Goal: Task Accomplishment & Management: Complete application form

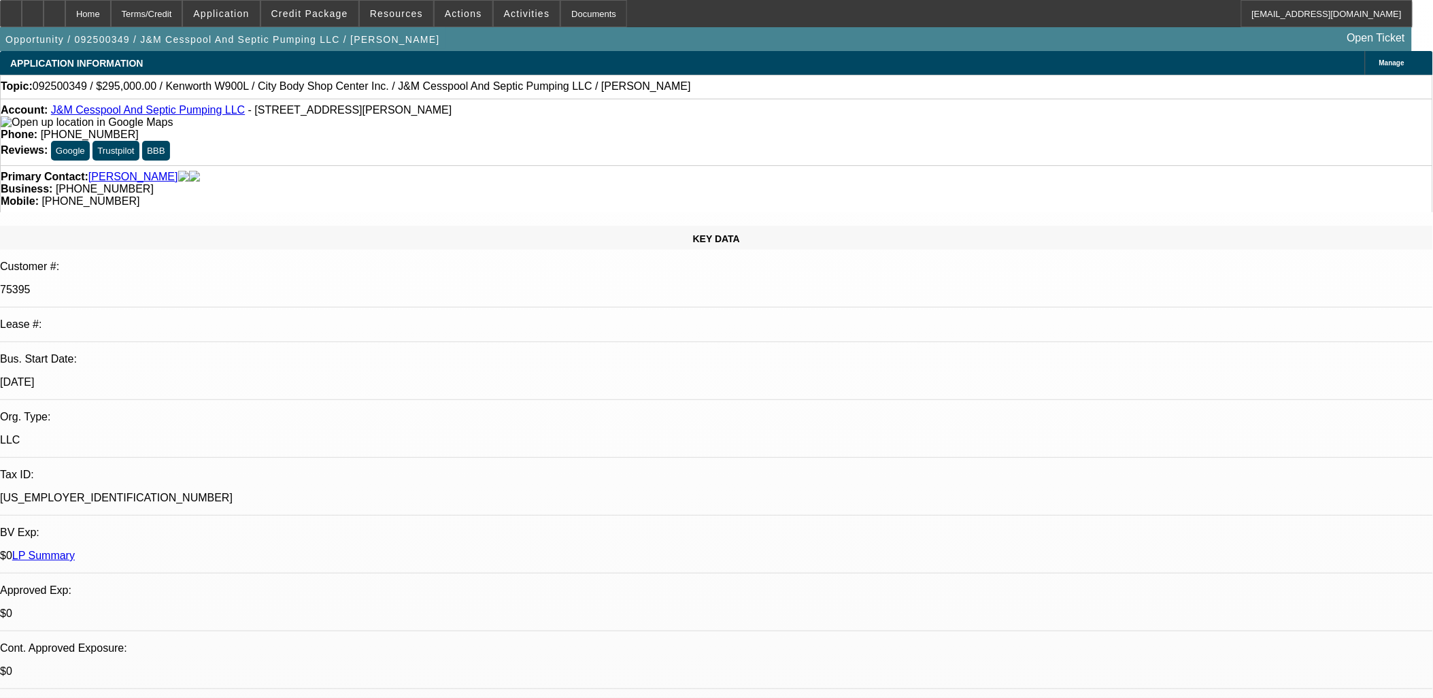
select select "0"
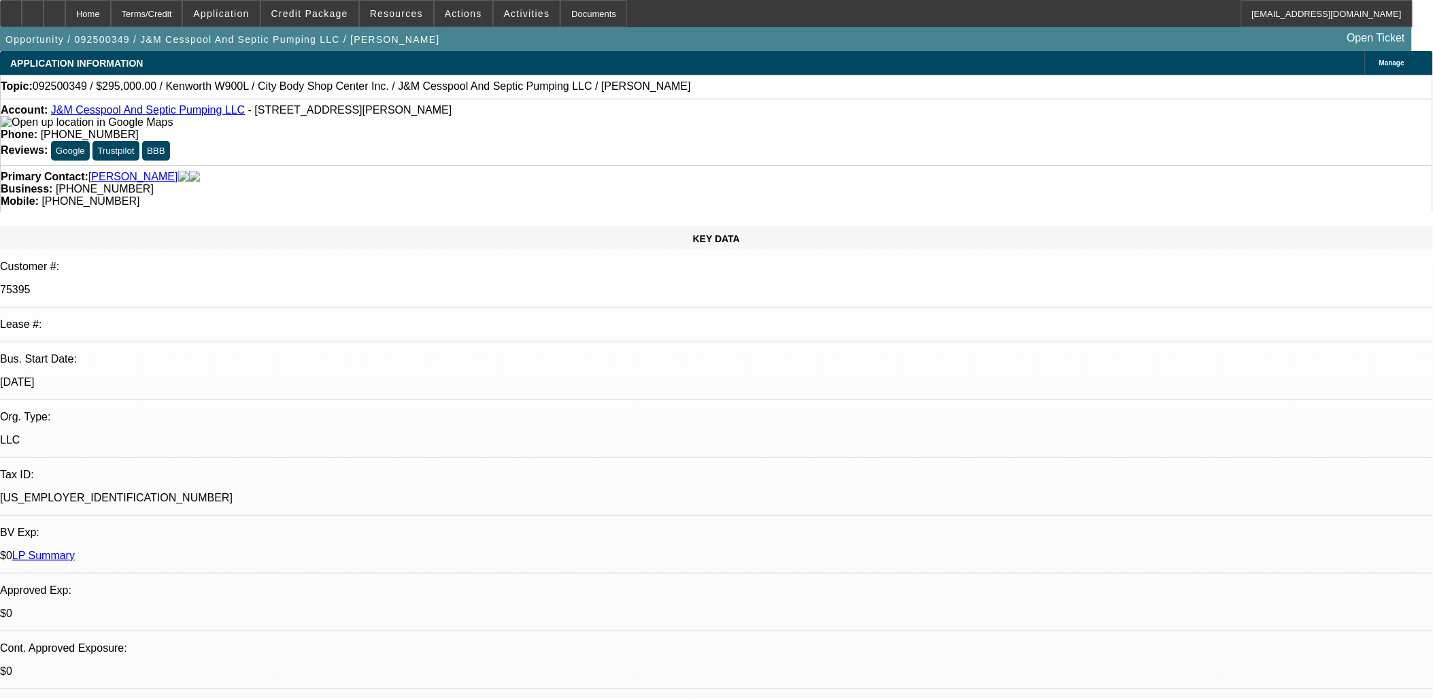
select select "0"
select select "1"
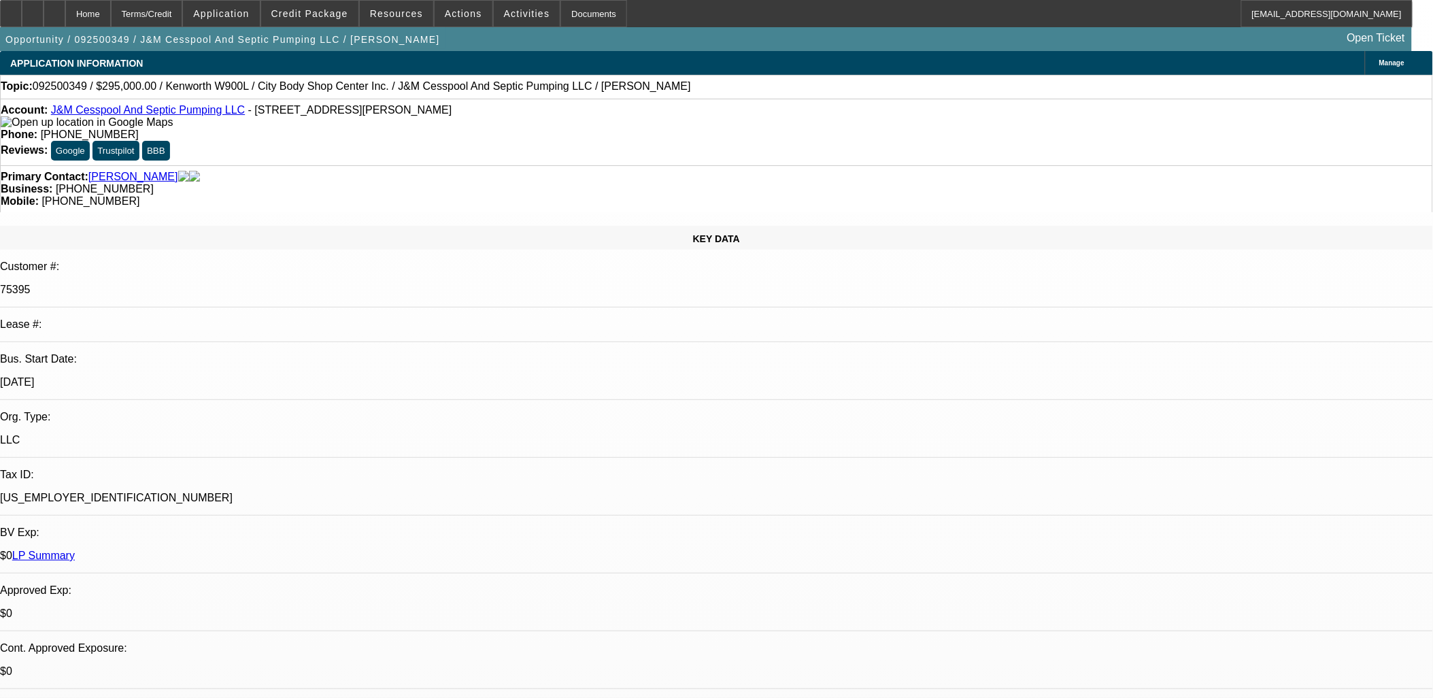
select select "2"
select select "6"
select select "1"
select select "2"
select select "6"
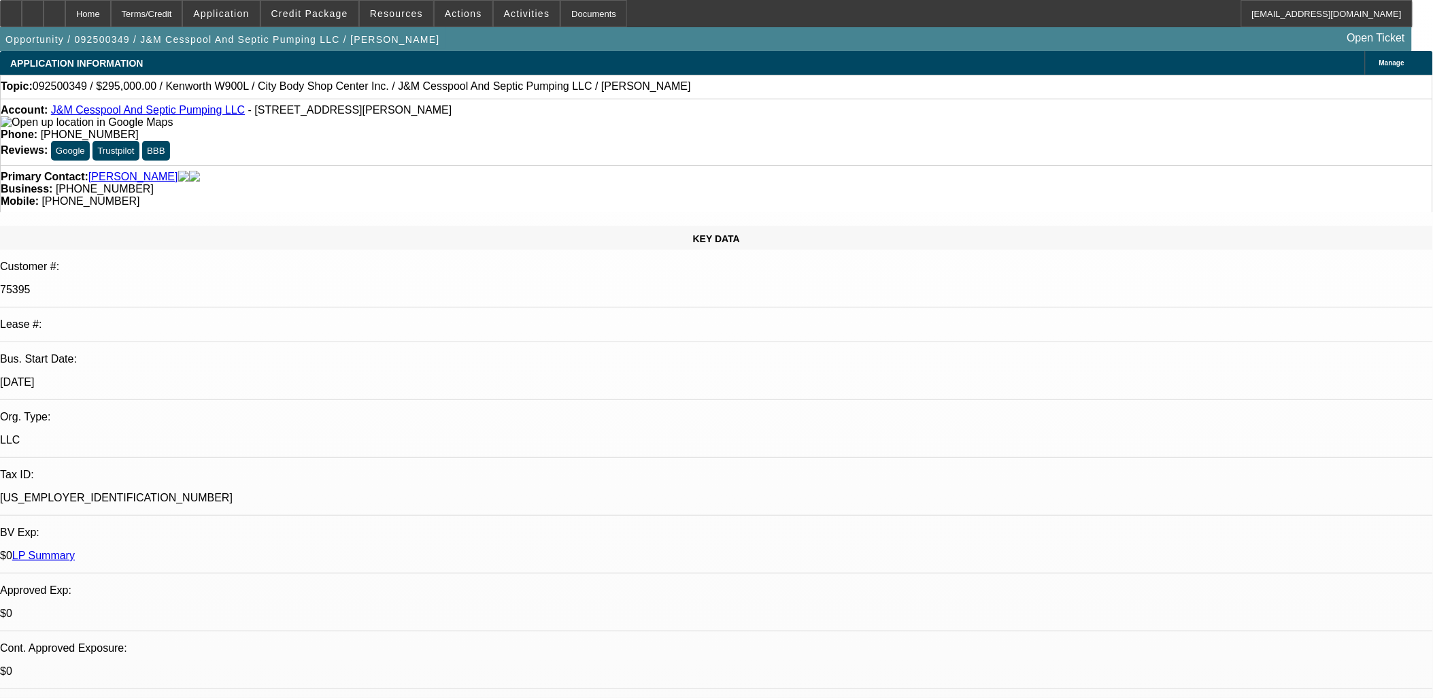
select select "1"
select select "2"
select select "6"
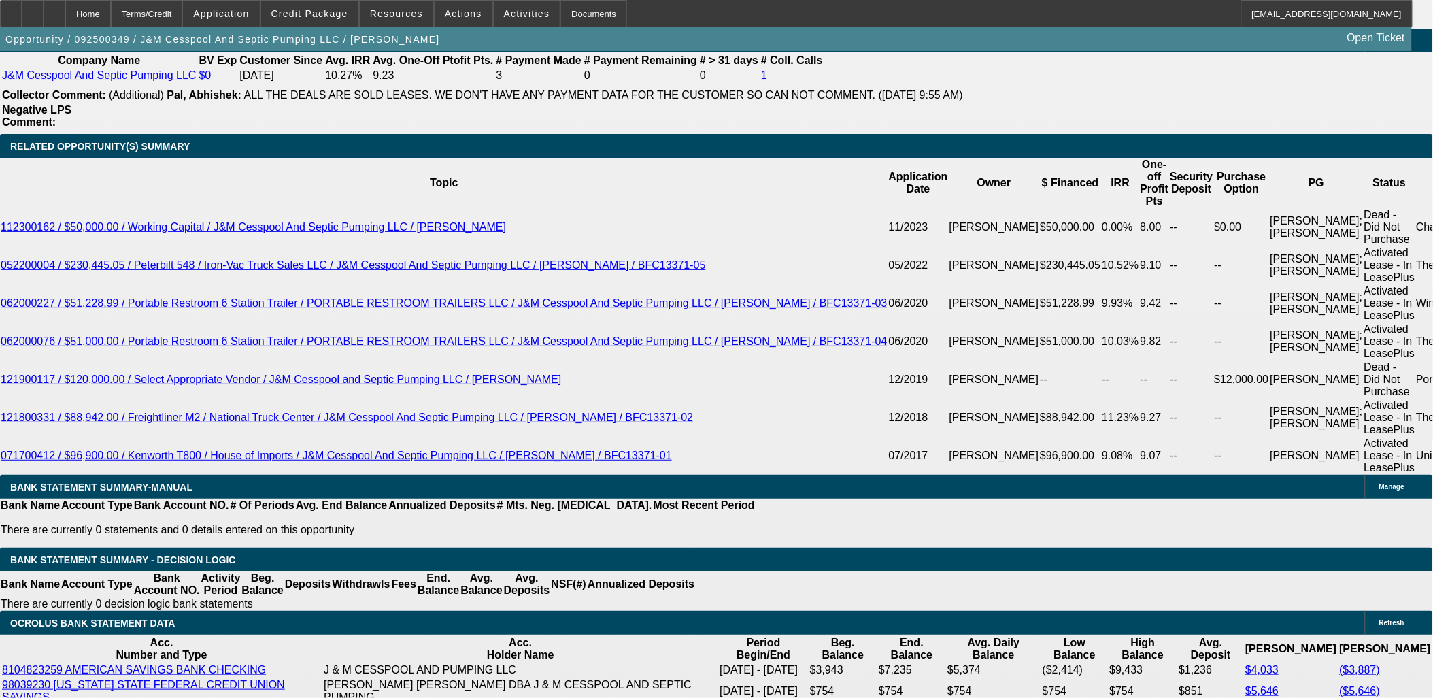
scroll to position [2343, 0]
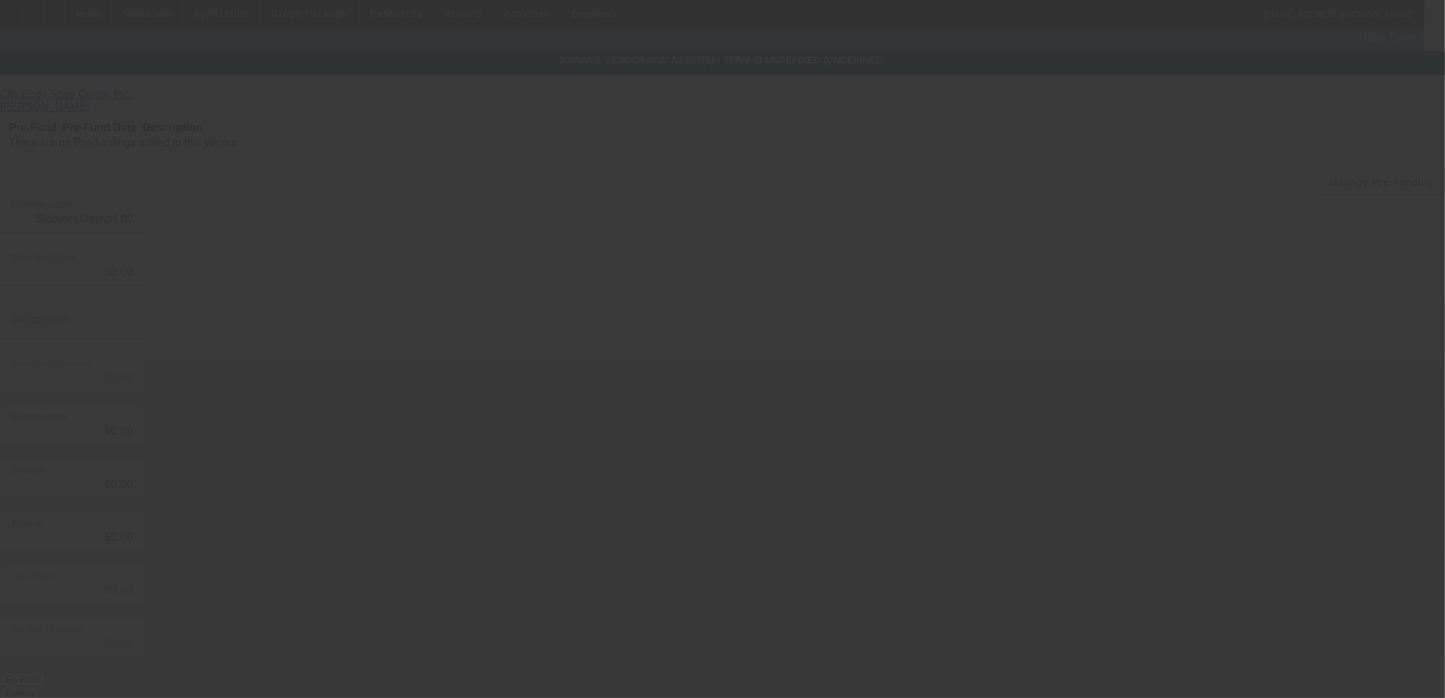
type input "$295,000.00"
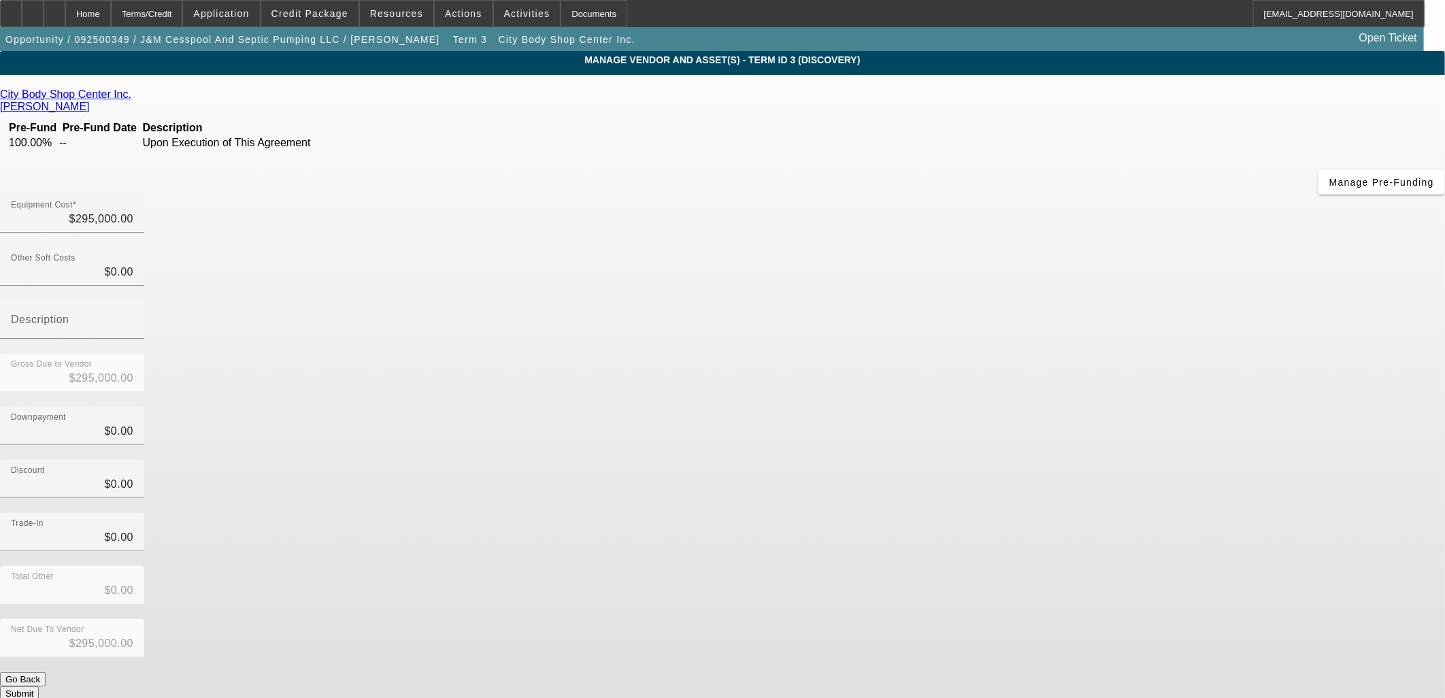
click at [135, 97] on icon at bounding box center [135, 94] width 0 height 12
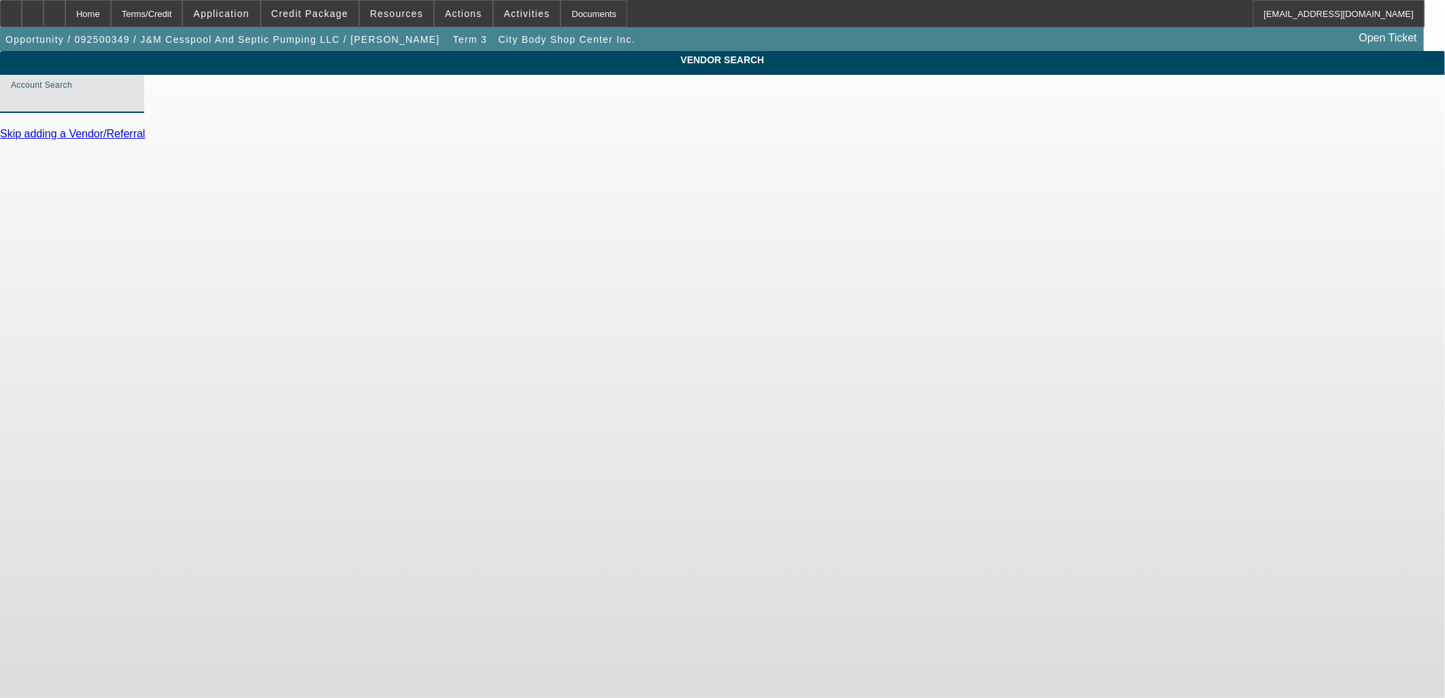
click at [133, 107] on input "Account Search" at bounding box center [72, 99] width 122 height 16
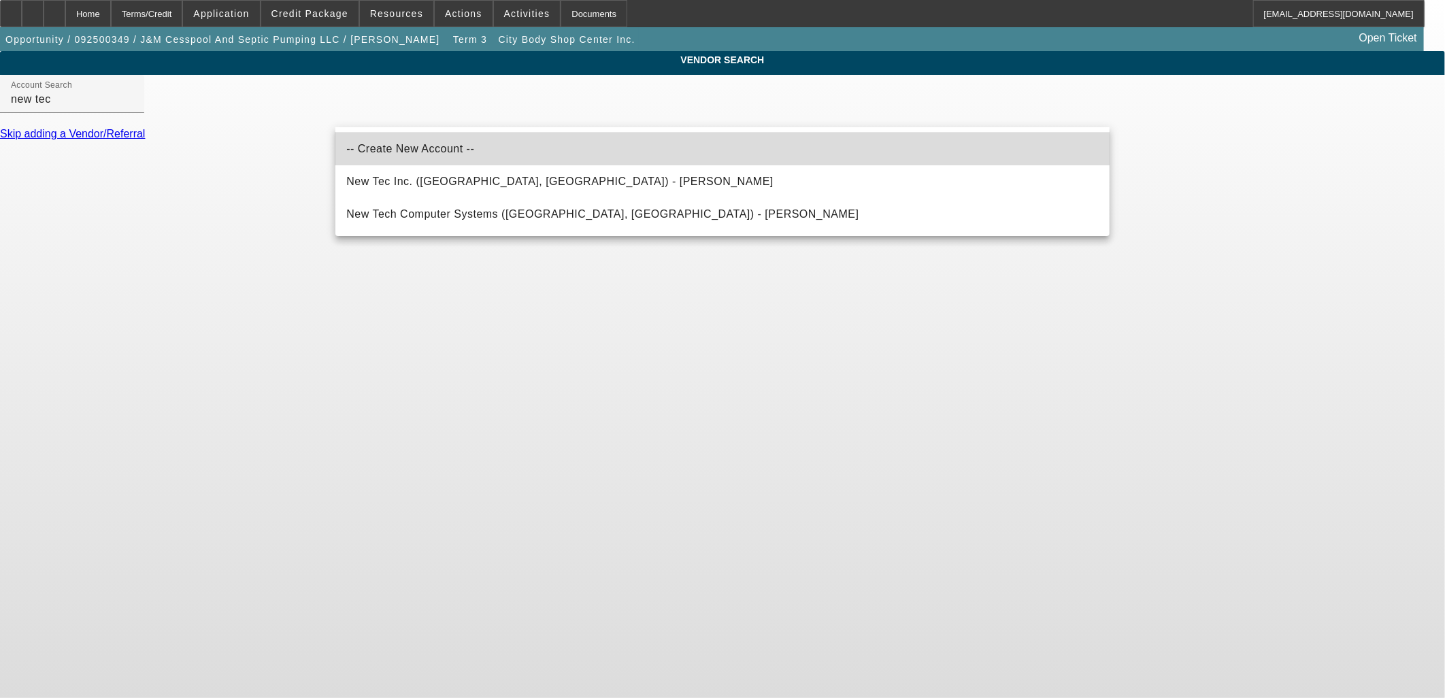
click at [622, 146] on mat-option "-- Create New Account --" at bounding box center [722, 149] width 774 height 33
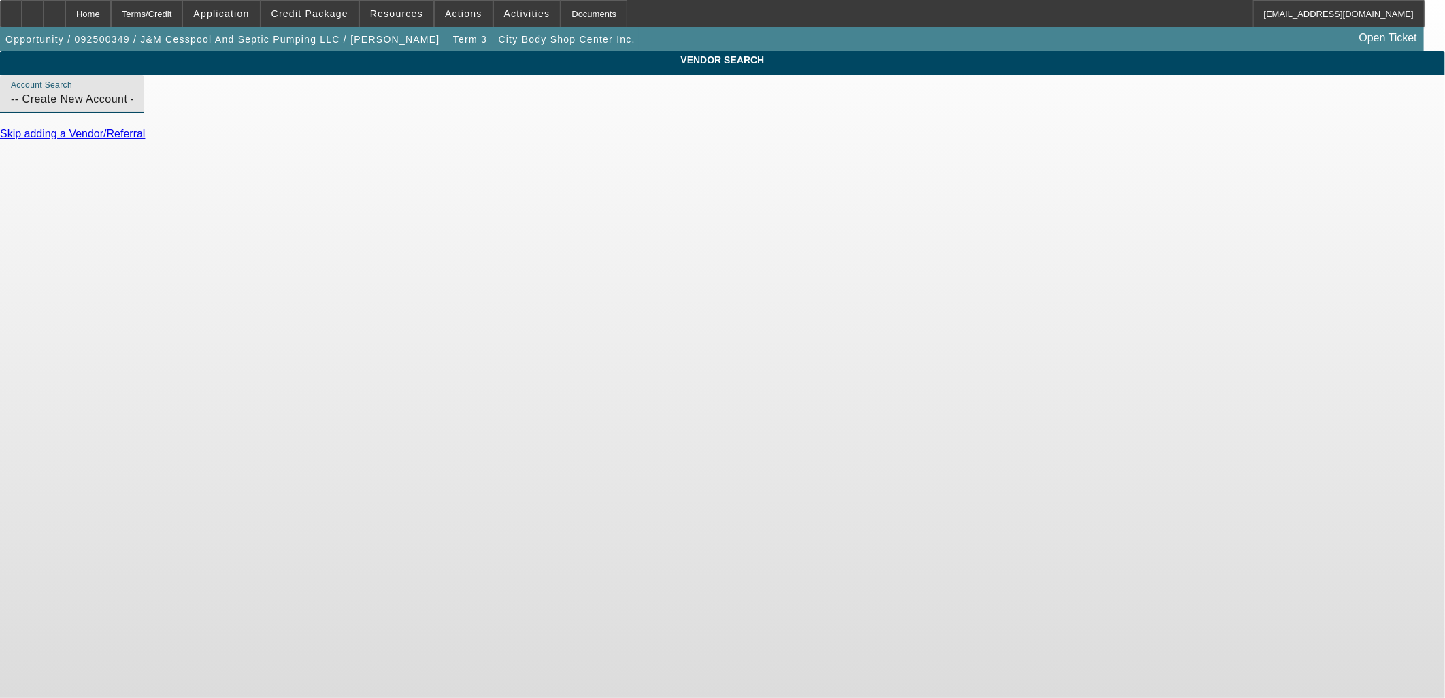
drag, startPoint x: 491, startPoint y: 116, endPoint x: 229, endPoint y: 100, distance: 262.4
click at [243, 100] on div "VENDOR SEARCH Account Search -- Create New Account -- Skip adding a Vendor/Refe…" at bounding box center [722, 101] width 1445 height 101
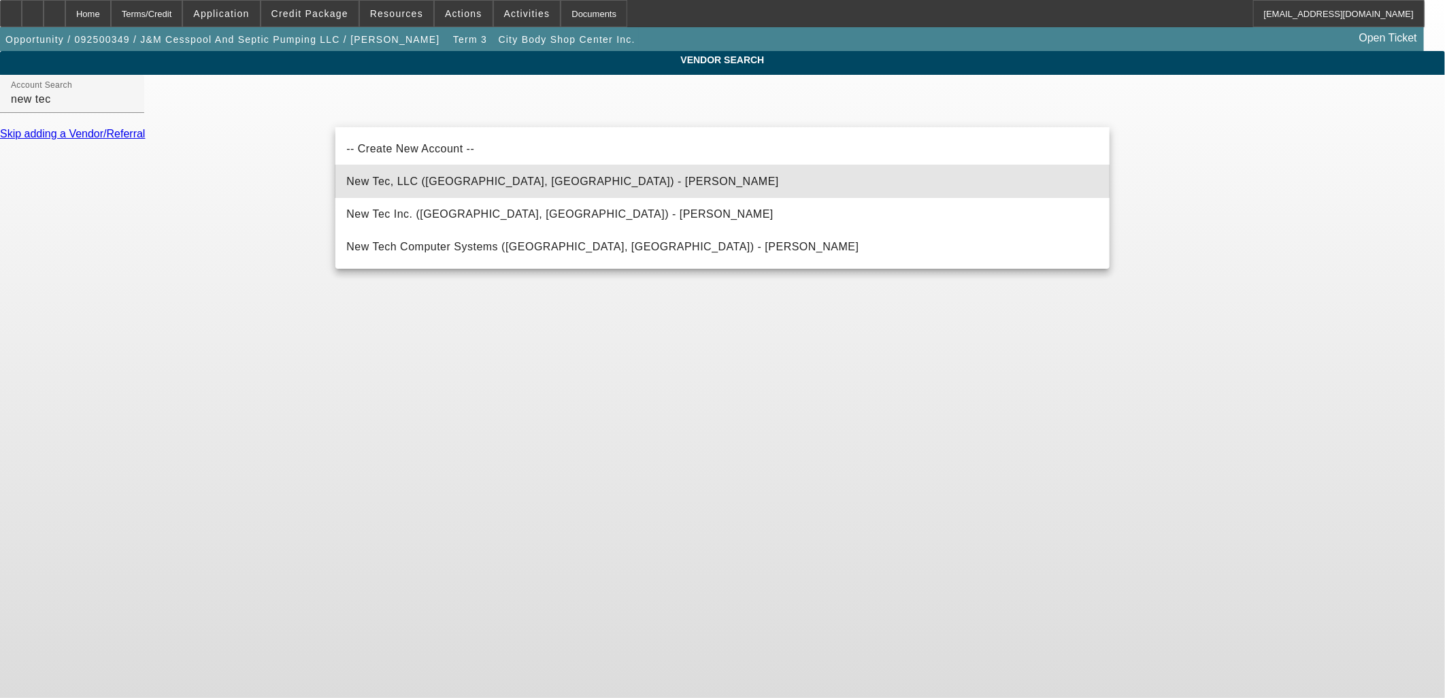
click at [368, 173] on span "New Tec, LLC (Kettle Falls, WA) - Weiner, Jason" at bounding box center [562, 181] width 433 height 16
type input "New Tec, LLC (Kettle Falls, WA) - Weiner, Jason"
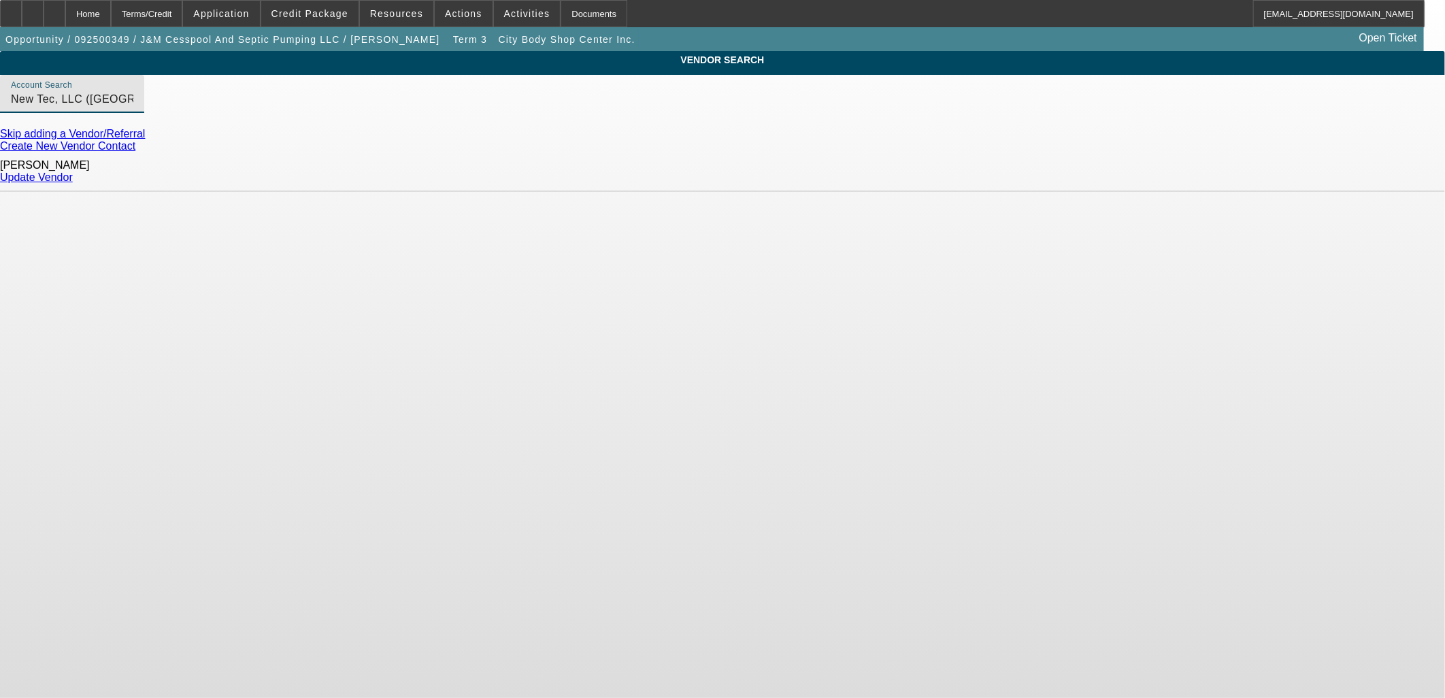
click at [73, 174] on link "Update Vendor" at bounding box center [36, 177] width 73 height 12
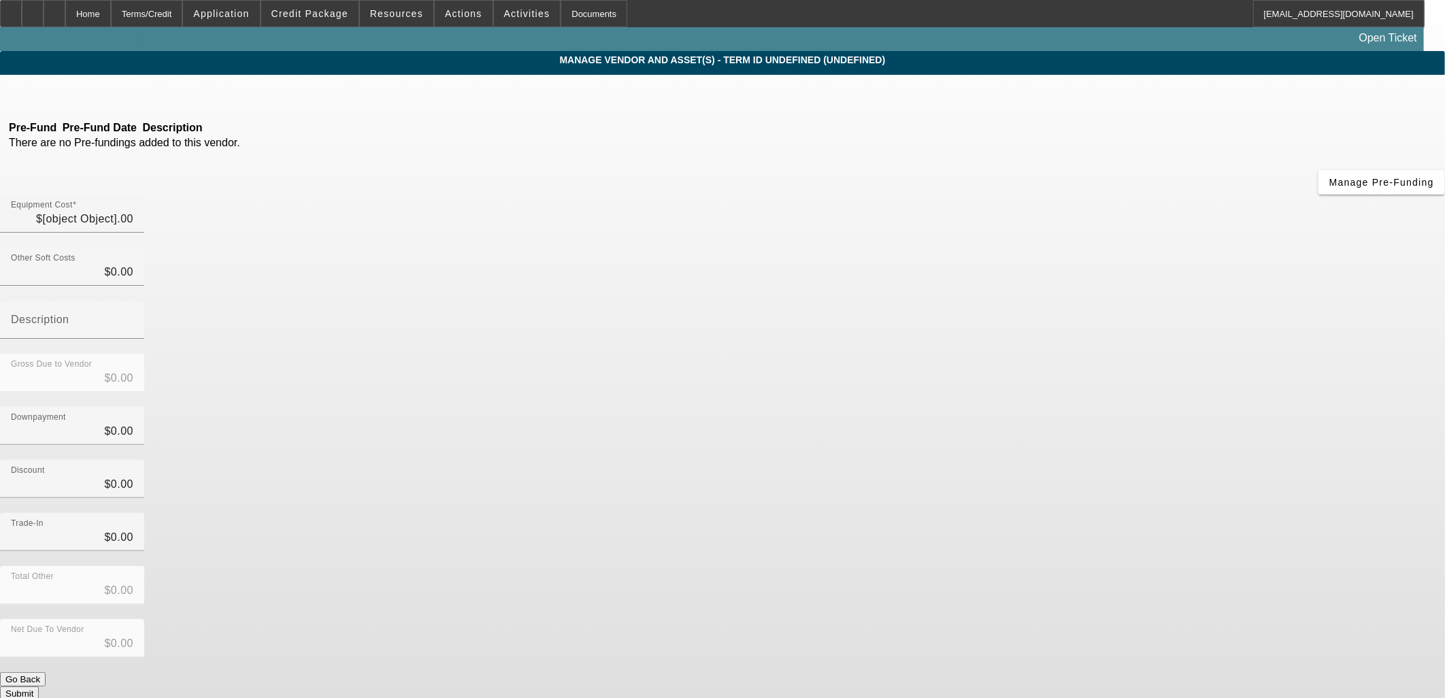
type input "$295,000.00"
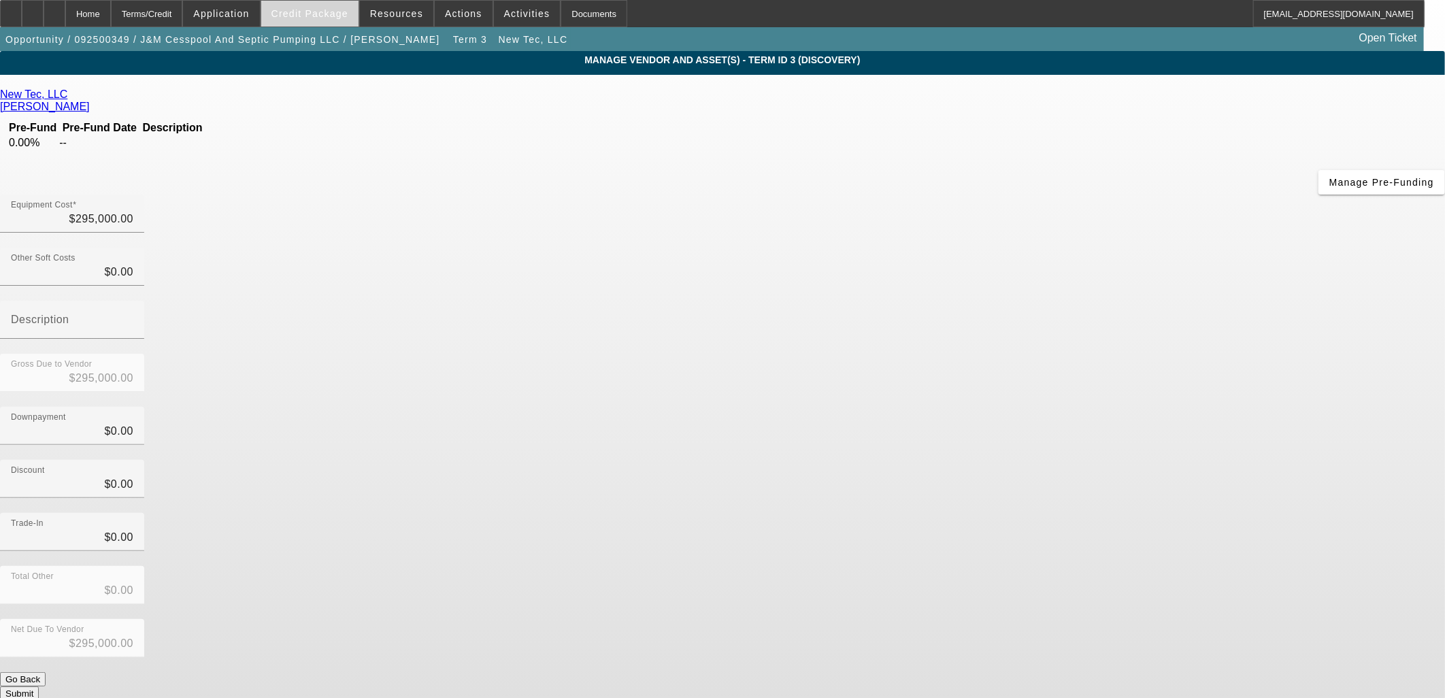
click at [318, 14] on span "Credit Package" at bounding box center [309, 13] width 77 height 11
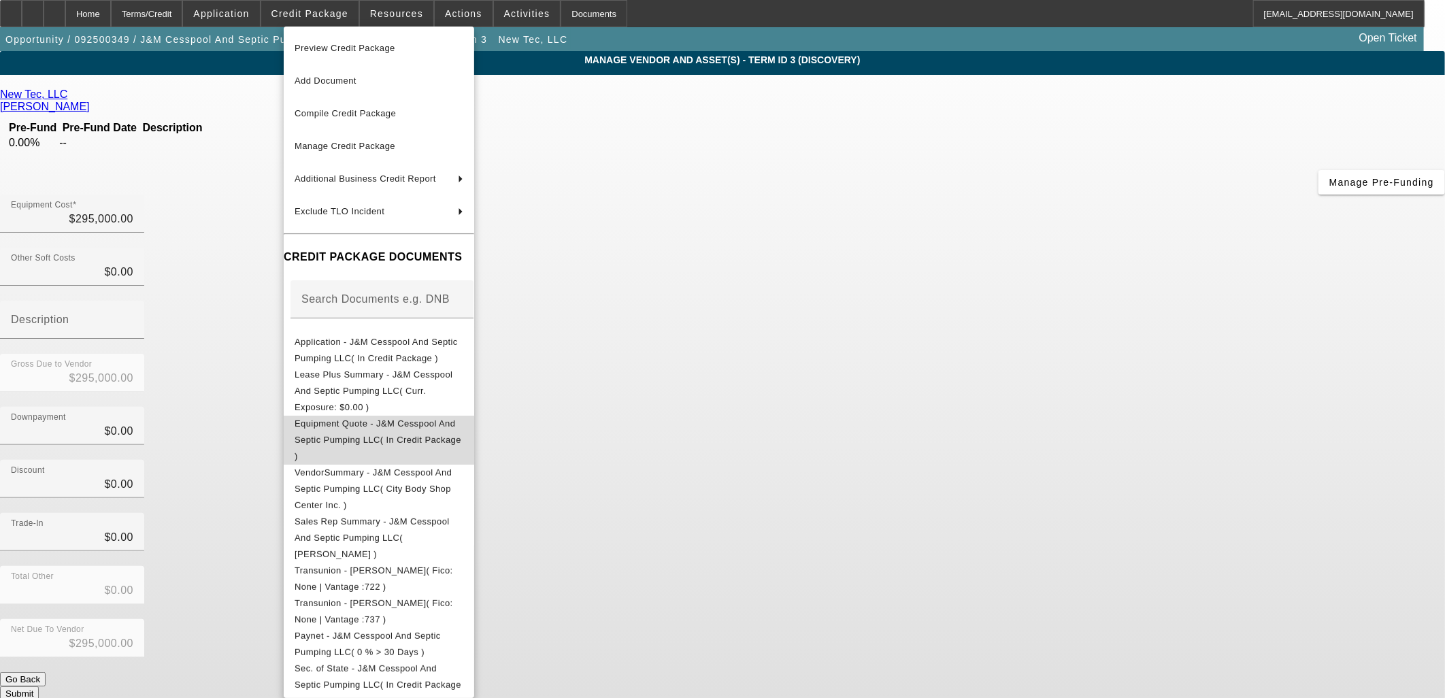
click at [410, 418] on span "Equipment Quote - J&M Cesspool And Septic Pumping LLC( In Credit Package )" at bounding box center [378, 439] width 167 height 43
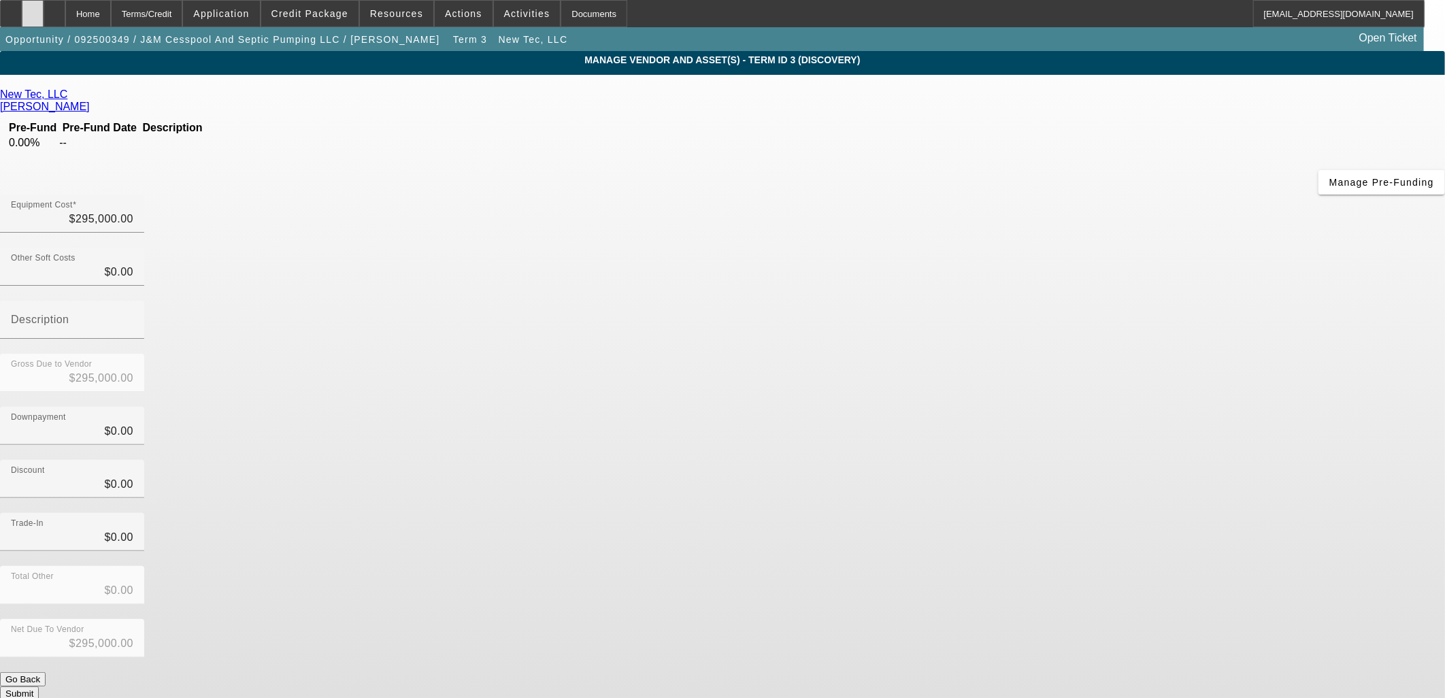
click at [33, 9] on icon at bounding box center [33, 9] width 0 height 0
click at [325, 12] on span "Credit Package" at bounding box center [309, 13] width 77 height 11
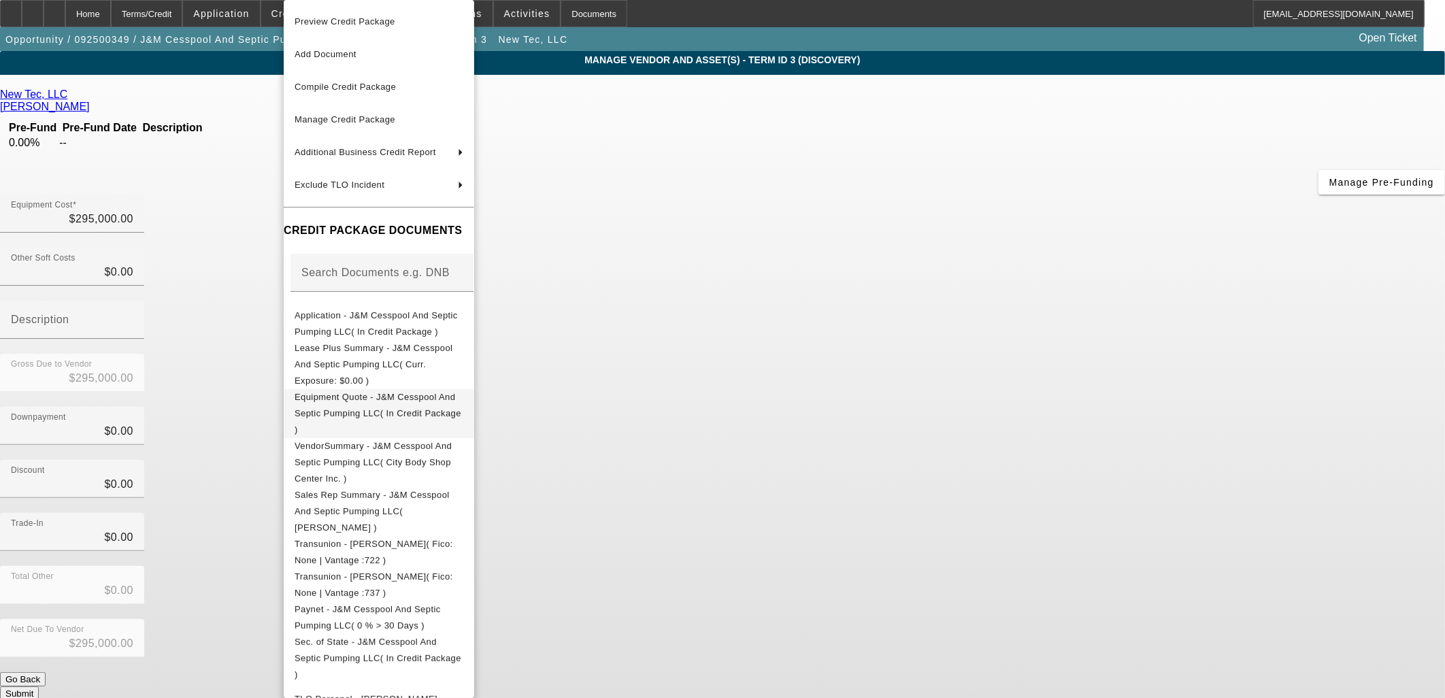
click at [364, 389] on button "Equipment Quote - J&M Cesspool And Septic Pumping LLC( In Credit Package )" at bounding box center [379, 413] width 190 height 49
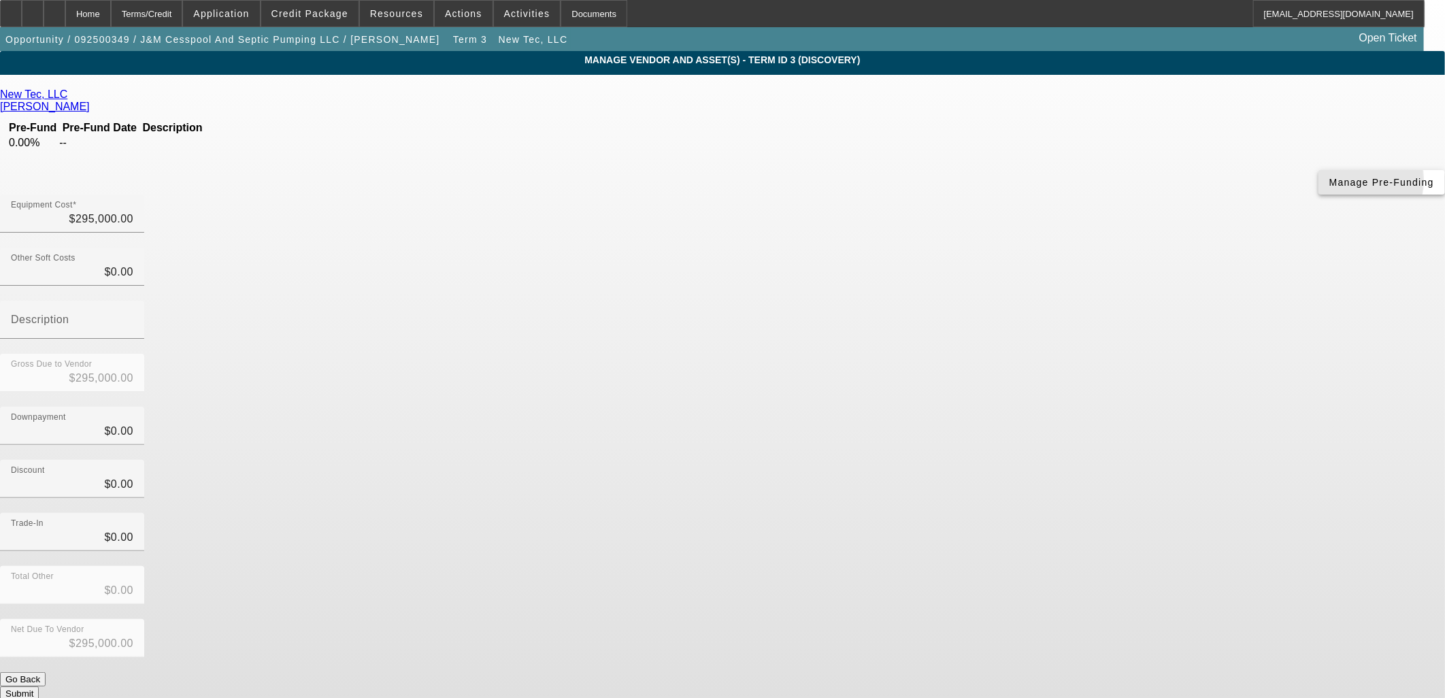
click at [1329, 188] on span "Manage Pre-Funding" at bounding box center [1381, 182] width 105 height 11
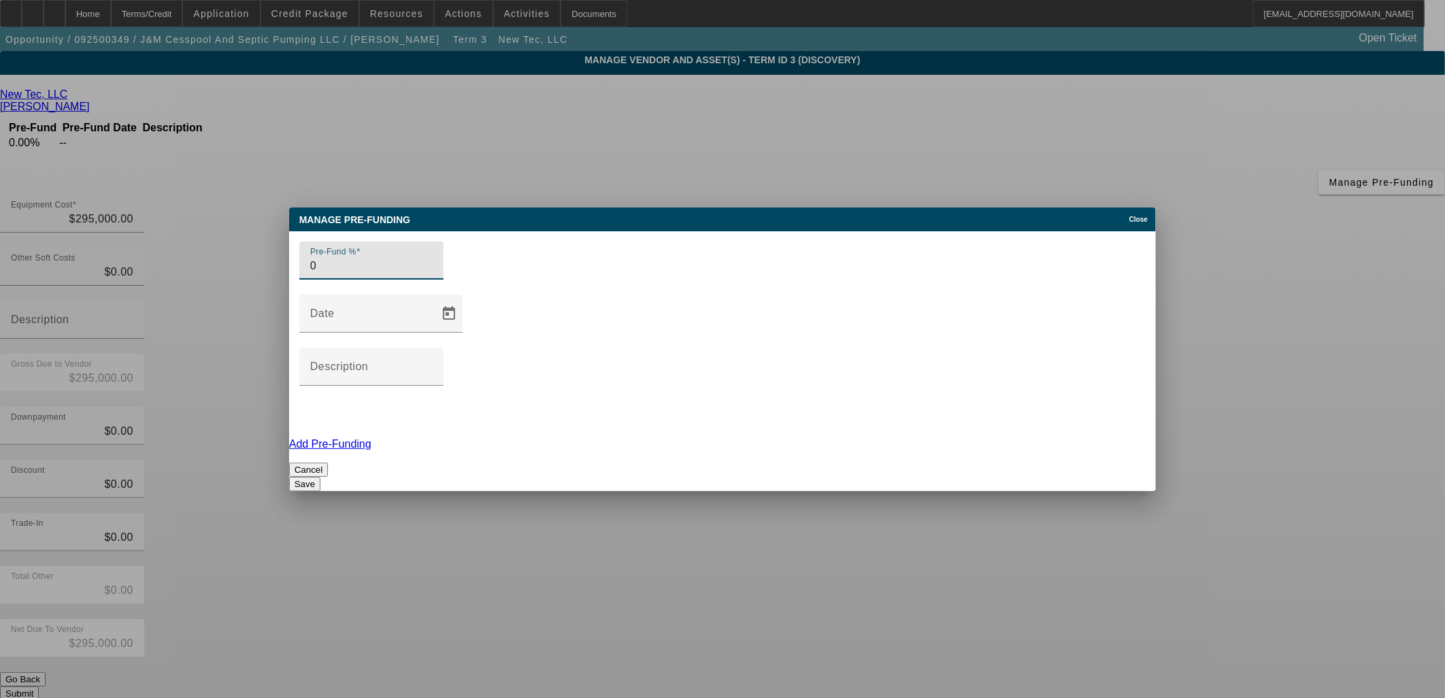
drag, startPoint x: 376, startPoint y: 333, endPoint x: 207, endPoint y: 310, distance: 170.3
click at [229, 331] on div "Manage Pre-funding Close Pre-Fund % 0 Date Description Add Pre-Funding Cancel S…" at bounding box center [722, 349] width 1445 height 698
type input "100"
click at [433, 364] on input "Description" at bounding box center [371, 372] width 122 height 16
type input "Upon order"
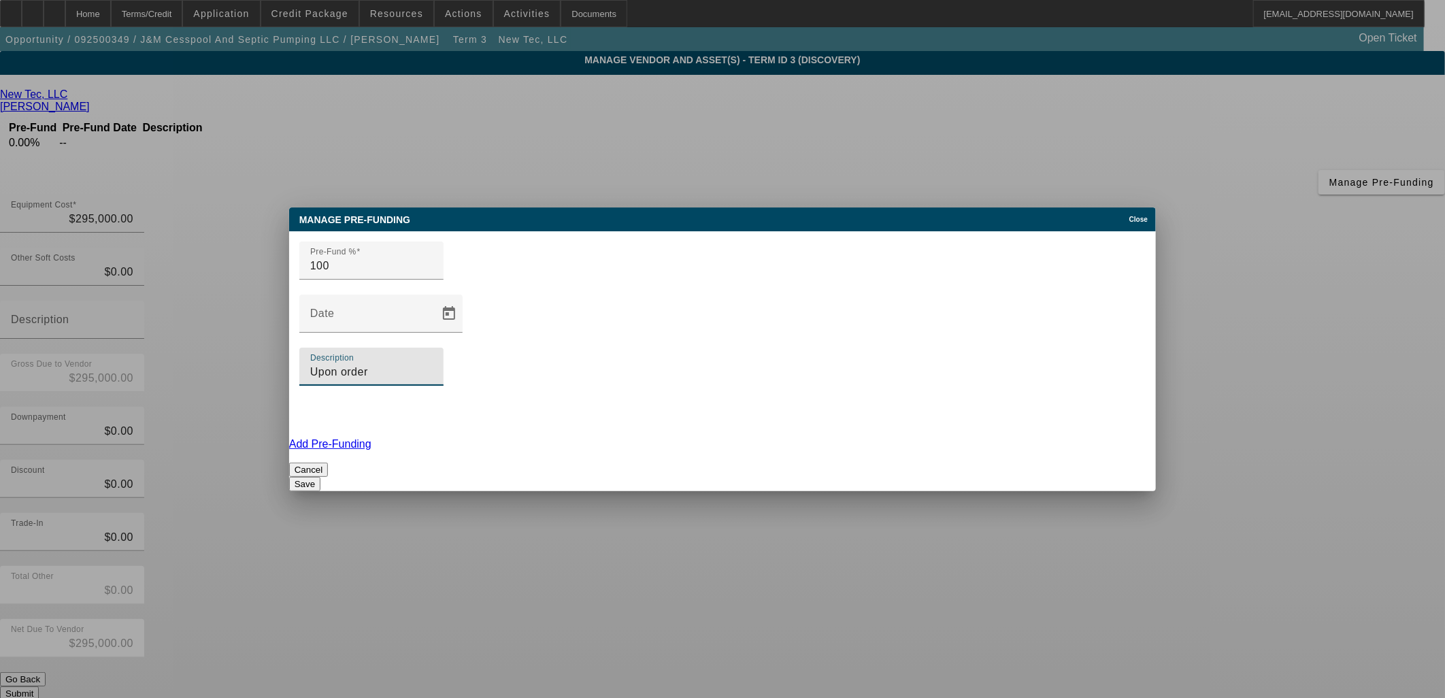
click at [320, 477] on button "Save" at bounding box center [304, 484] width 31 height 14
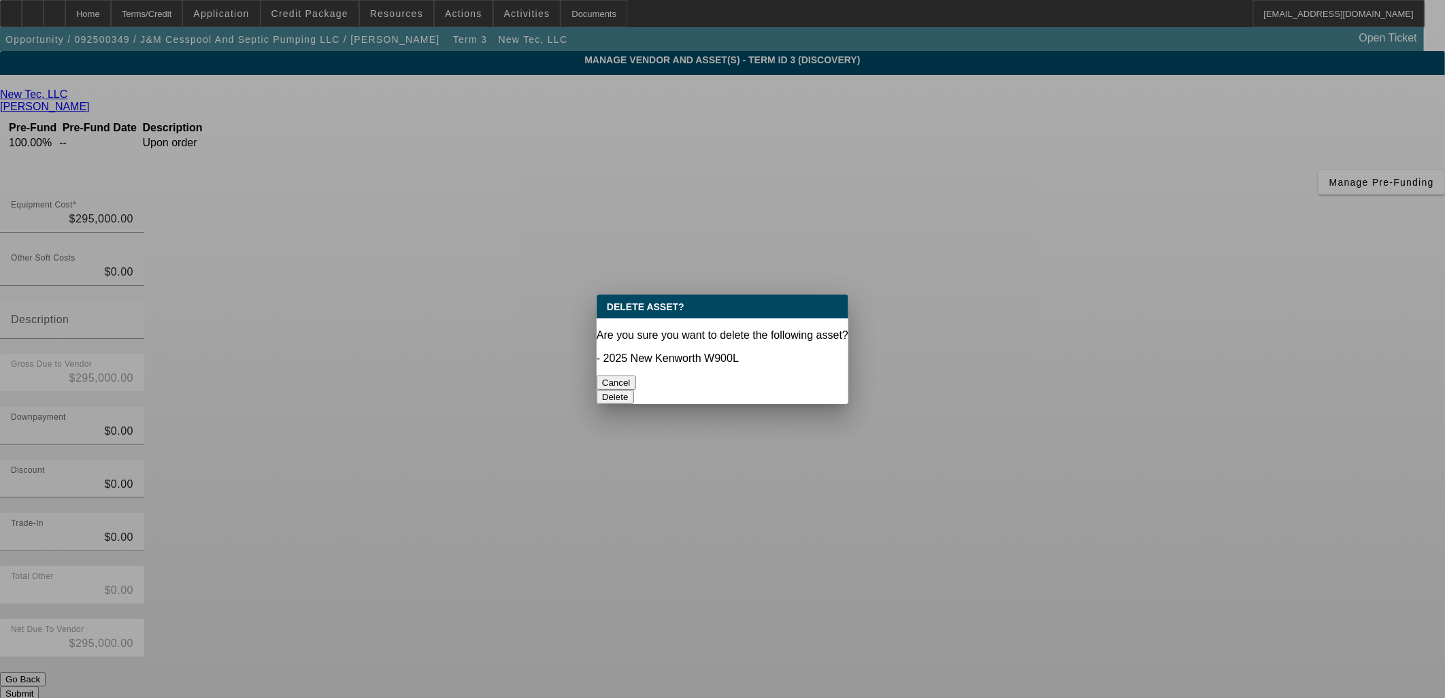
click at [634, 390] on button "Delete" at bounding box center [615, 397] width 37 height 14
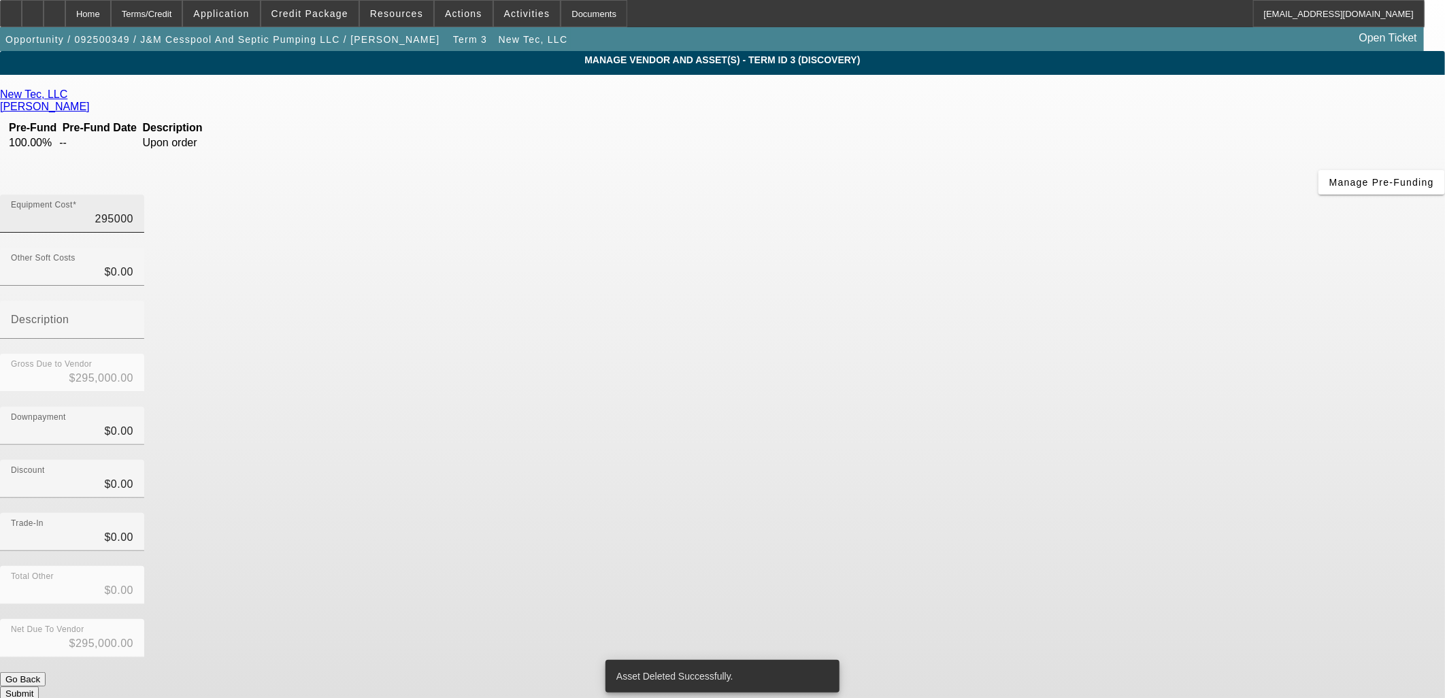
click at [133, 211] on input "295000" at bounding box center [72, 219] width 122 height 16
paste input "1412"
type input "141200"
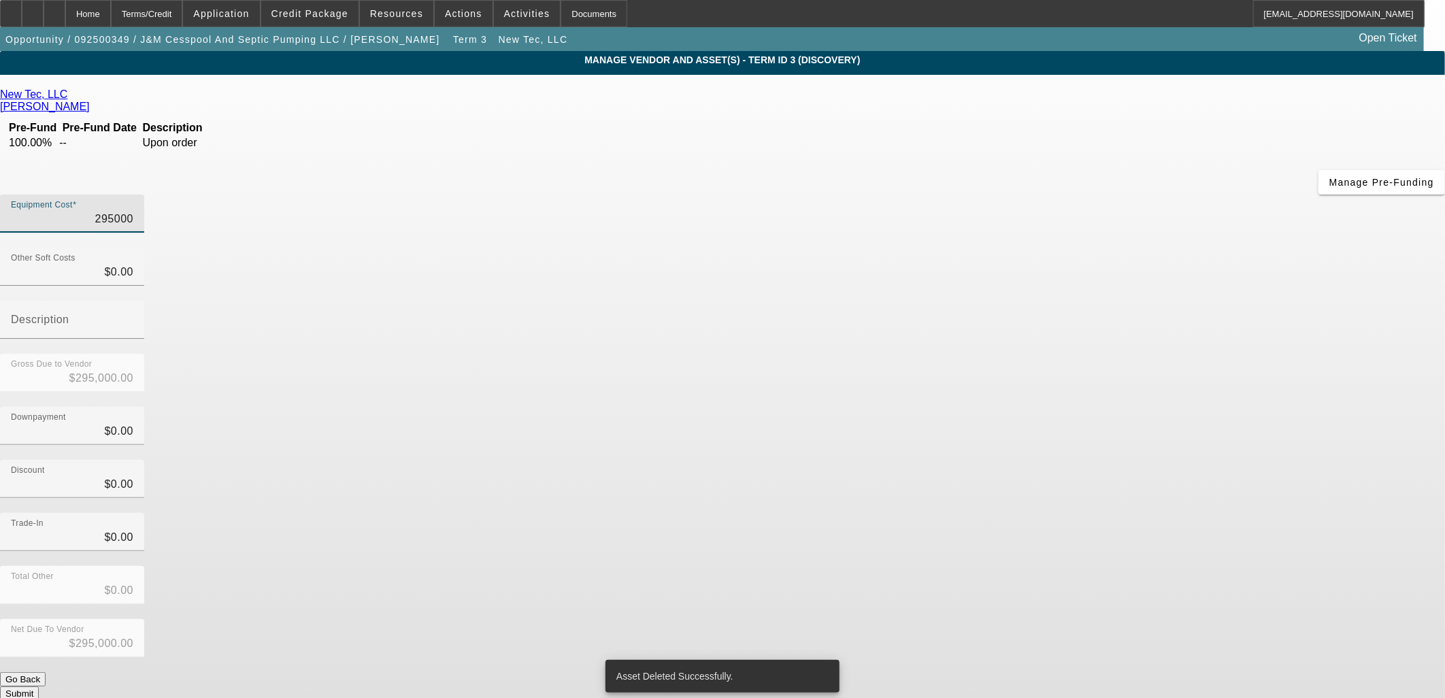
type input "$141,200.00"
click at [1003, 354] on div "Gross Due to Vendor $141,200.00" at bounding box center [722, 380] width 1445 height 53
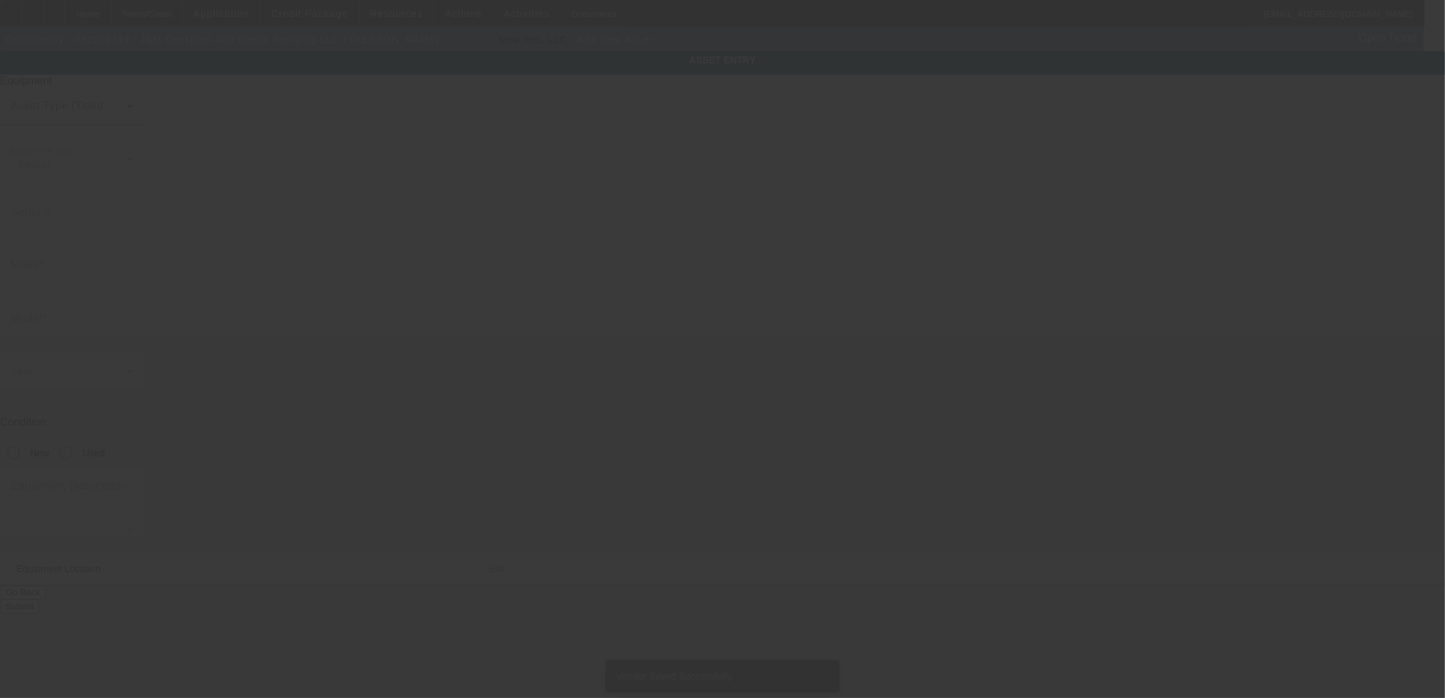
type input "47-698 Wailehua Pl"
type input "Kaneohe"
type input "96744"
type input "Honolulu"
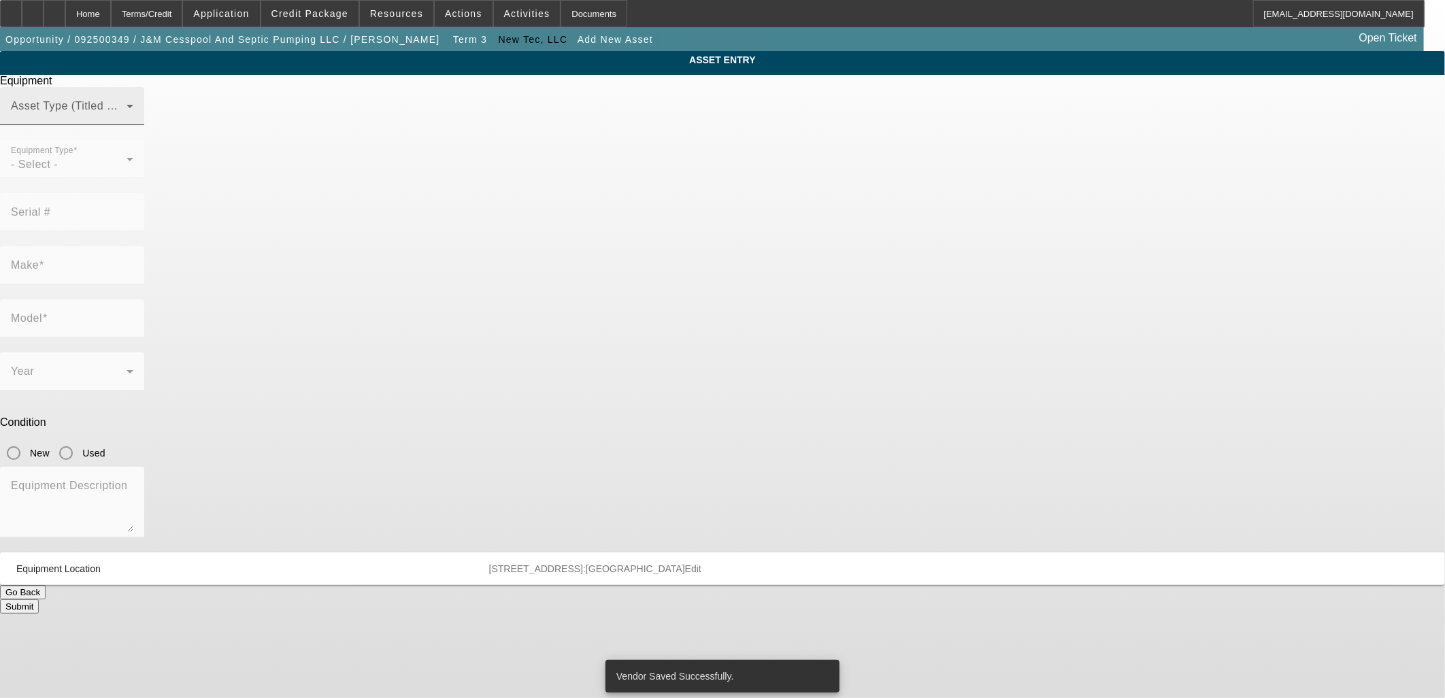
click at [127, 120] on span at bounding box center [69, 111] width 116 height 16
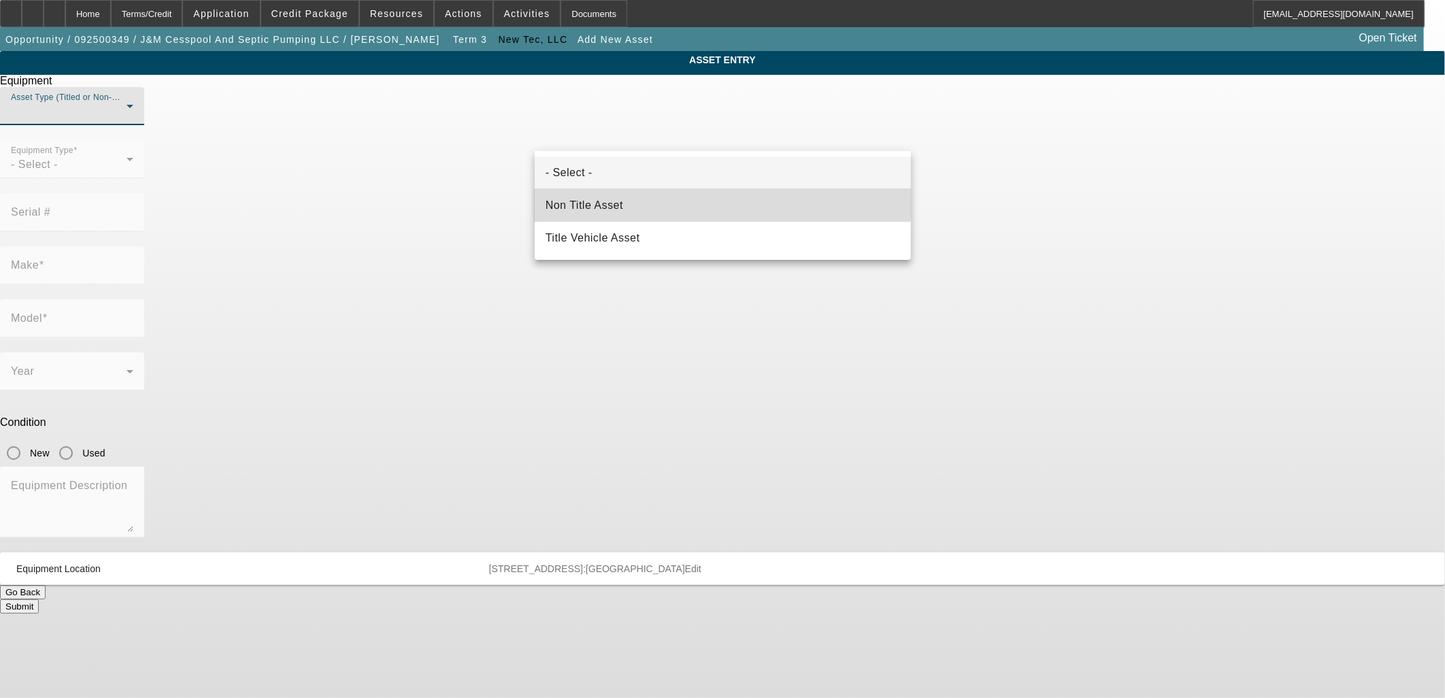
click at [620, 198] on span "Non Title Asset" at bounding box center [585, 205] width 78 height 16
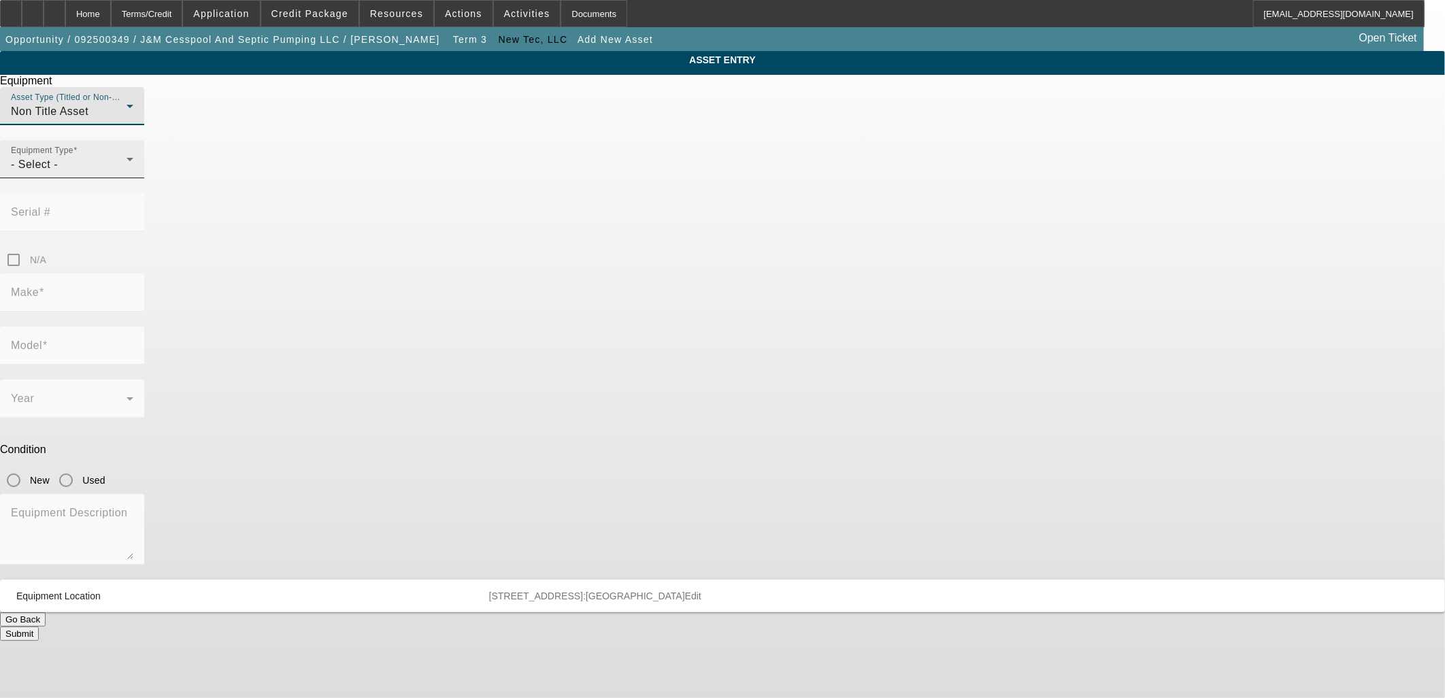
click at [58, 170] on span "- Select -" at bounding box center [34, 165] width 47 height 12
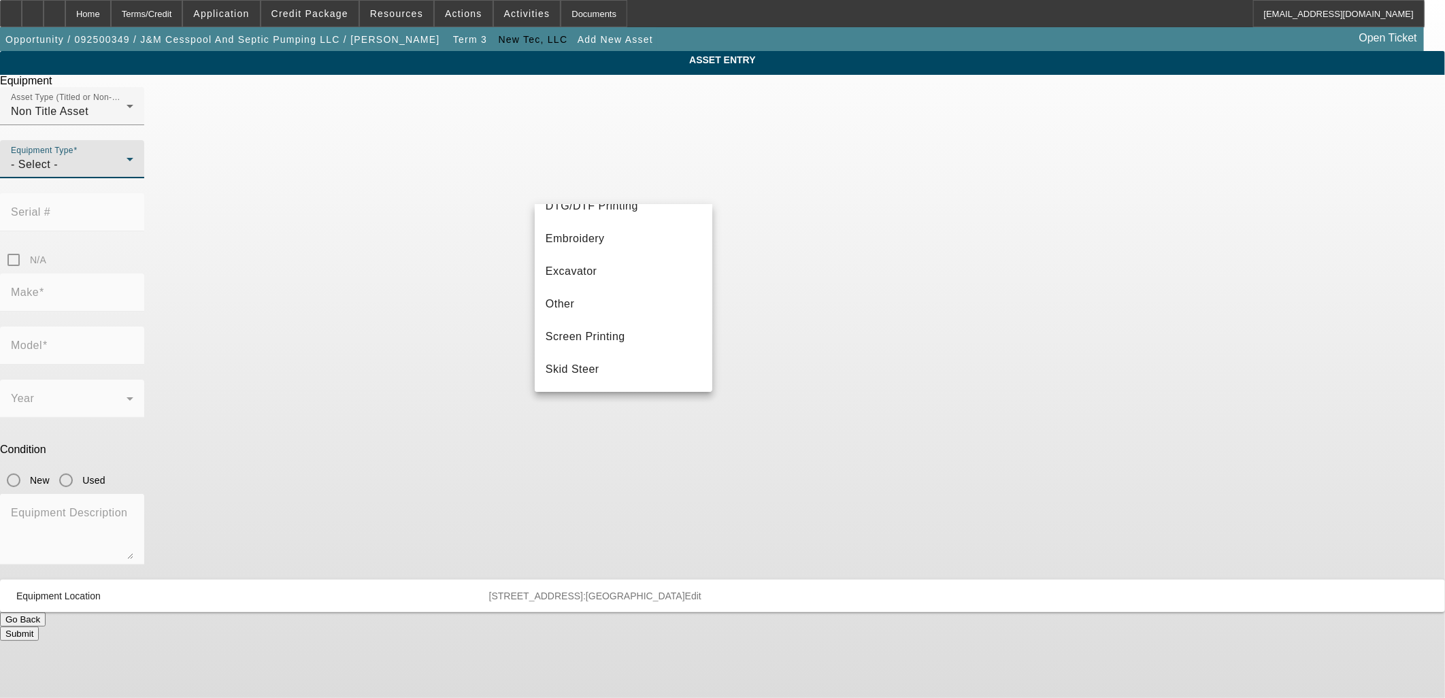
scroll to position [227, 0]
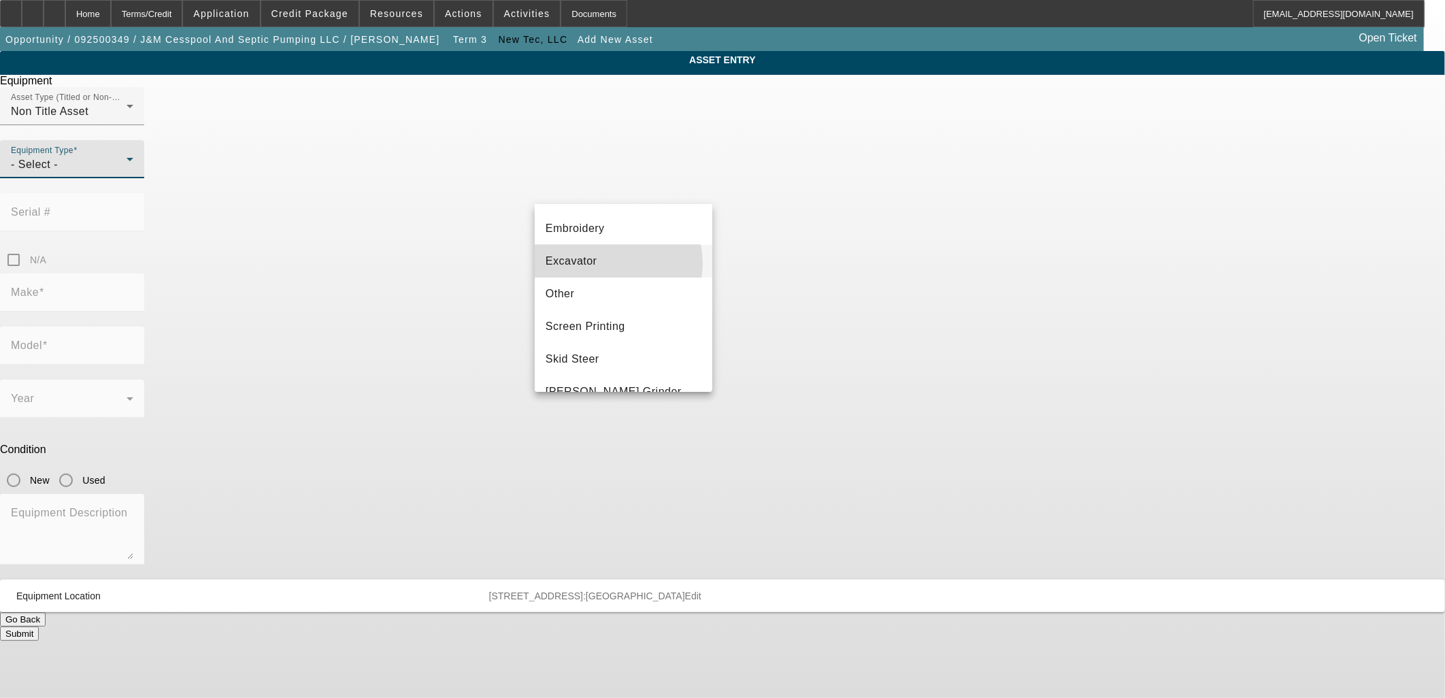
click at [617, 263] on mat-option "Excavator" at bounding box center [624, 261] width 178 height 33
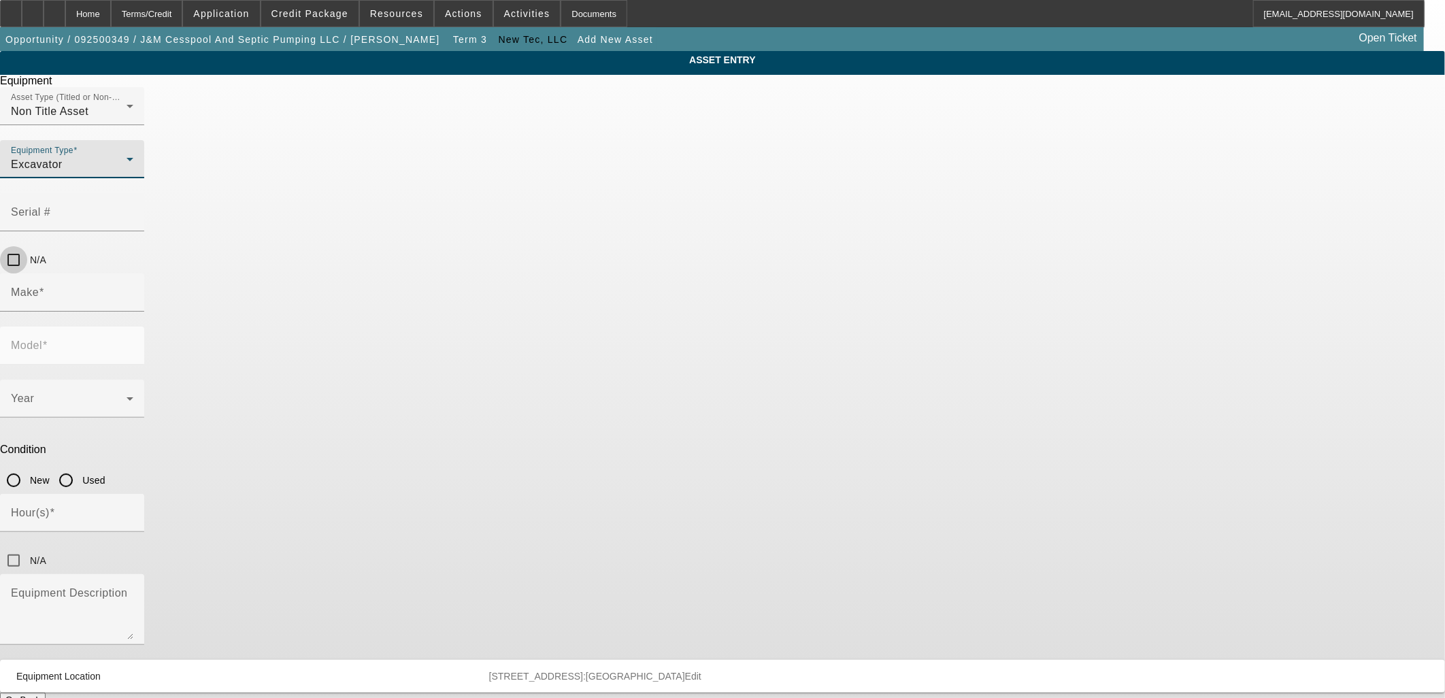
click at [27, 246] on input "N/A" at bounding box center [13, 259] width 27 height 27
checkbox input "true"
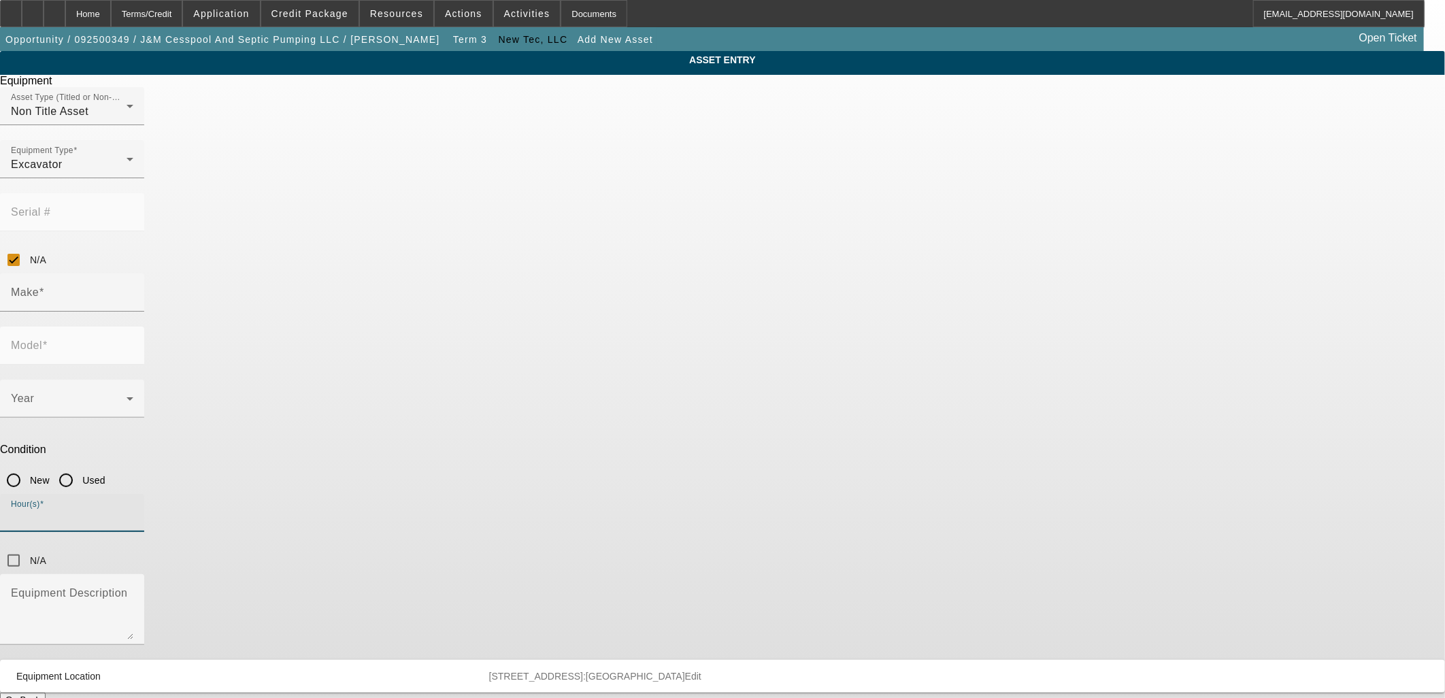
click at [133, 510] on input "Hour(s)" at bounding box center [72, 518] width 122 height 16
type input "275"
click at [80, 467] on input "Used" at bounding box center [65, 480] width 27 height 27
radio input "true"
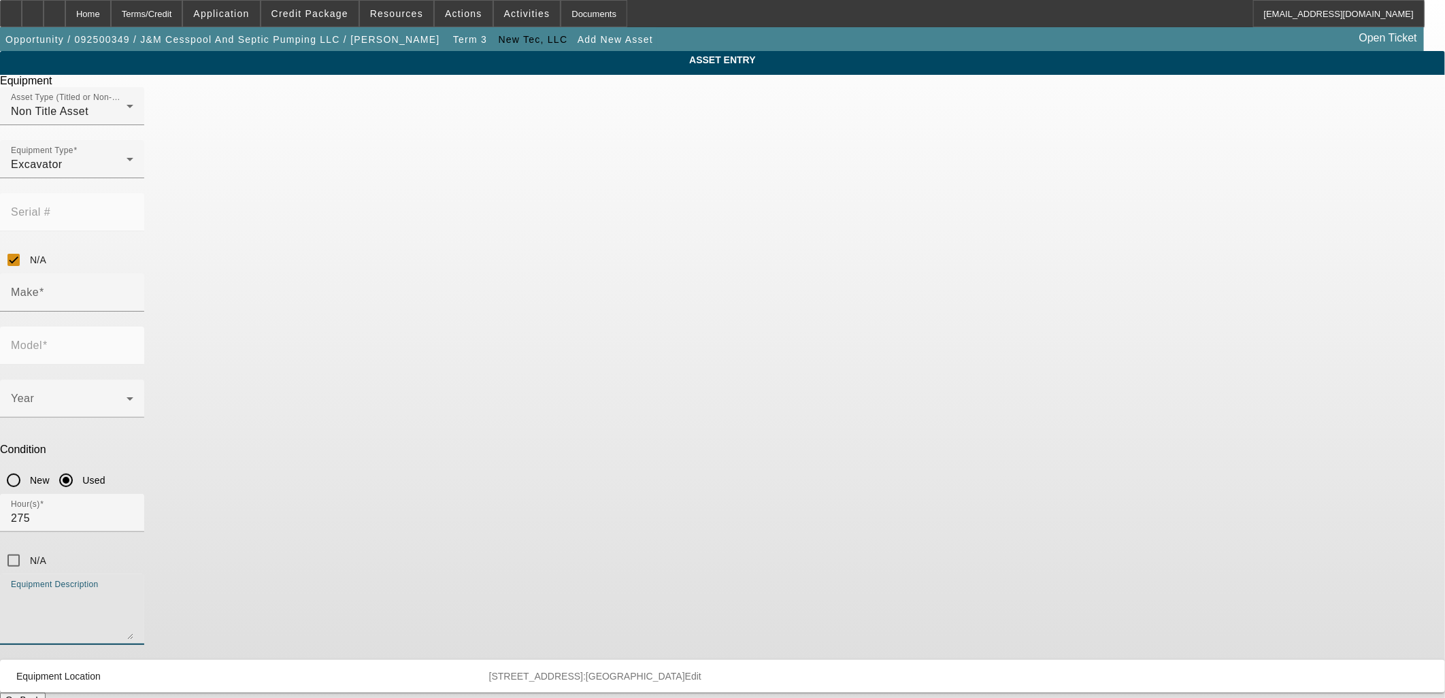
click at [133, 591] on textarea "Equipment Description" at bounding box center [72, 615] width 122 height 49
type textarea "Midi Excavator with Rubber Tracks and Dozer Blade"
drag, startPoint x: 642, startPoint y: 241, endPoint x: 642, endPoint y: 230, distance: 10.9
click at [133, 290] on input "Make" at bounding box center [72, 298] width 122 height 16
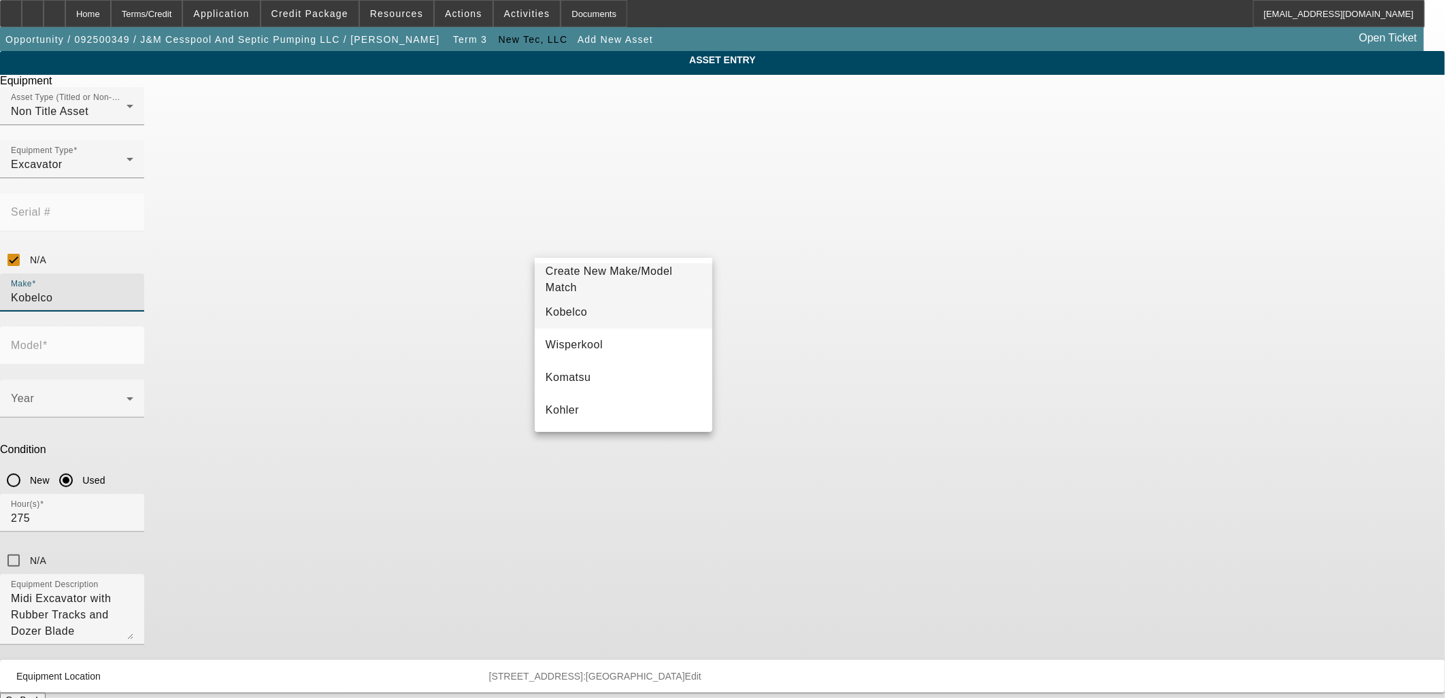
type input "Kobelco"
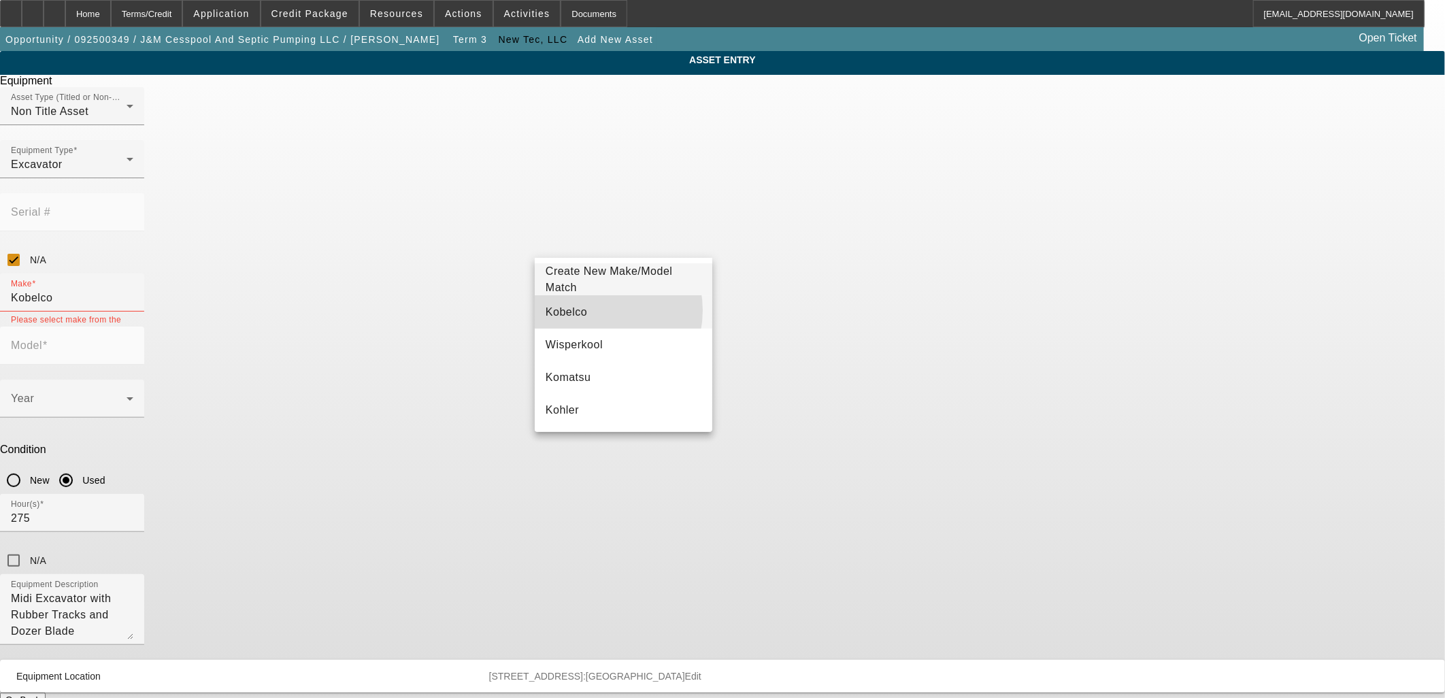
click at [594, 310] on mat-option "Kobelco" at bounding box center [624, 312] width 178 height 33
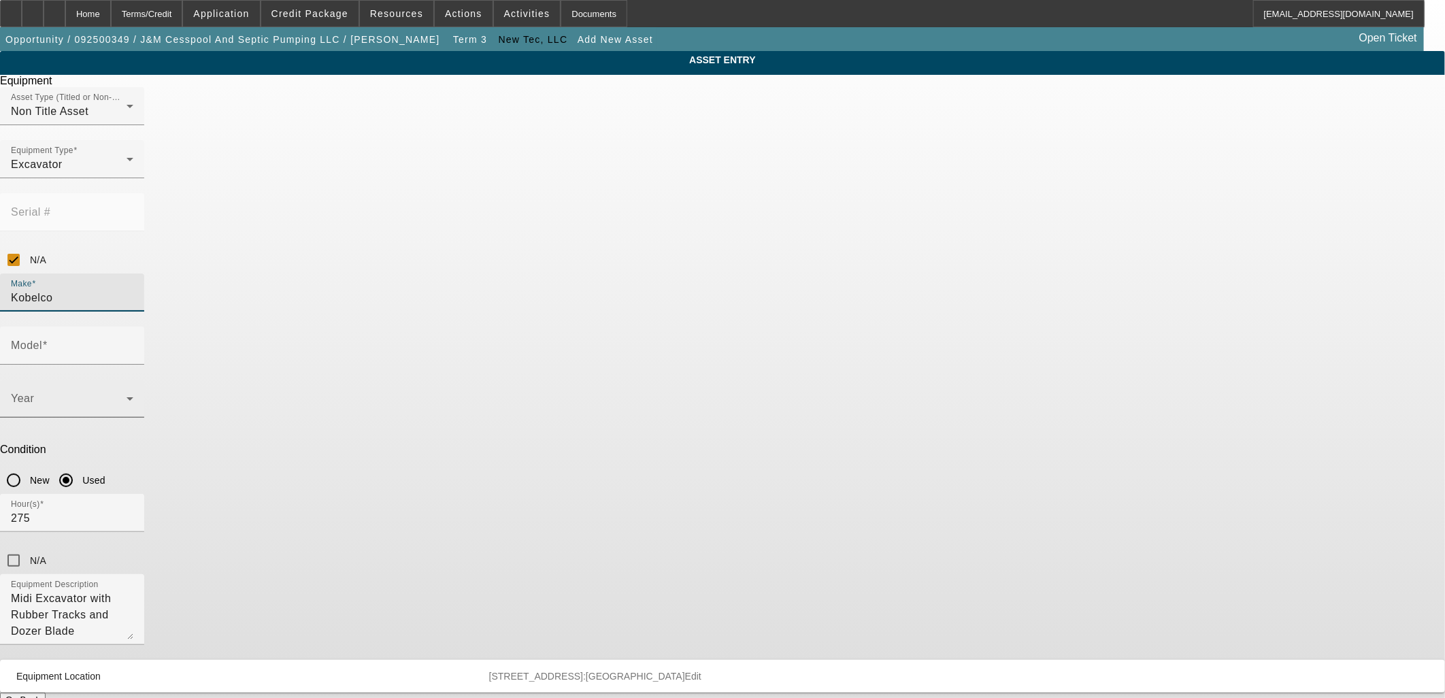
click at [127, 396] on span at bounding box center [69, 404] width 116 height 16
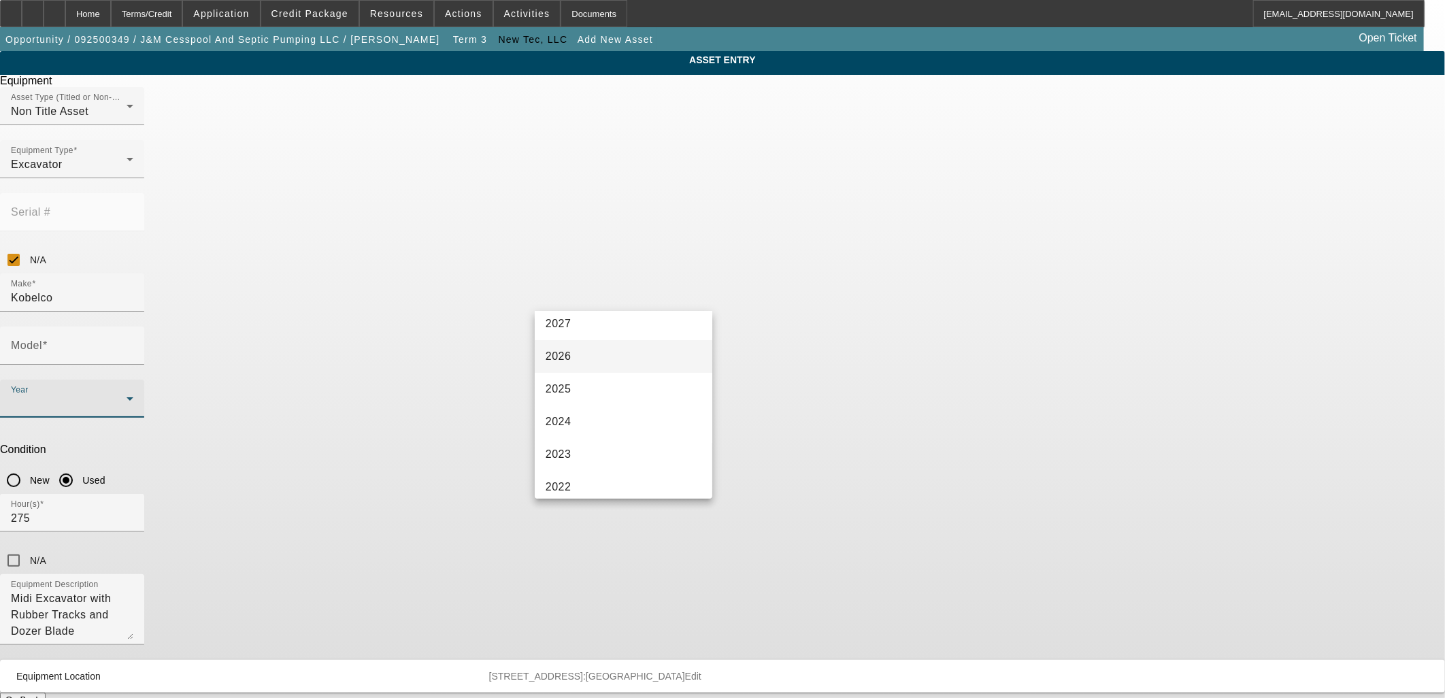
scroll to position [76, 0]
click at [611, 384] on mat-option "2024" at bounding box center [624, 388] width 178 height 33
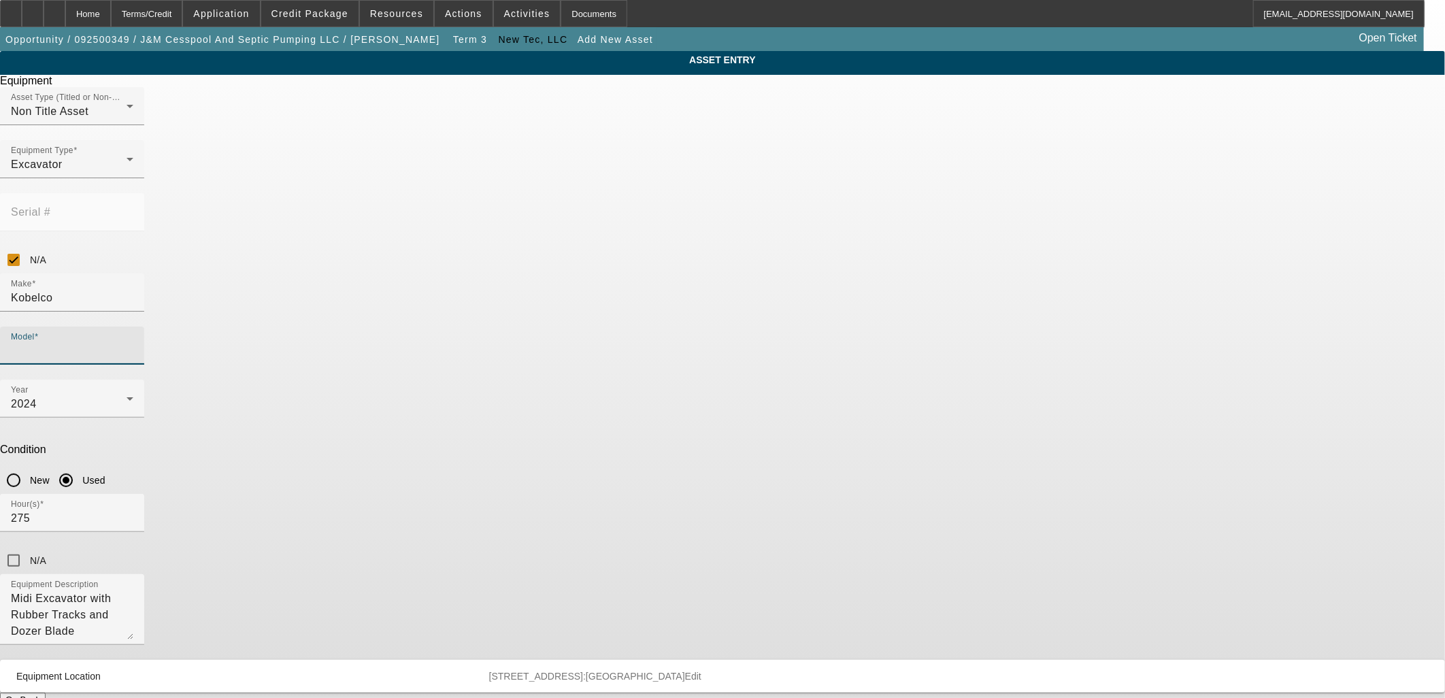
click at [133, 343] on input "Model" at bounding box center [72, 351] width 122 height 16
type input "sk75"
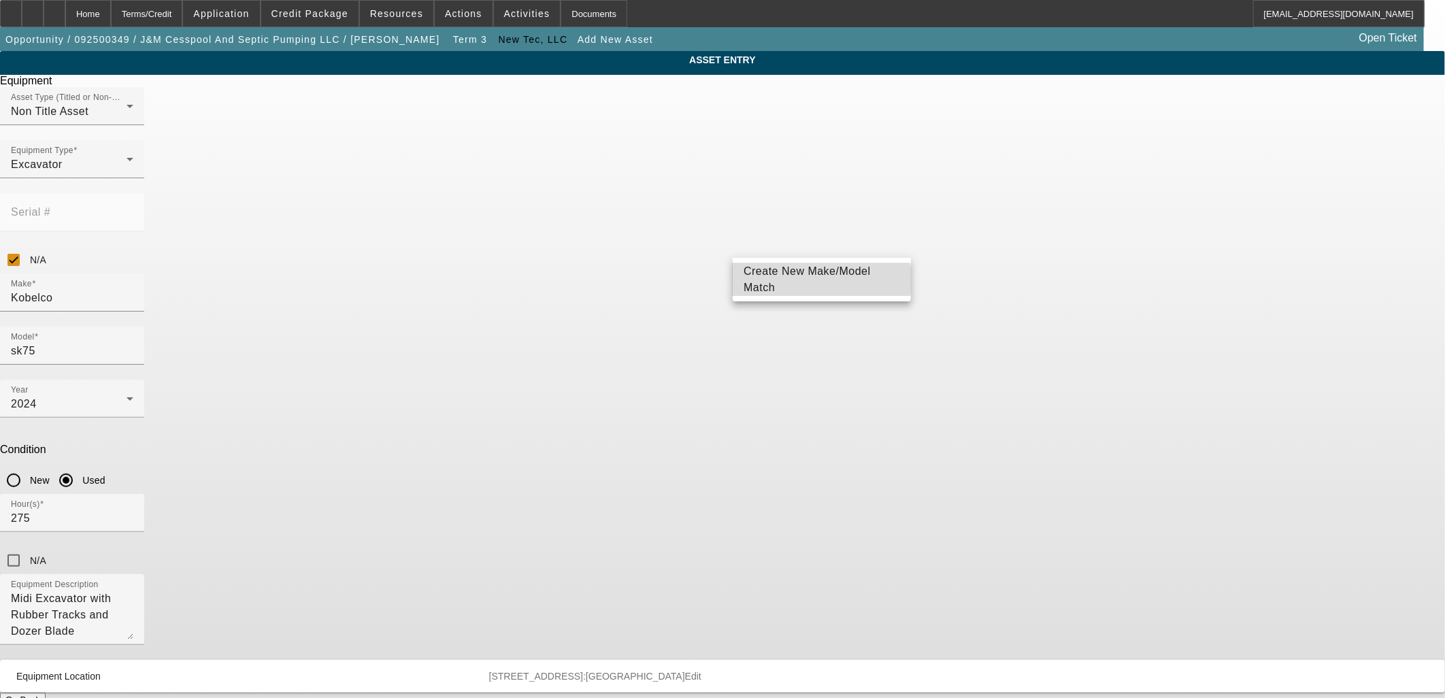
click at [797, 280] on span "Create New Make/Model Match" at bounding box center [807, 279] width 127 height 28
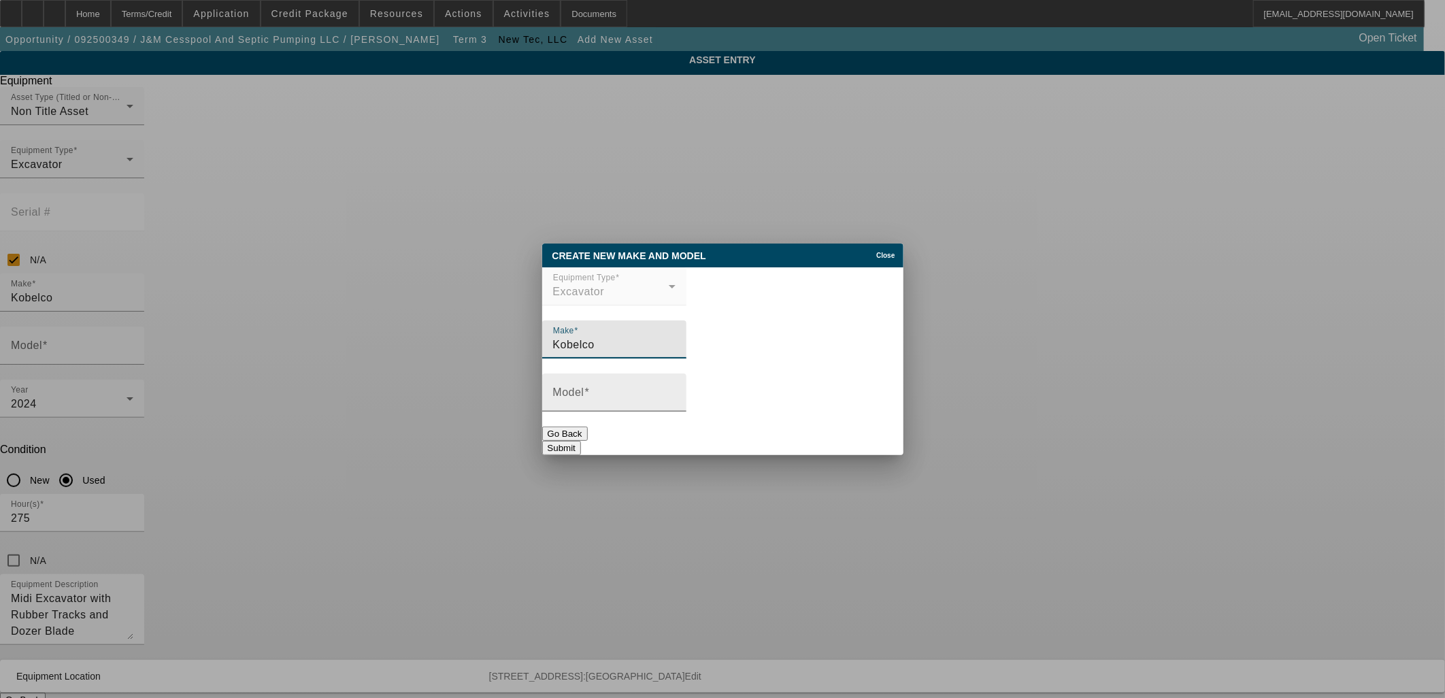
click at [584, 395] on mat-label "Model" at bounding box center [568, 392] width 31 height 12
click at [584, 395] on input "Model" at bounding box center [614, 398] width 122 height 16
type input "SK75SRLC-7"
click at [581, 441] on button "Submit" at bounding box center [561, 448] width 39 height 14
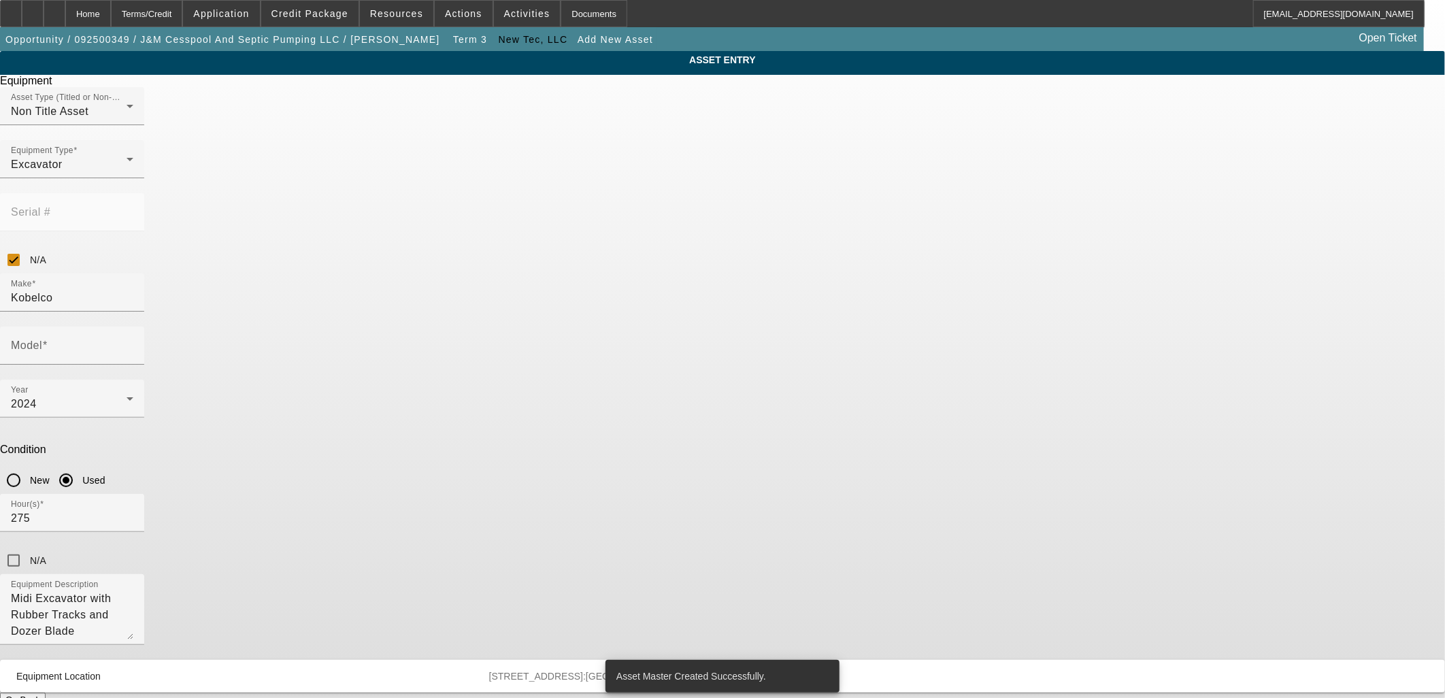
type input "SK75SRLC-7"
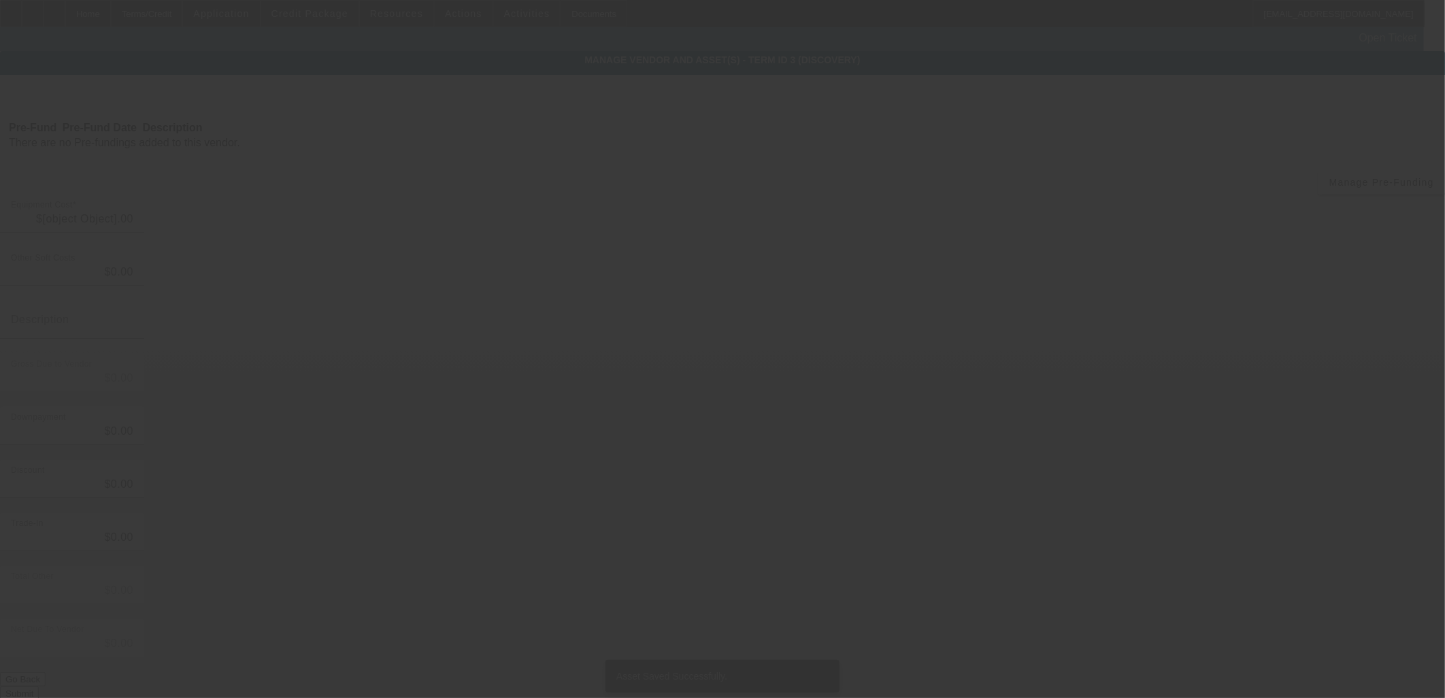
type input "$141,200.00"
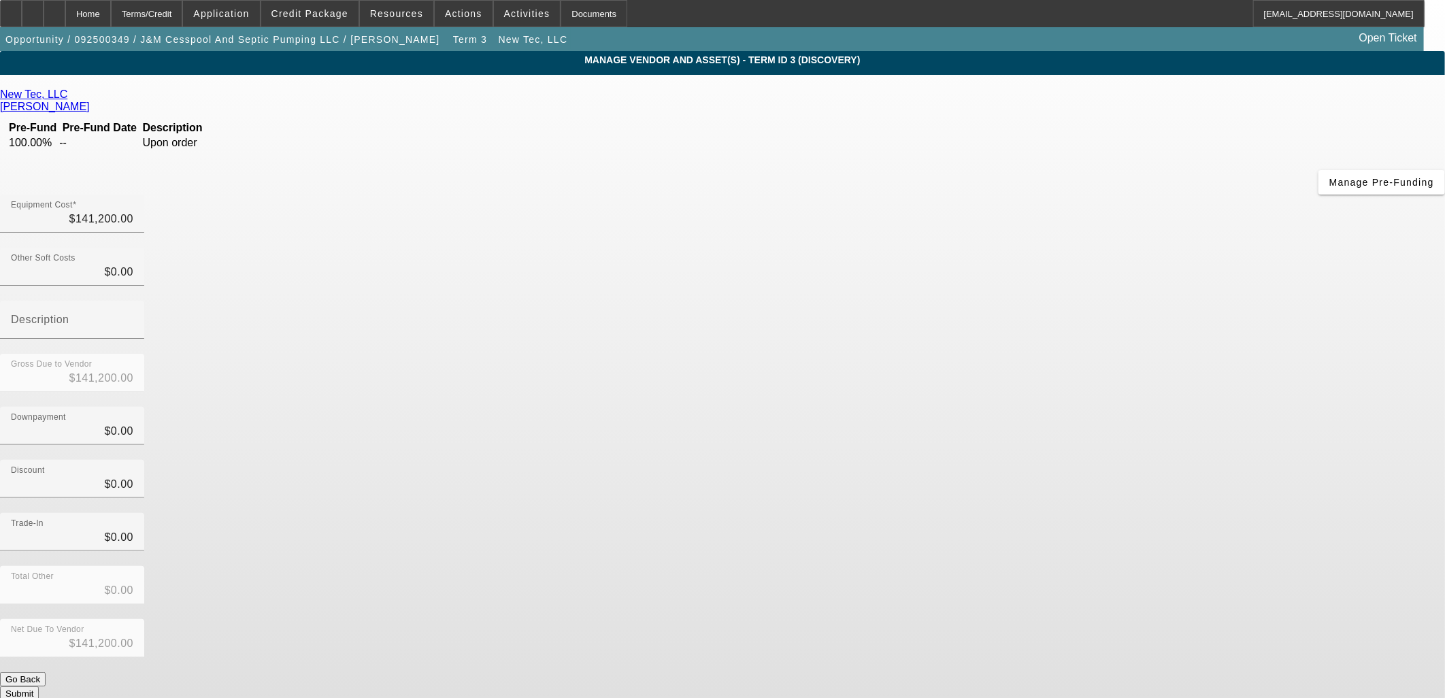
click at [39, 686] on button "Submit" at bounding box center [19, 693] width 39 height 14
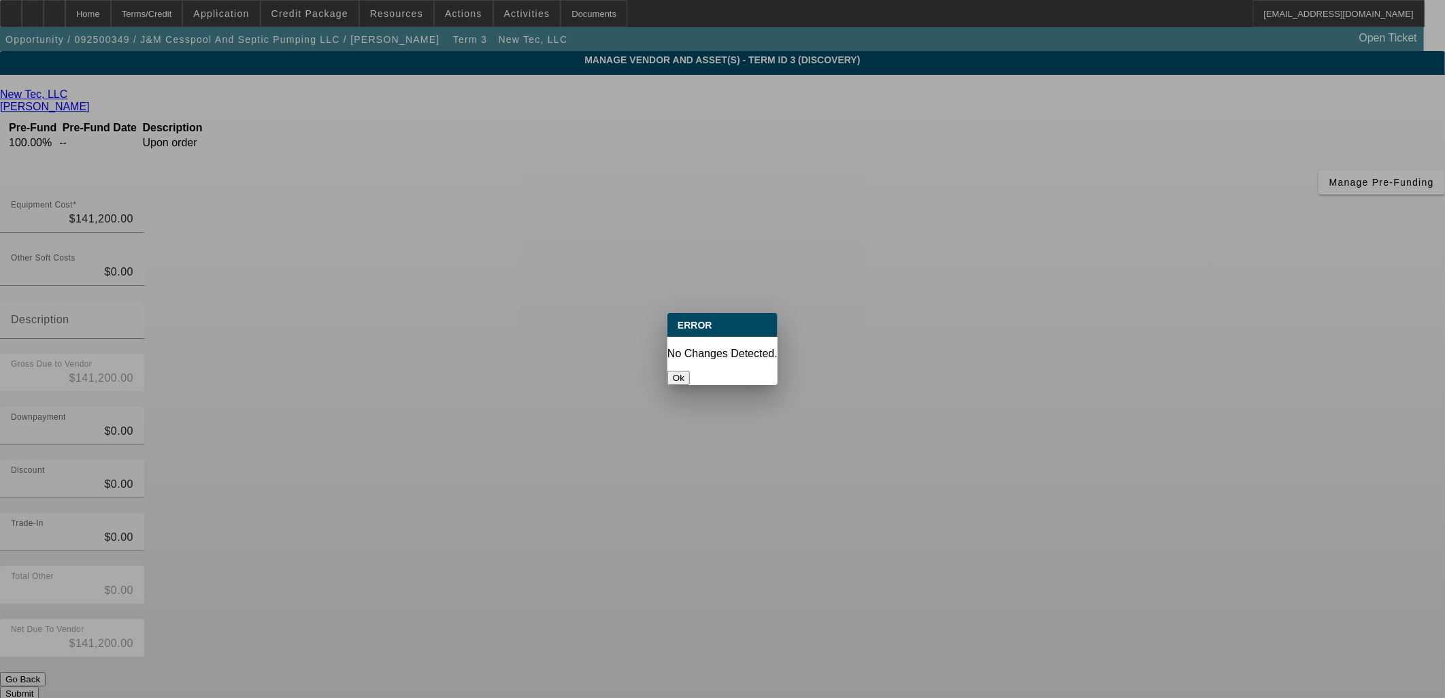
click at [690, 371] on button "Ok" at bounding box center [678, 378] width 22 height 14
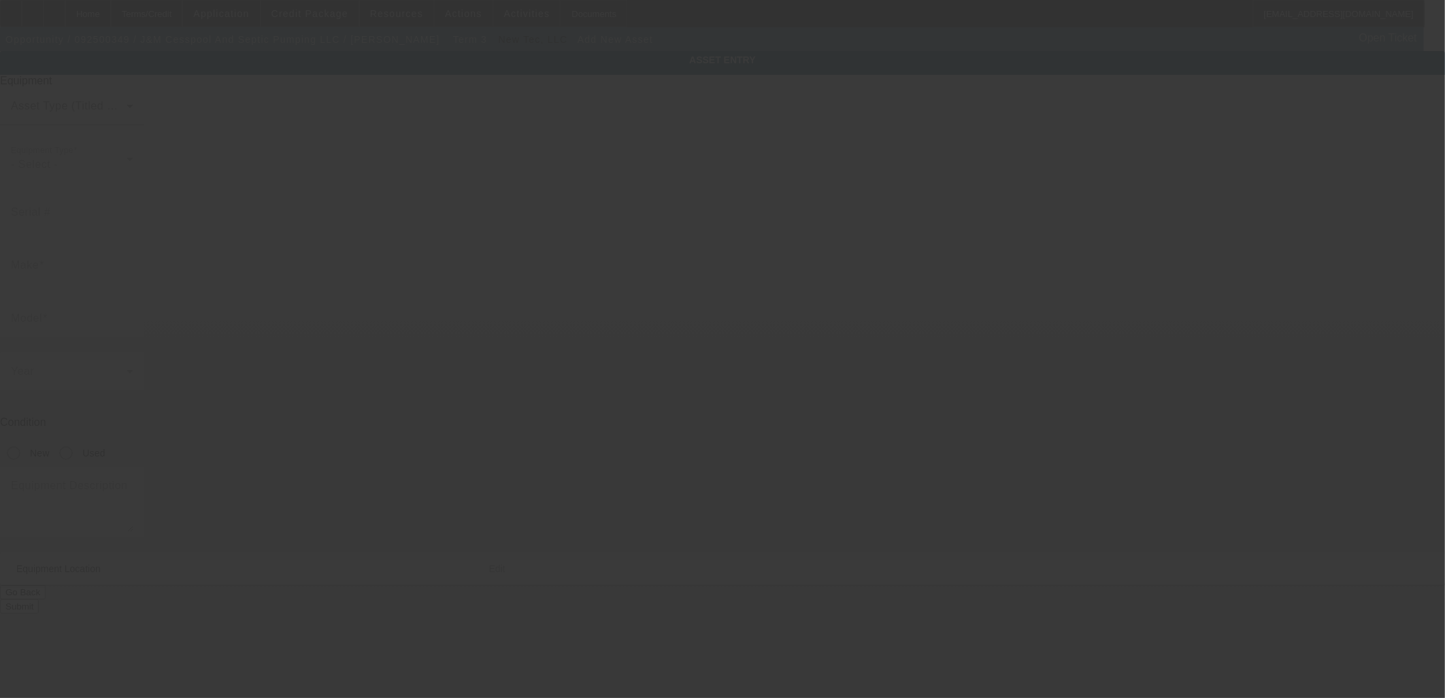
type input "47-698 Wailehua Pl"
type input "Kaneohe"
type input "96744"
type input "Honolulu"
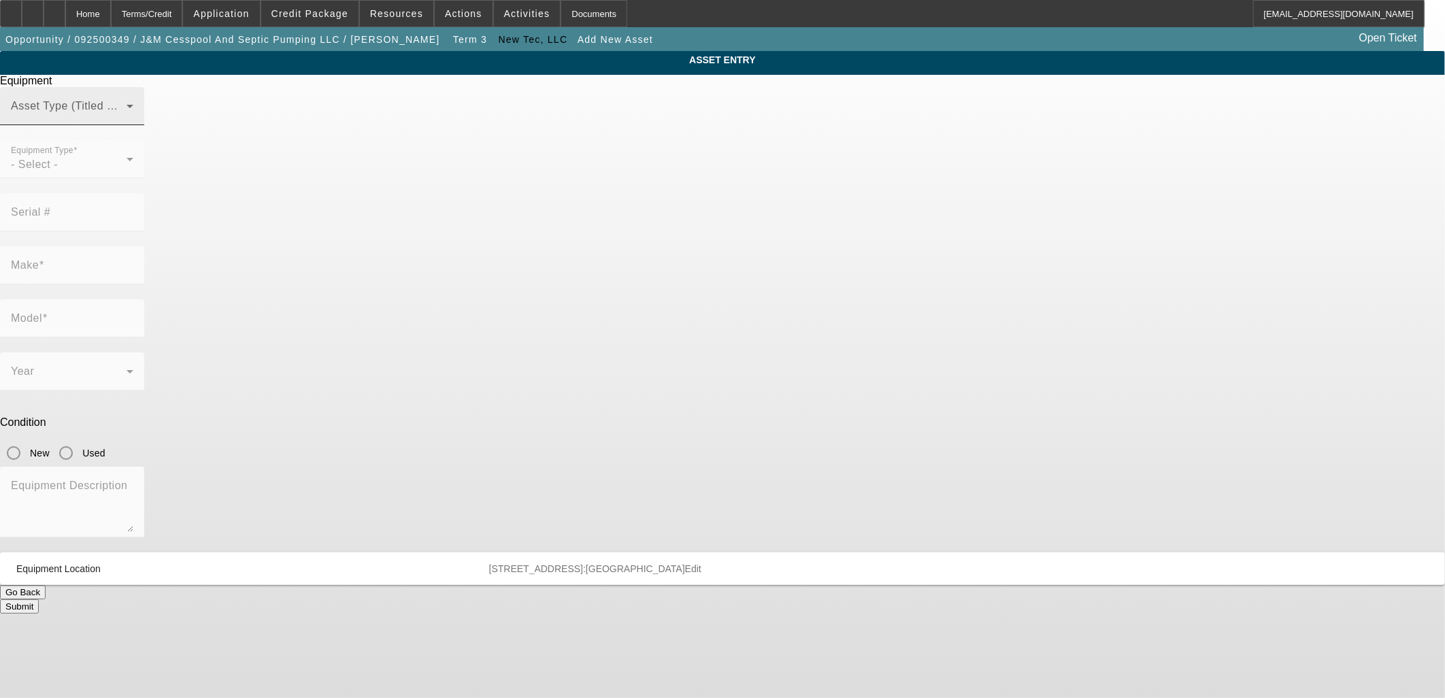
click at [127, 120] on span at bounding box center [69, 111] width 116 height 16
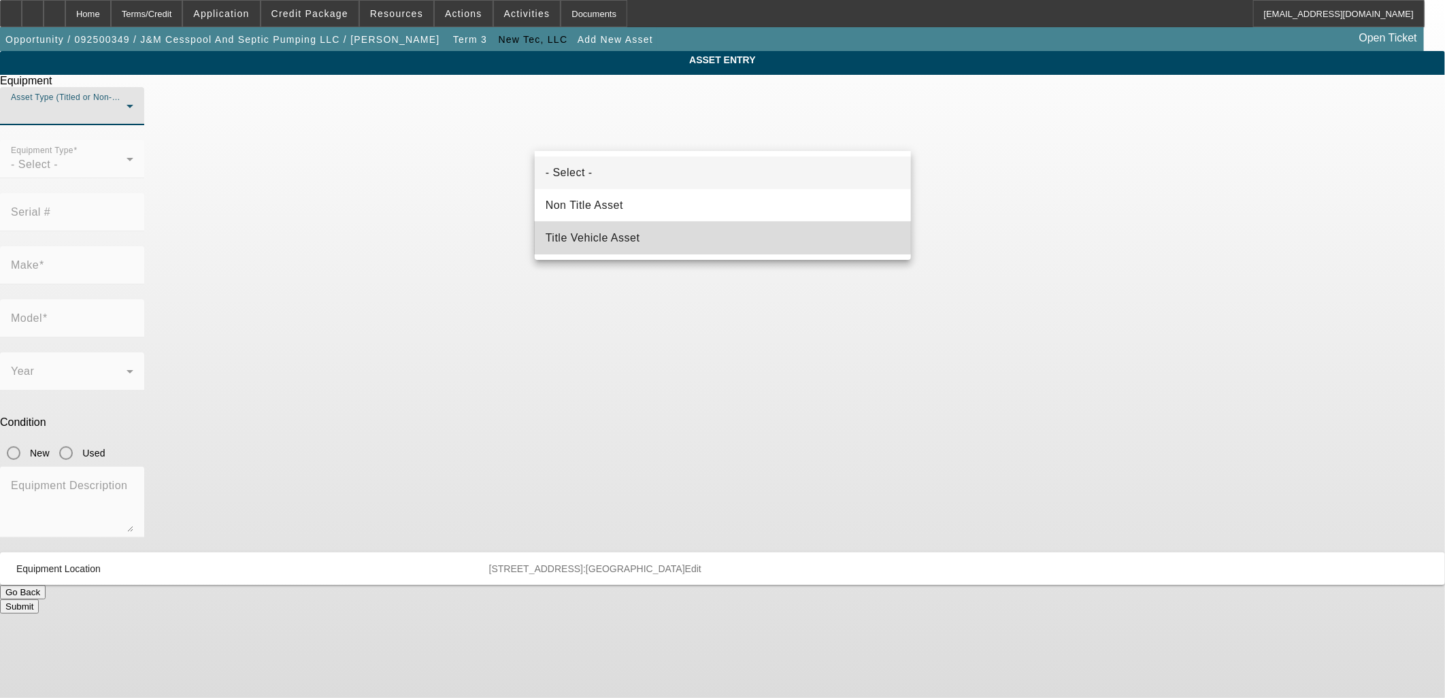
click at [618, 226] on mat-option "Title Vehicle Asset" at bounding box center [723, 238] width 376 height 33
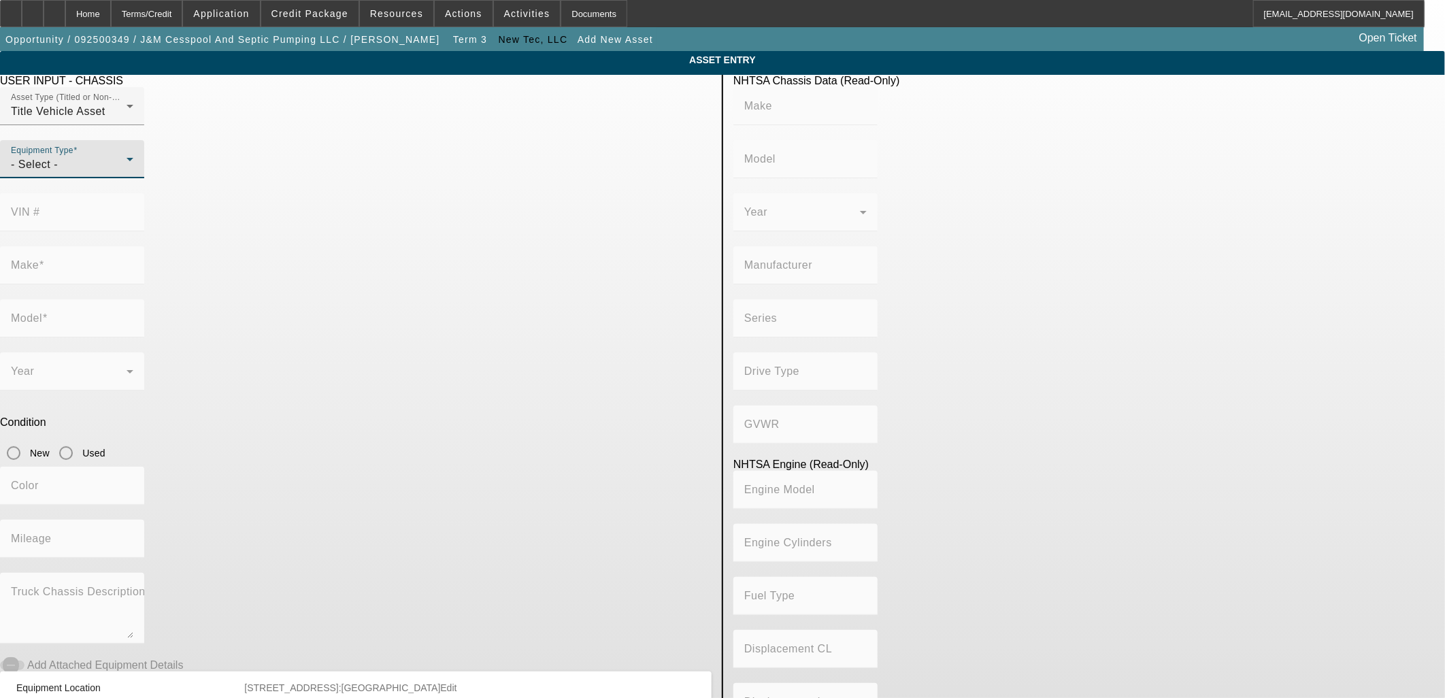
click at [127, 173] on div "- Select -" at bounding box center [69, 164] width 116 height 16
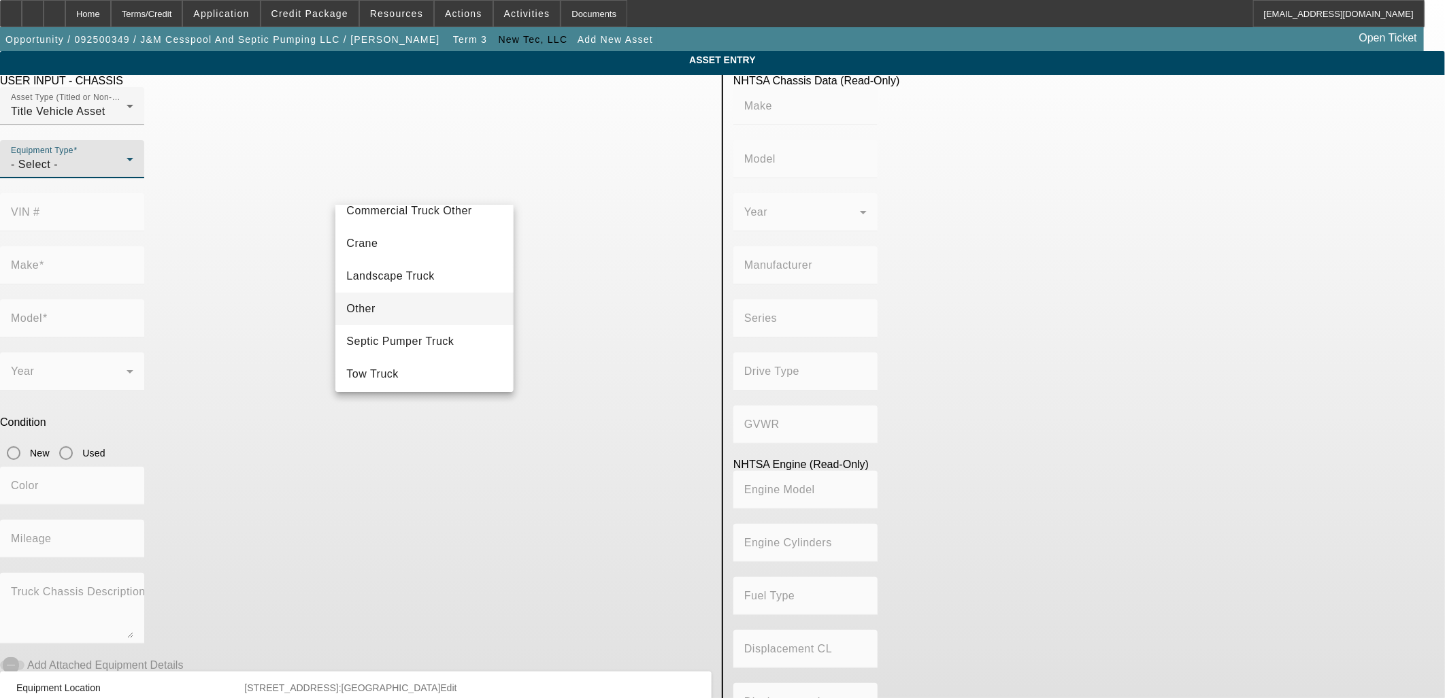
scroll to position [150, 0]
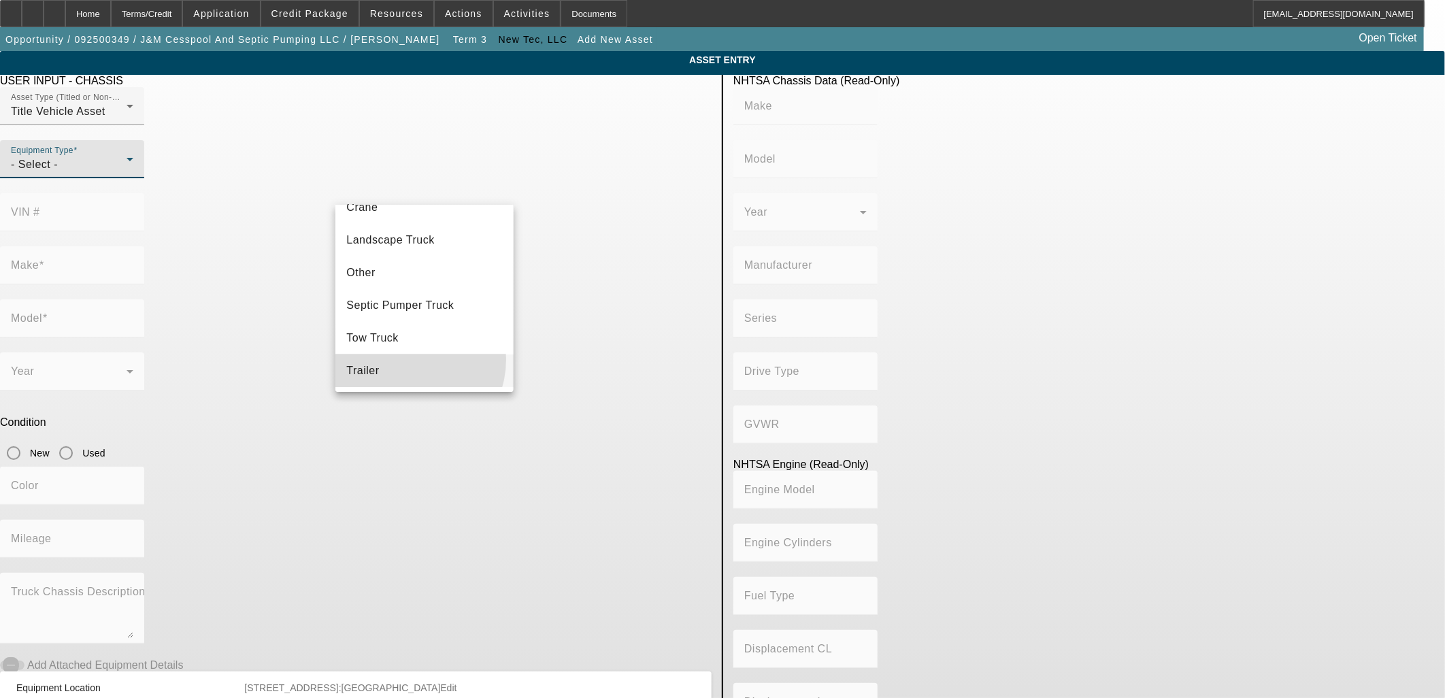
click at [403, 359] on mat-option "Trailer" at bounding box center [424, 370] width 178 height 33
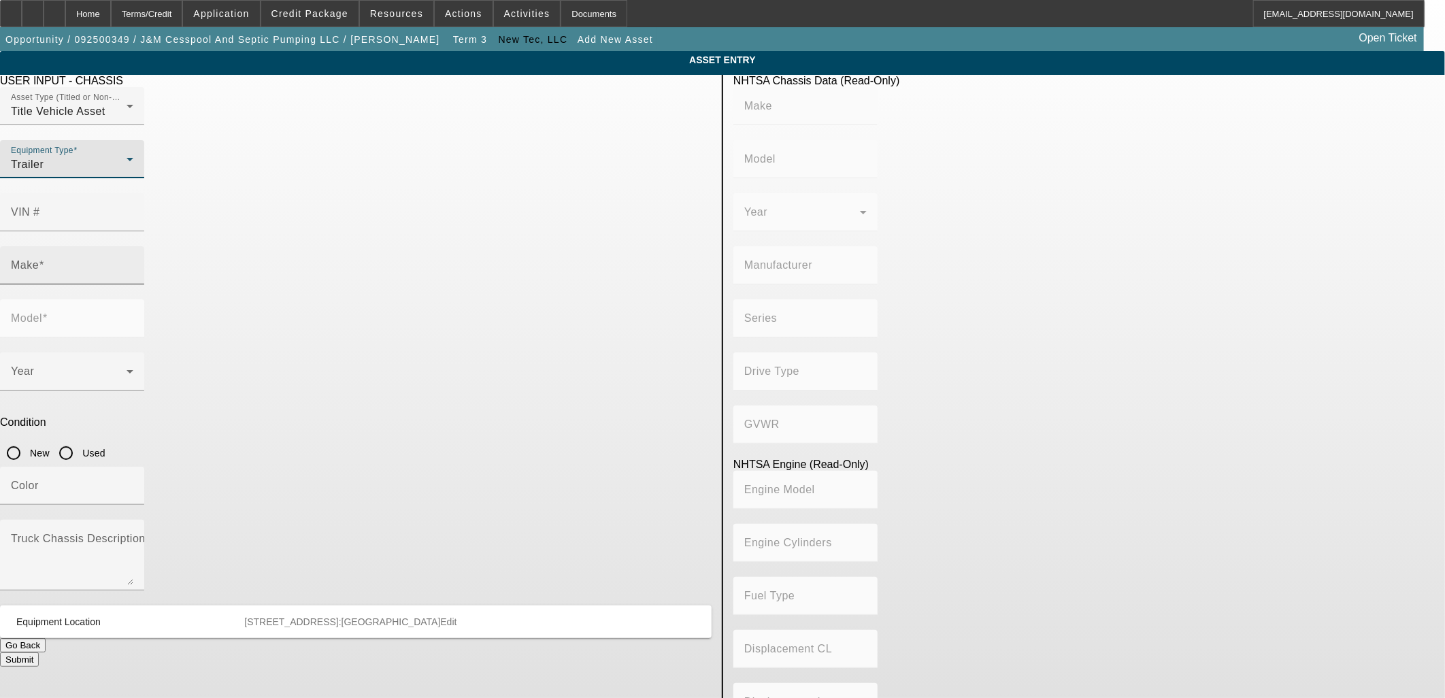
click at [133, 263] on input "Make" at bounding box center [72, 271] width 122 height 16
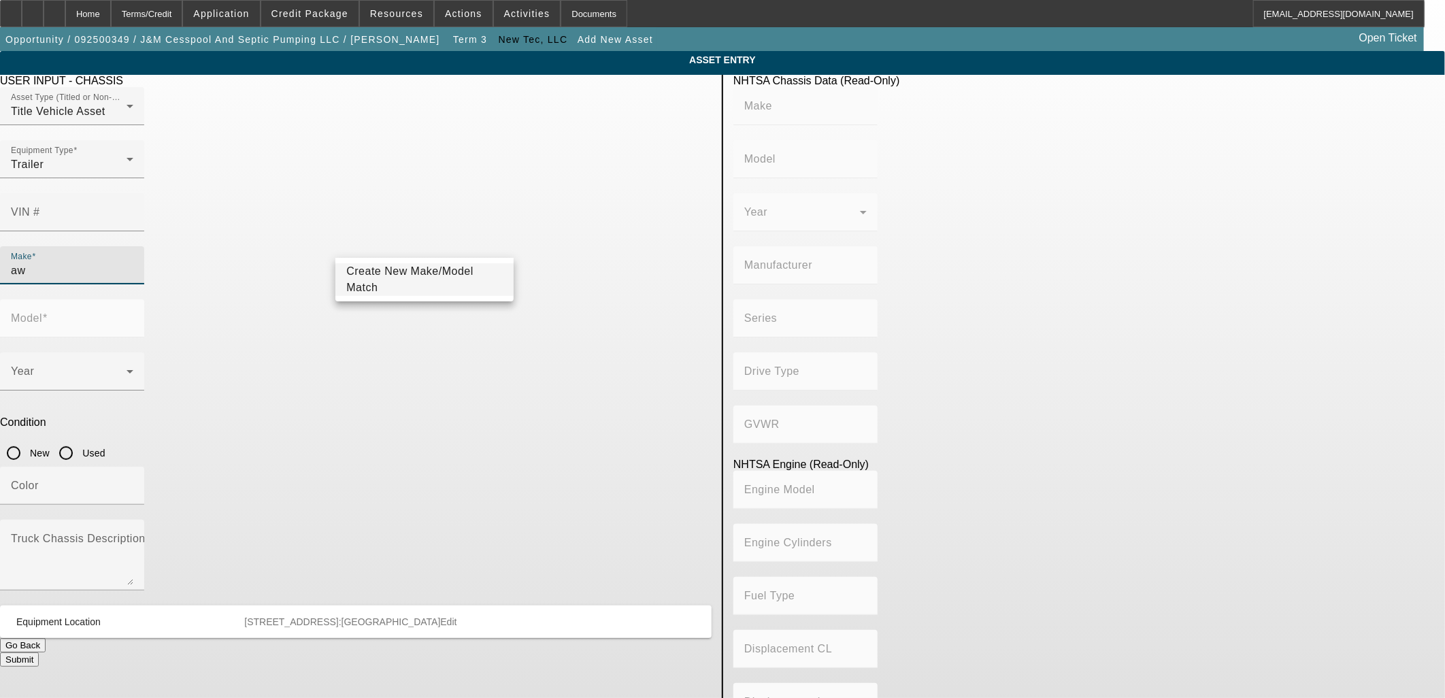
type input "a"
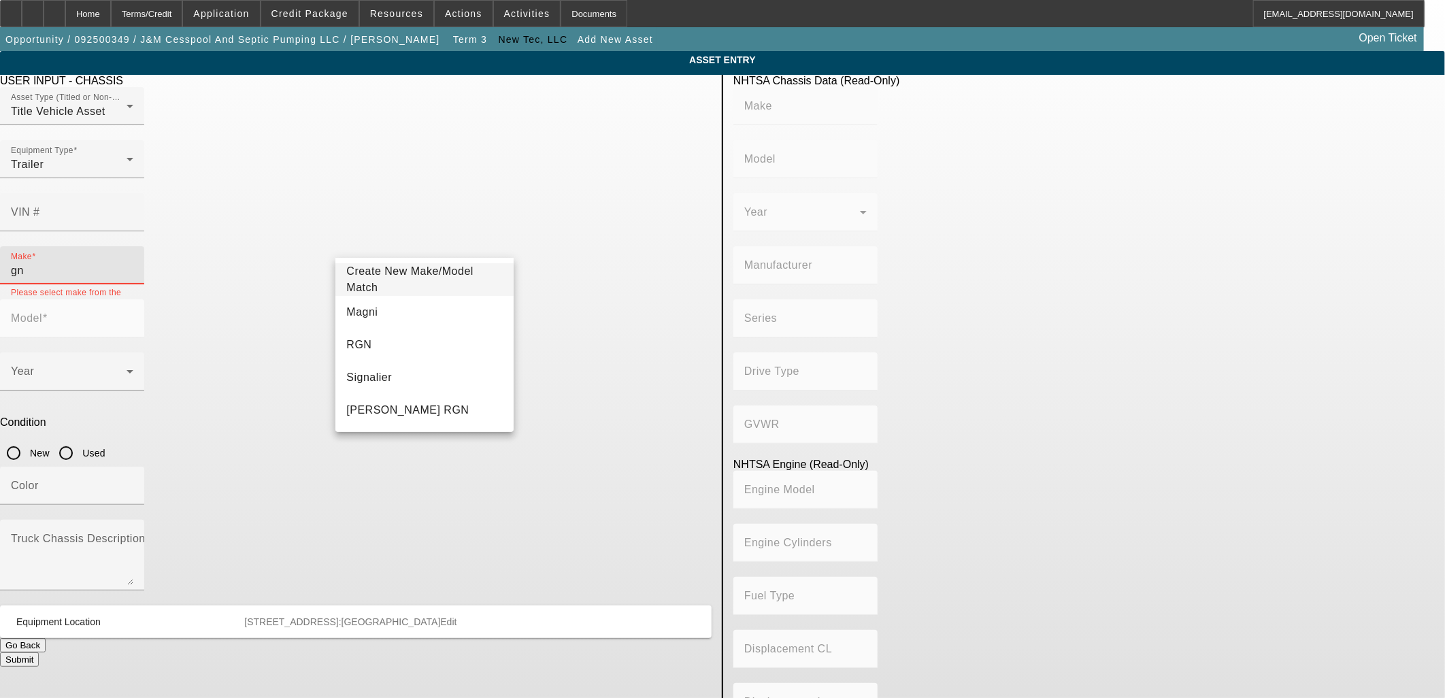
drag, startPoint x: 386, startPoint y: 240, endPoint x: 288, endPoint y: 242, distance: 98.0
click at [286, 243] on app-asset-collateral-manage "ASSET ENTRY USER INPUT - CHASSIS Asset Type (Titled or Non-Titled) Title Vehicl…" at bounding box center [722, 428] width 1445 height 754
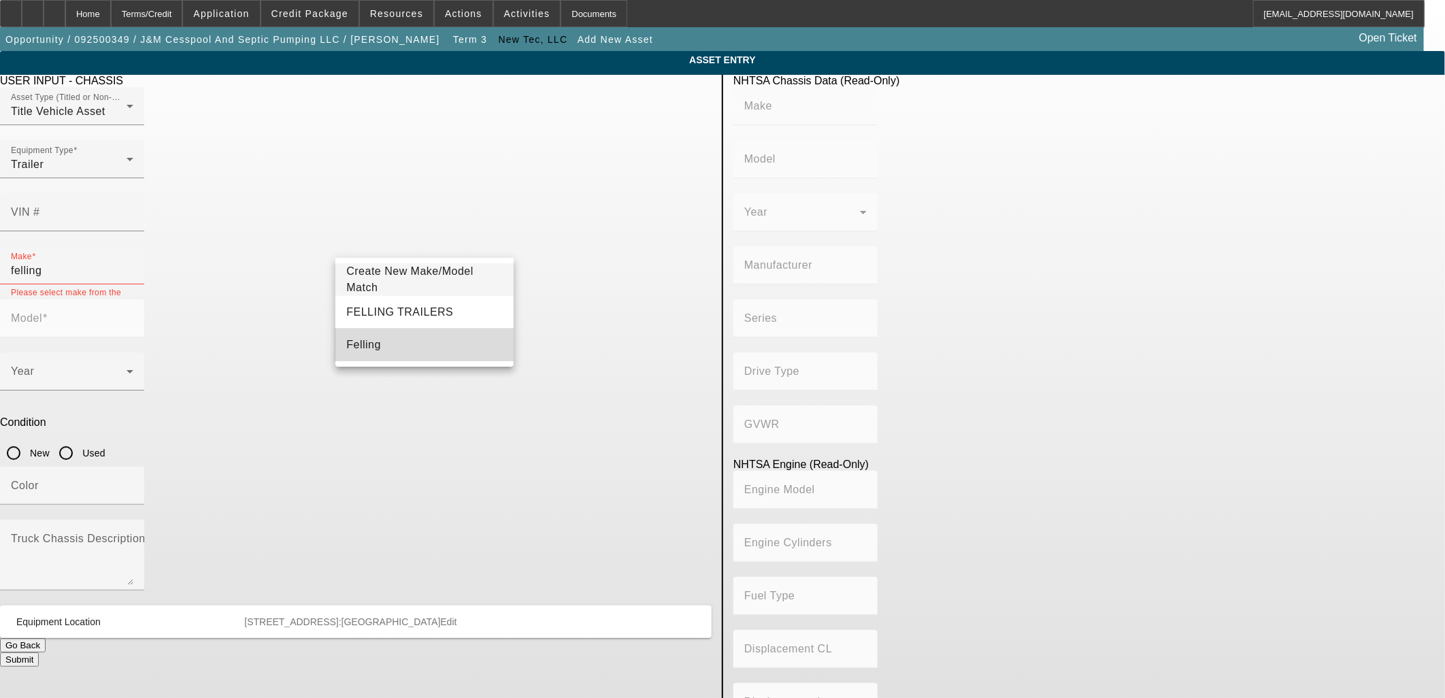
click at [382, 339] on mat-option "Felling" at bounding box center [424, 345] width 178 height 33
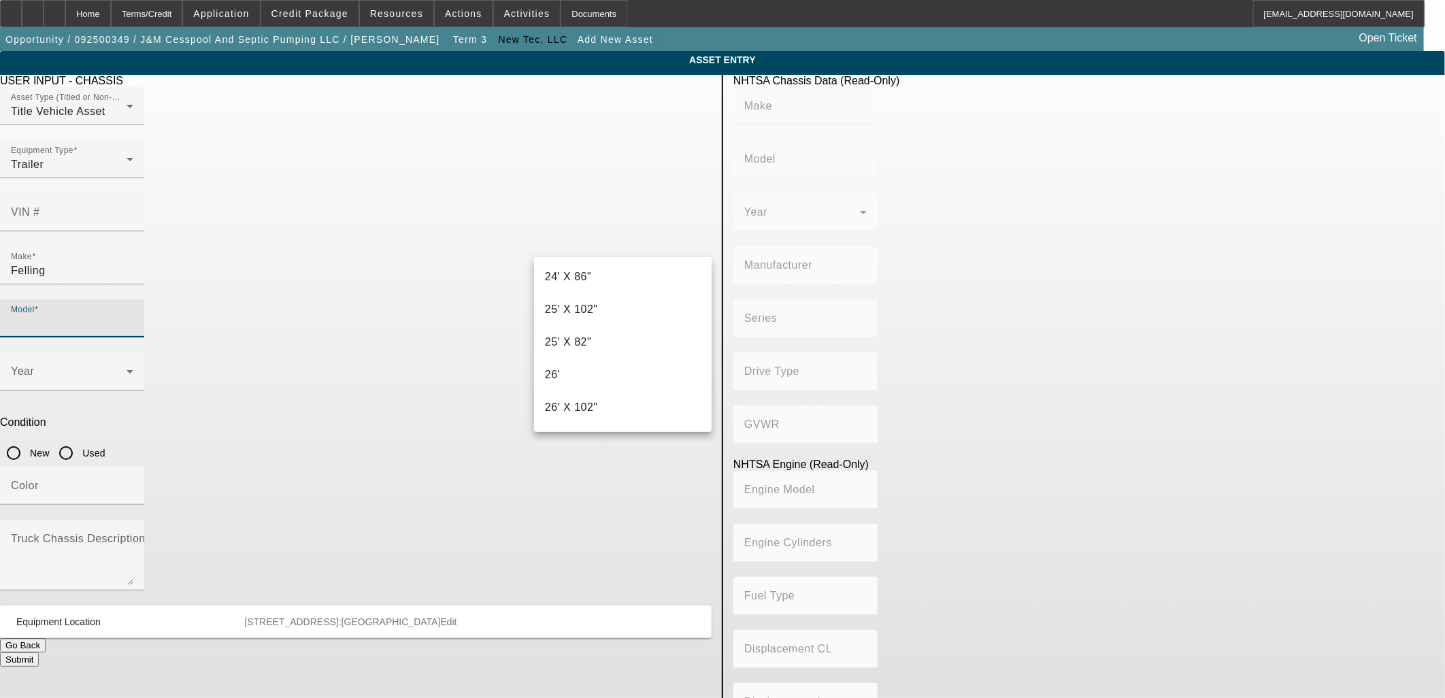
scroll to position [1338, 0]
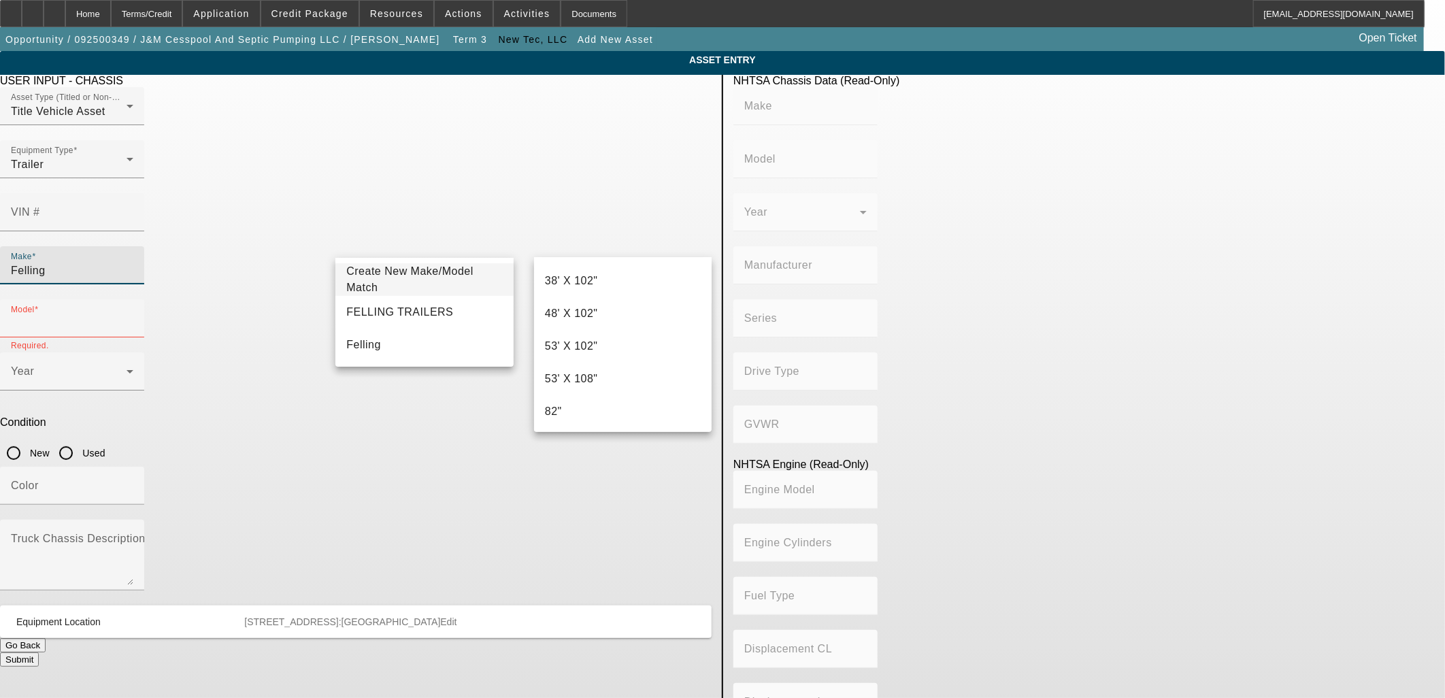
drag, startPoint x: 422, startPoint y: 248, endPoint x: 284, endPoint y: 235, distance: 138.0
click at [283, 244] on app-asset-collateral-manage "ASSET ENTRY USER INPUT - CHASSIS Asset Type (Titled or Non-Titled) Title Vehicl…" at bounding box center [722, 428] width 1445 height 754
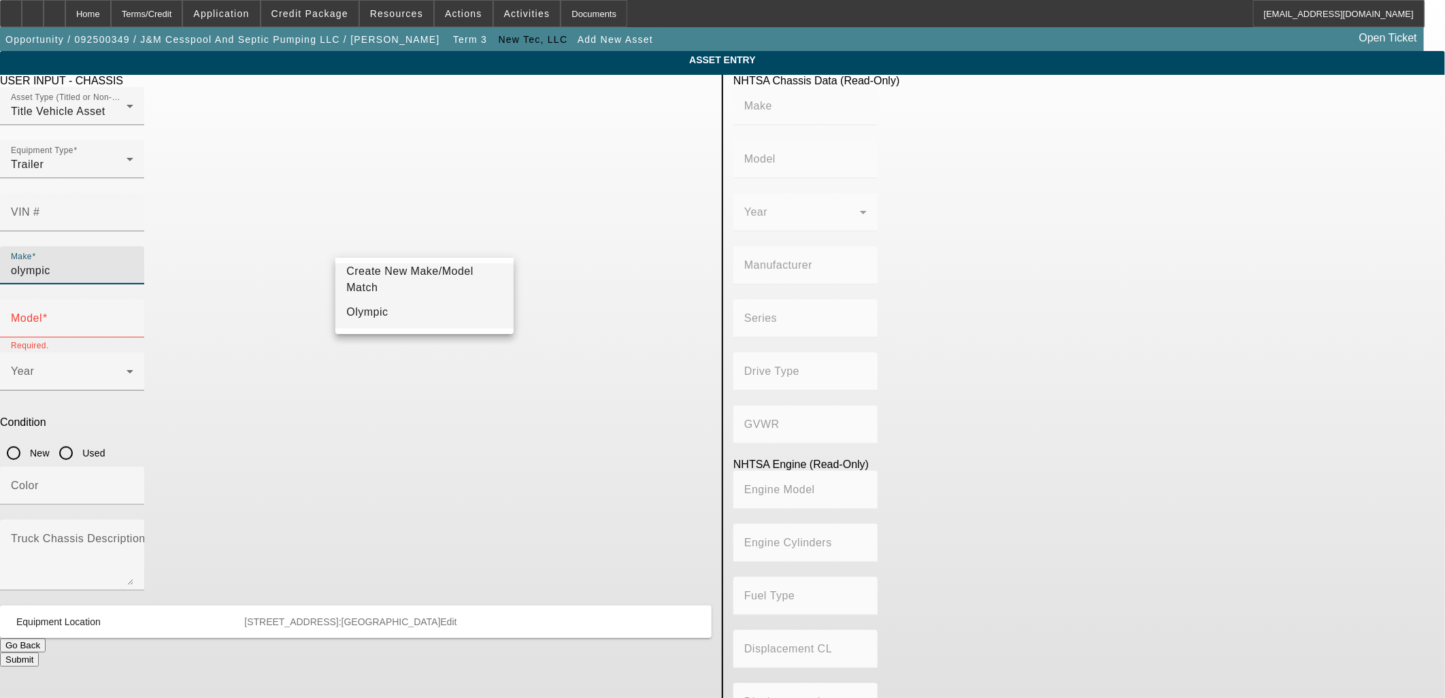
click at [378, 301] on mat-option "Olympic" at bounding box center [424, 312] width 178 height 33
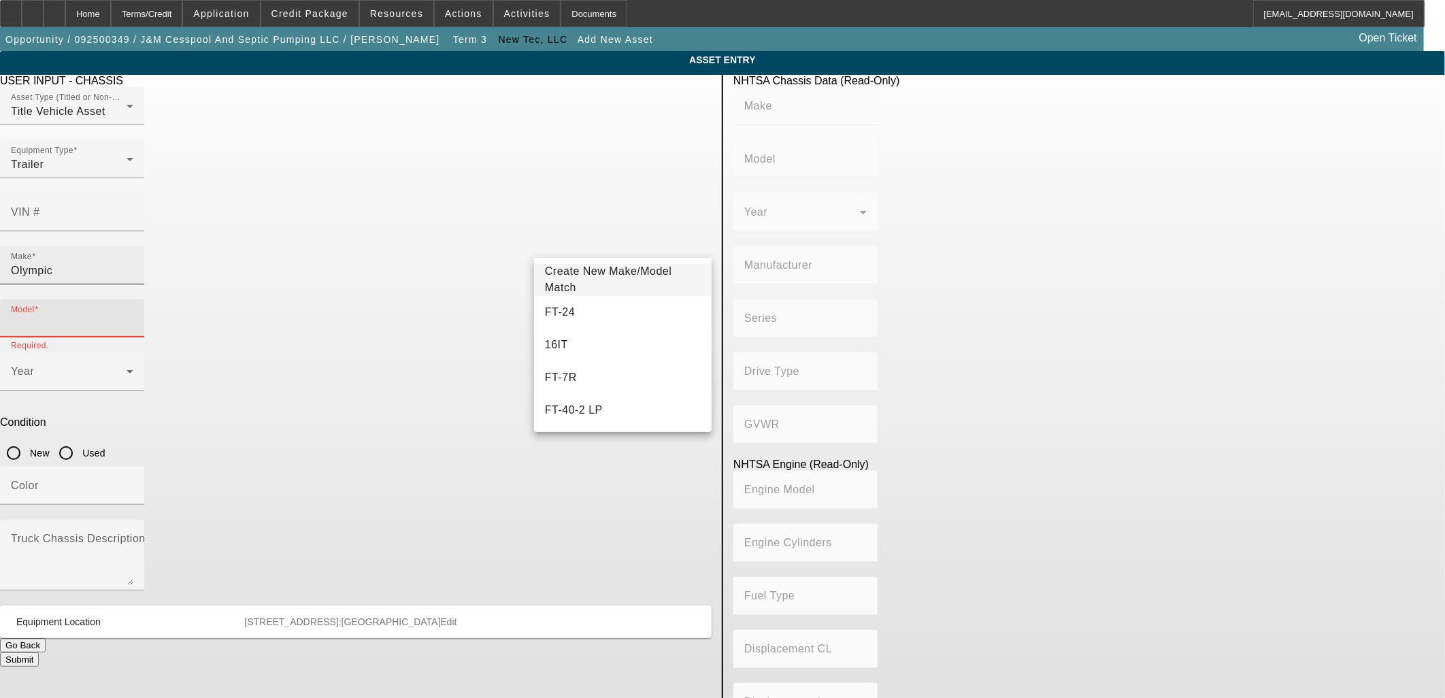
click at [133, 263] on input "Olympic" at bounding box center [72, 271] width 122 height 16
drag, startPoint x: 389, startPoint y: 245, endPoint x: 192, endPoint y: 220, distance: 198.8
click at [196, 221] on app-asset-collateral-manage "ASSET ENTRY USER INPUT - CHASSIS Asset Type (Titled or Non-Titled) Title Vehicl…" at bounding box center [722, 428] width 1445 height 754
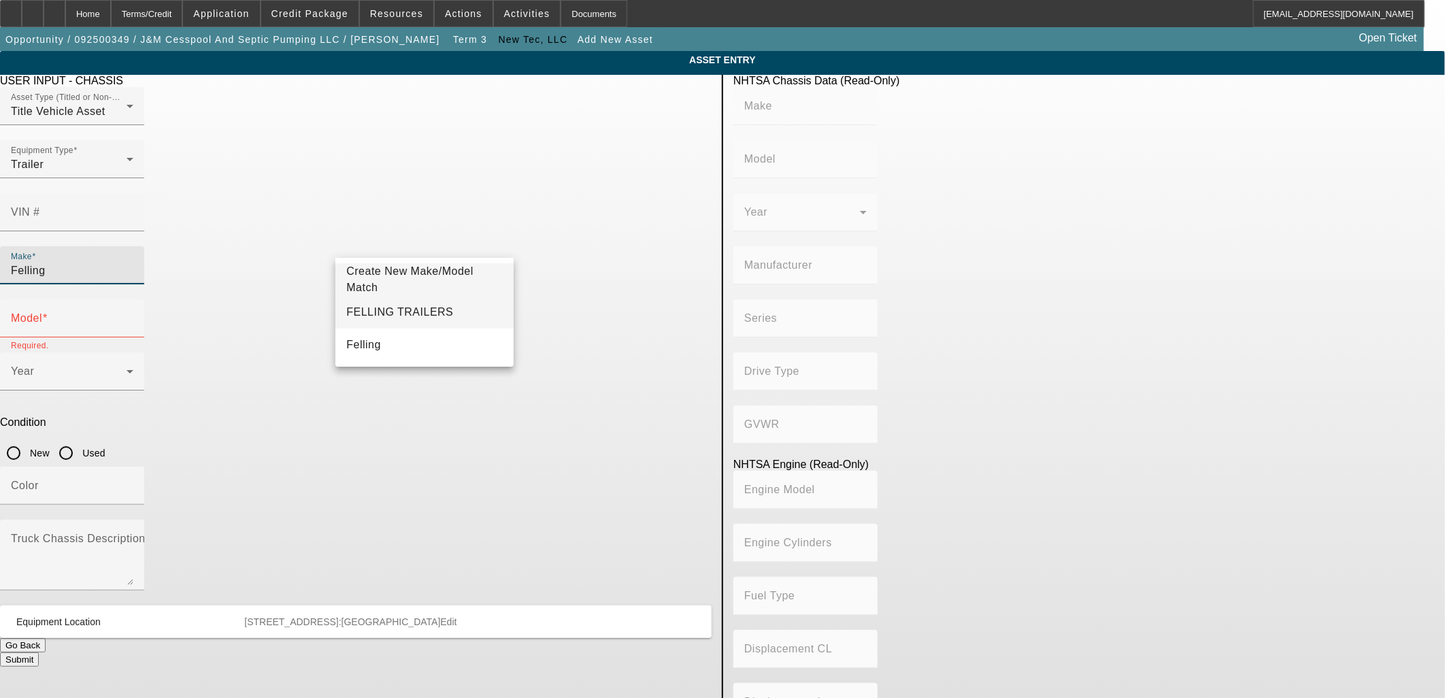
type input "Felling"
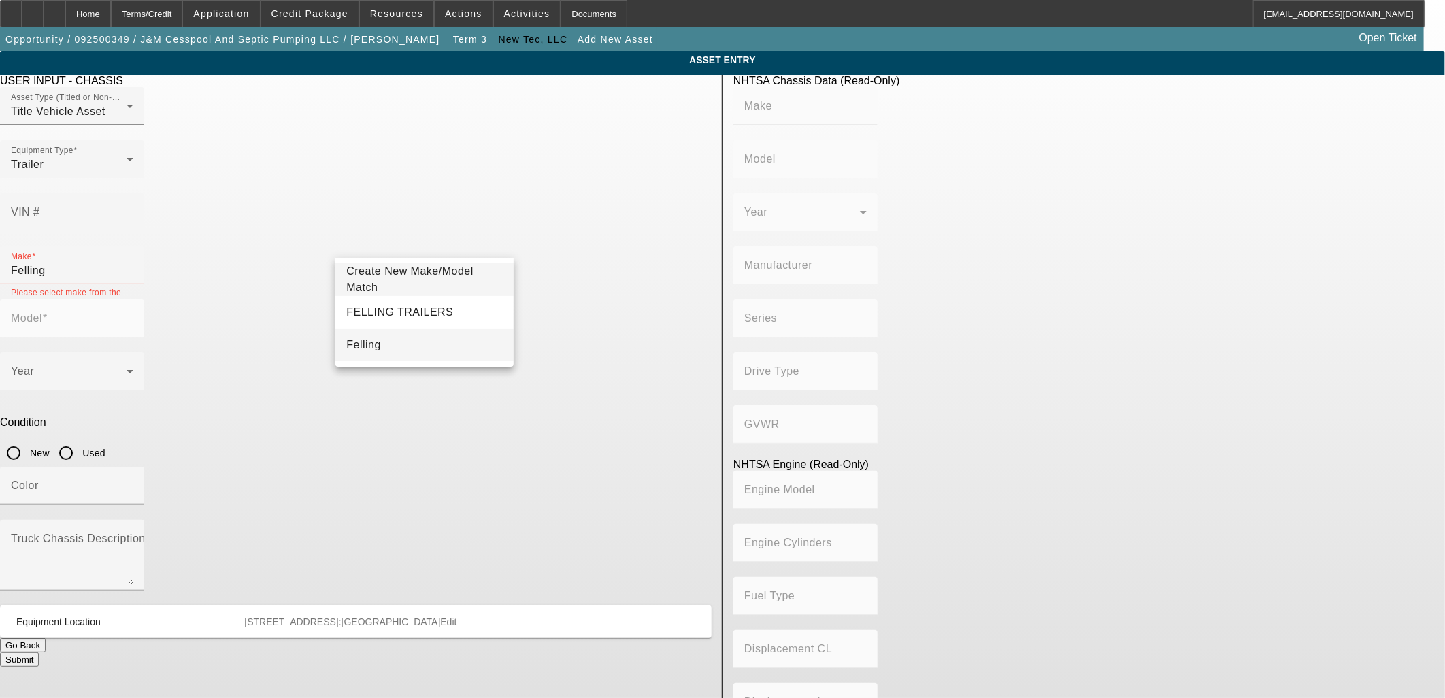
drag, startPoint x: 372, startPoint y: 315, endPoint x: 376, endPoint y: 335, distance: 20.7
click at [376, 335] on div "Create New Make/Model Match FELLING TRAILERS Felling" at bounding box center [424, 312] width 178 height 109
click at [376, 337] on mat-option "Felling" at bounding box center [424, 345] width 178 height 33
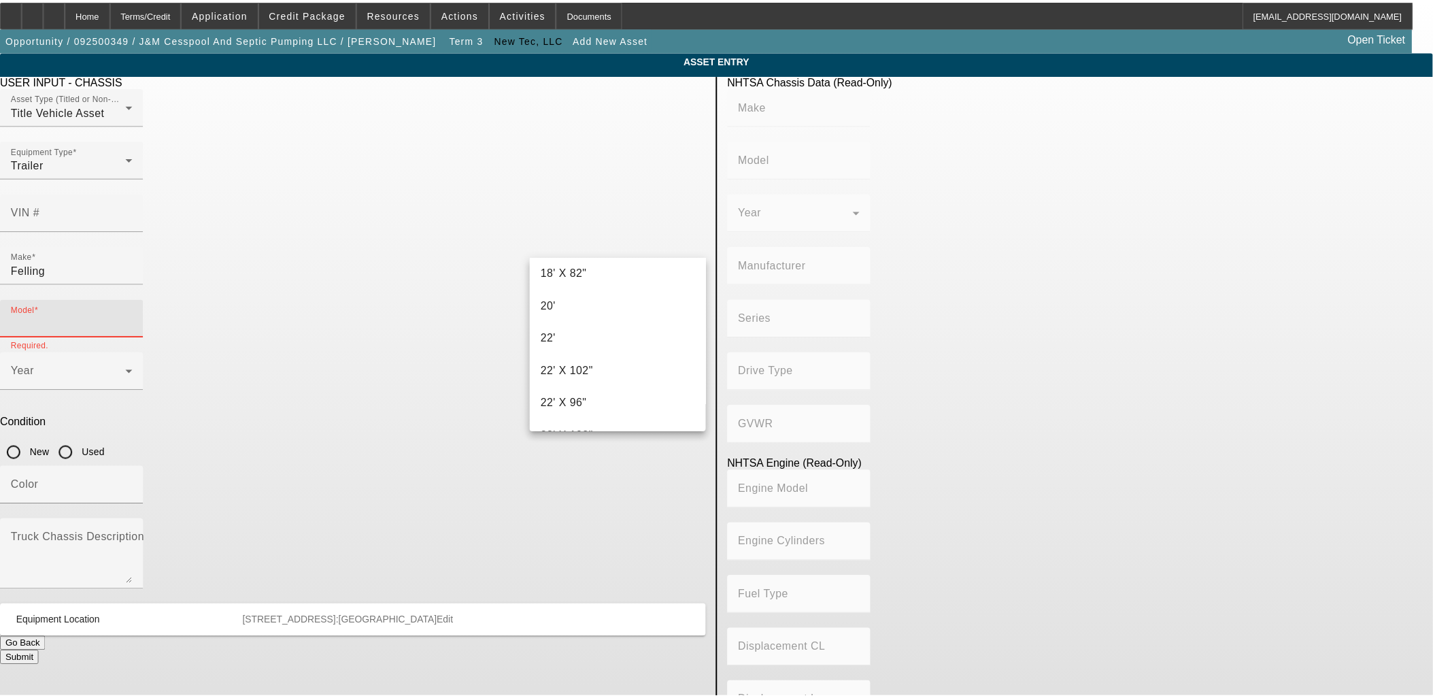
scroll to position [808, 0]
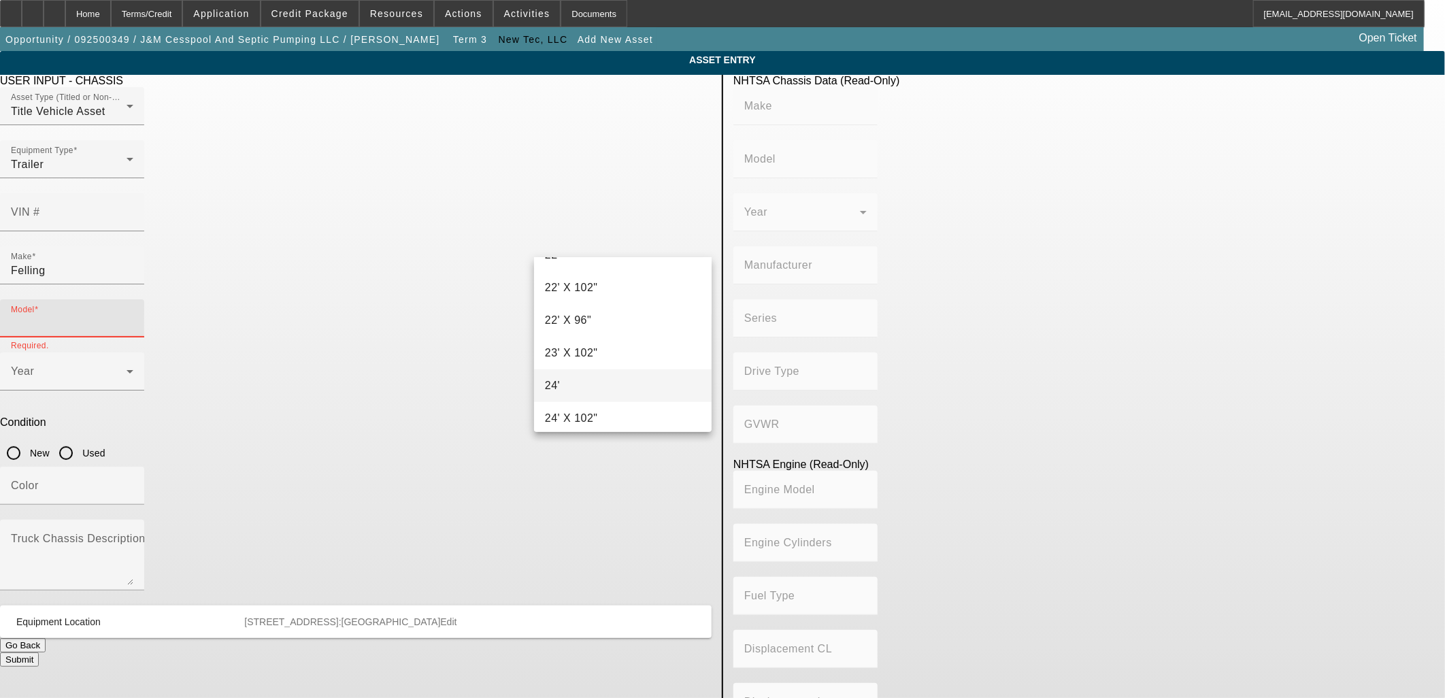
click at [644, 375] on mat-option "24'" at bounding box center [623, 385] width 178 height 33
type input "24'"
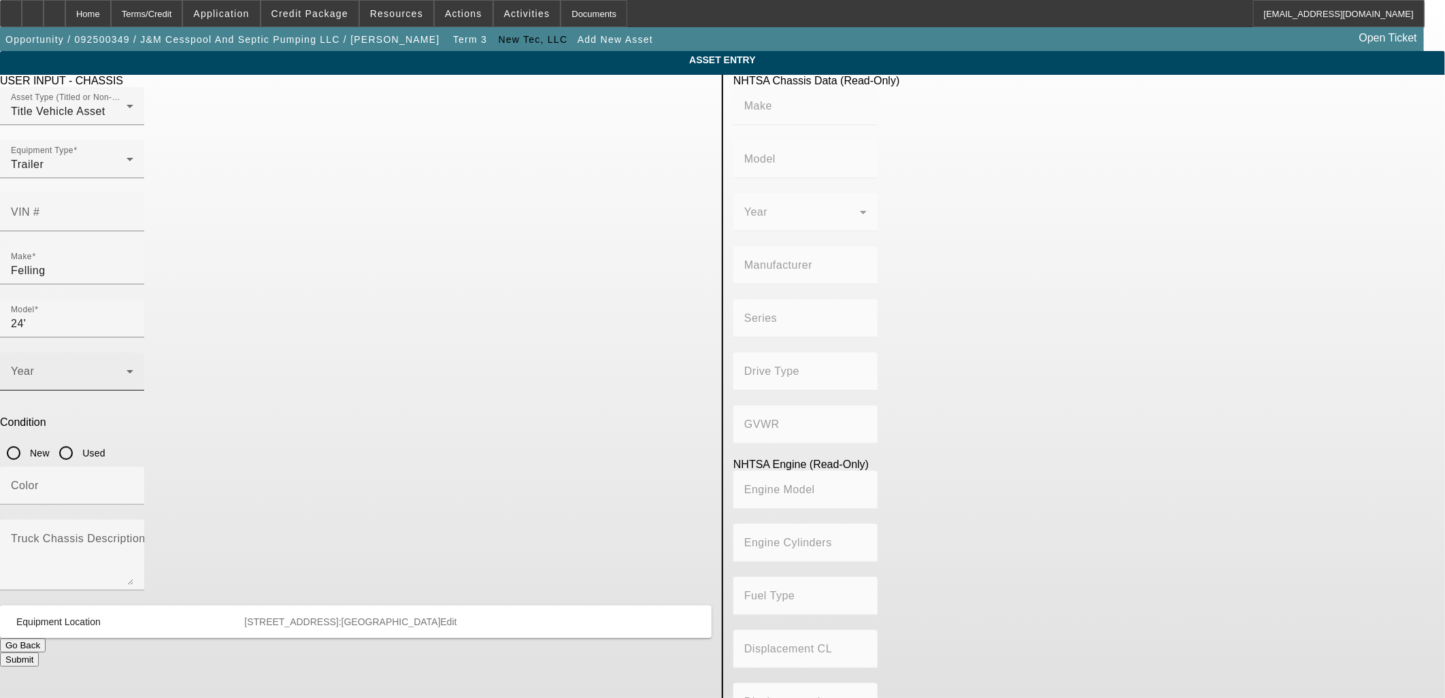
click at [133, 352] on div "Year" at bounding box center [72, 371] width 122 height 38
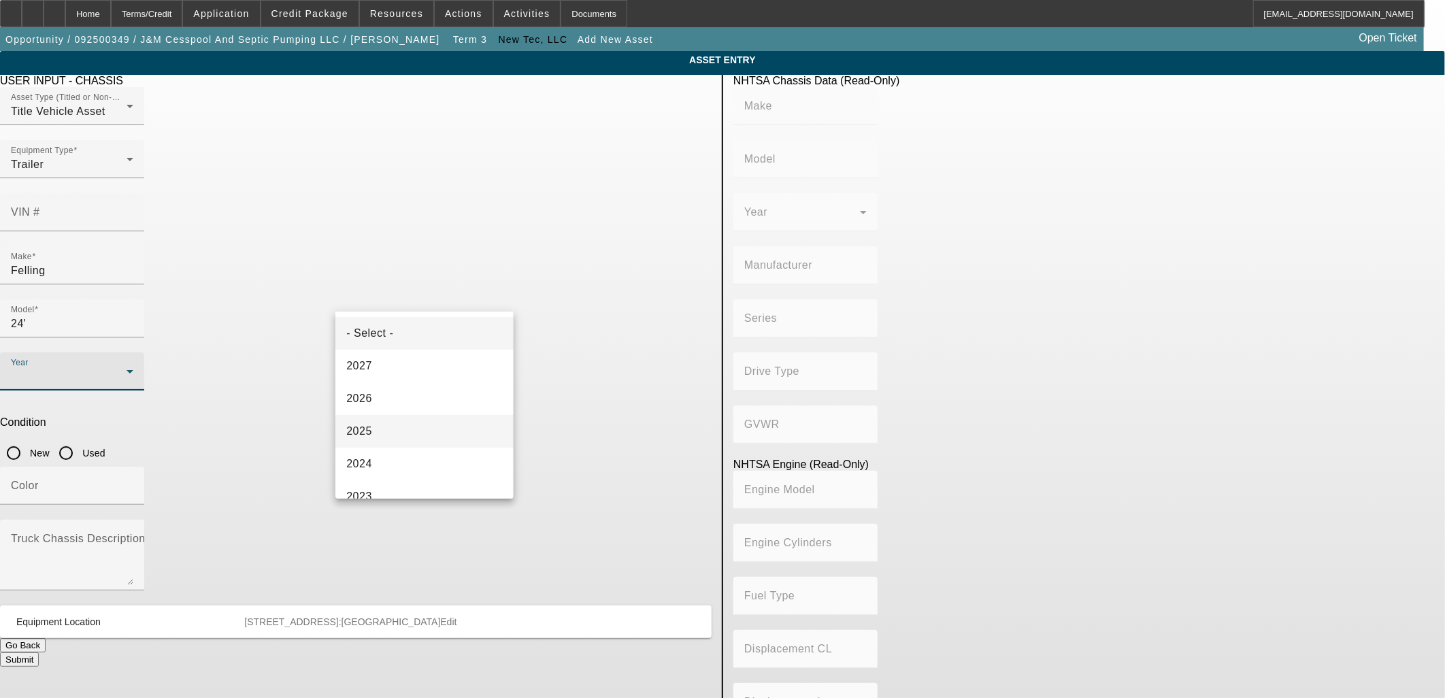
click at [365, 427] on span "2025" at bounding box center [359, 431] width 26 height 16
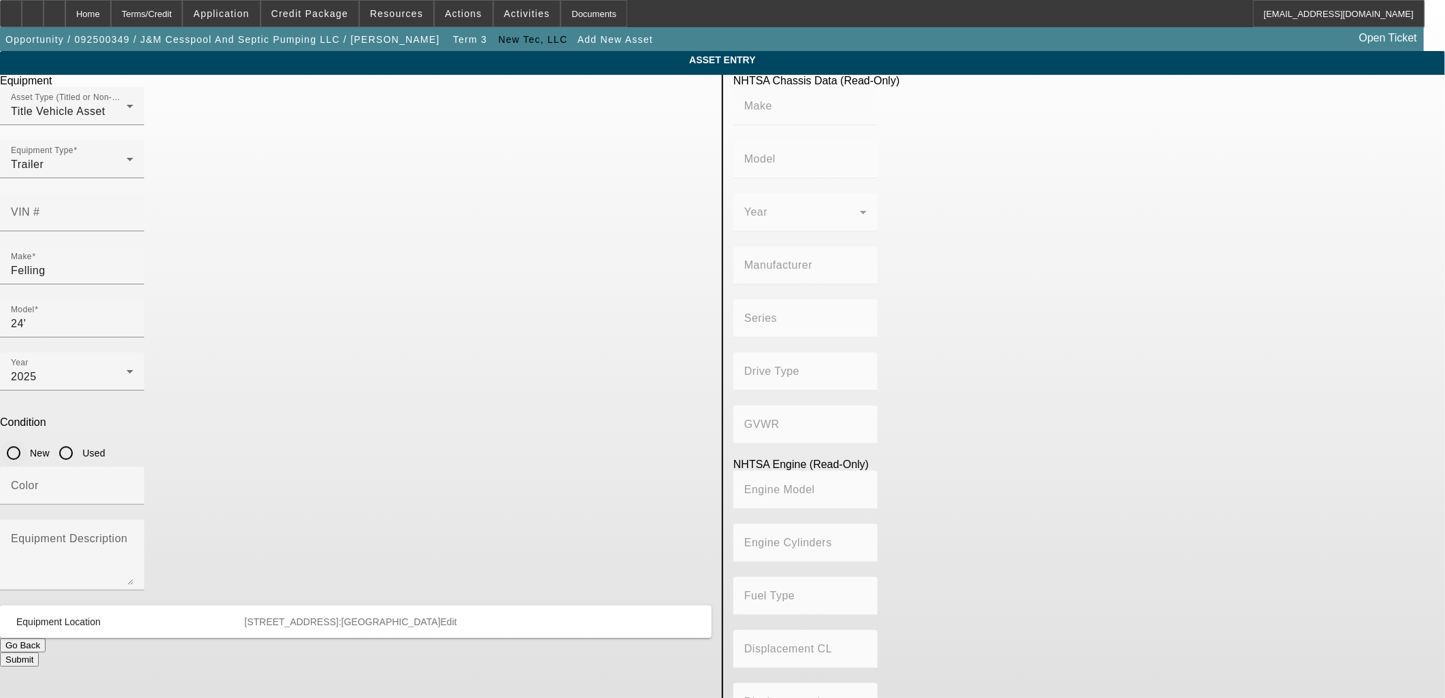
click at [27, 439] on input "New" at bounding box center [13, 452] width 27 height 27
radio input "true"
click at [133, 483] on input "Color" at bounding box center [72, 491] width 122 height 16
type input "Black"
drag, startPoint x: 501, startPoint y: 384, endPoint x: 514, endPoint y: 373, distance: 17.3
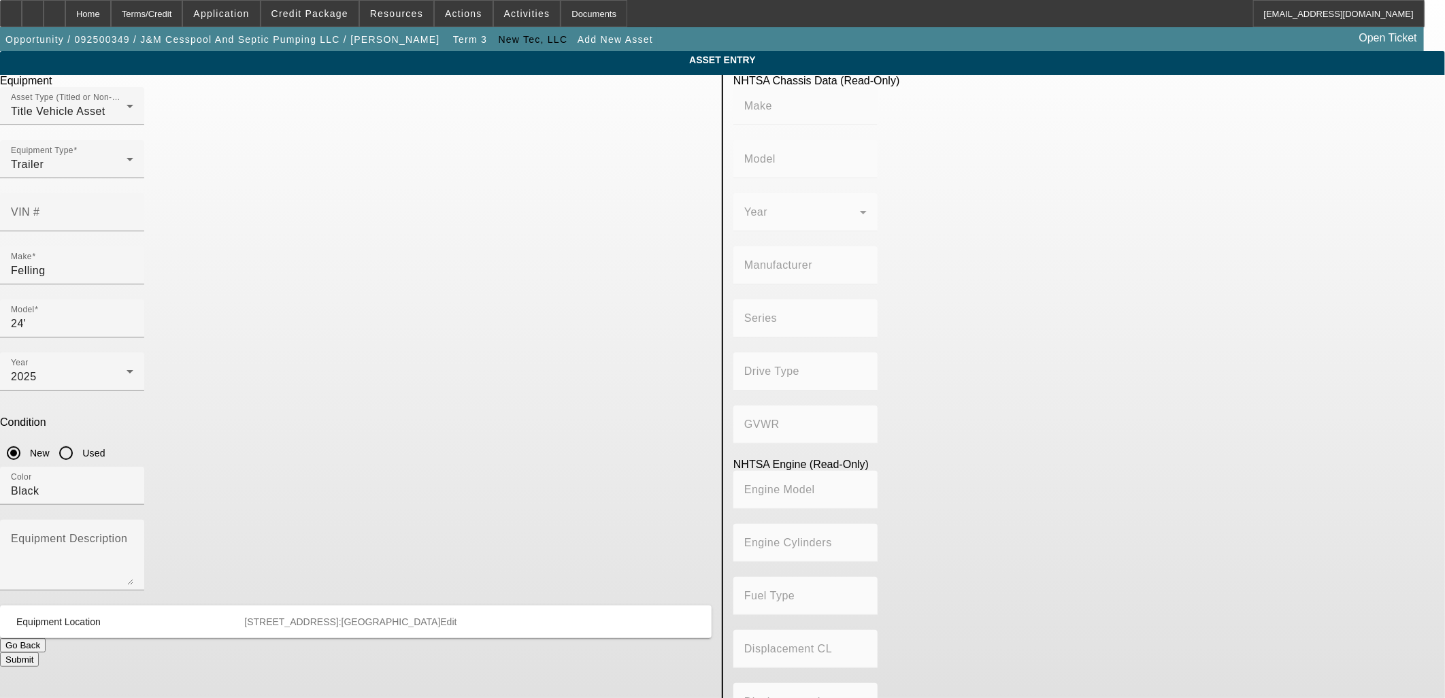
click at [514, 373] on div "Equipment Asset Type (Titled or Non-Titled) Title Vehicle Asset Equipment Type …" at bounding box center [356, 440] width 732 height 731
drag, startPoint x: 514, startPoint y: 373, endPoint x: 463, endPoint y: 415, distance: 66.7
click at [133, 536] on textarea "Equipment Description" at bounding box center [72, 560] width 122 height 49
type textarea "Gooseneck Trailer"
click at [39, 652] on button "Submit" at bounding box center [19, 659] width 39 height 14
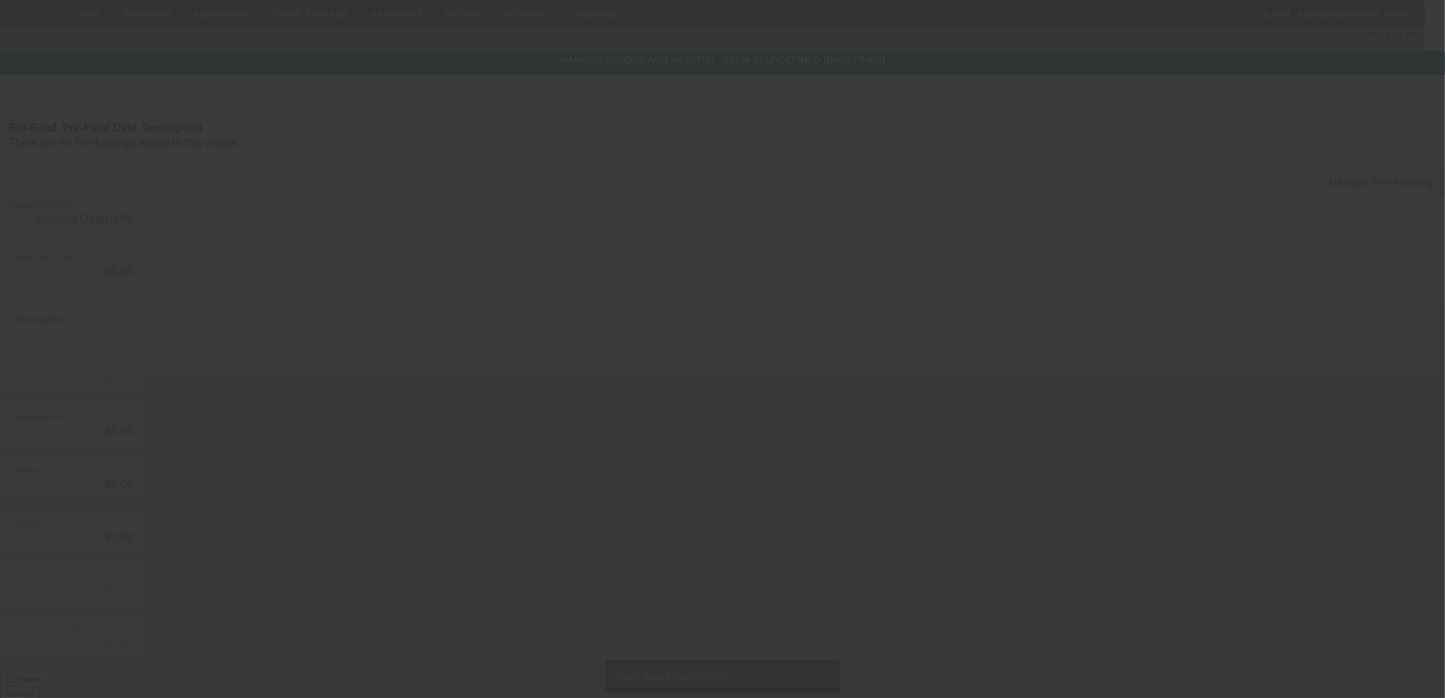
type input "$141,200.00"
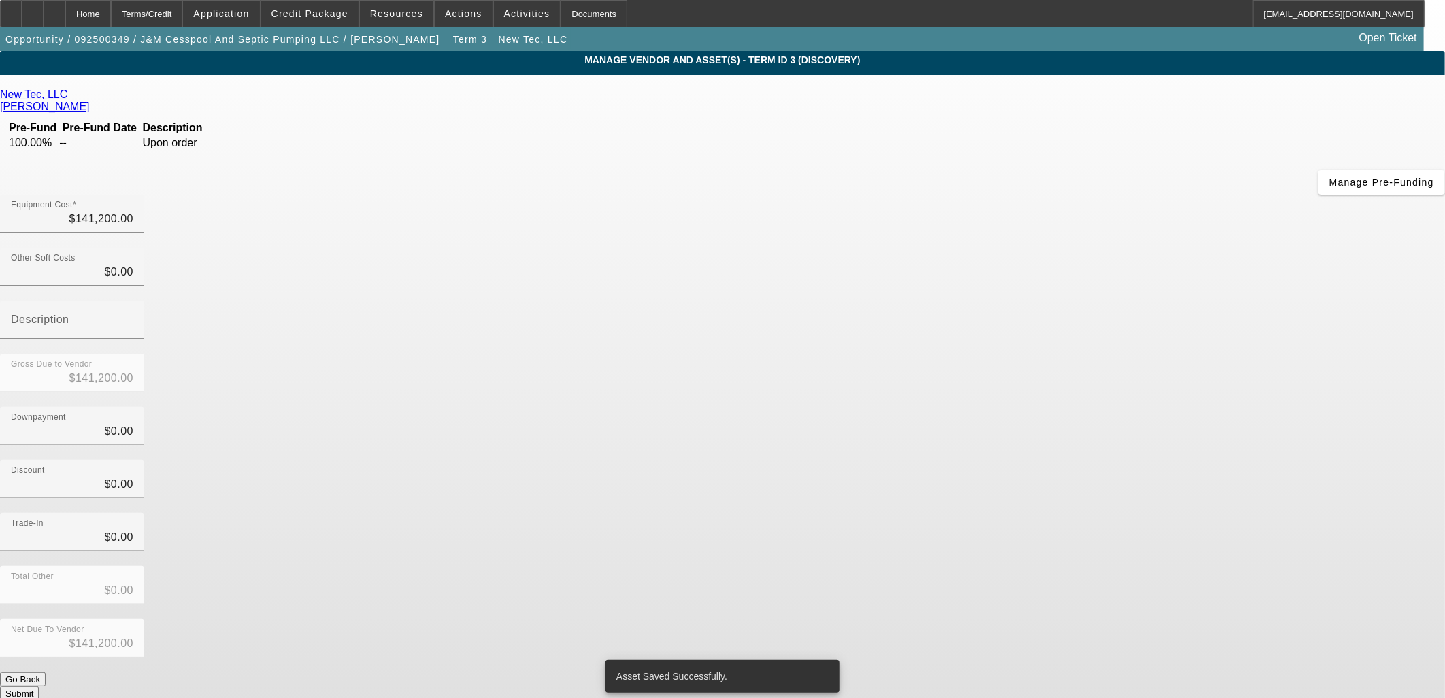
click at [39, 686] on button "Submit" at bounding box center [19, 693] width 39 height 14
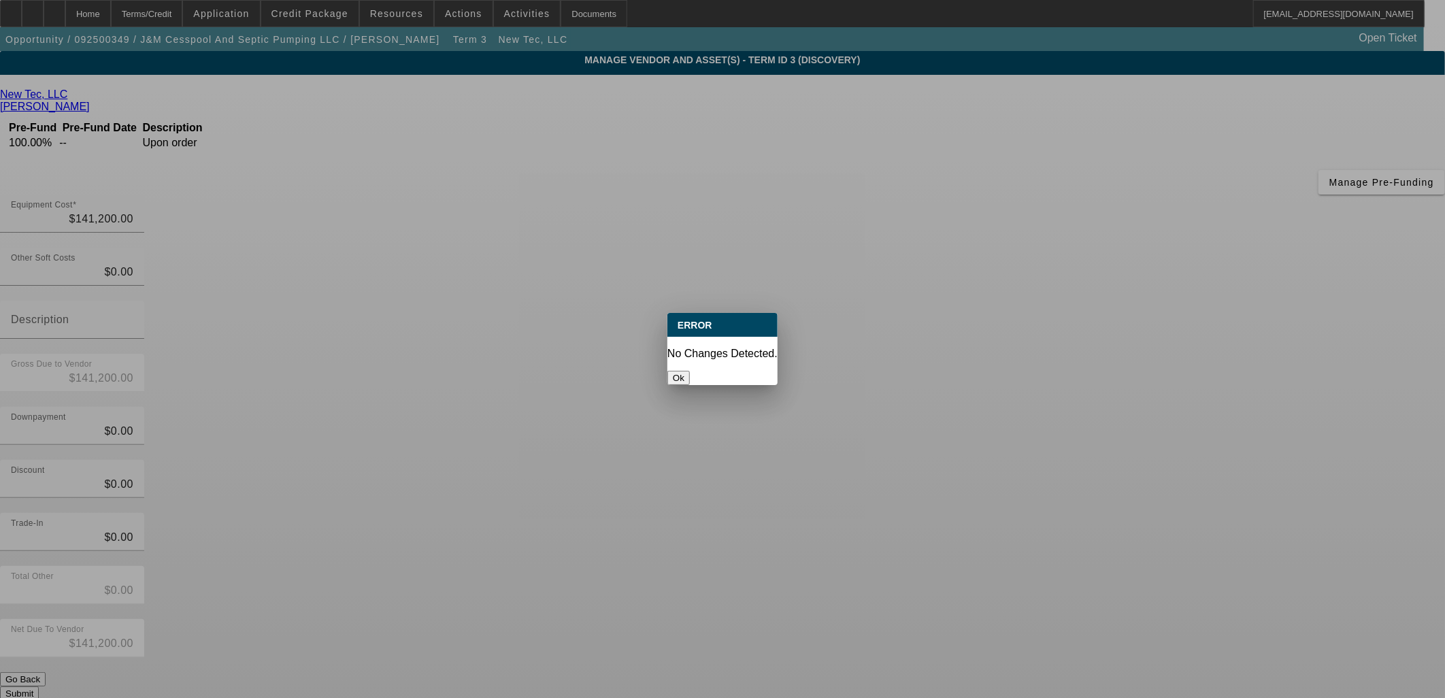
click at [690, 371] on button "Ok" at bounding box center [678, 378] width 22 height 14
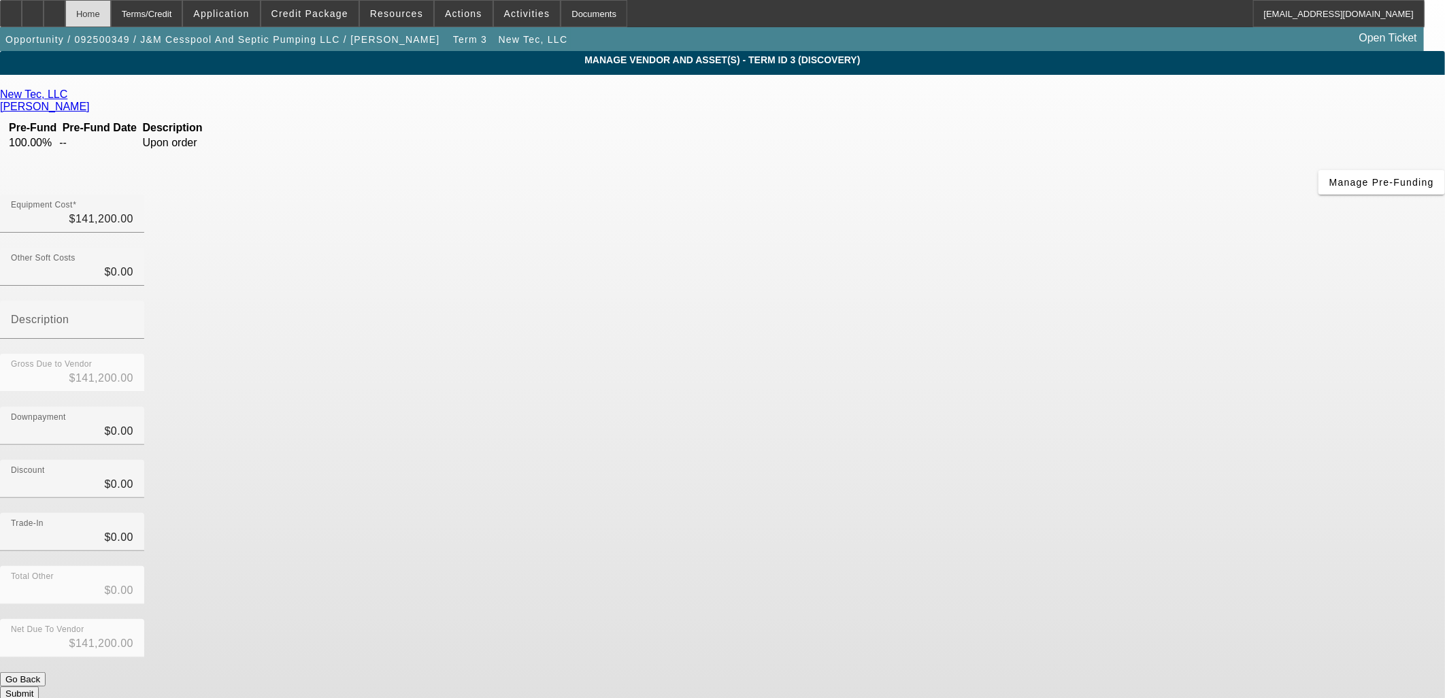
click at [111, 23] on div "Home" at bounding box center [88, 13] width 46 height 27
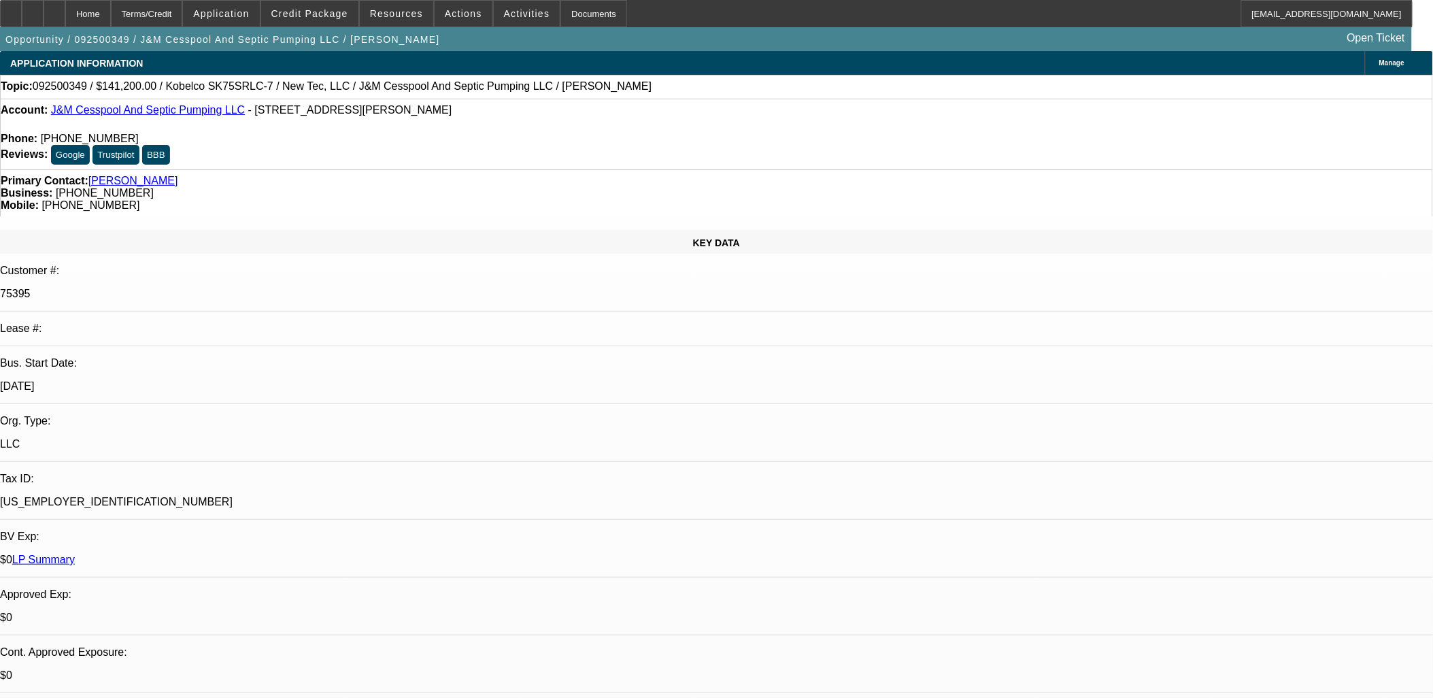
select select "0"
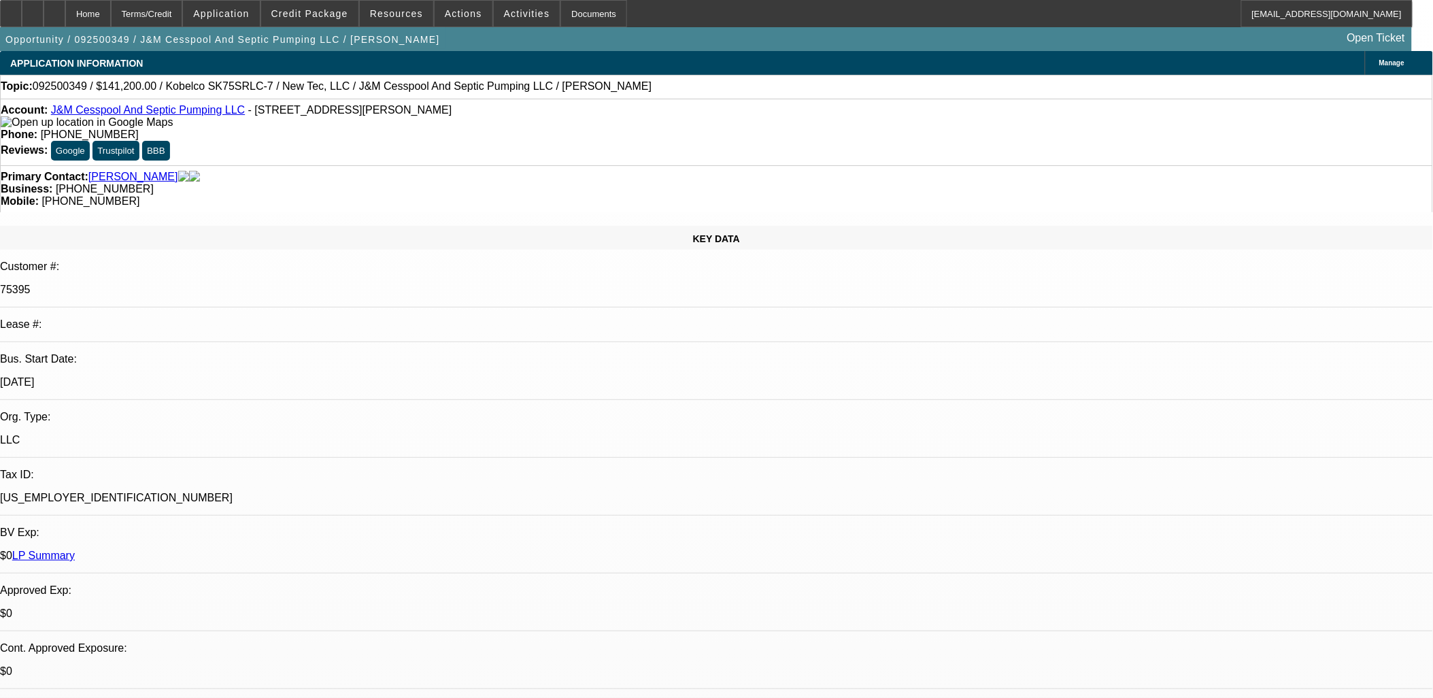
select select "0"
select select "2"
select select "0"
select select "6"
select select "0"
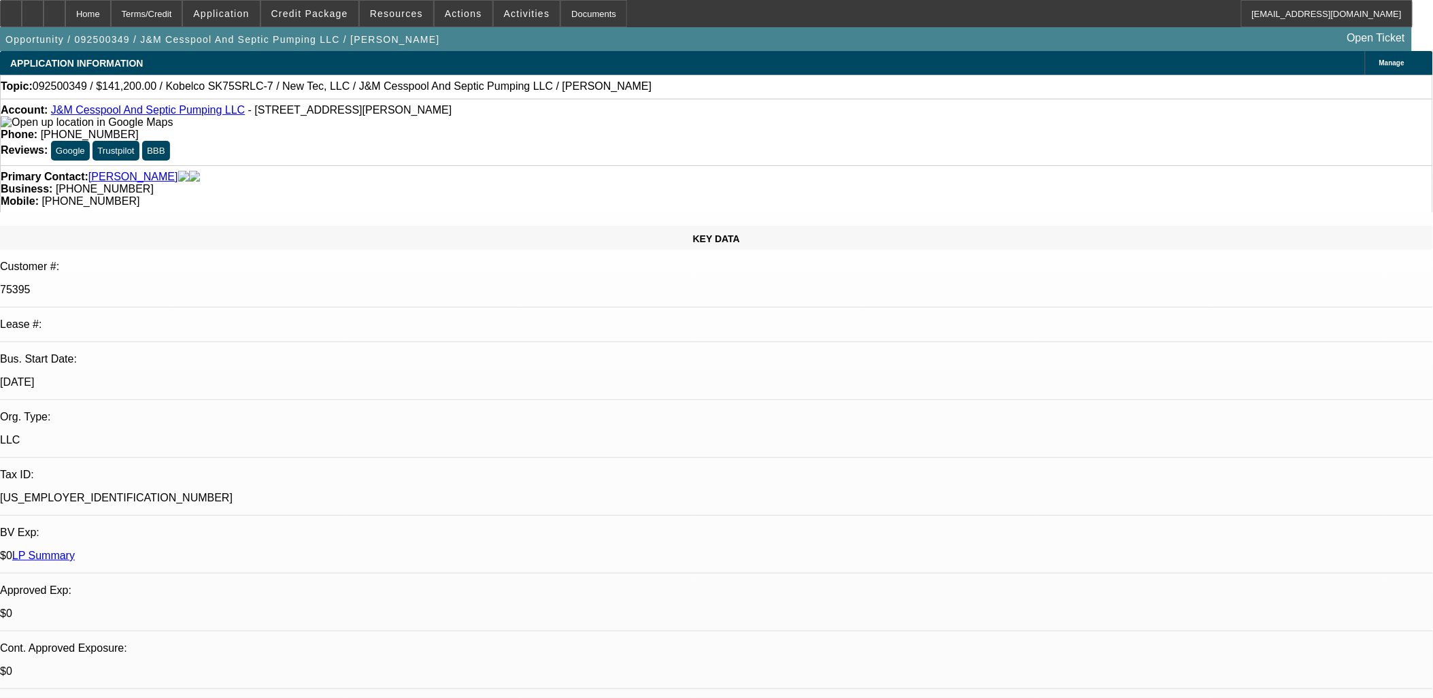
select select "0"
select select "2"
select select "0"
select select "6"
select select "0"
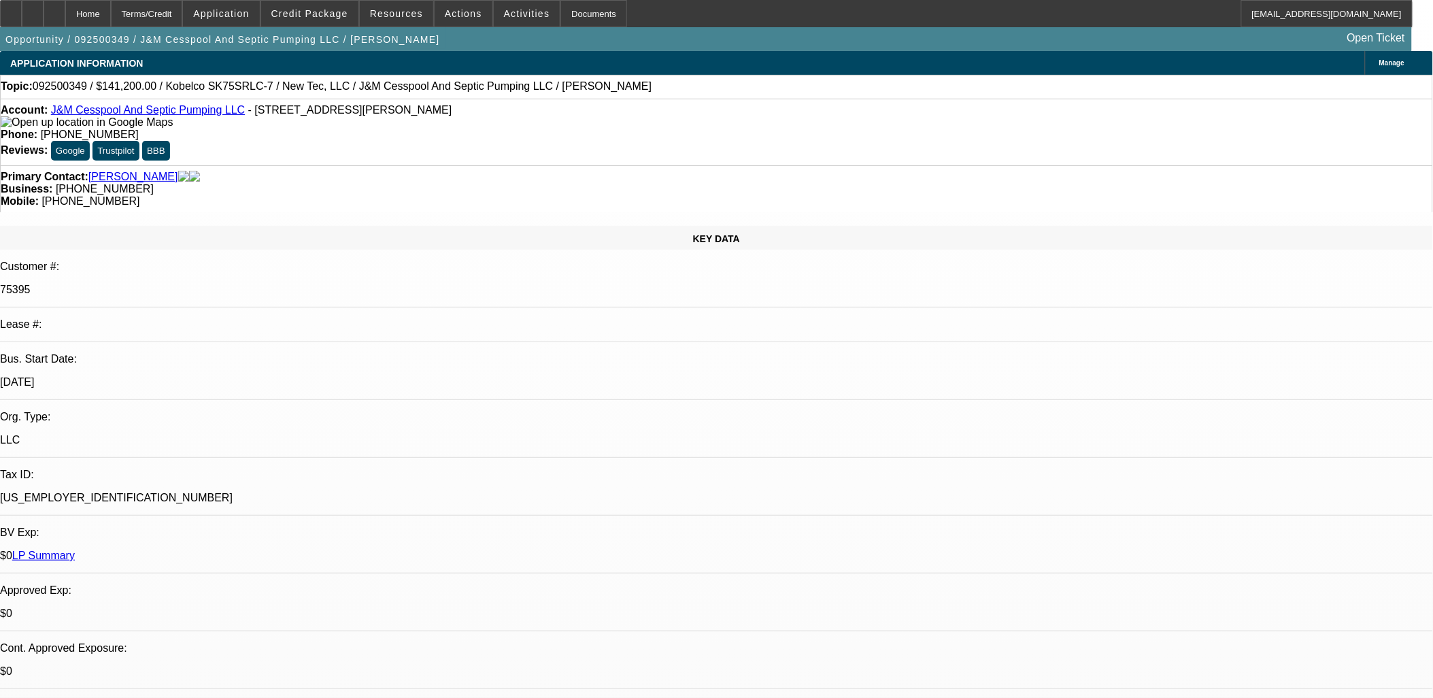
select select "0"
select select "2"
select select "0"
select select "6"
click at [321, 20] on span at bounding box center [309, 13] width 97 height 33
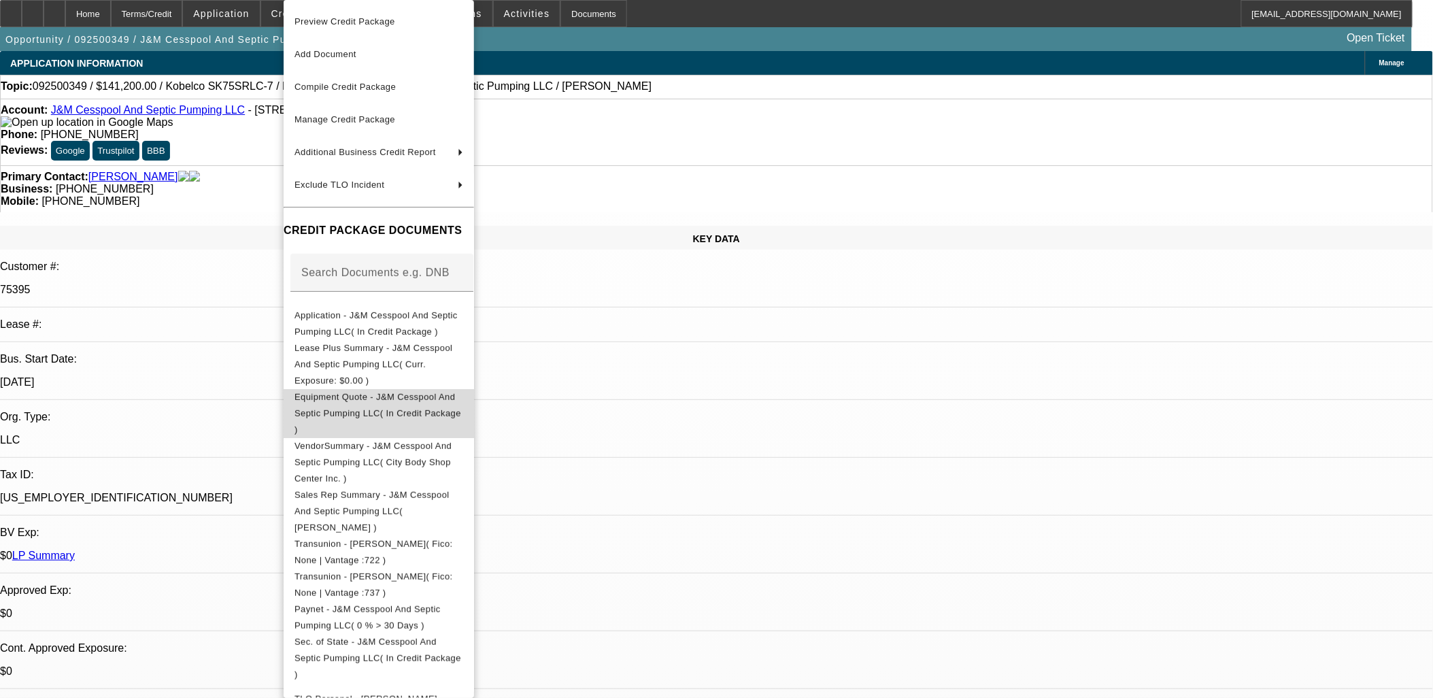
click at [370, 392] on span "Equipment Quote - J&M Cesspool And Septic Pumping LLC( In Credit Package )" at bounding box center [378, 413] width 167 height 43
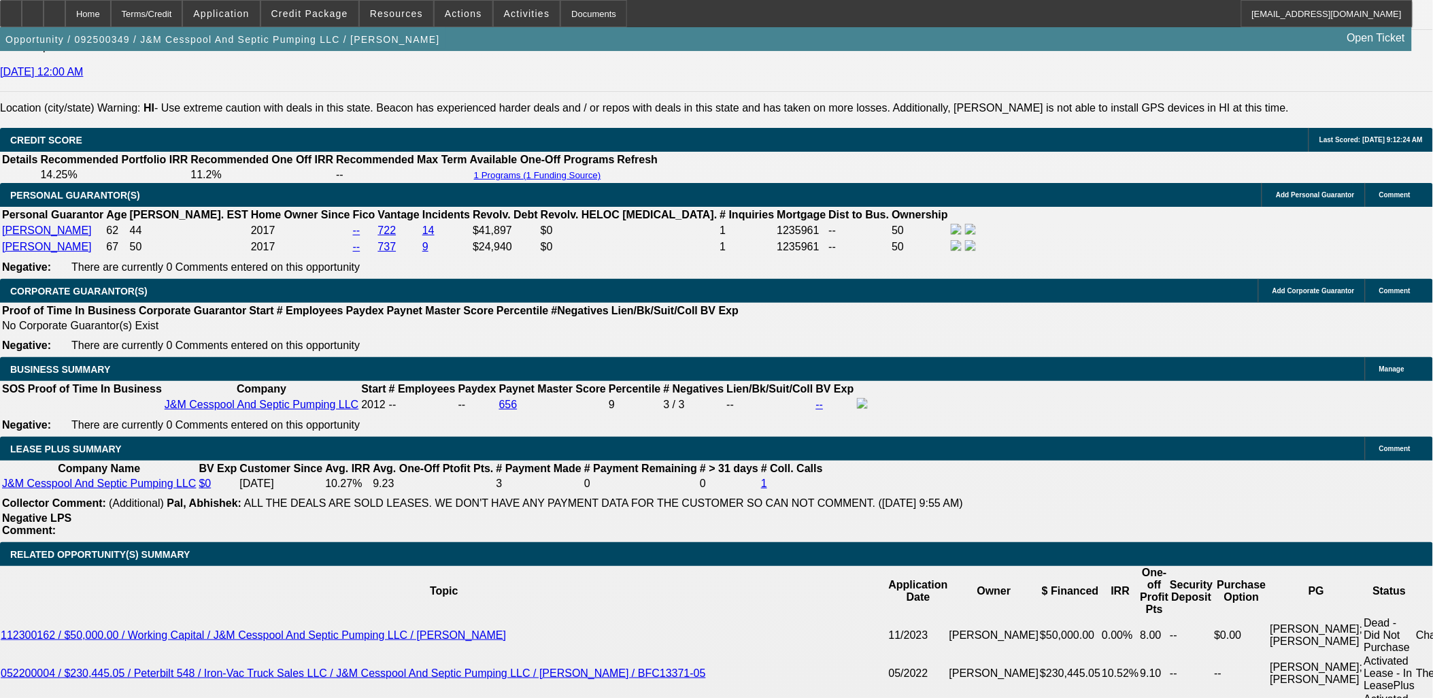
scroll to position [2192, 0]
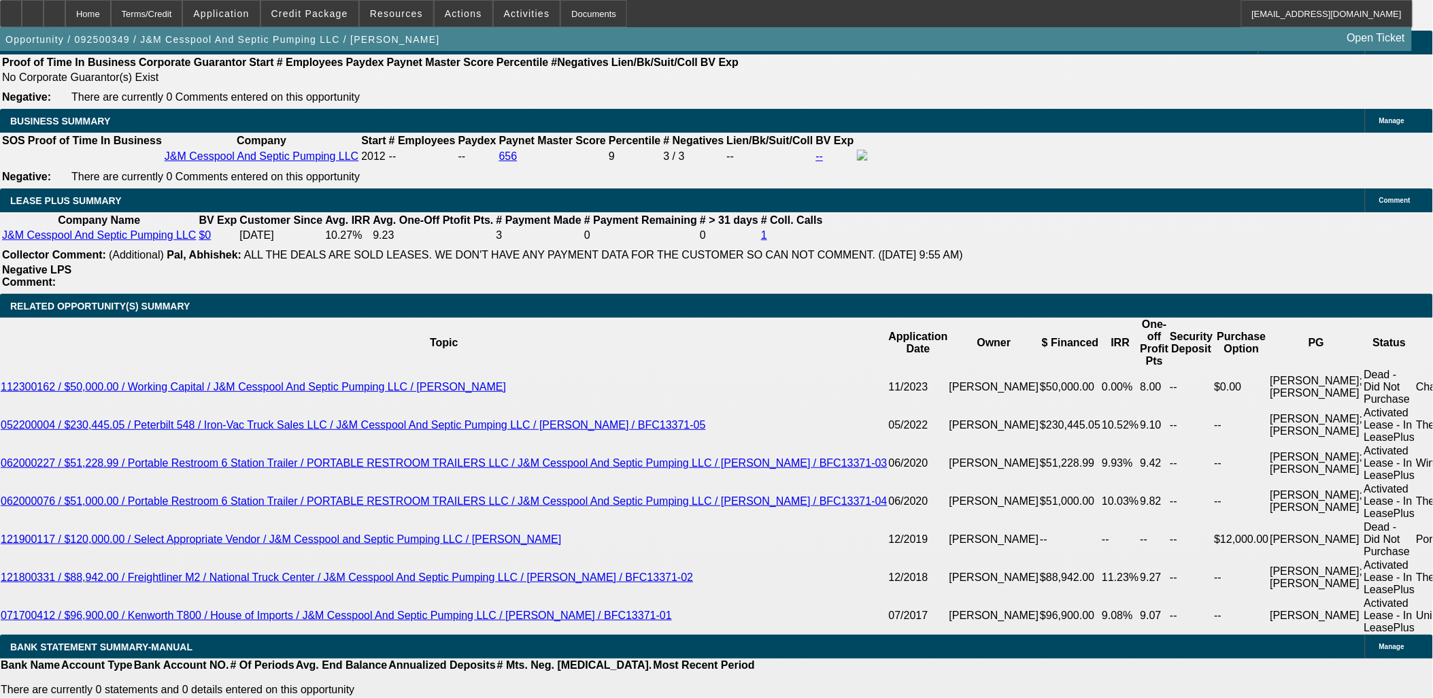
drag, startPoint x: 88, startPoint y: 141, endPoint x: 643, endPoint y: 140, distance: 554.5
copy span "6x good paying repeat customer wants to add a new Kenworth 4000 Gallon Pumper T…"
drag, startPoint x: 1298, startPoint y: 195, endPoint x: 1288, endPoint y: 215, distance: 22.8
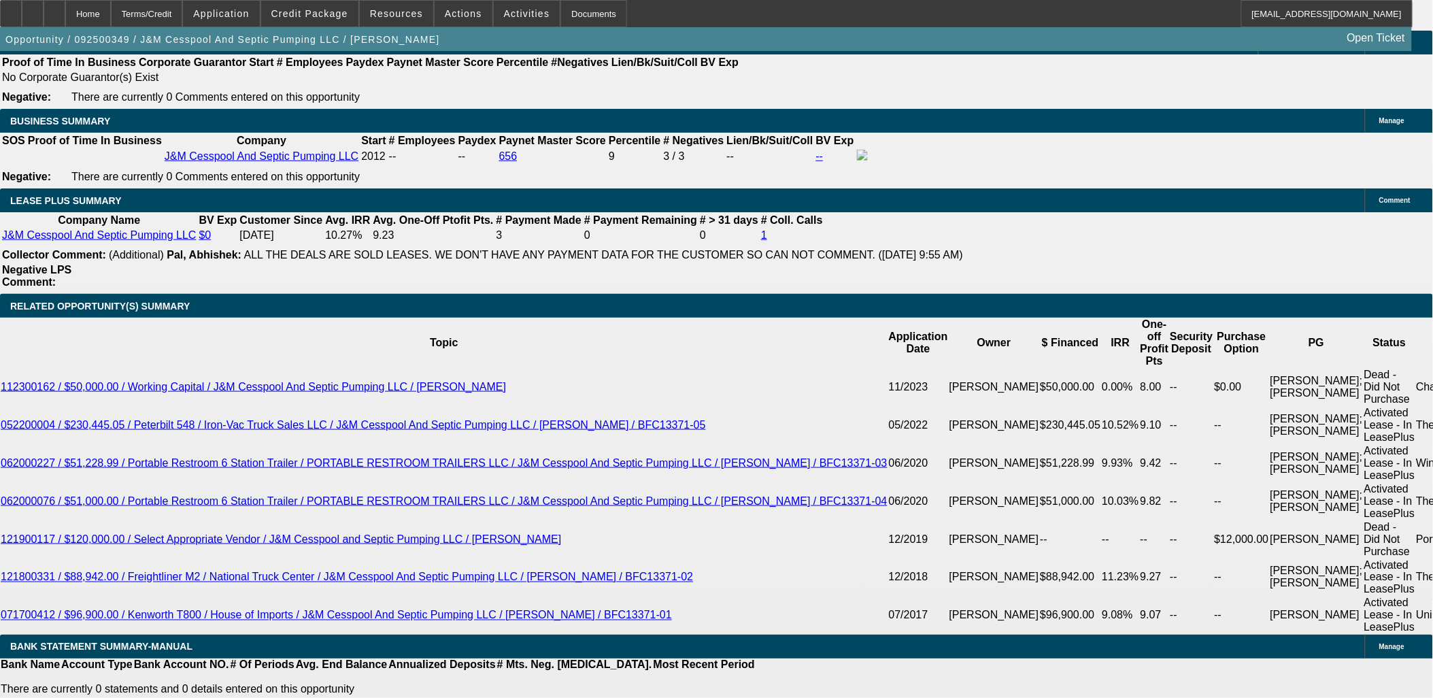
radio input "true"
paste textarea "6x good paying repeat customer wants to add a new Kenworth 4000 Gallon Pumper T…"
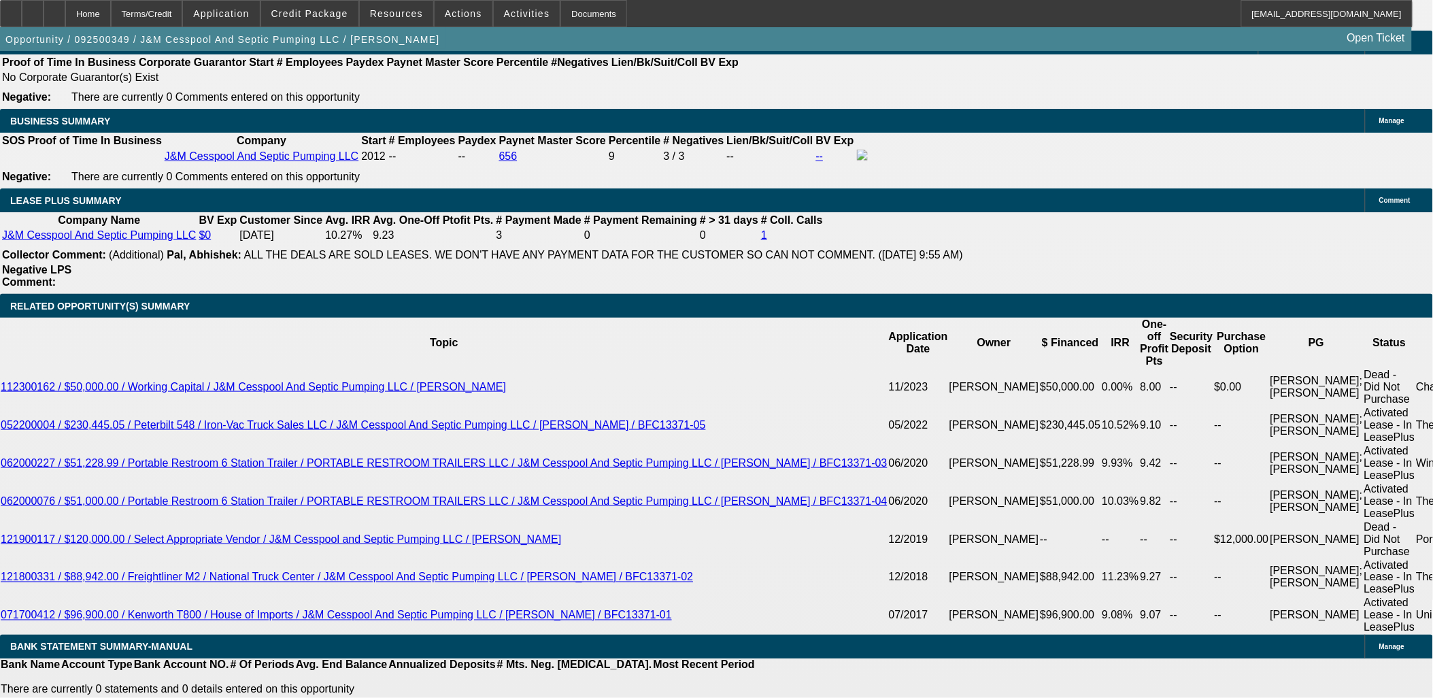
type textarea "6x good paying repeat customer wants to add an excavator and trailer to his bus…"
drag, startPoint x: 1345, startPoint y: 325, endPoint x: 1312, endPoint y: 269, distance: 65.0
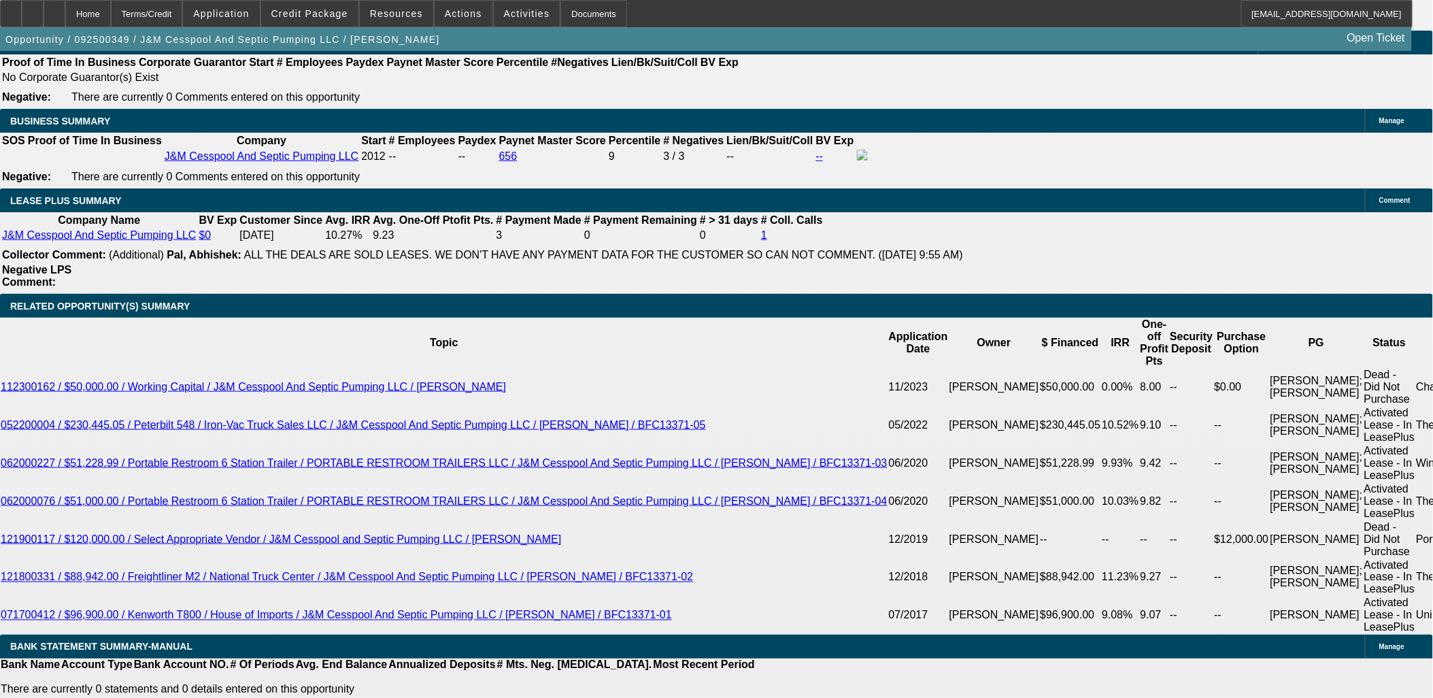
radio input "true"
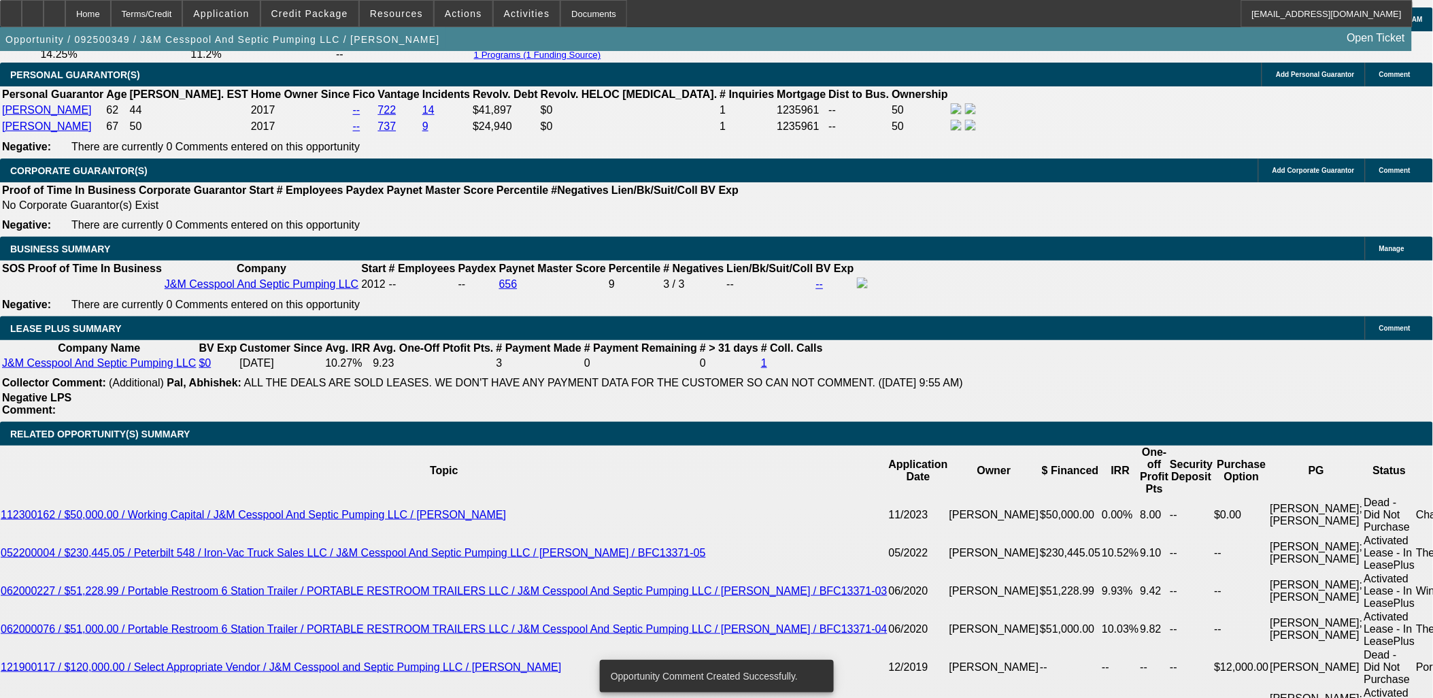
scroll to position [1889, 0]
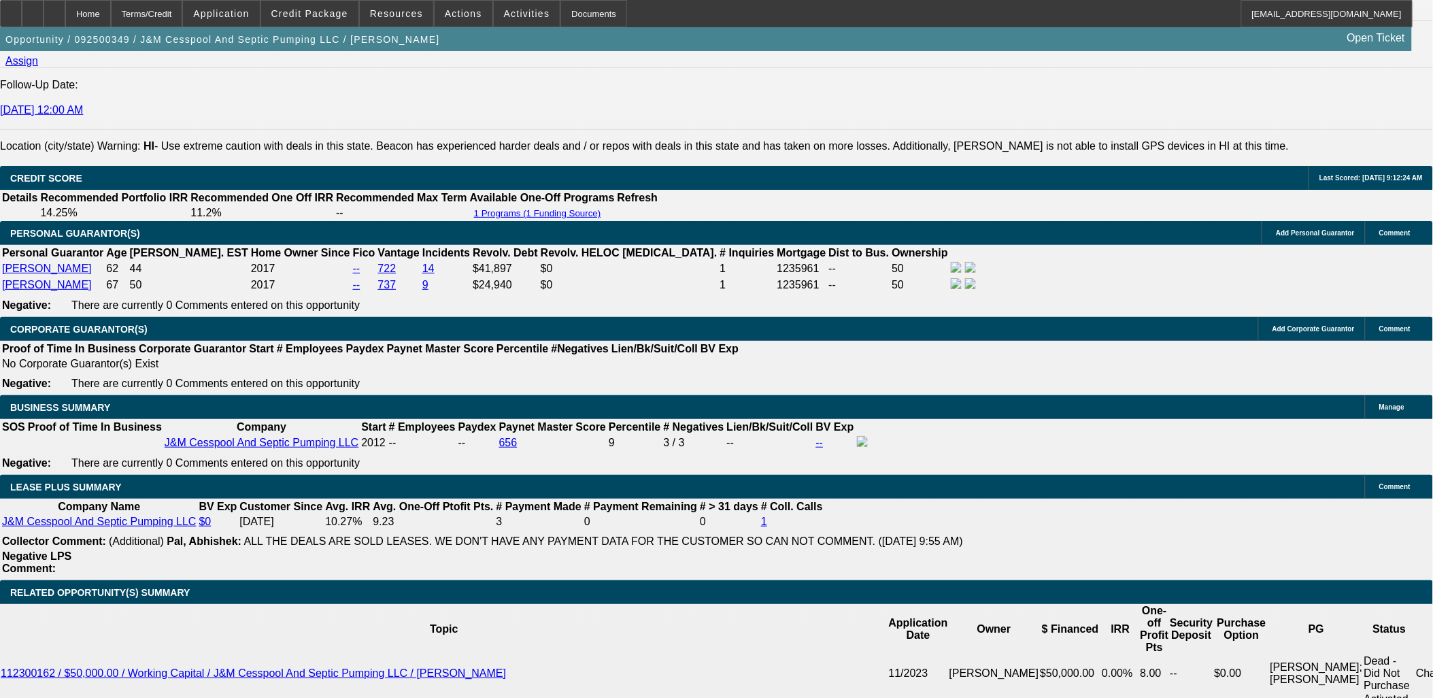
scroll to position [2268, 0]
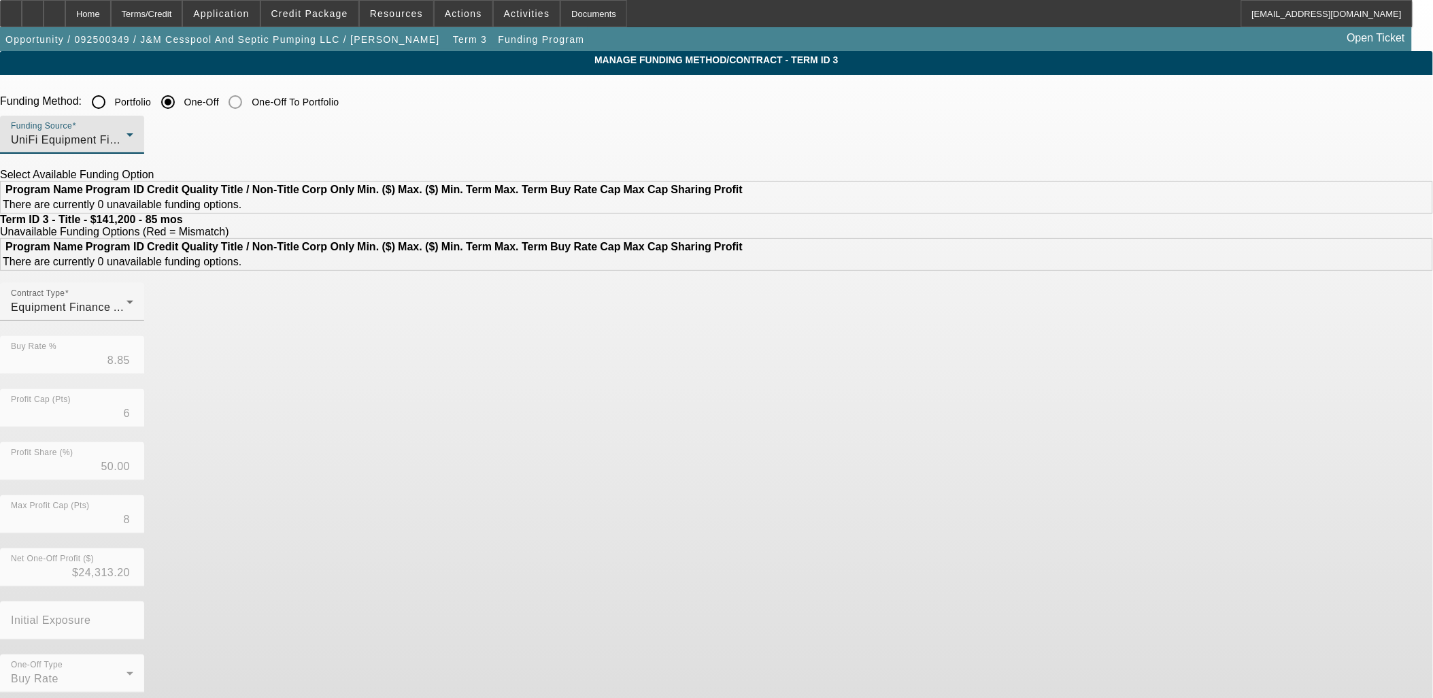
click at [127, 134] on div "UniFi Equipment Finance, Inc." at bounding box center [69, 140] width 116 height 16
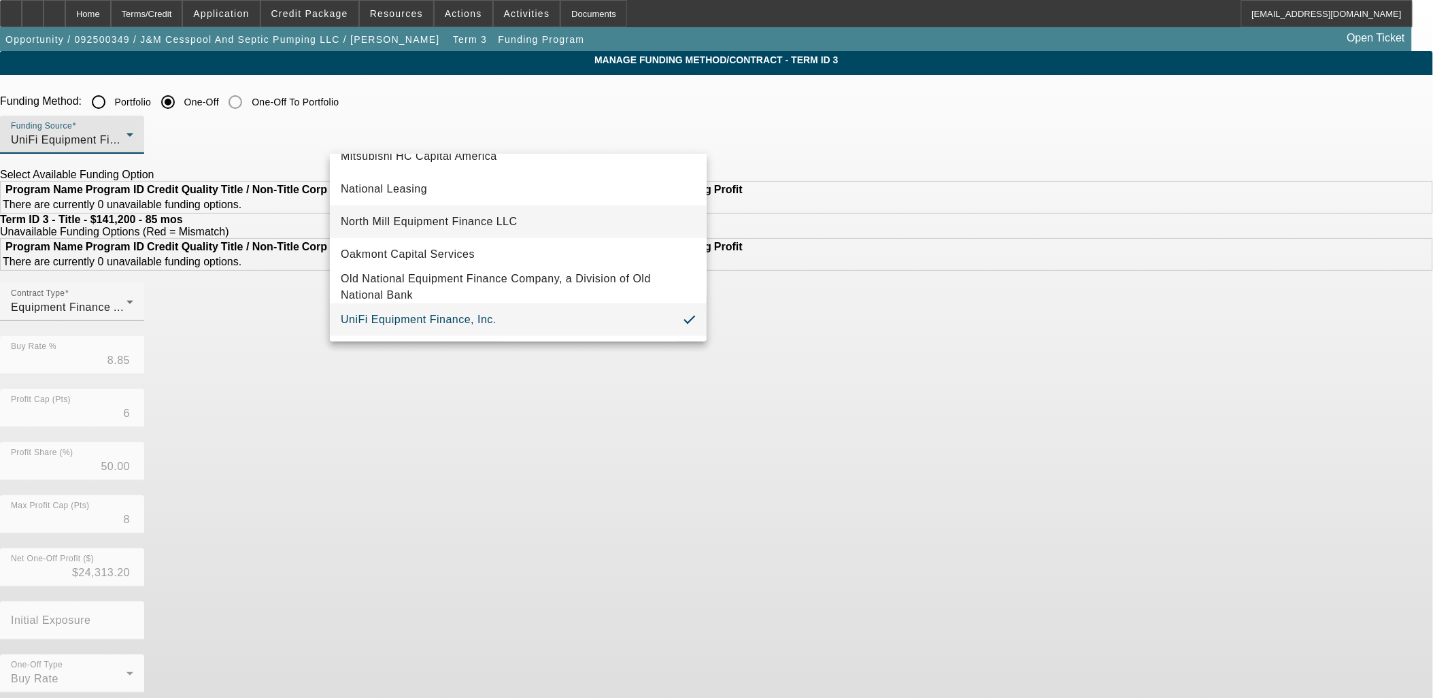
scroll to position [385, 0]
click at [477, 244] on mat-option "Oakmont Capital Services" at bounding box center [518, 254] width 377 height 33
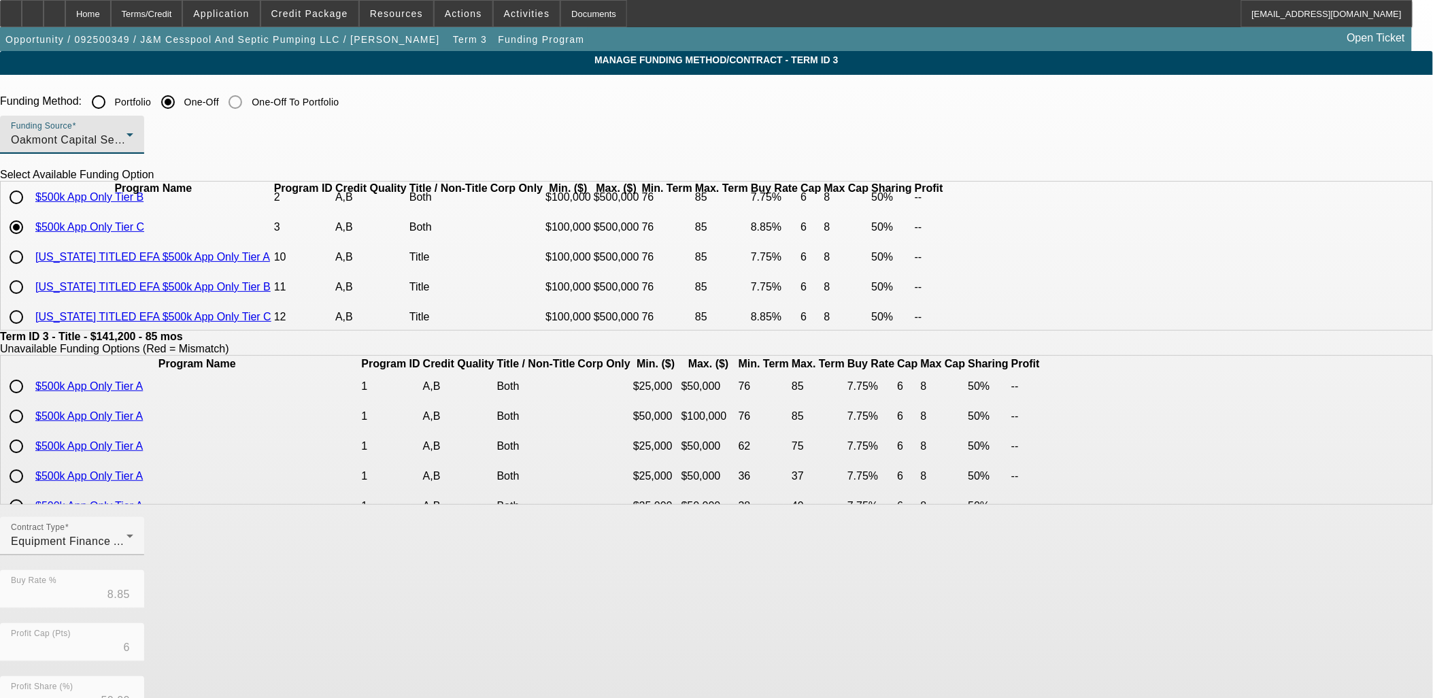
scroll to position [0, 0]
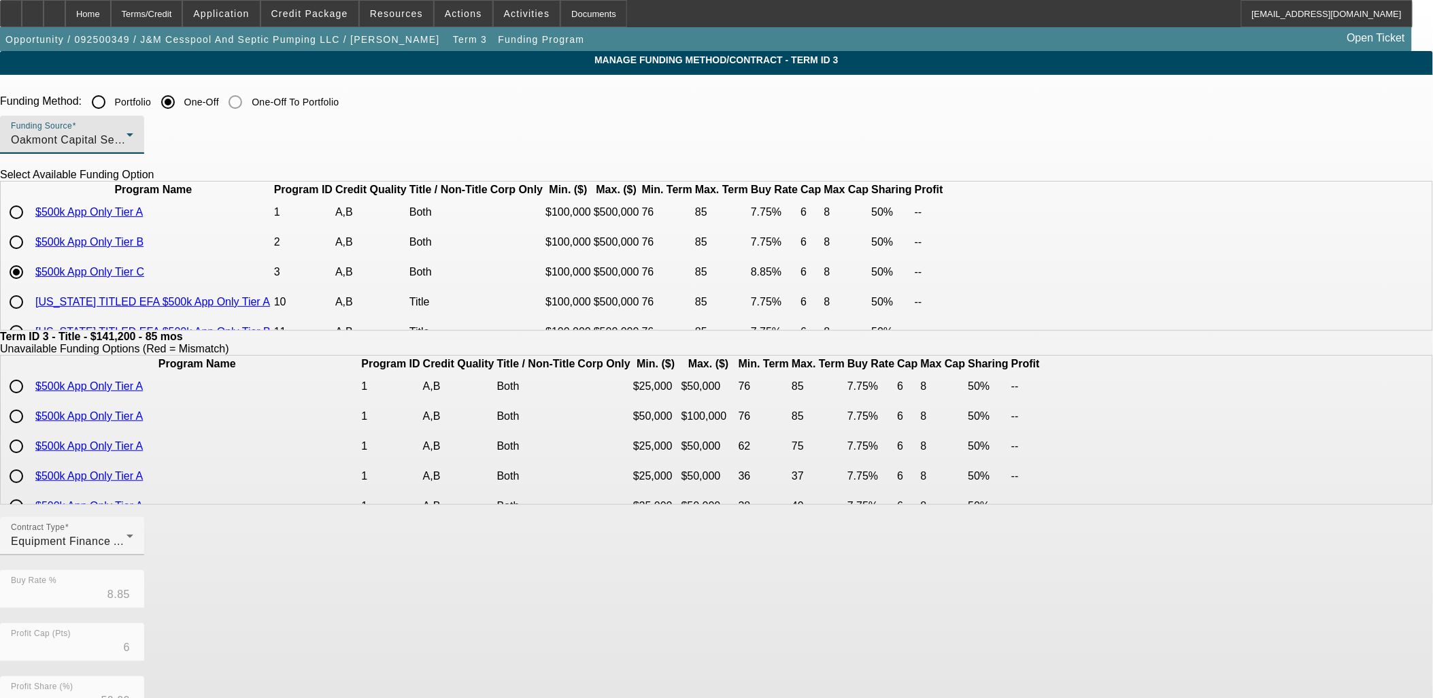
click at [127, 146] on div "Oakmont Capital Services" at bounding box center [69, 140] width 116 height 16
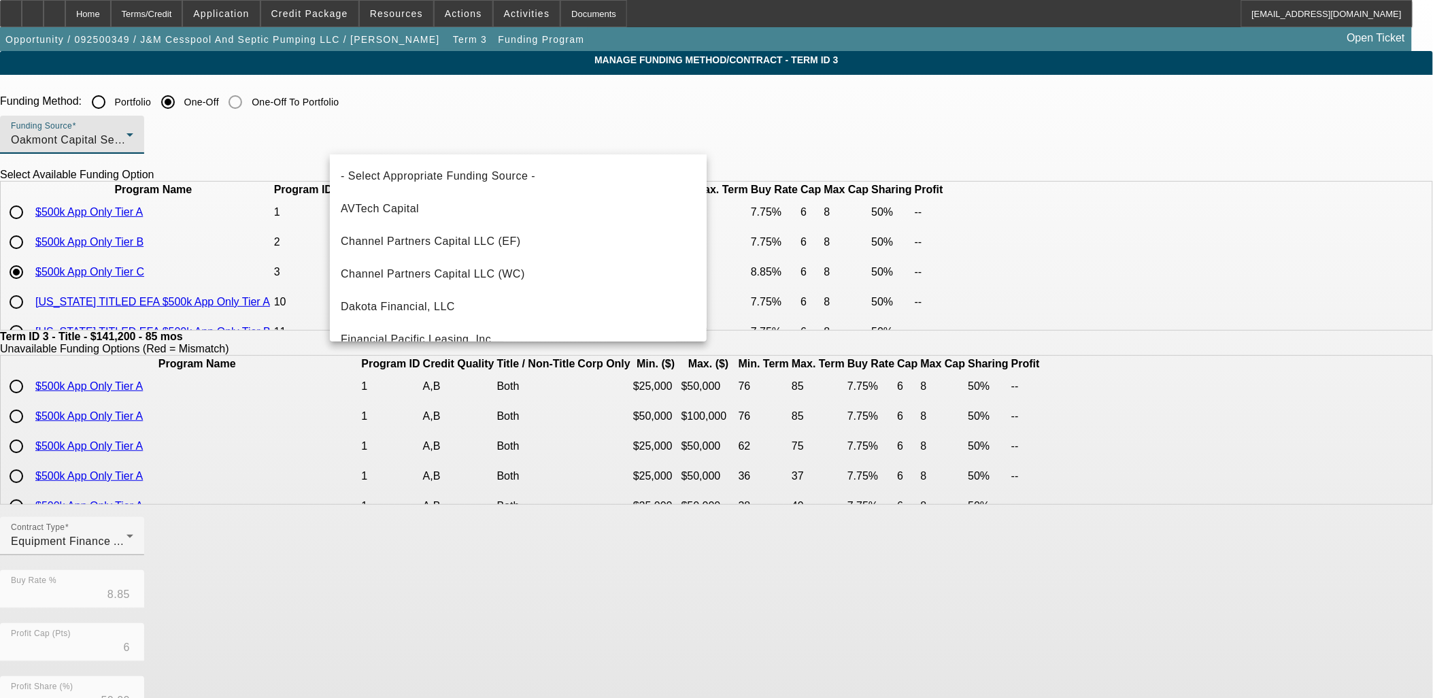
scroll to position [308, 0]
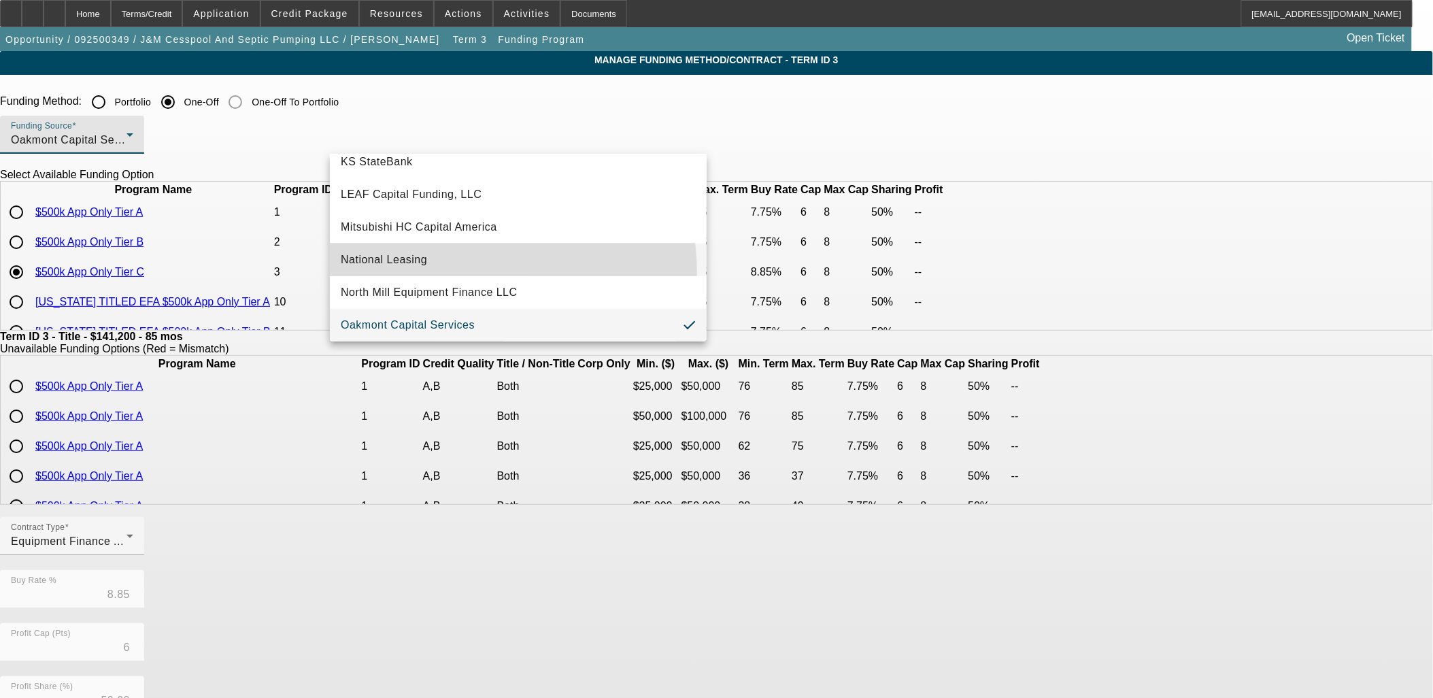
click at [439, 273] on mat-option "National Leasing" at bounding box center [518, 260] width 377 height 33
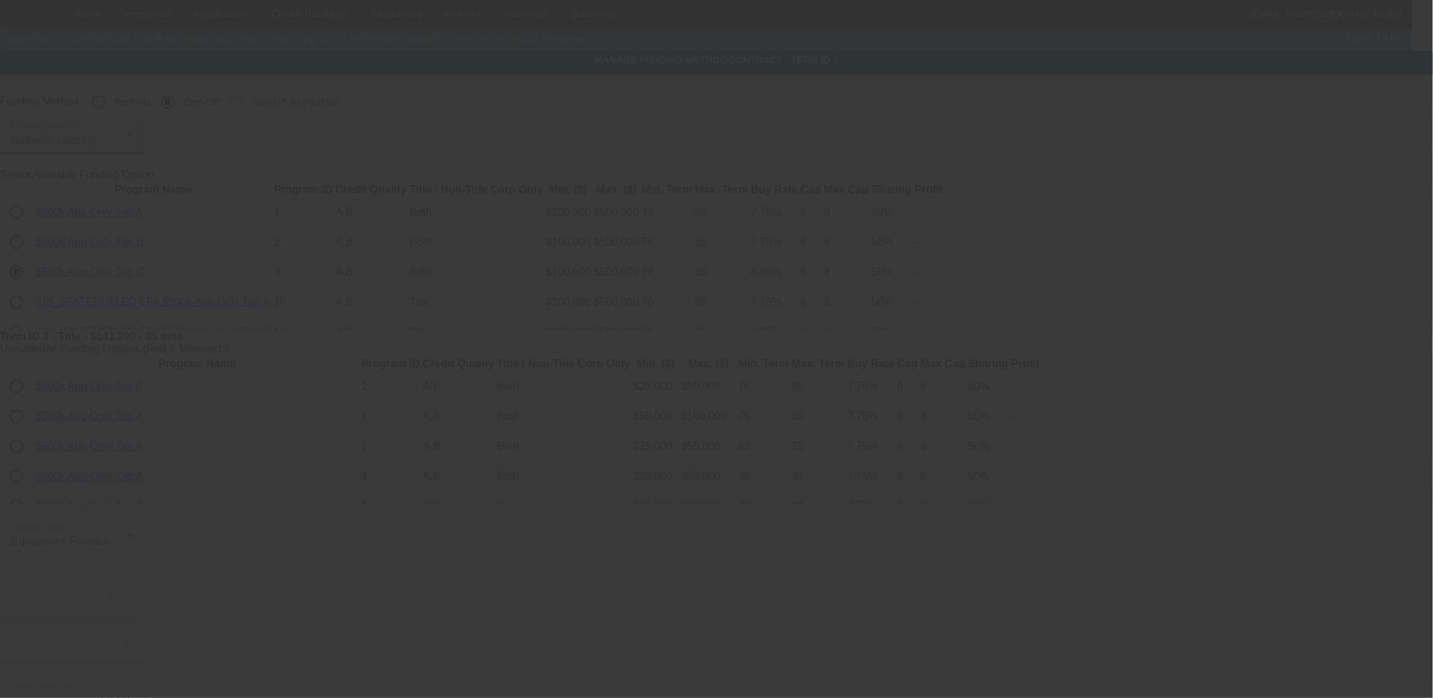
type input "8.90"
type input "2.5"
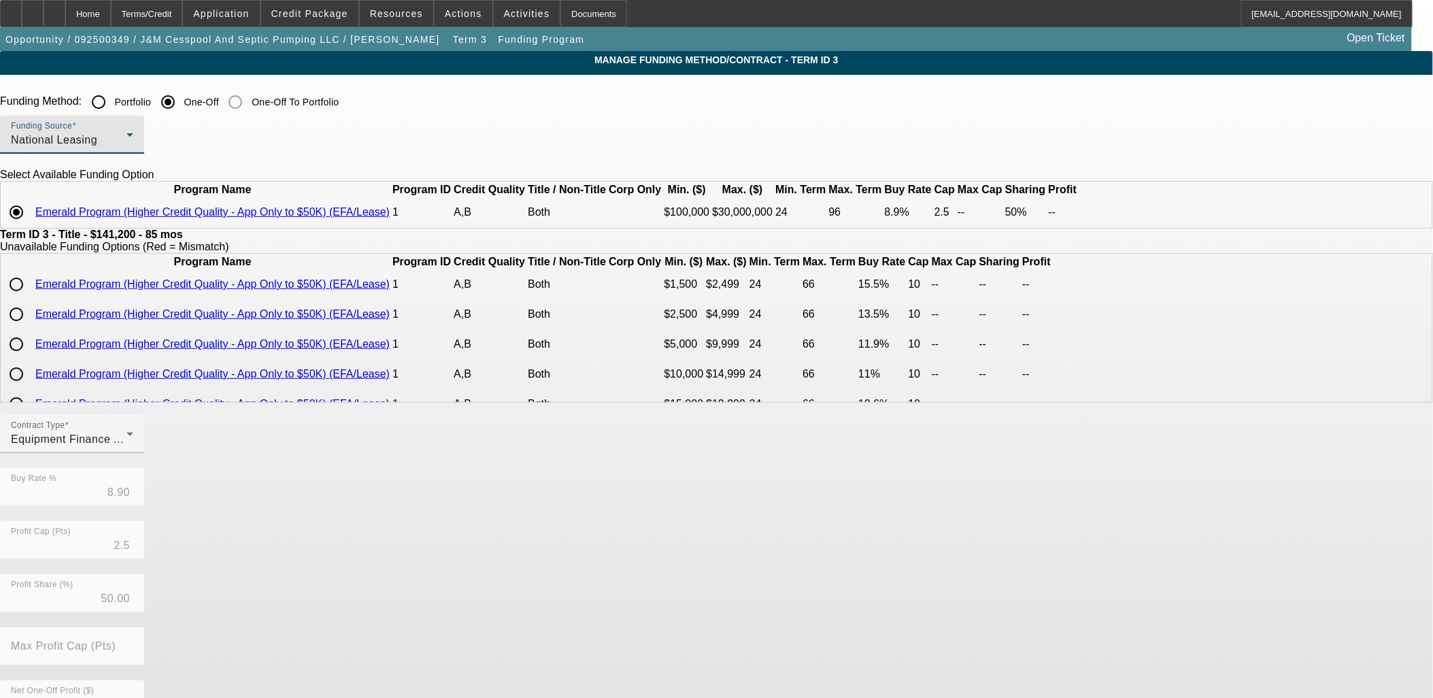
click at [127, 139] on div "National Leasing" at bounding box center [69, 140] width 116 height 16
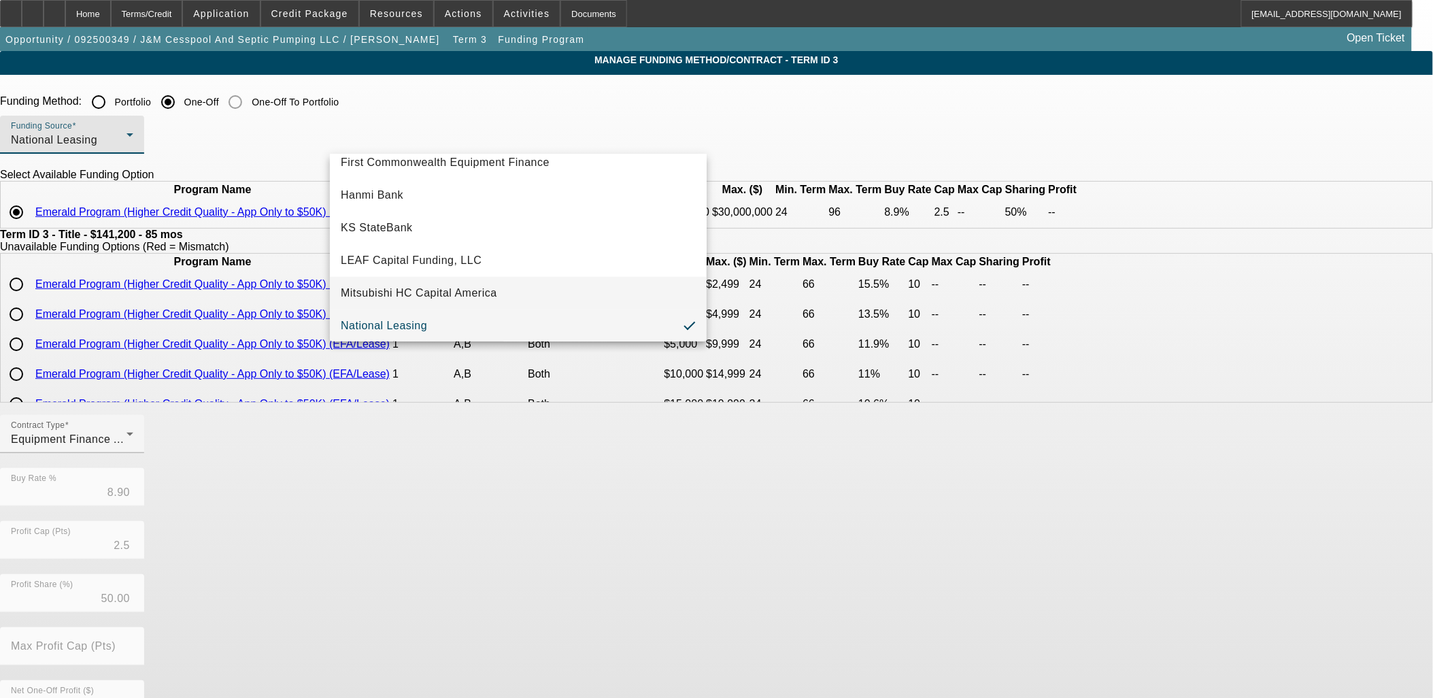
scroll to position [318, 0]
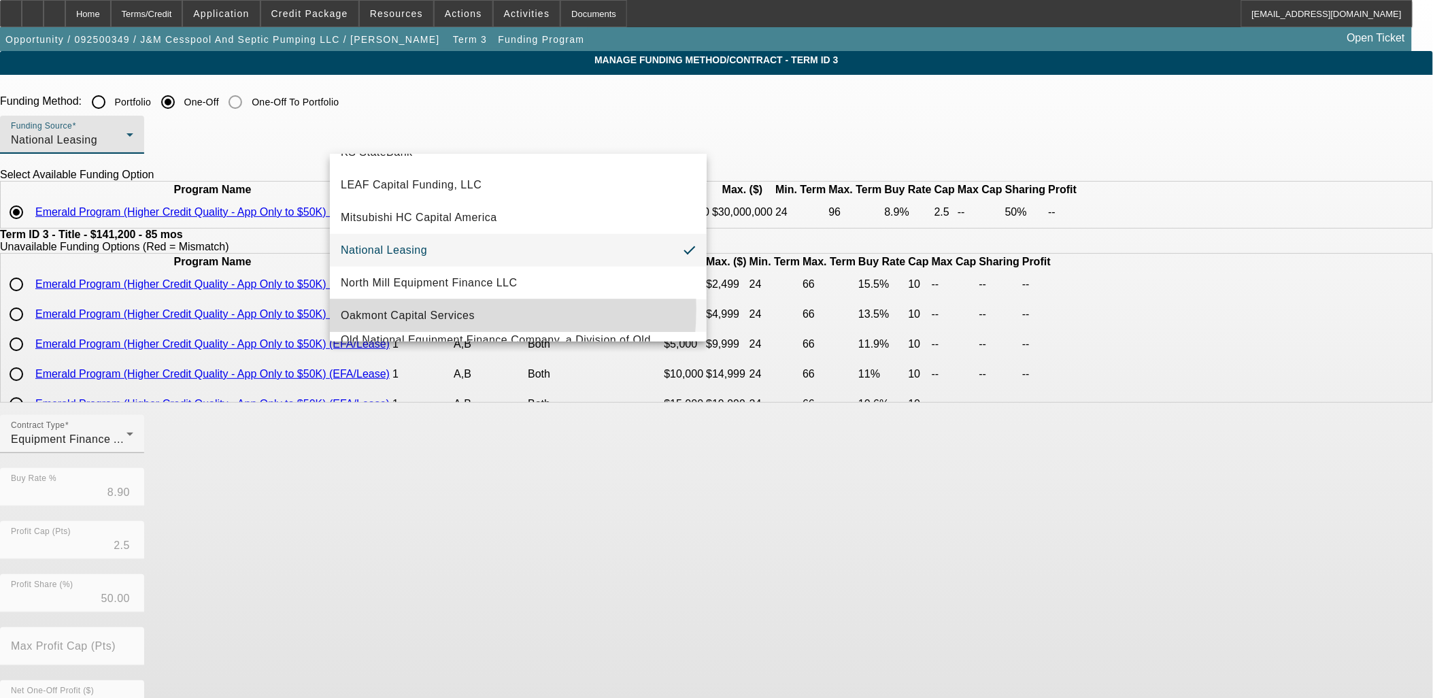
click at [408, 308] on span "Oakmont Capital Services" at bounding box center [408, 316] width 134 height 16
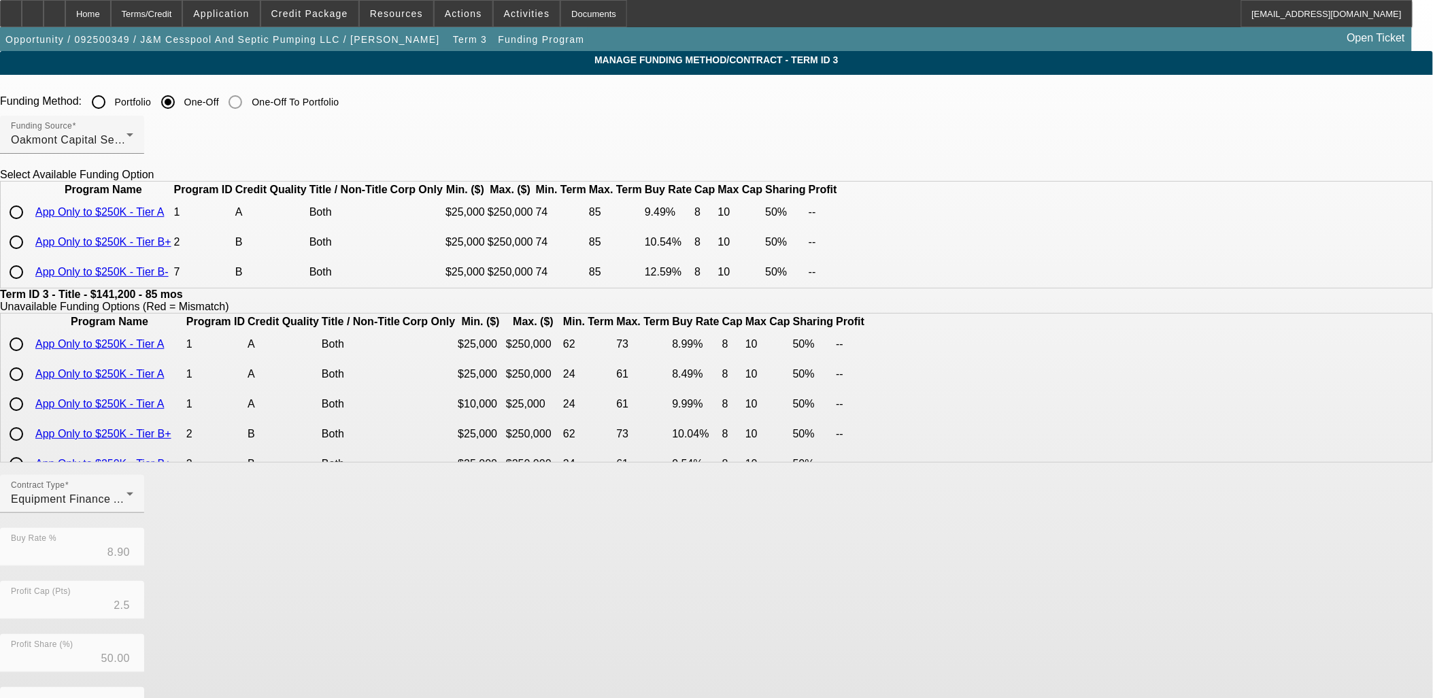
click at [30, 226] on input "radio" at bounding box center [16, 212] width 27 height 27
radio input "true"
type input "9.49"
type input "8"
type input "10"
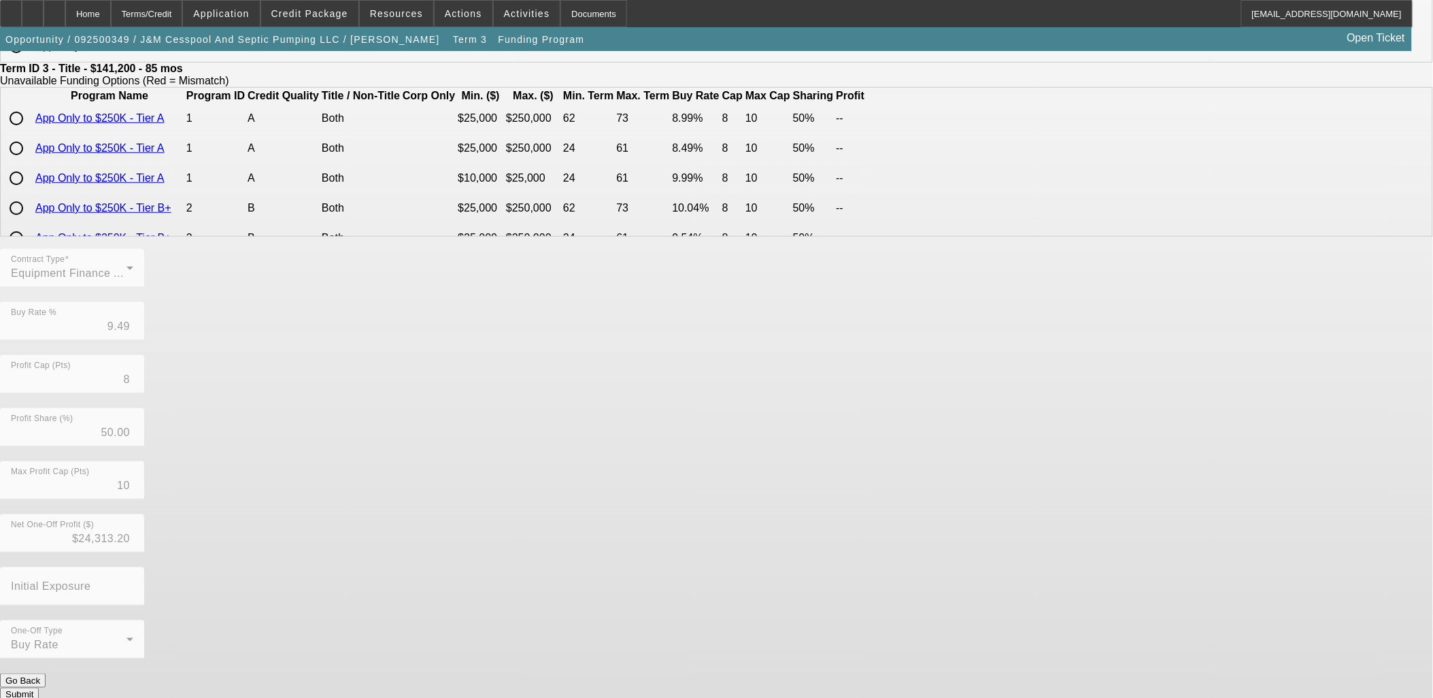
scroll to position [227, 0]
click at [39, 687] on button "Submit" at bounding box center [19, 694] width 39 height 14
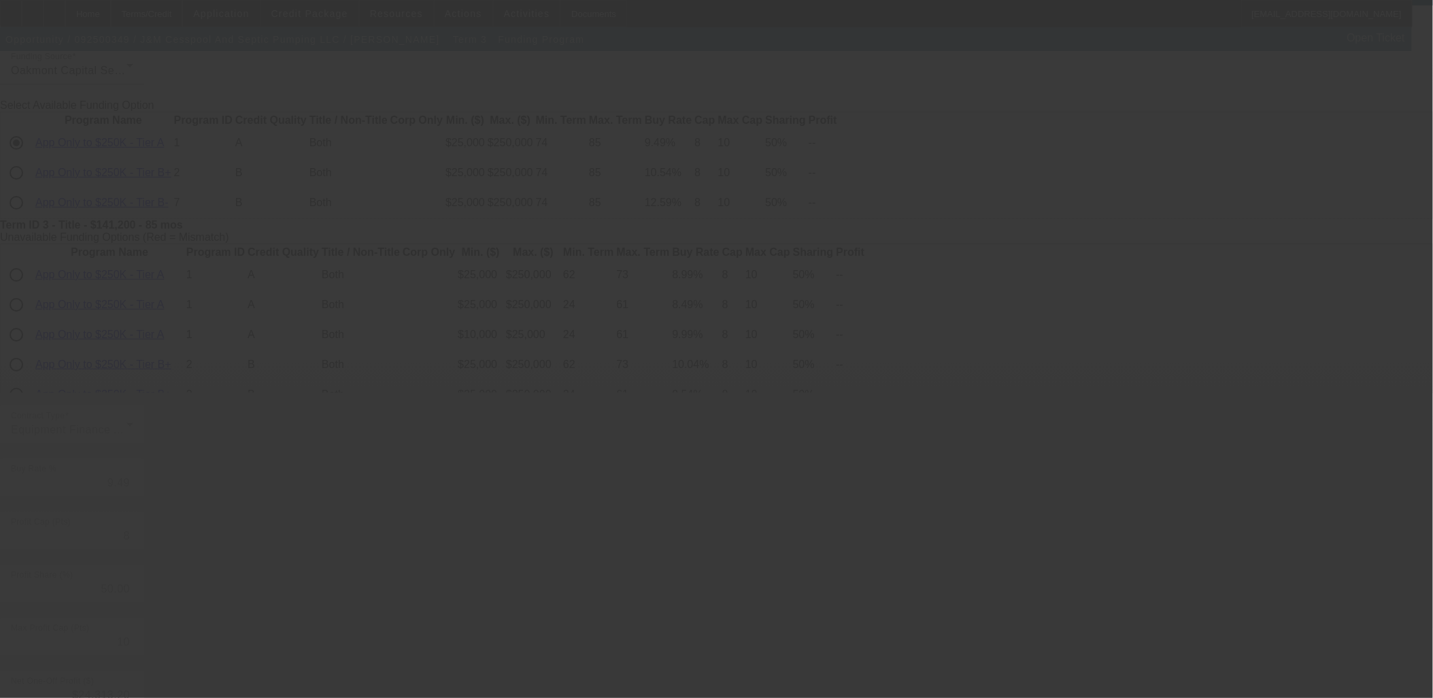
scroll to position [0, 0]
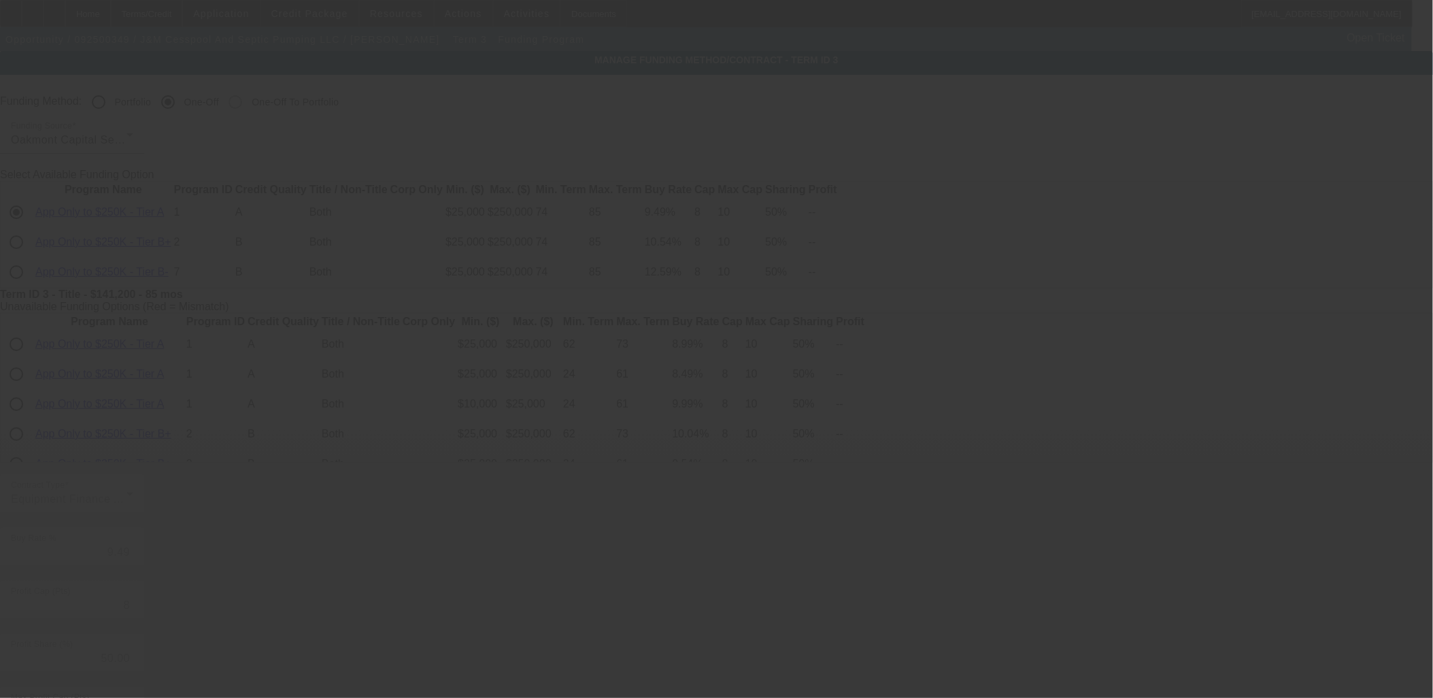
type input "8.85"
type input "6"
type input "8"
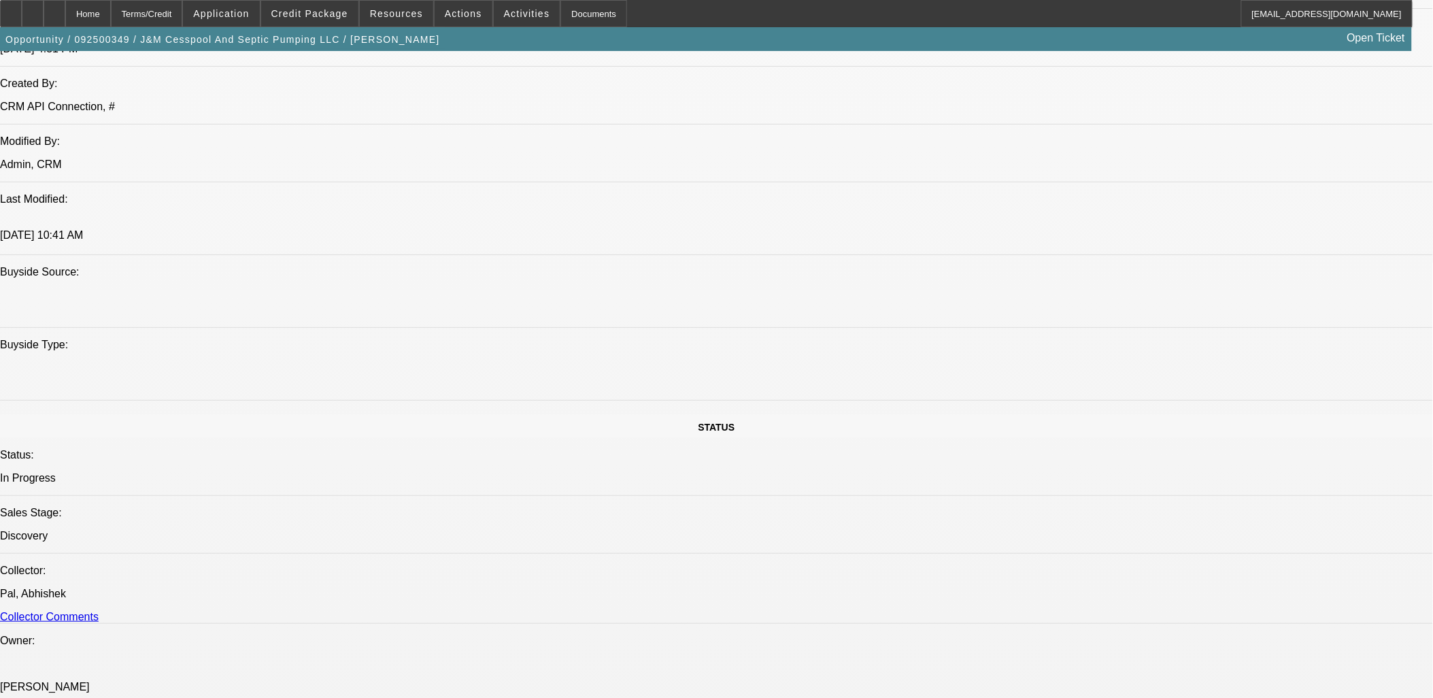
select select "0"
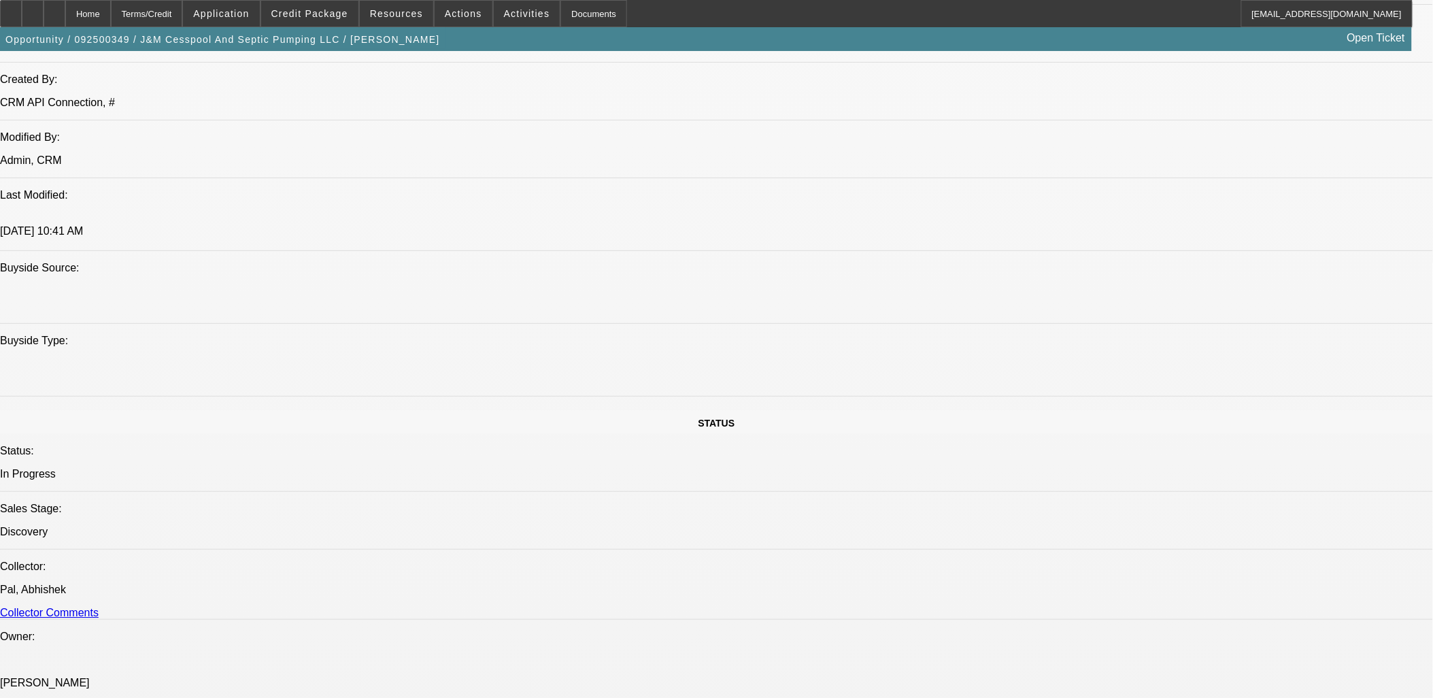
select select "0"
select select "2"
select select "0"
select select "6"
select select "0"
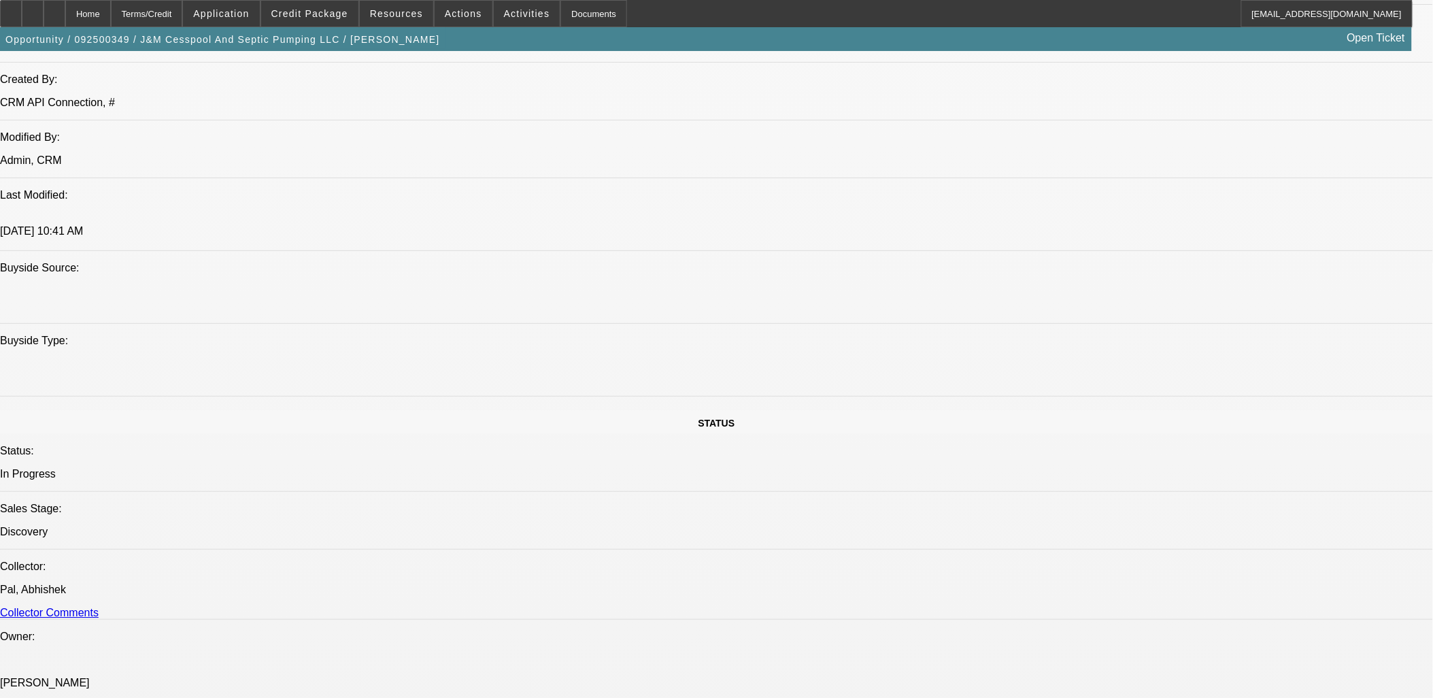
select select "0"
select select "2"
select select "0"
select select "6"
select select "0"
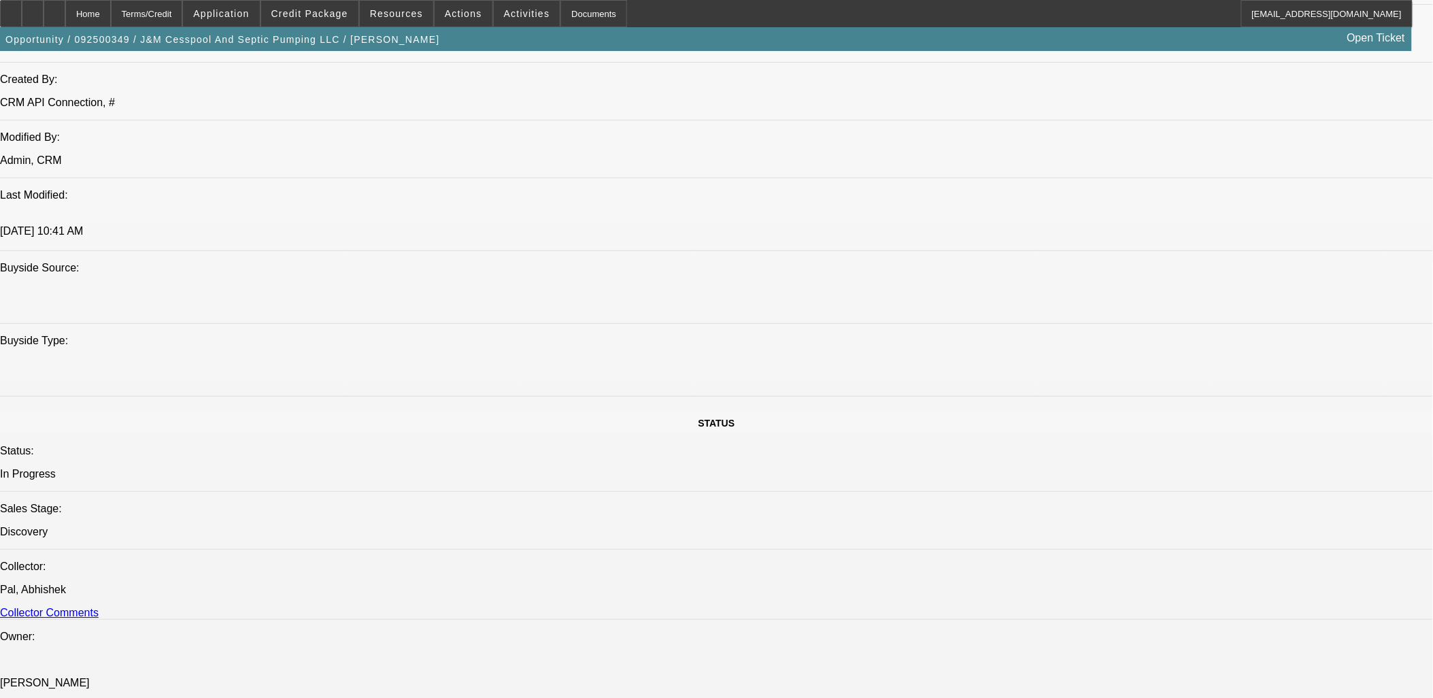
select select "0"
select select "2"
select select "0"
select select "6"
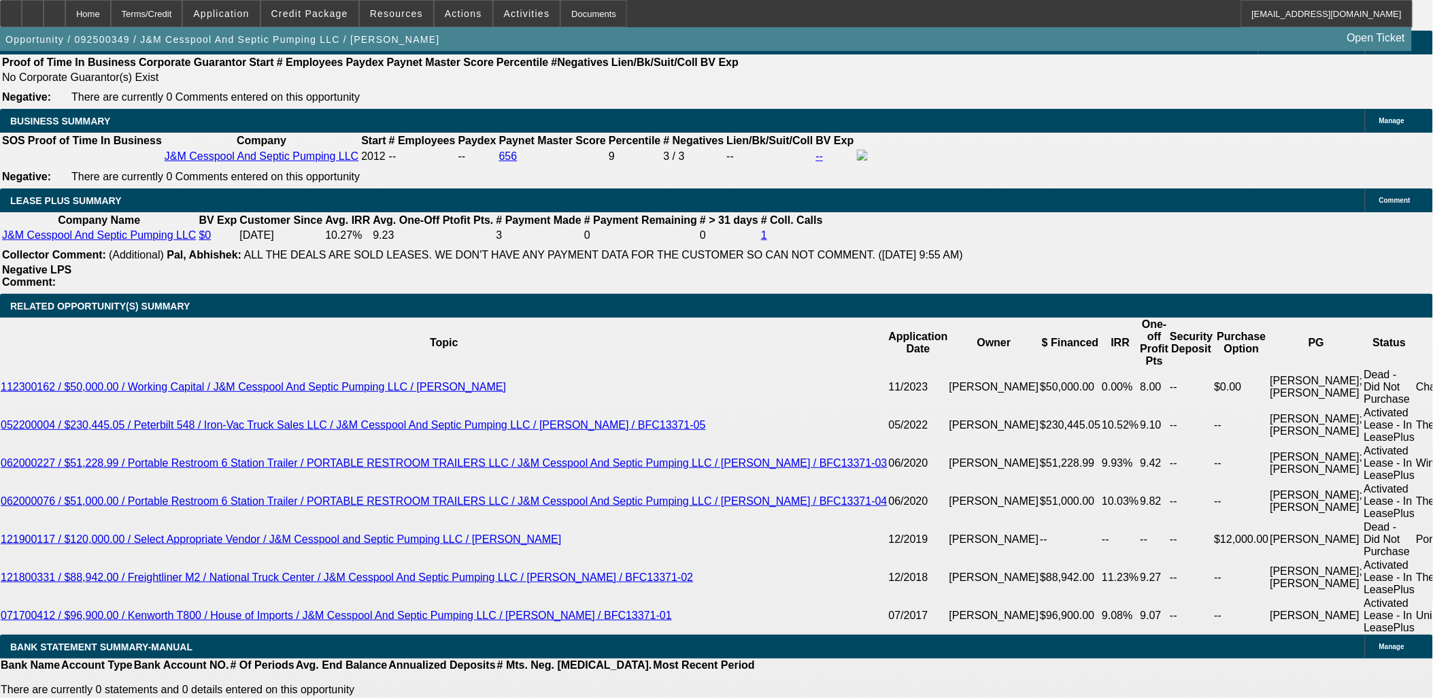
scroll to position [2232, 0]
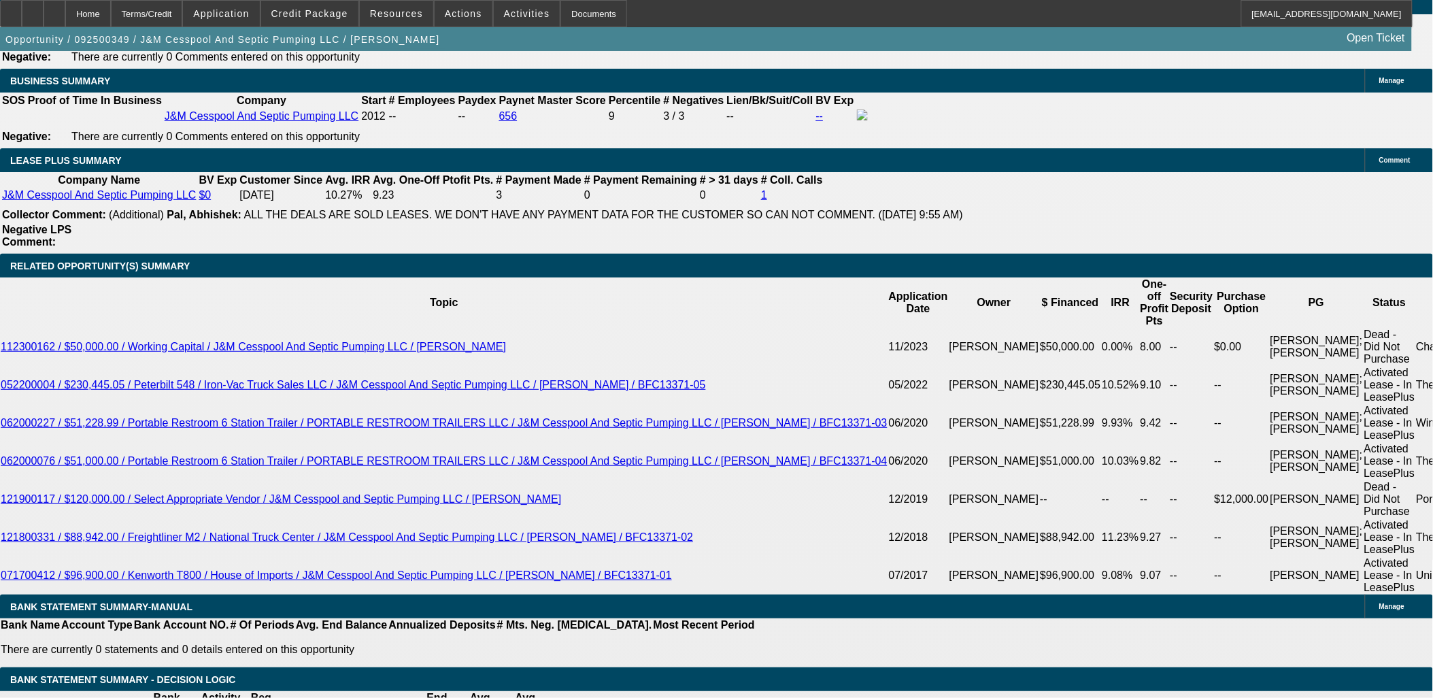
type input "0"
type input "UNKNOWN"
type input "$0.00"
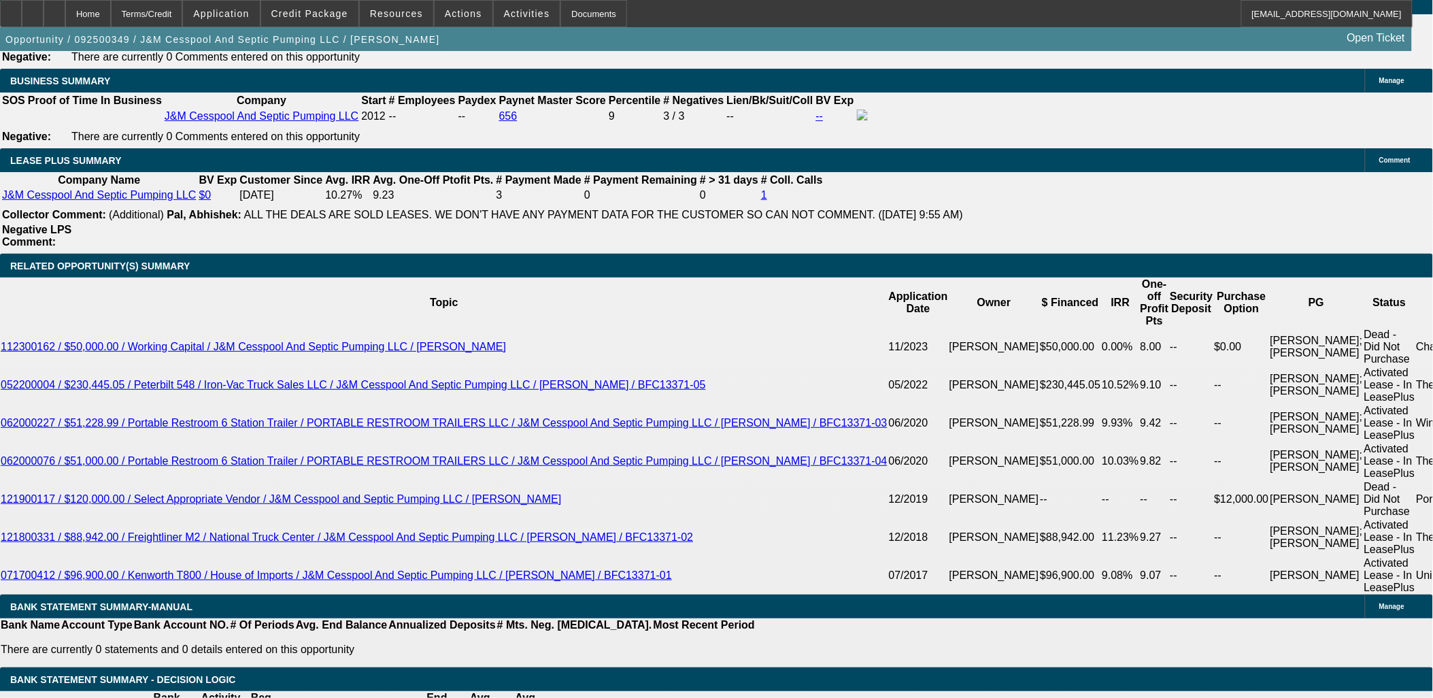
type input "12."
type input "$2,492.57"
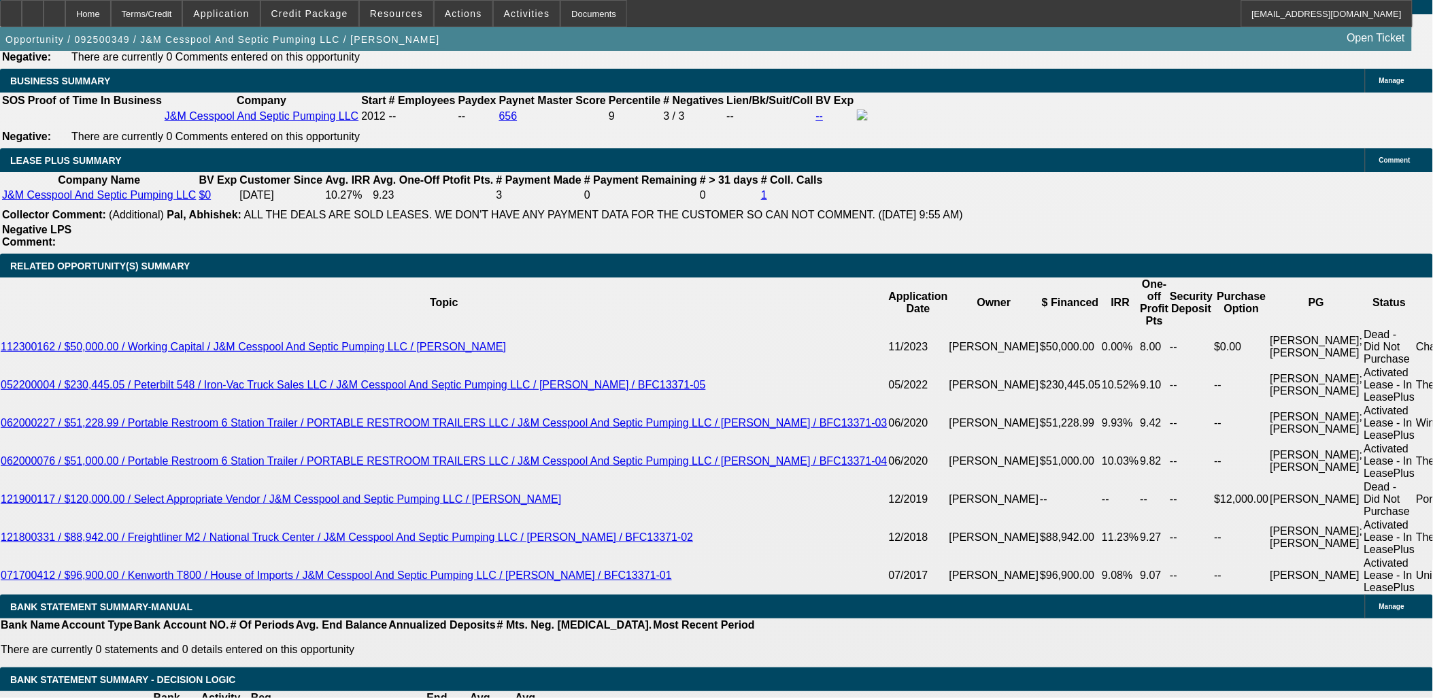
type input "12.6"
type input "$2,538.10"
type input "12.69"
type input "$2,544.97"
type input "12.69"
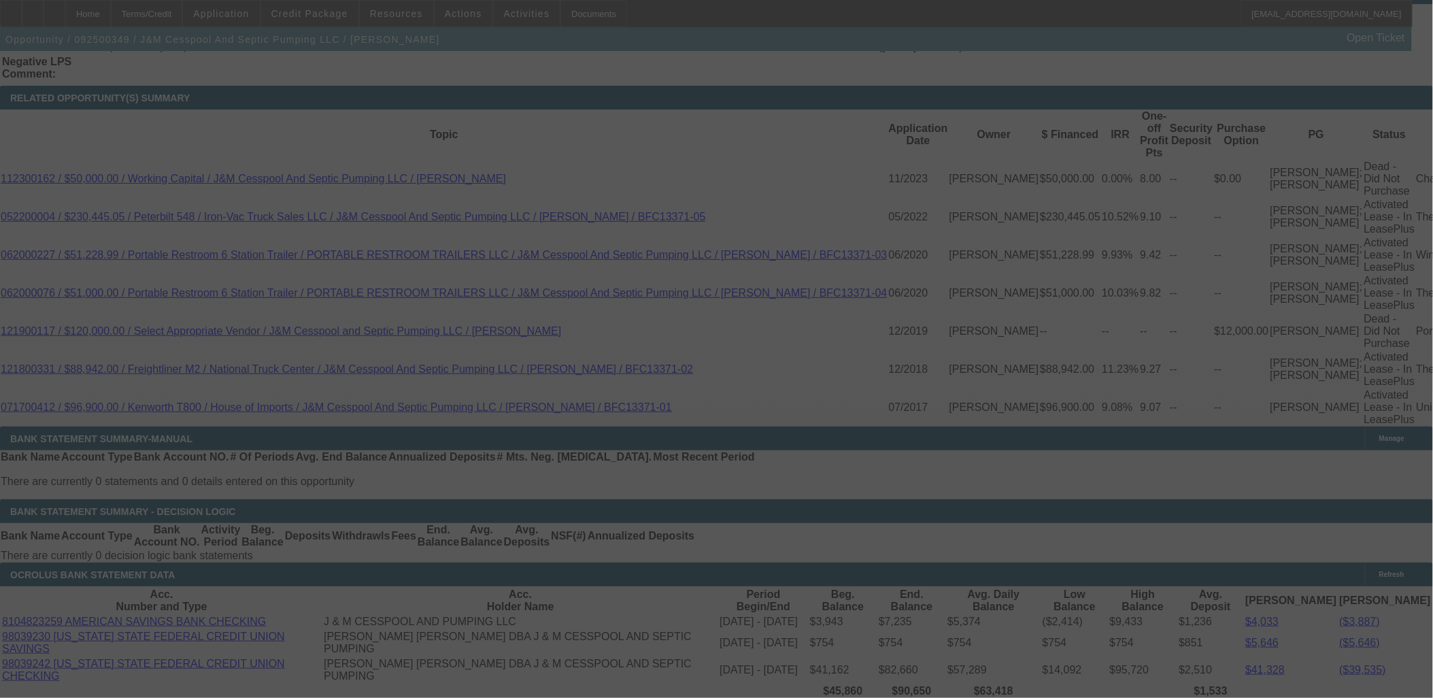
scroll to position [2459, 0]
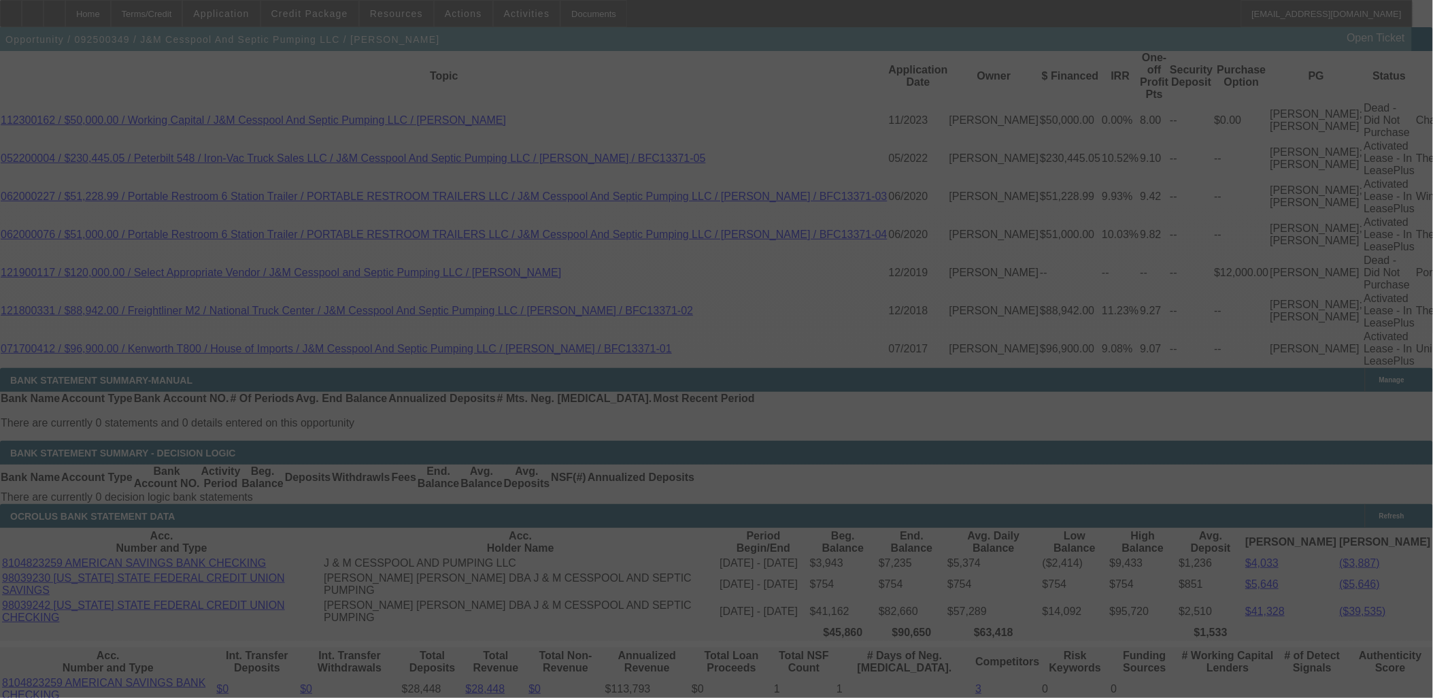
select select "0"
select select "2"
select select "0"
select select "6"
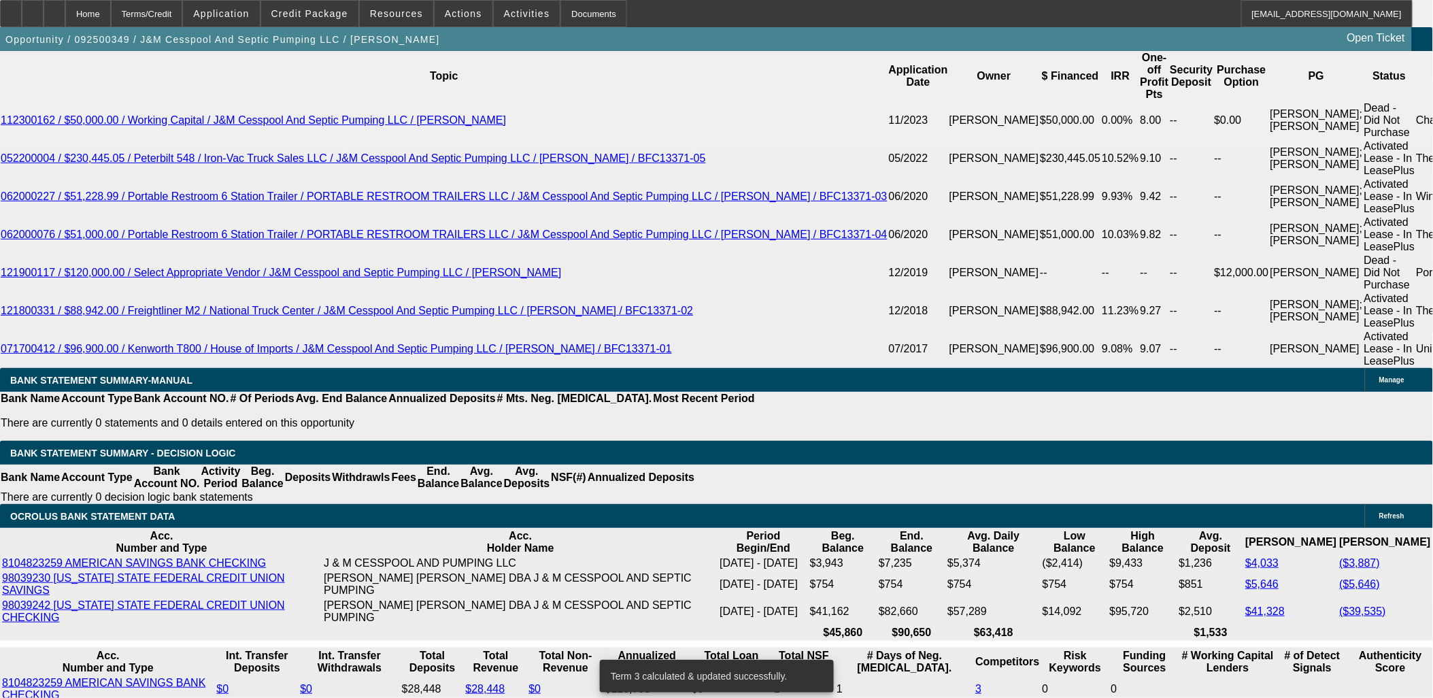
scroll to position [2308, 0]
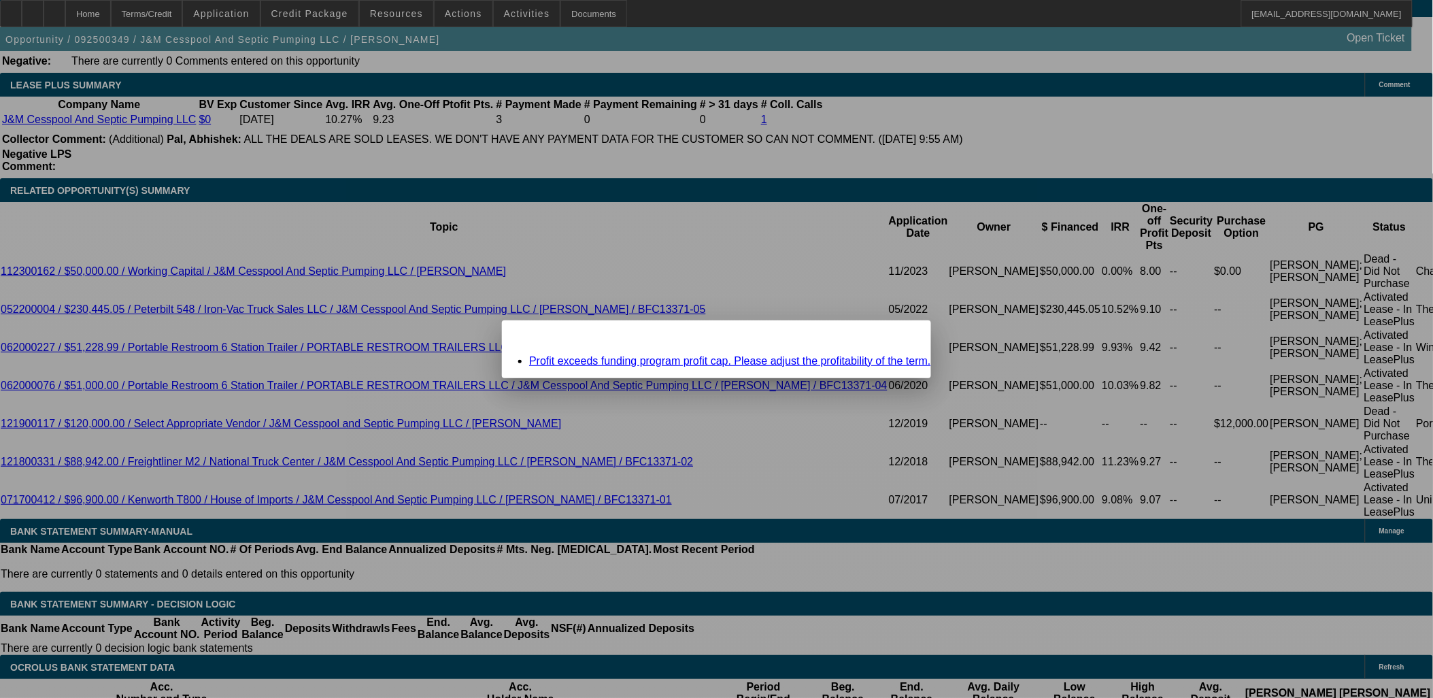
click at [901, 336] on div "Close" at bounding box center [916, 328] width 30 height 16
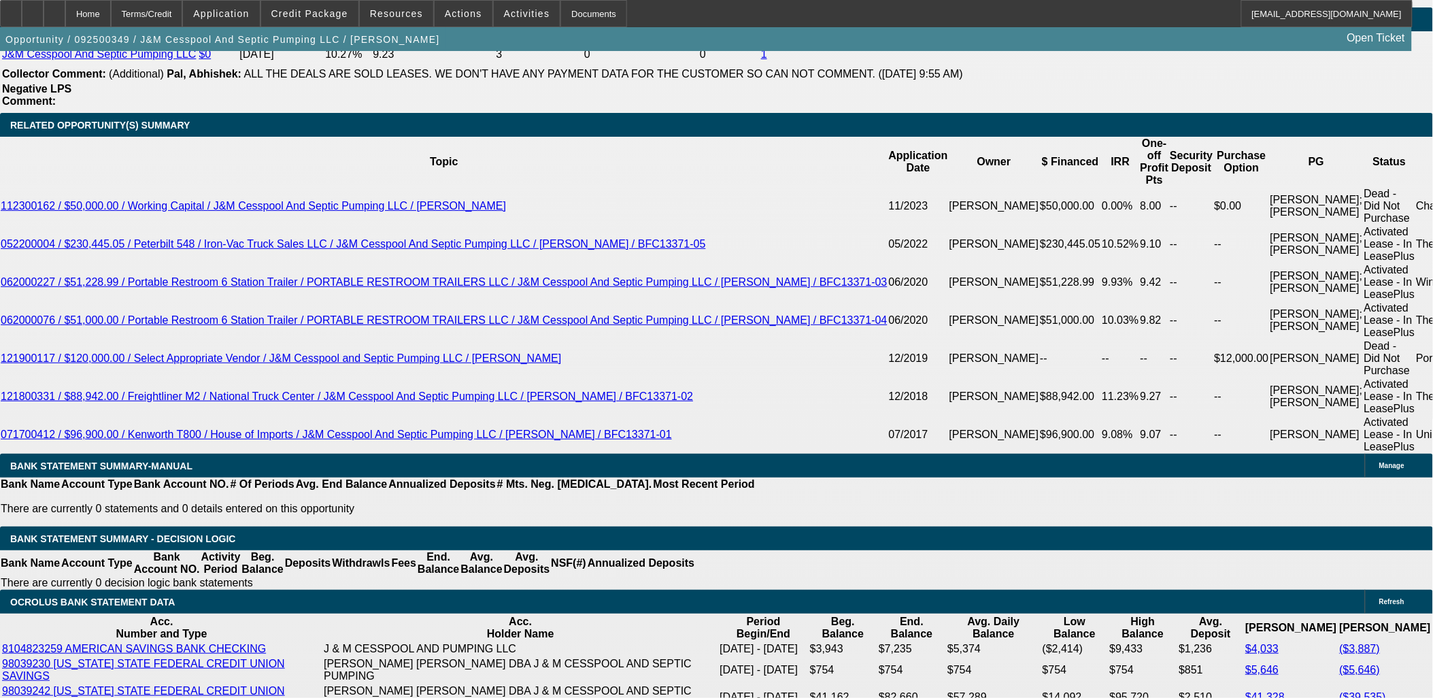
scroll to position [2383, 0]
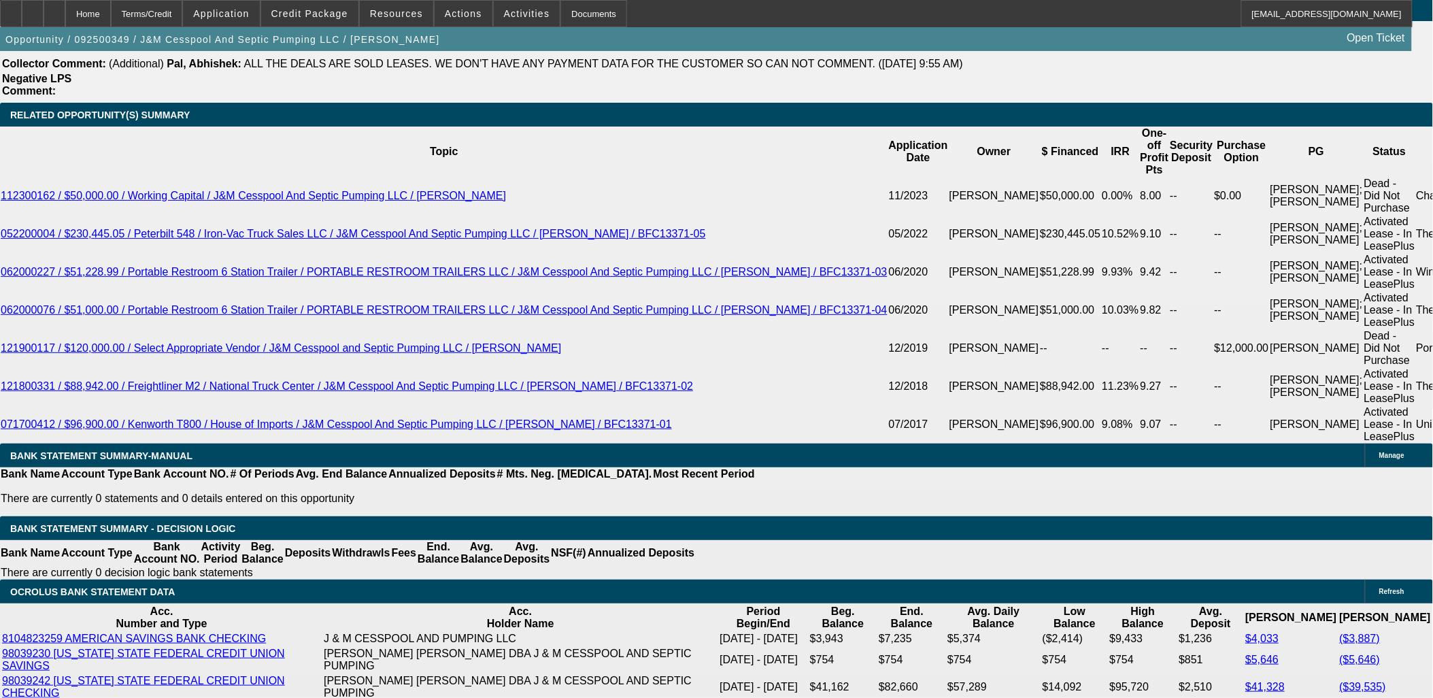
type input "UNKNOWN"
type input "11"
type input "$1,741.17"
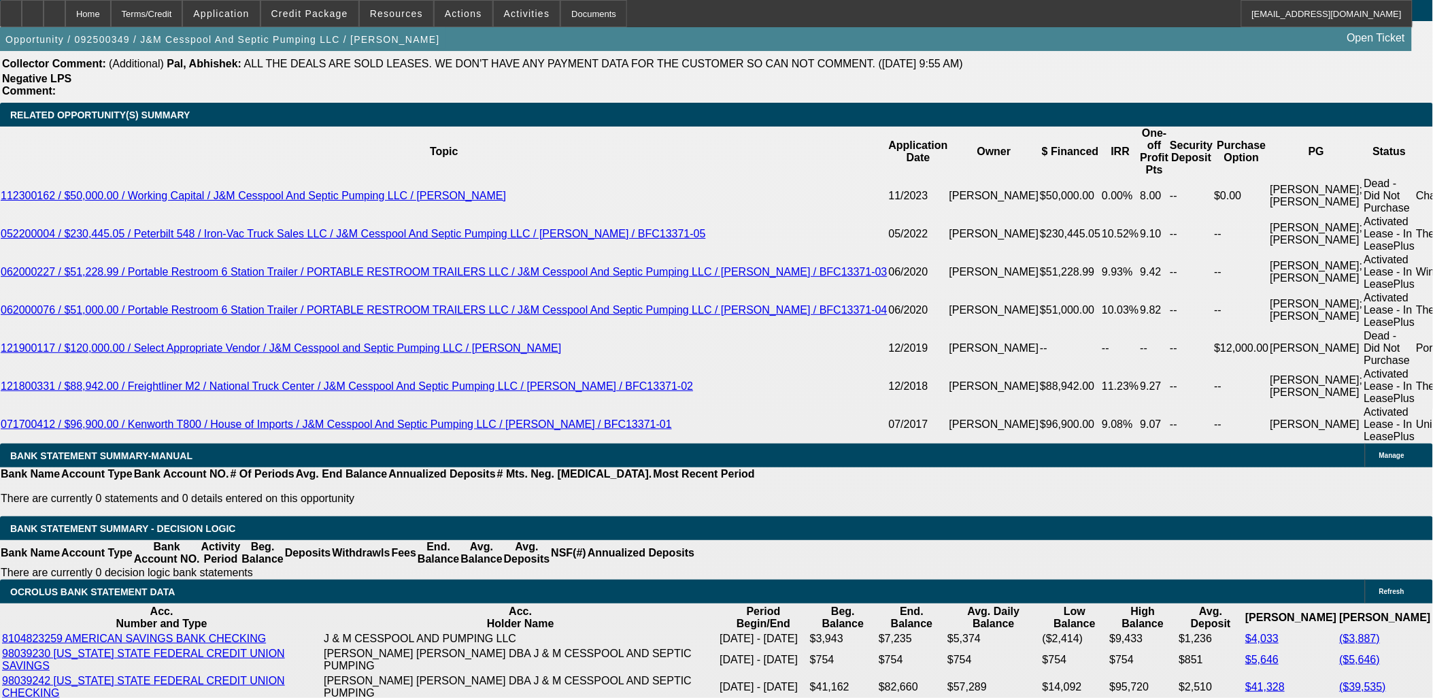
type input "11.9"
type input "$2,485.02"
type input "11.9"
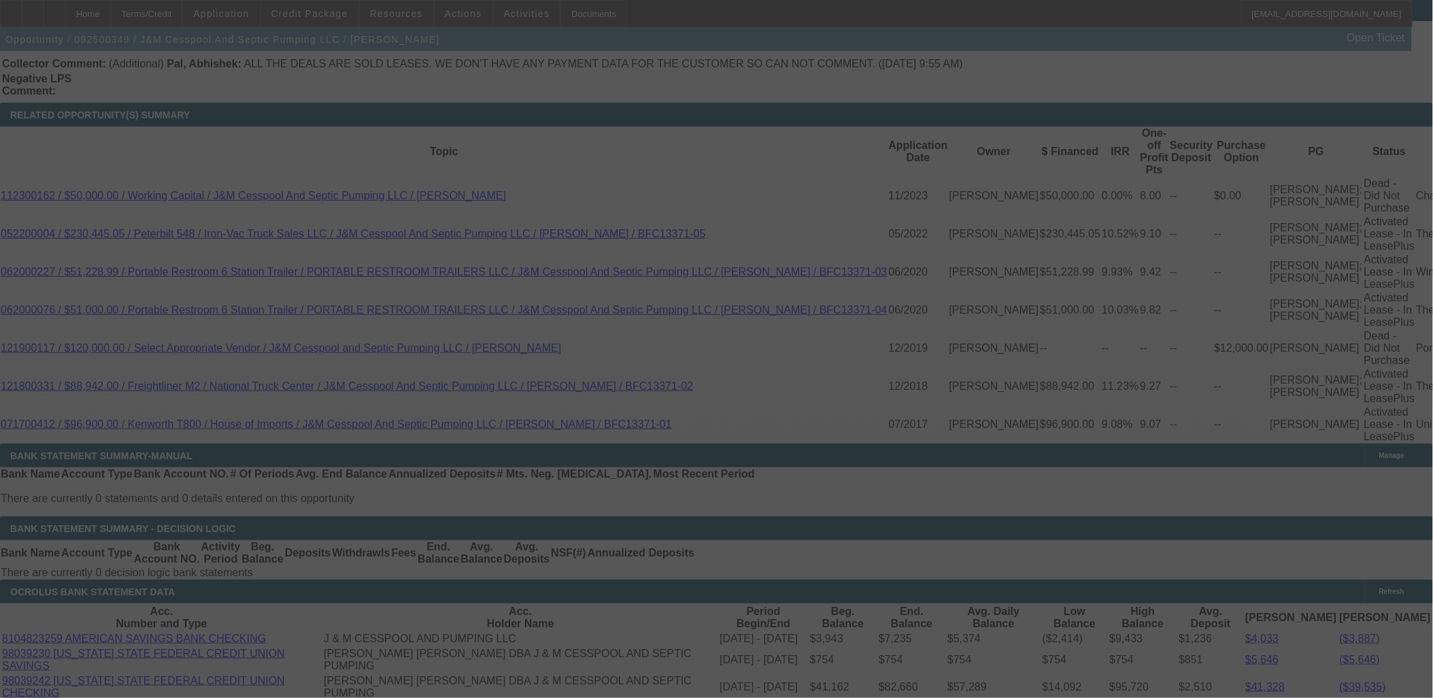
select select "0"
select select "2"
select select "0"
select select "6"
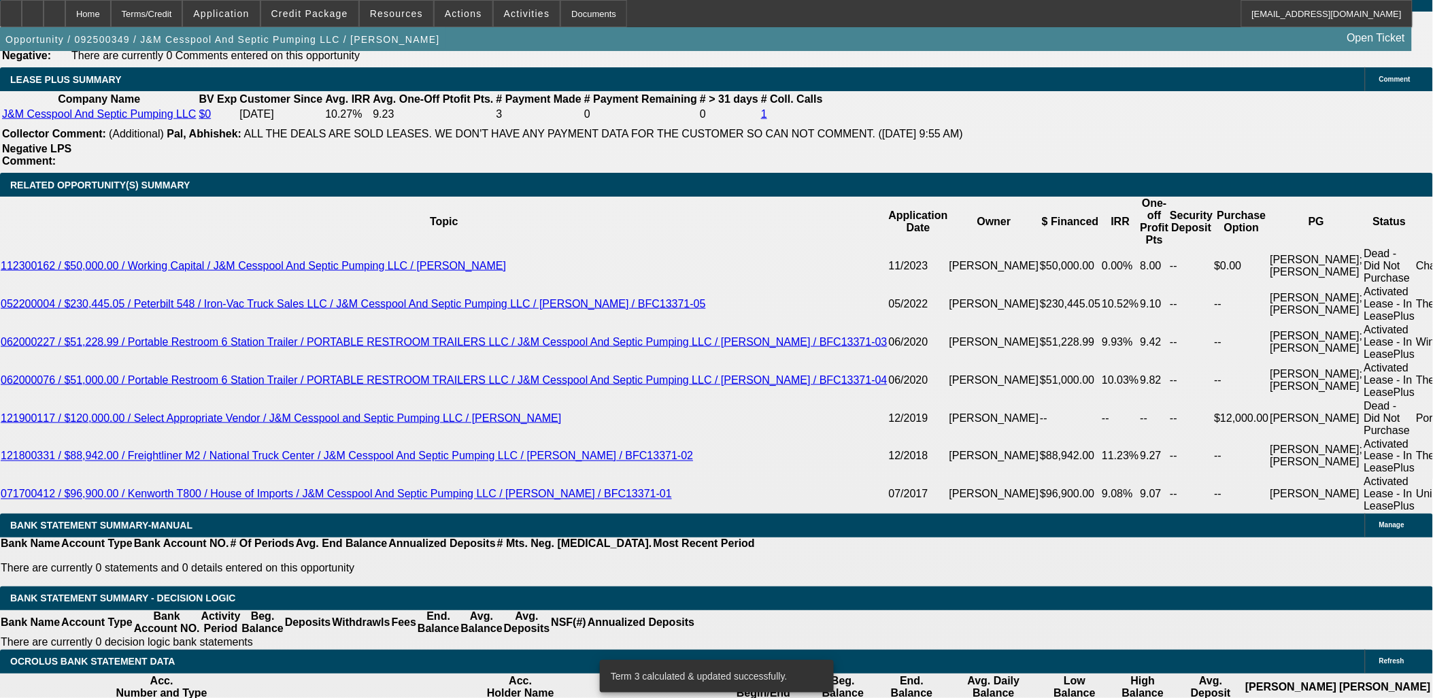
scroll to position [2308, 0]
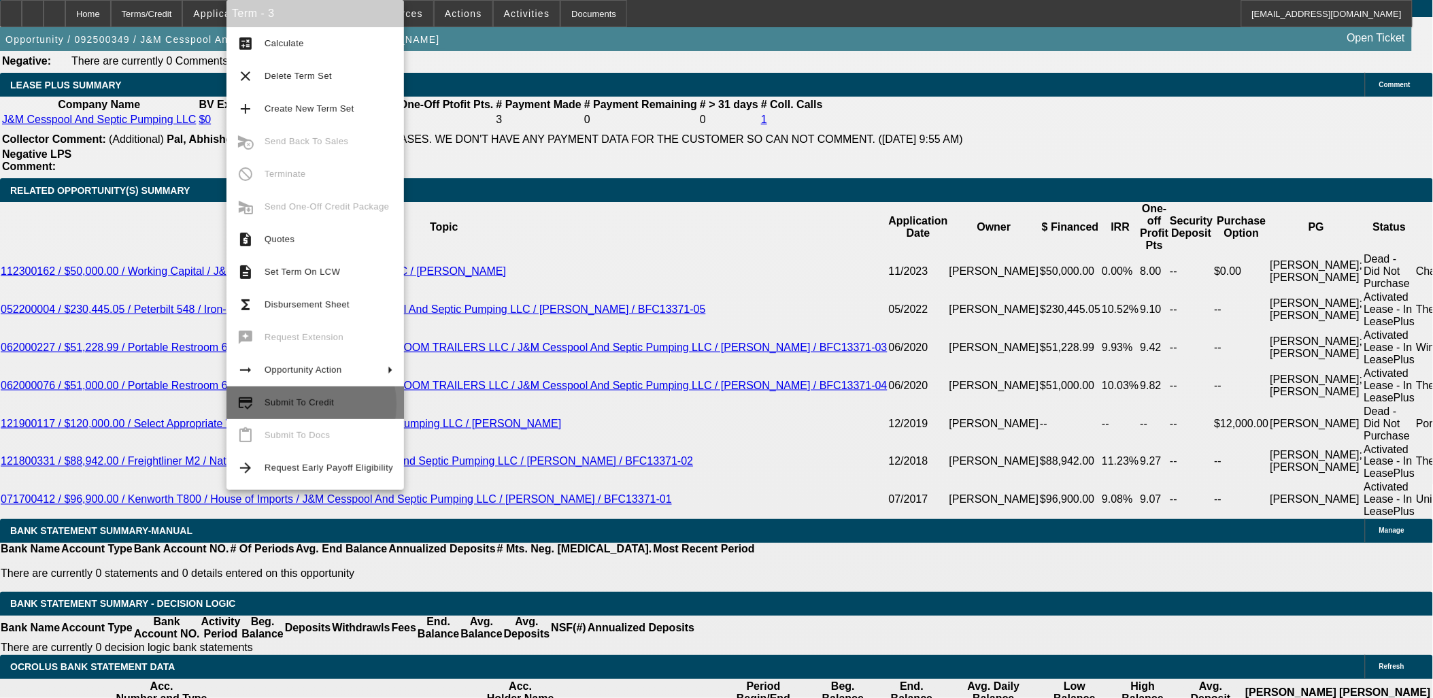
click at [298, 405] on span "Submit To Credit" at bounding box center [299, 402] width 69 height 10
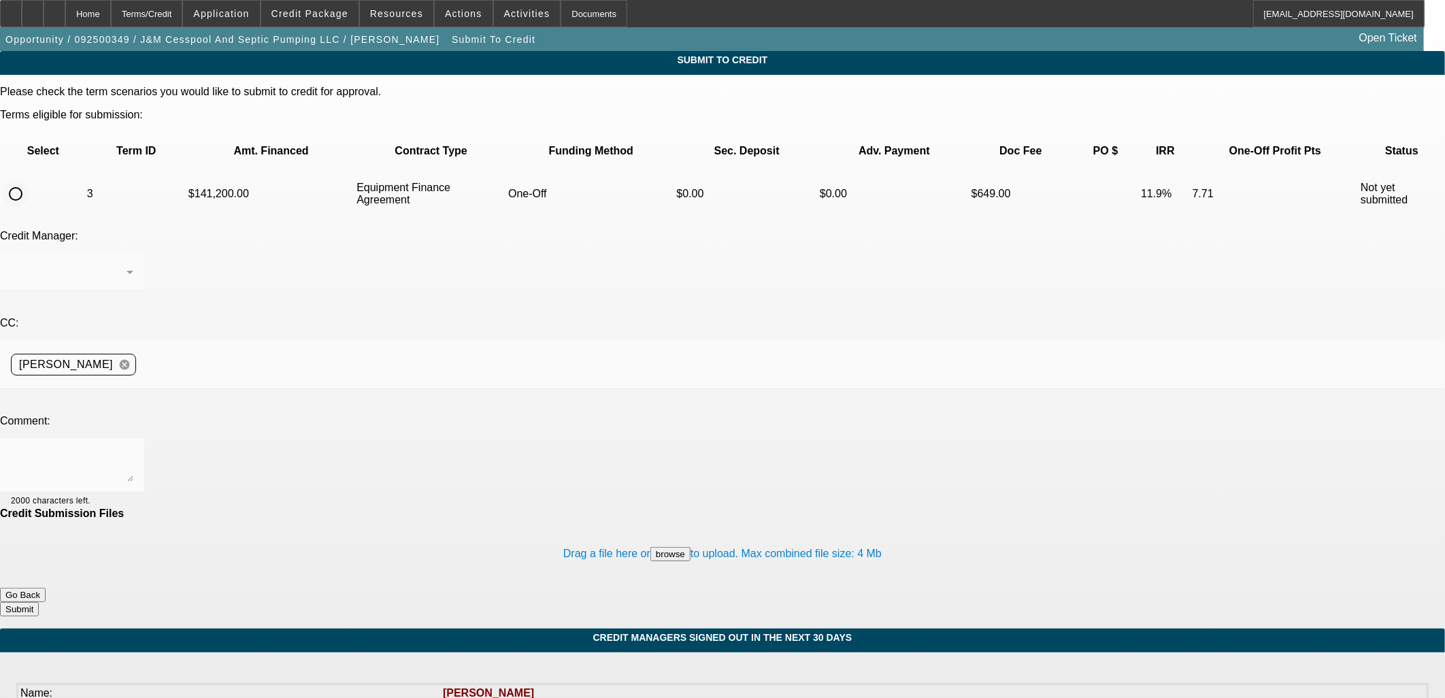
click at [29, 180] on input "radio" at bounding box center [15, 193] width 27 height 27
radio input "true"
click at [133, 438] on div at bounding box center [72, 465] width 122 height 54
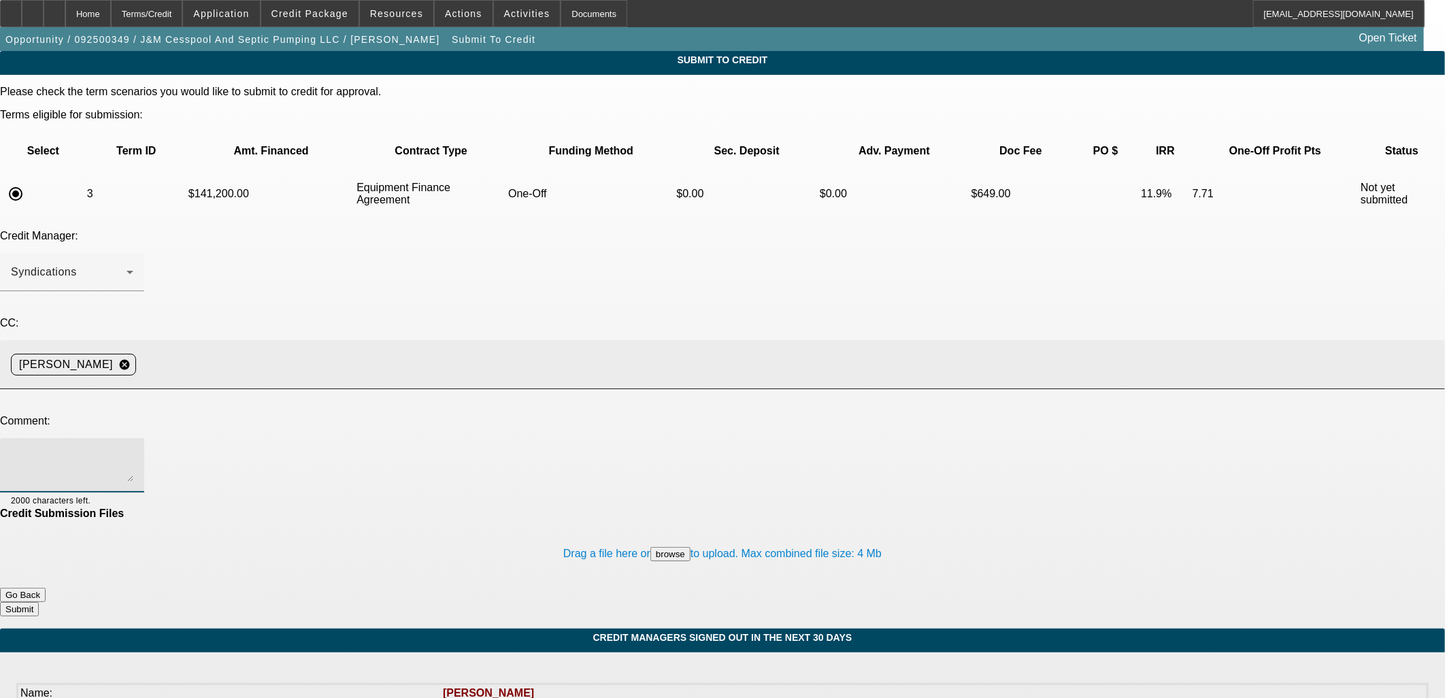
drag, startPoint x: 354, startPoint y: 329, endPoint x: 411, endPoint y: 261, distance: 88.4
click at [133, 449] on textarea at bounding box center [72, 465] width 122 height 33
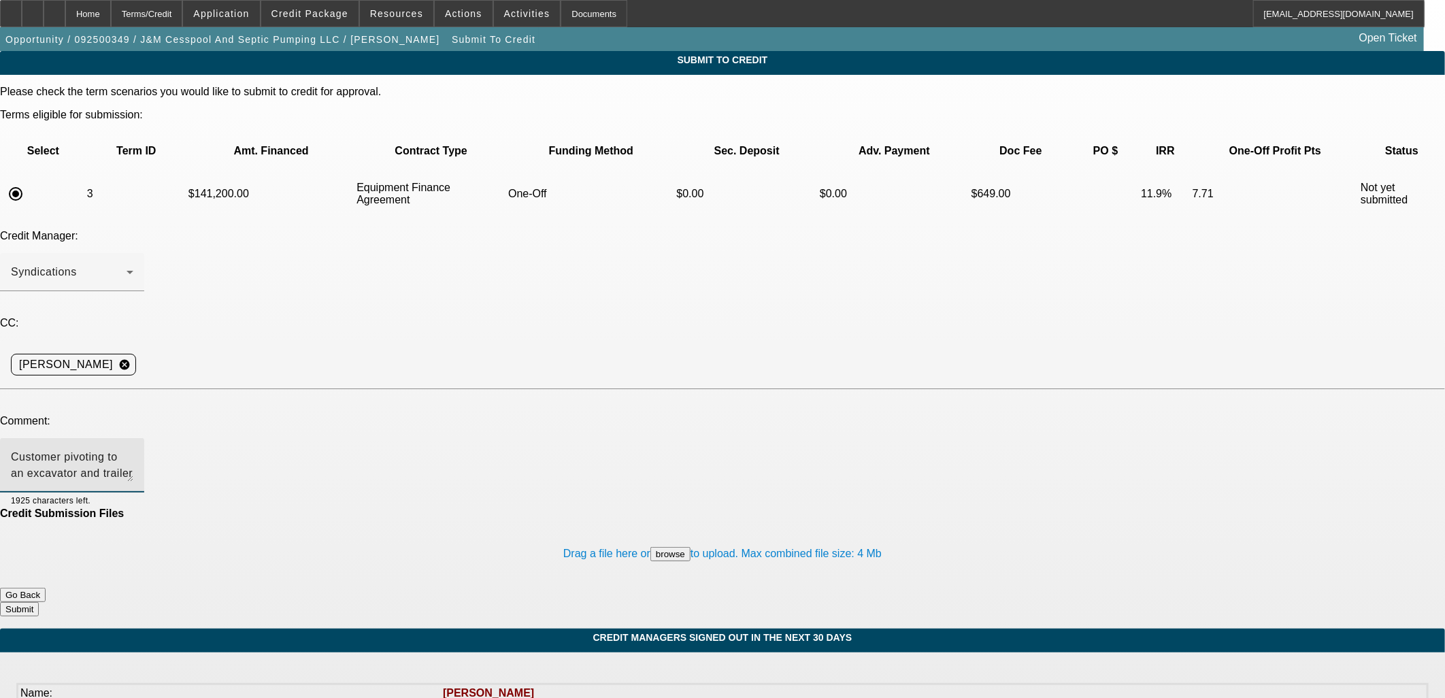
type textarea "Customer pivoting to an excavator and trailer to haul it. W/U updated. OCS?"
click at [835, 500] on div "Please check the term scenarios you would like to submit to credit for approval…" at bounding box center [722, 351] width 1445 height 531
click at [39, 602] on button "Submit" at bounding box center [19, 609] width 39 height 14
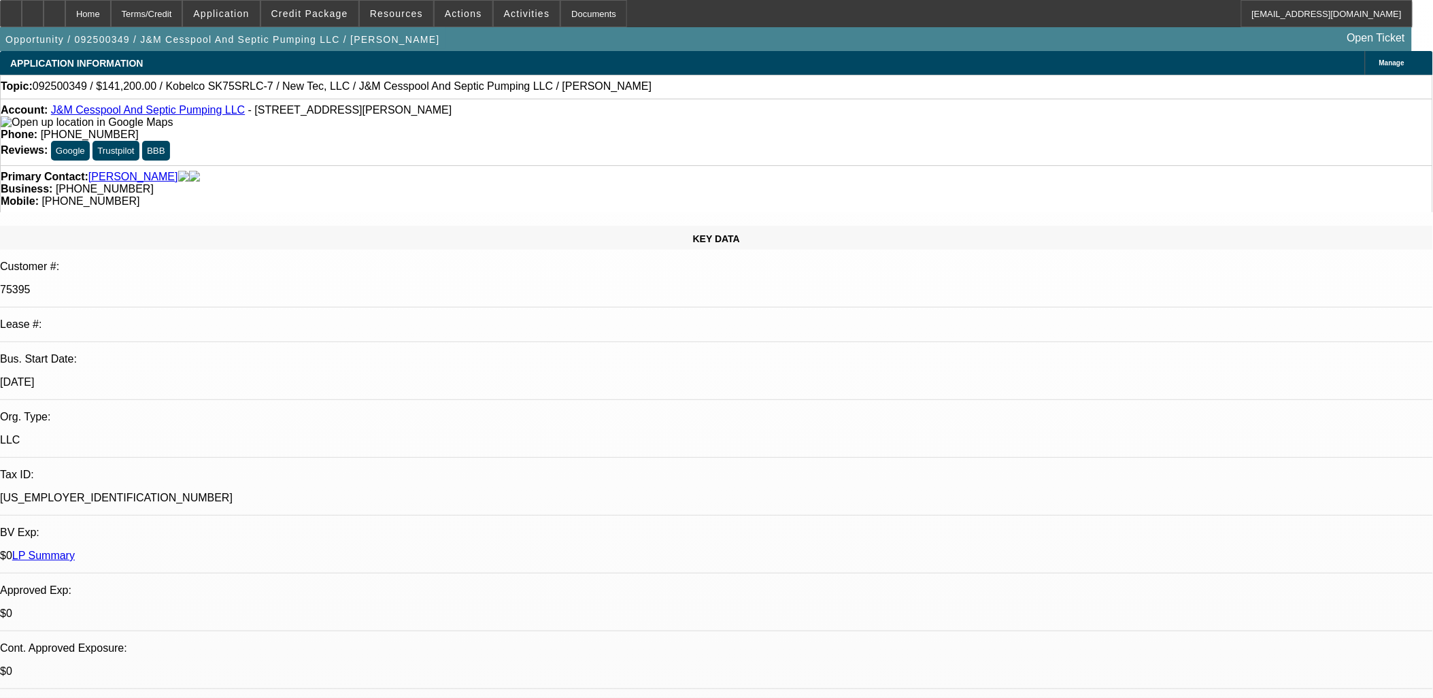
select select "0"
select select "2"
select select "0"
select select "6"
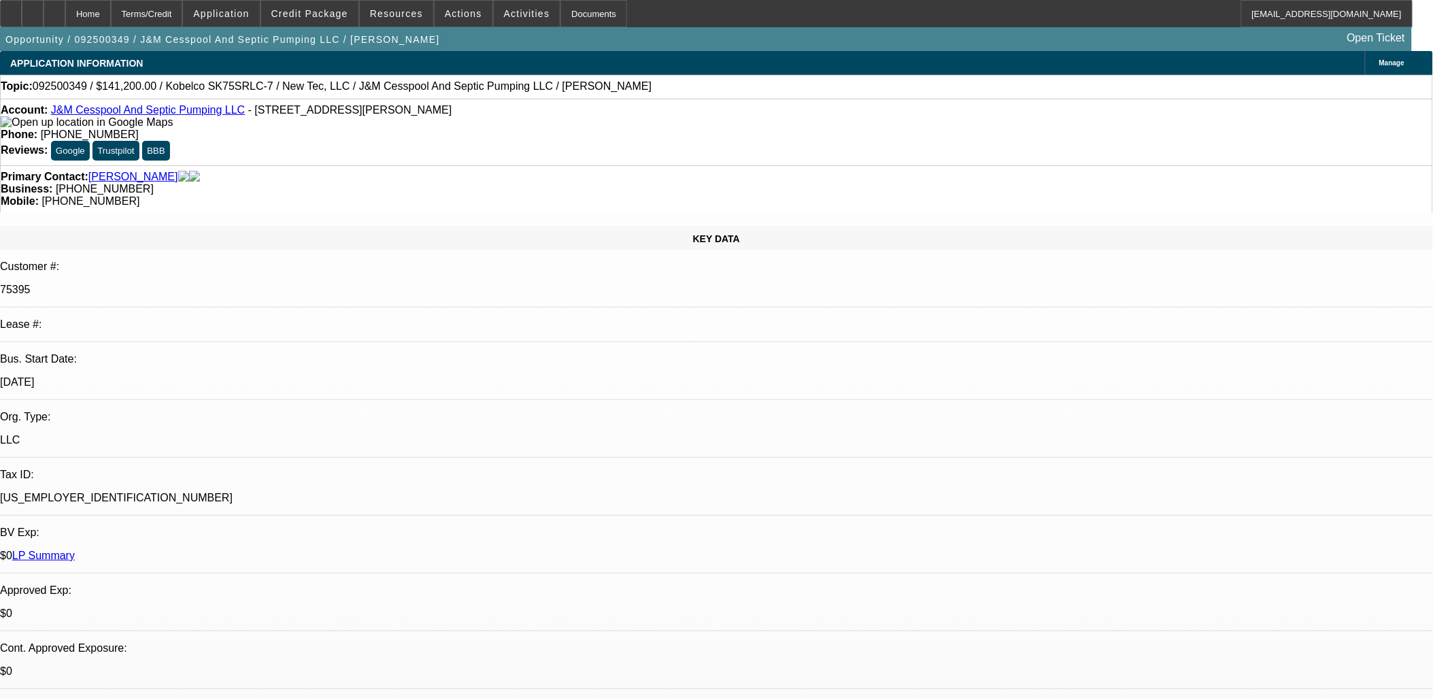
select select "0"
select select "2"
select select "0"
select select "6"
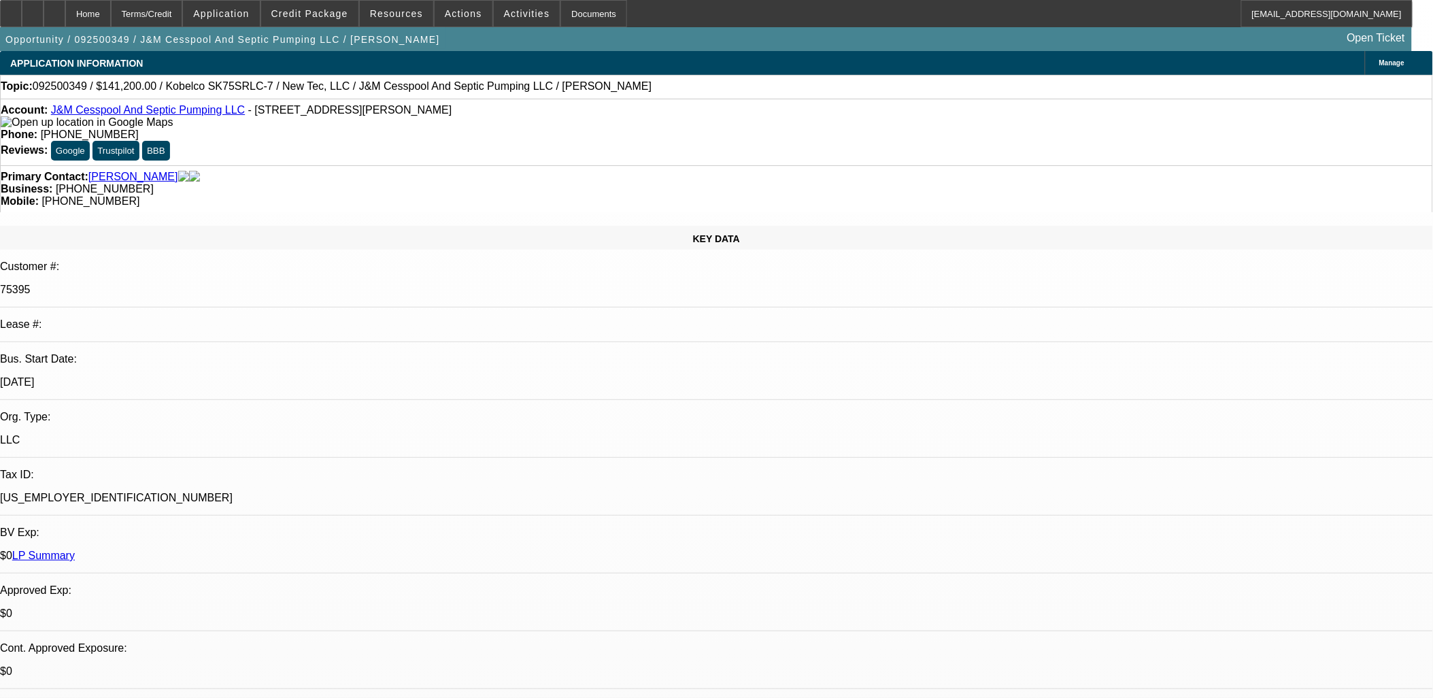
select select "0"
select select "2"
select select "0"
select select "6"
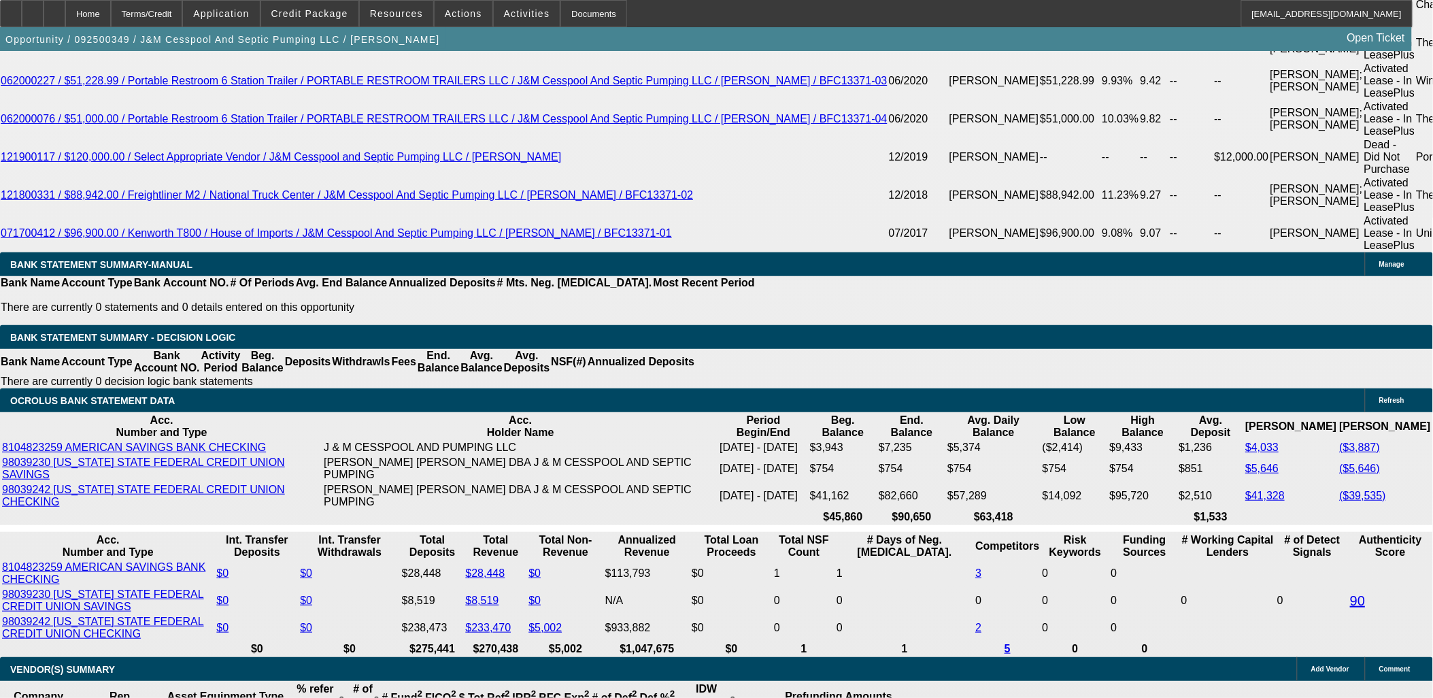
scroll to position [2645, 0]
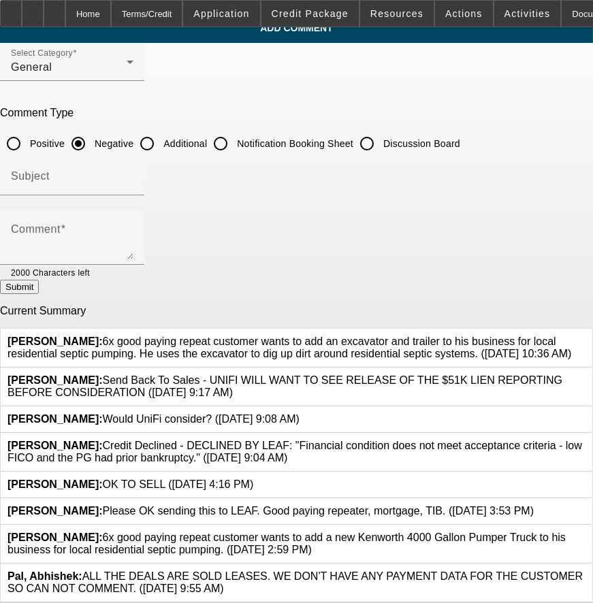
scroll to position [59, 0]
click at [585, 531] on icon at bounding box center [585, 531] width 0 height 0
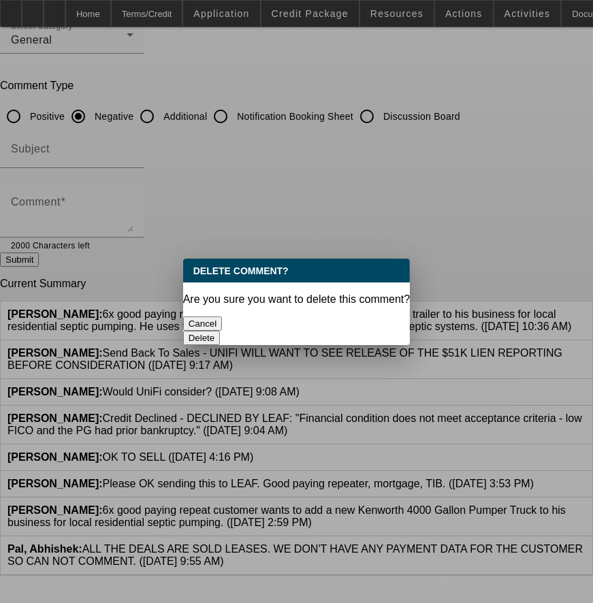
scroll to position [0, 0]
click at [220, 331] on button "Delete" at bounding box center [201, 338] width 37 height 14
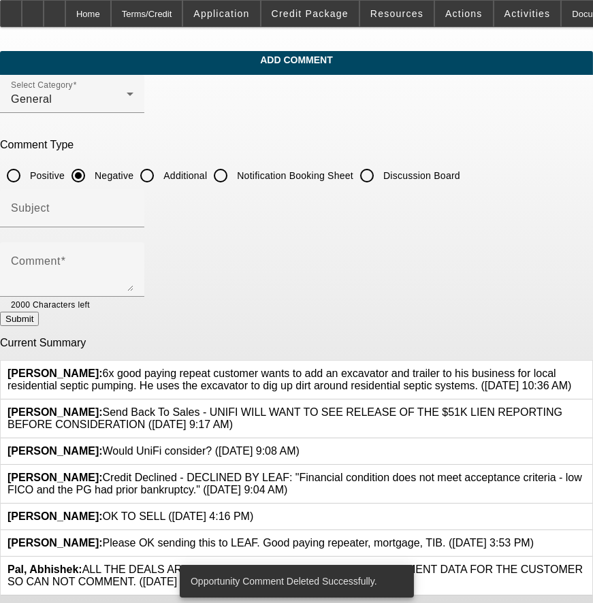
scroll to position [20, 0]
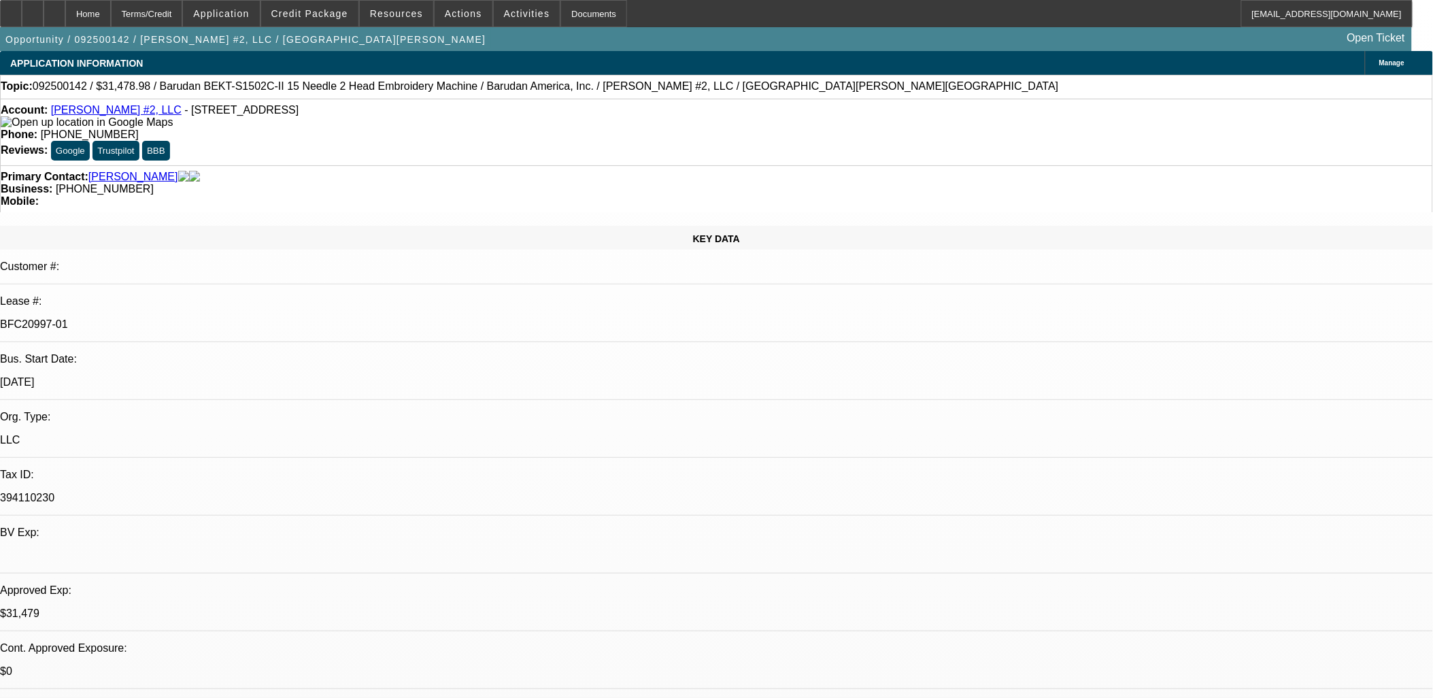
select select "0.1"
select select "1.5"
select select "0"
select select "2"
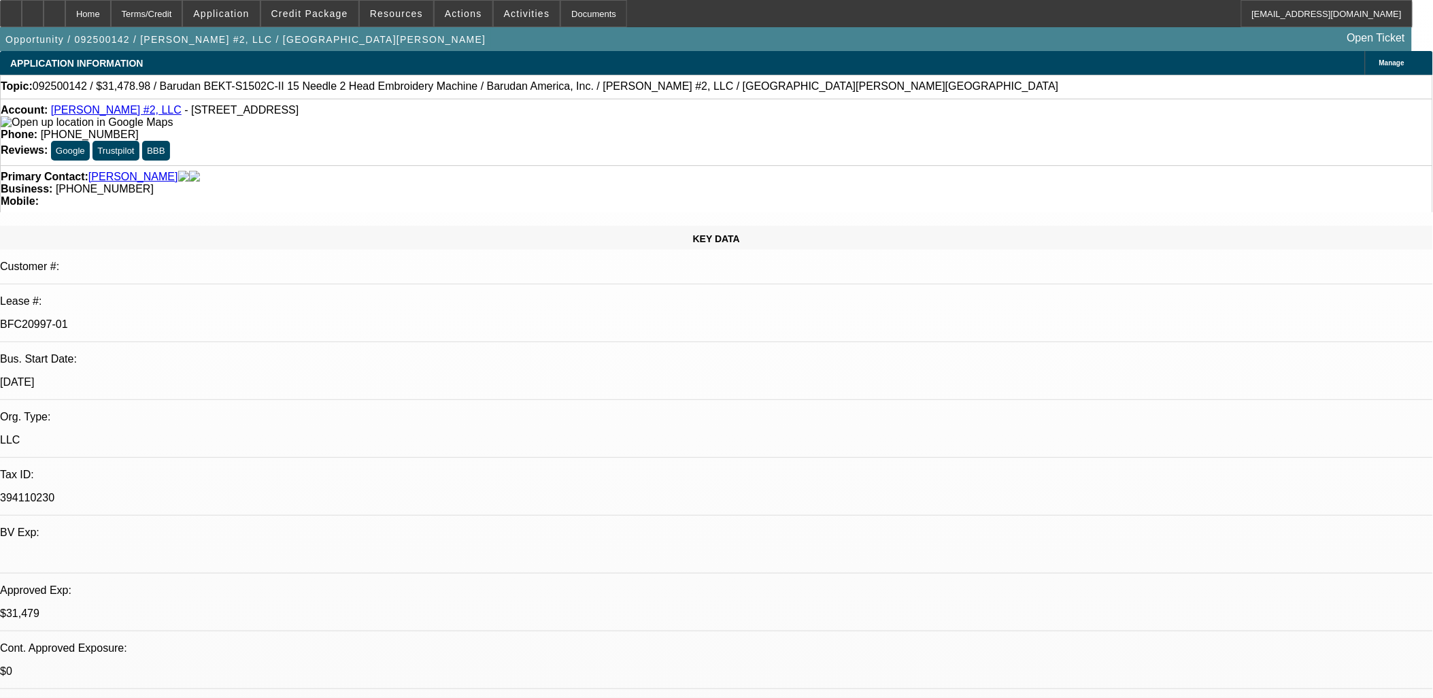
select select "0.1"
select select "1"
select select "2"
select select "1"
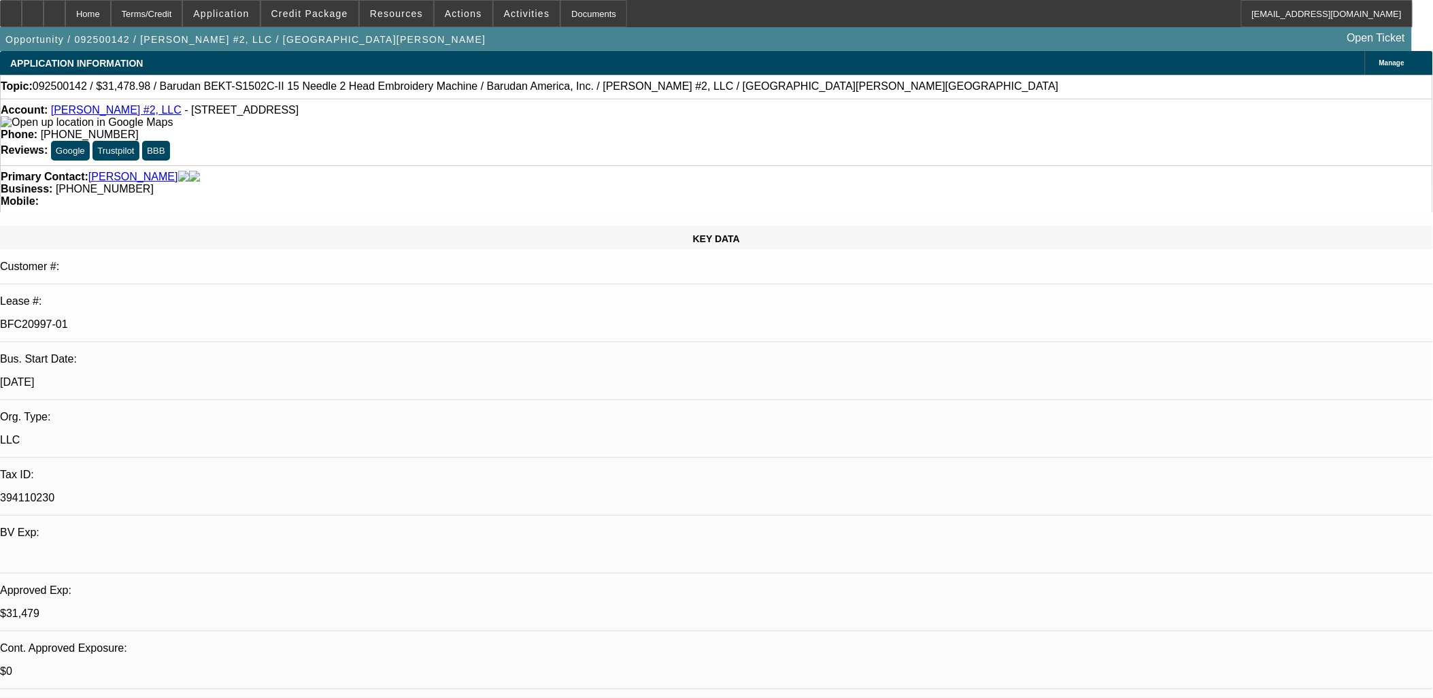
select select "2"
select select "4"
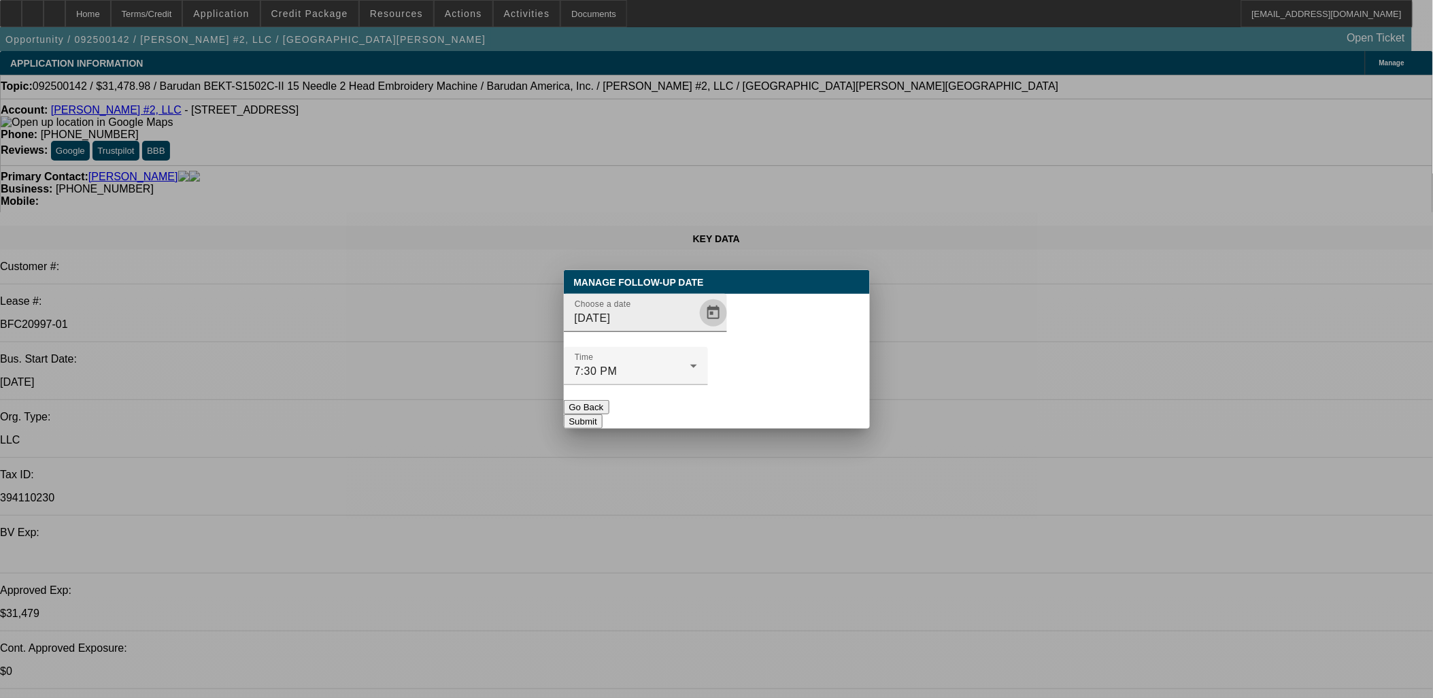
click at [697, 329] on span "Open calendar" at bounding box center [713, 313] width 33 height 33
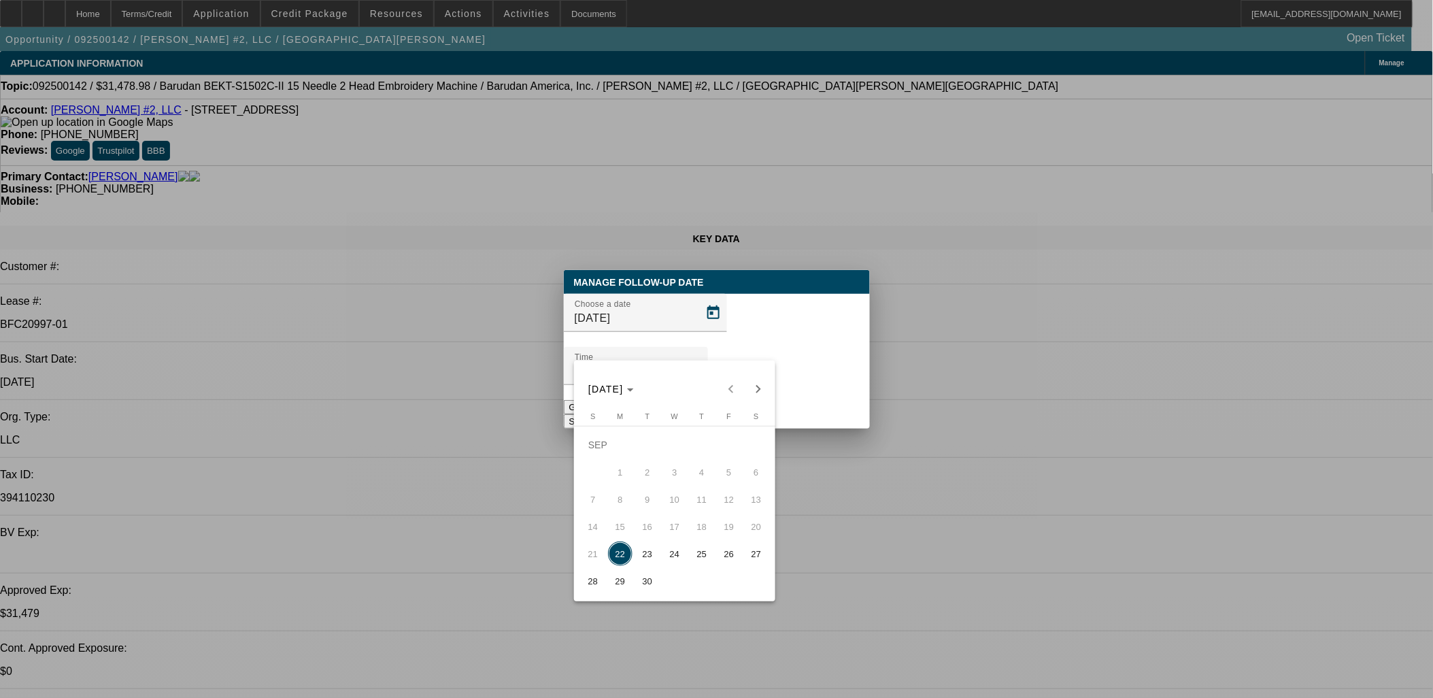
click at [680, 554] on span "24" at bounding box center [675, 554] width 24 height 24
type input "9/24/2025"
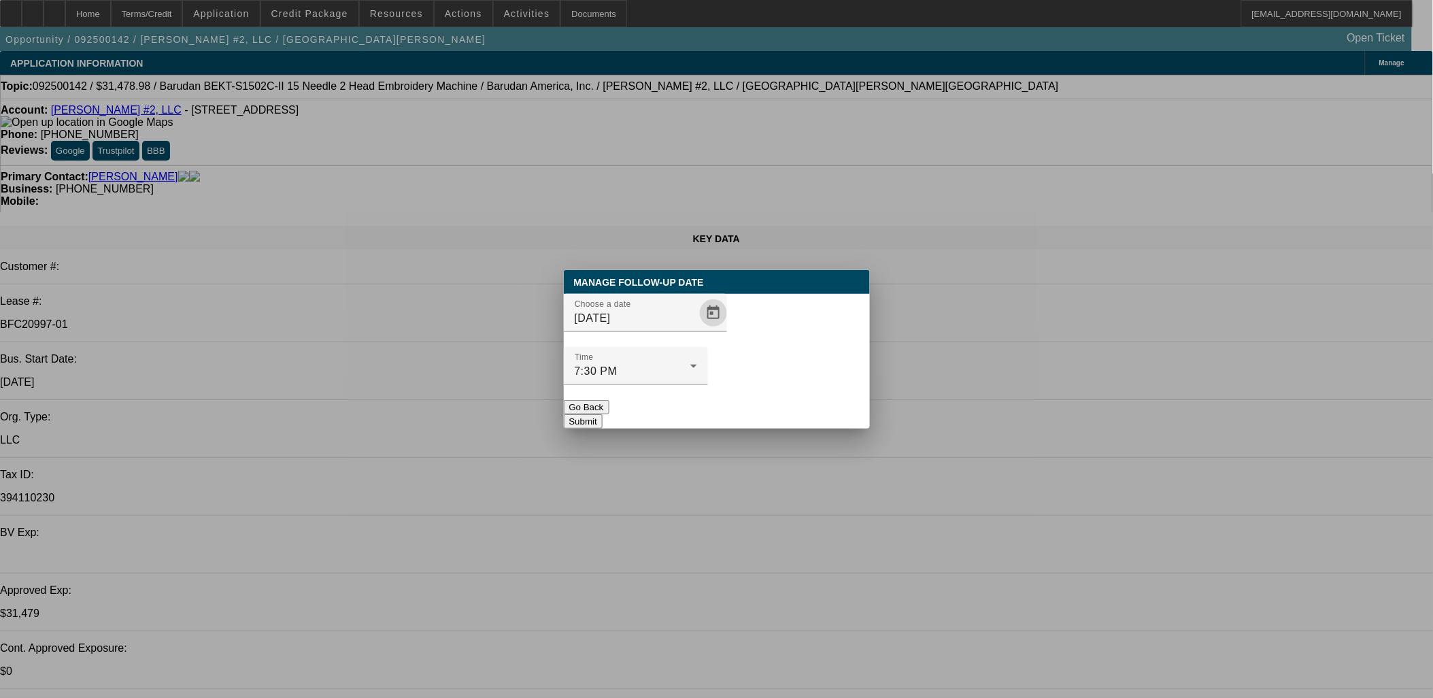
click at [603, 414] on button "Submit" at bounding box center [583, 421] width 39 height 14
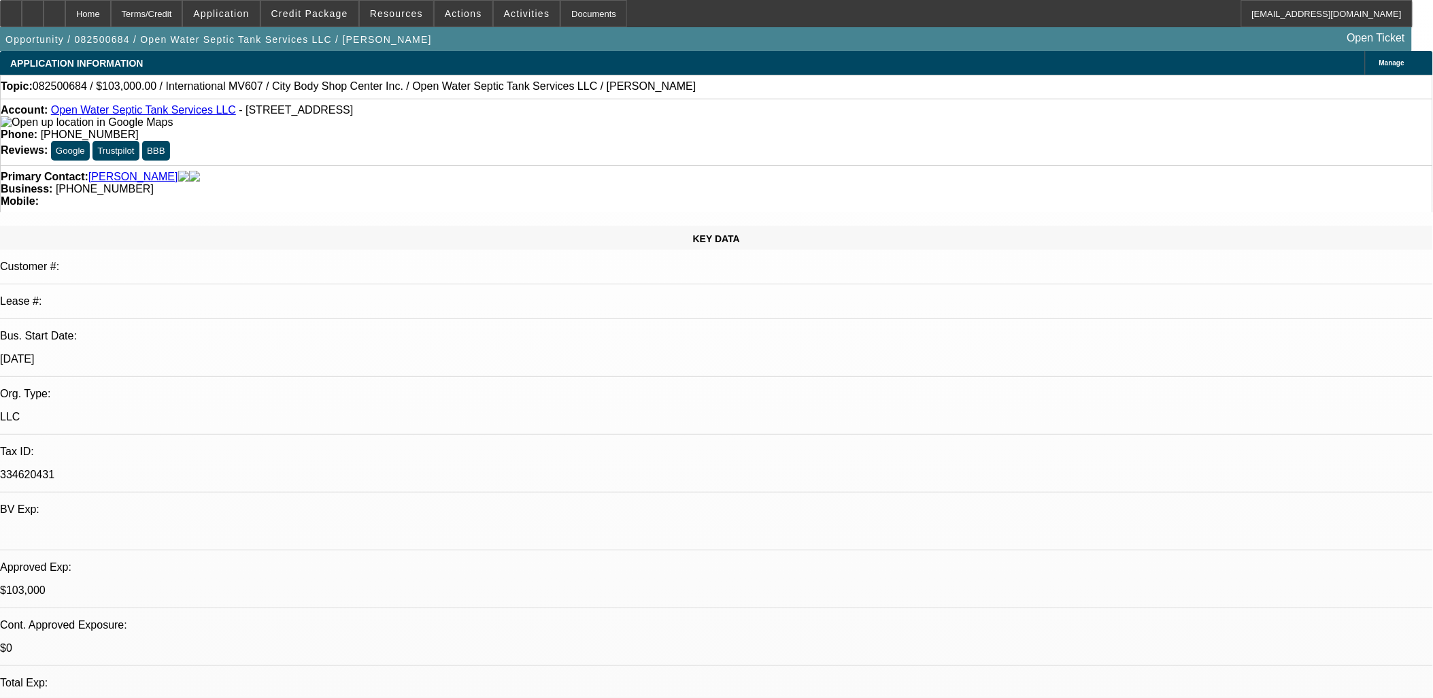
select select "0"
select select "2"
select select "0"
select select "2"
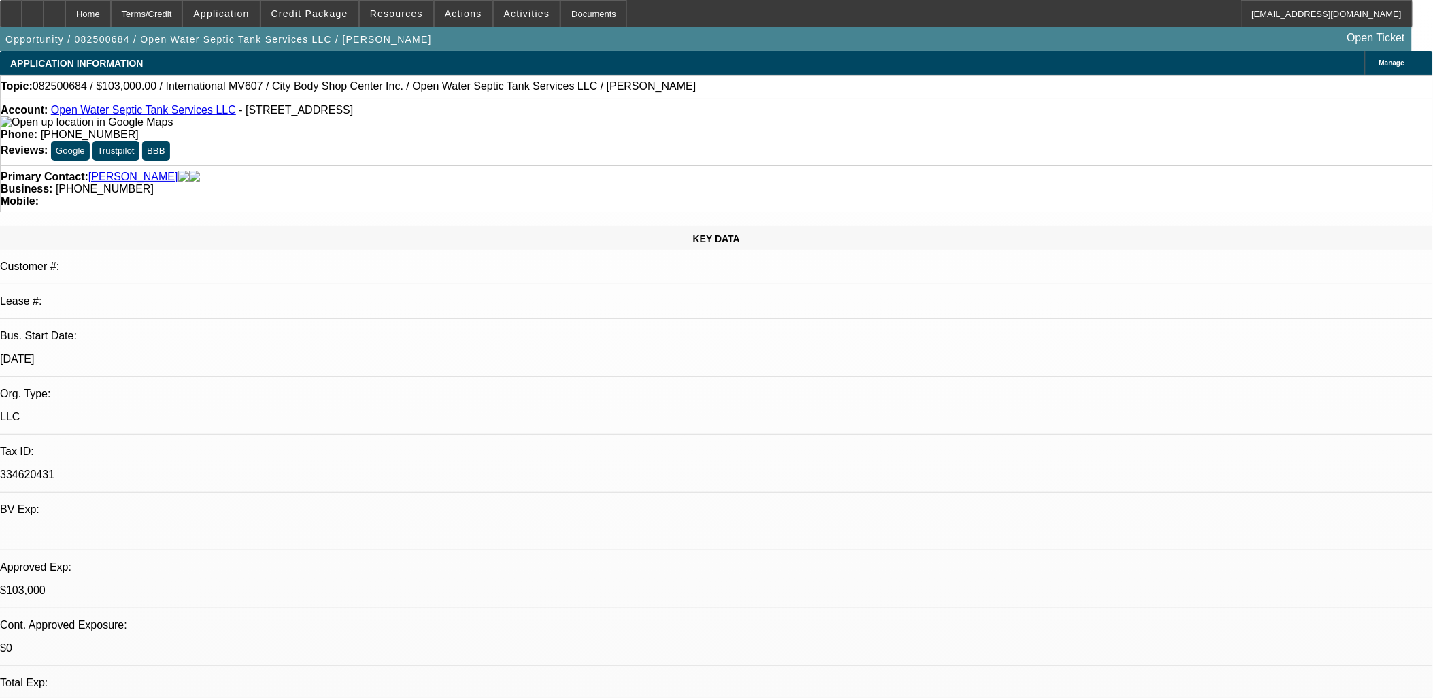
select select "0"
select select "2"
select select "0"
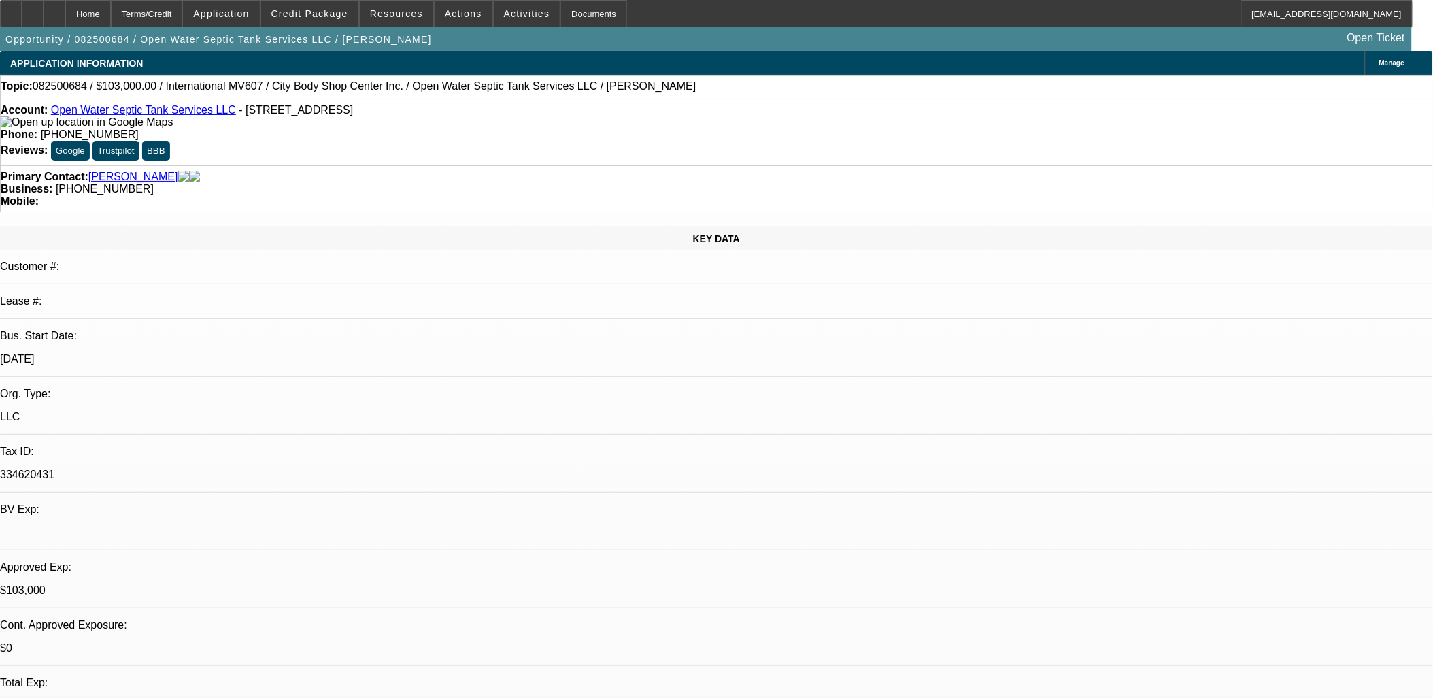
select select "2"
select select "0"
select select "1"
select select "2"
select select "6"
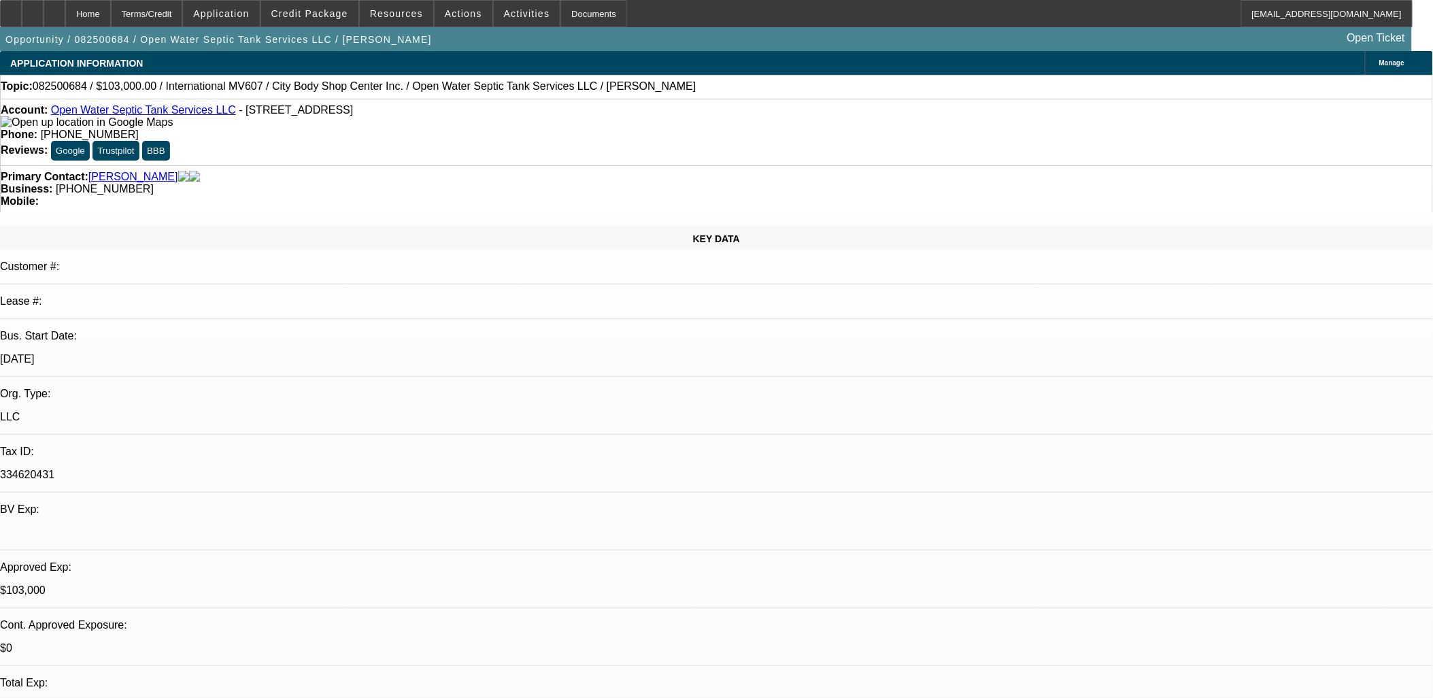
select select "1"
select select "2"
select select "6"
select select "1"
select select "2"
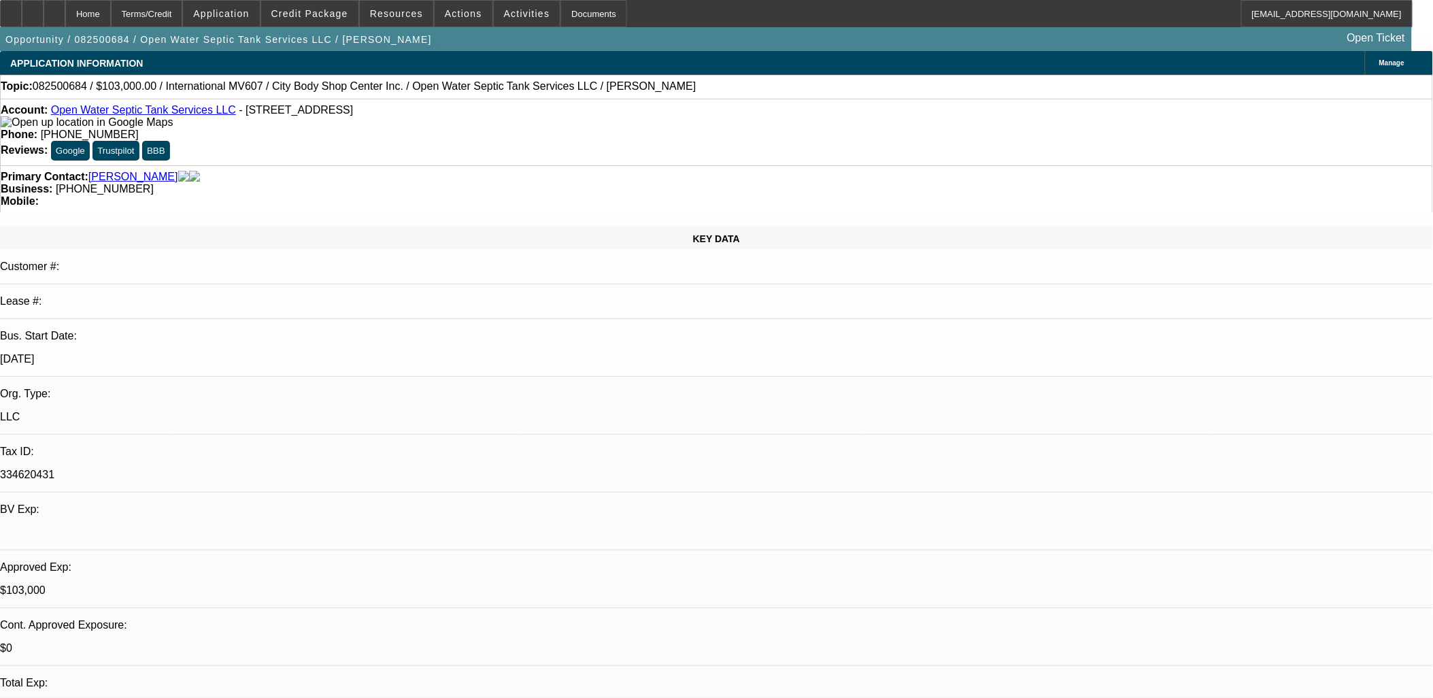
select select "6"
select select "1"
select select "2"
select select "6"
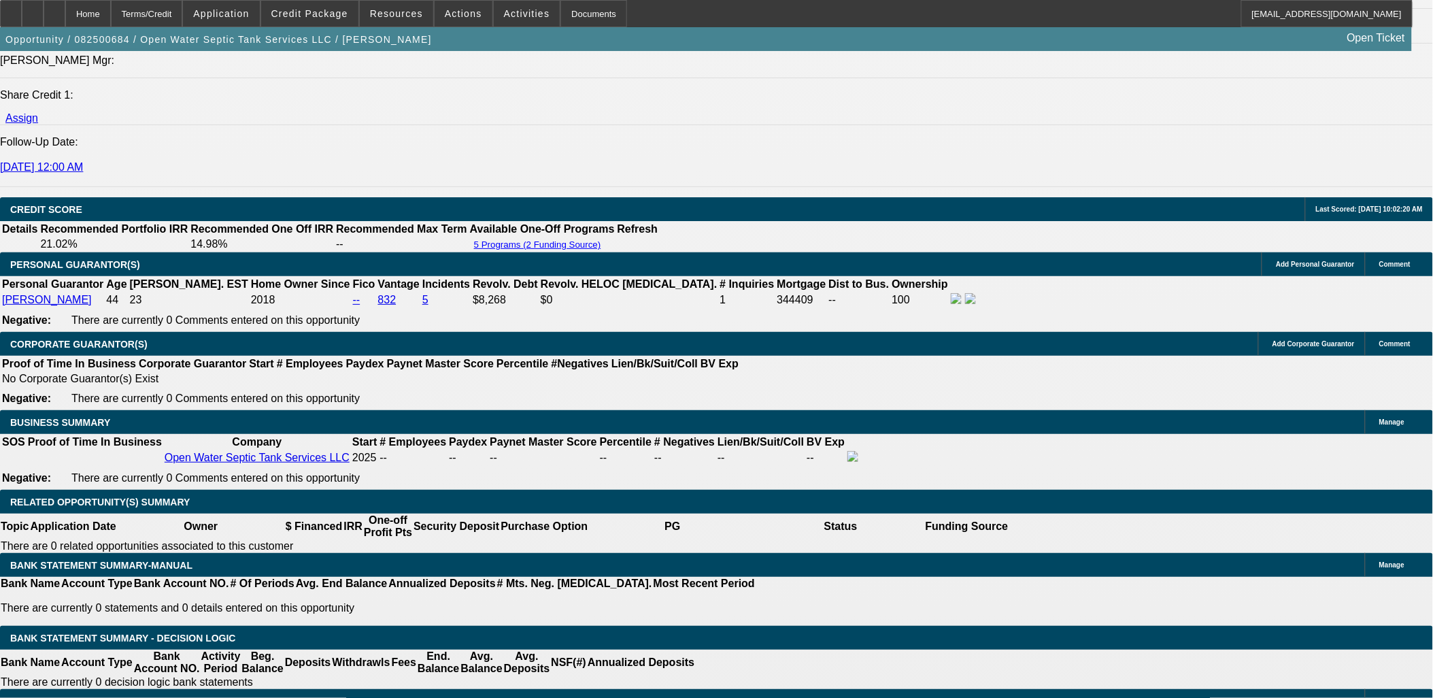
scroll to position [2041, 0]
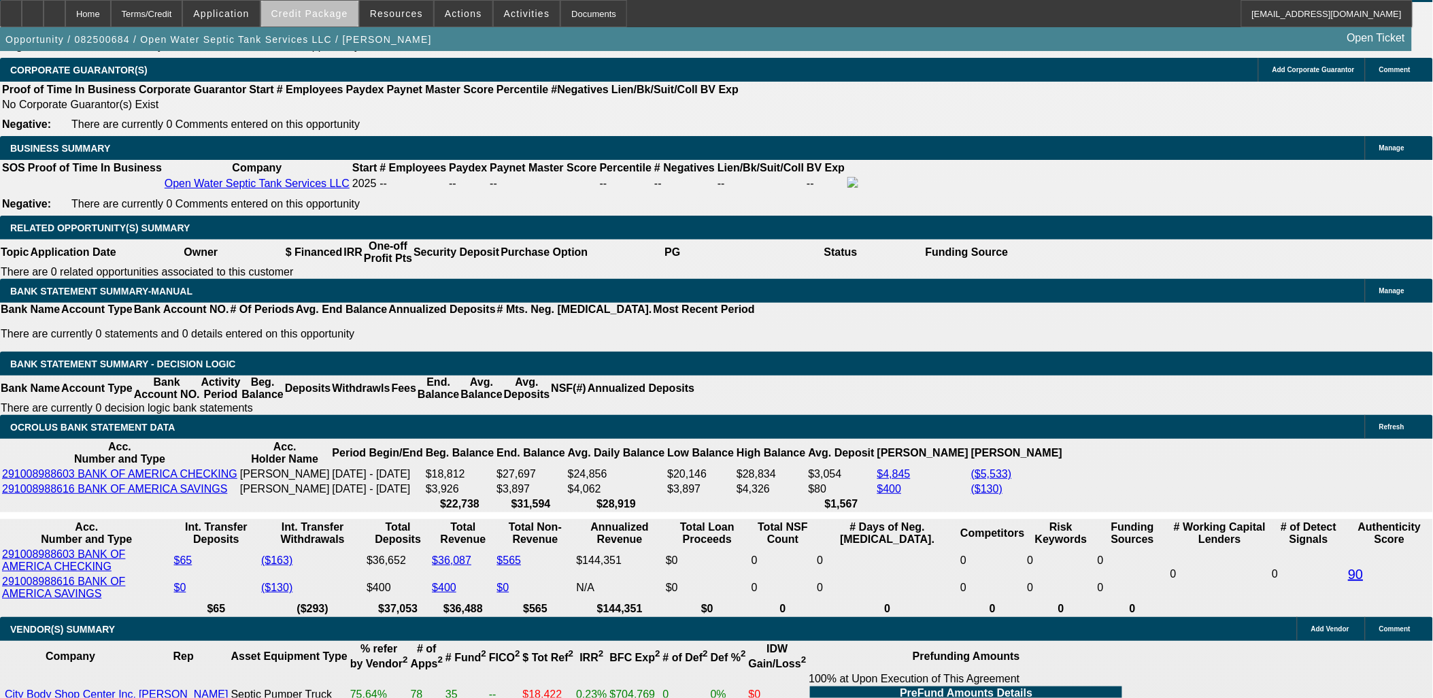
click at [332, 16] on span "Credit Package" at bounding box center [309, 13] width 77 height 11
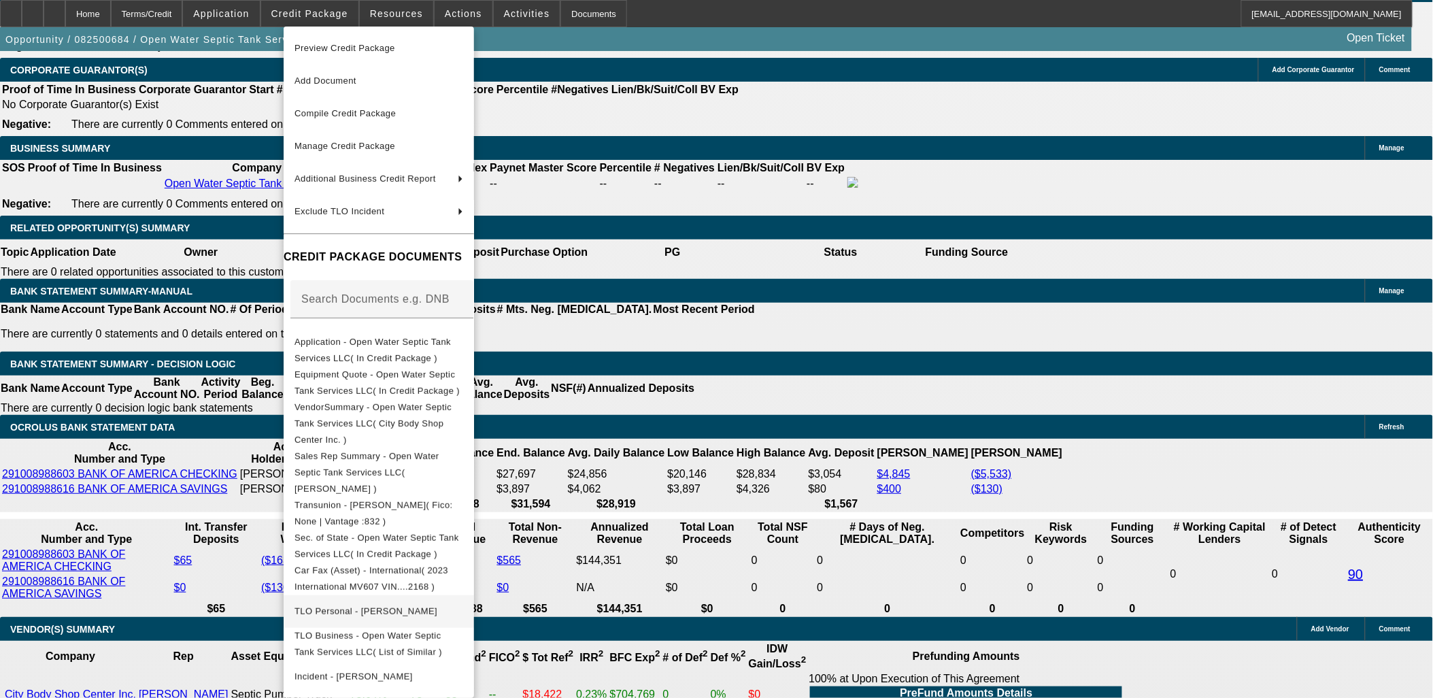
scroll to position [77, 0]
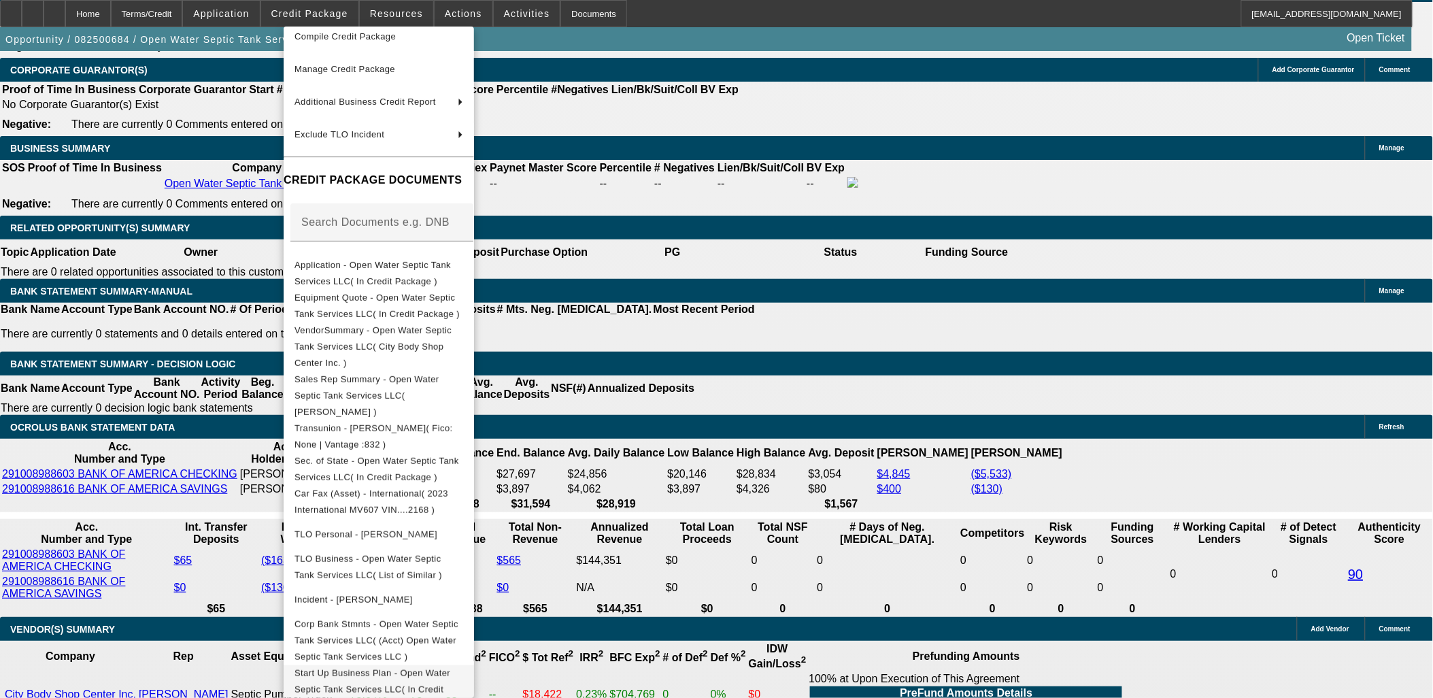
click at [450, 667] on span "Start Up Business Plan - Open Water Septic Tank Services LLC( In Credit Package…" at bounding box center [373, 688] width 156 height 43
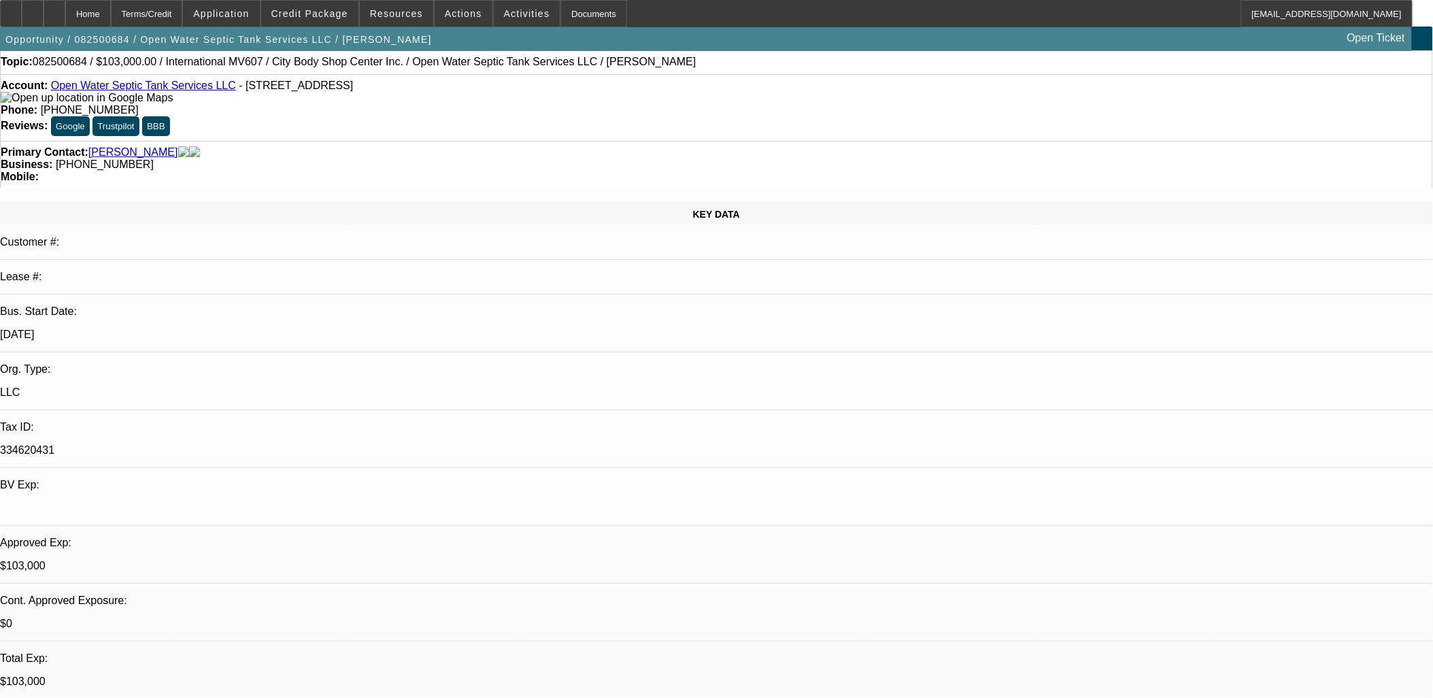
scroll to position [0, 0]
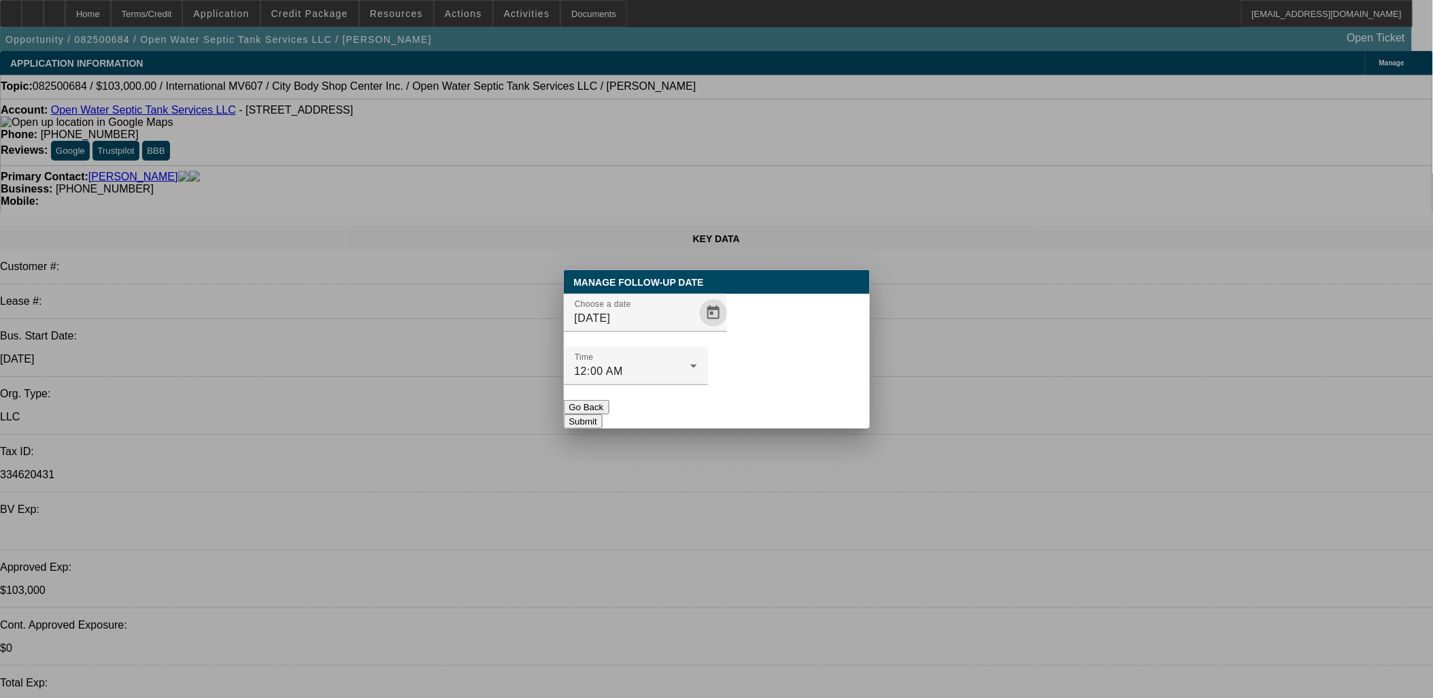
click at [697, 329] on span "Open calendar" at bounding box center [713, 313] width 33 height 33
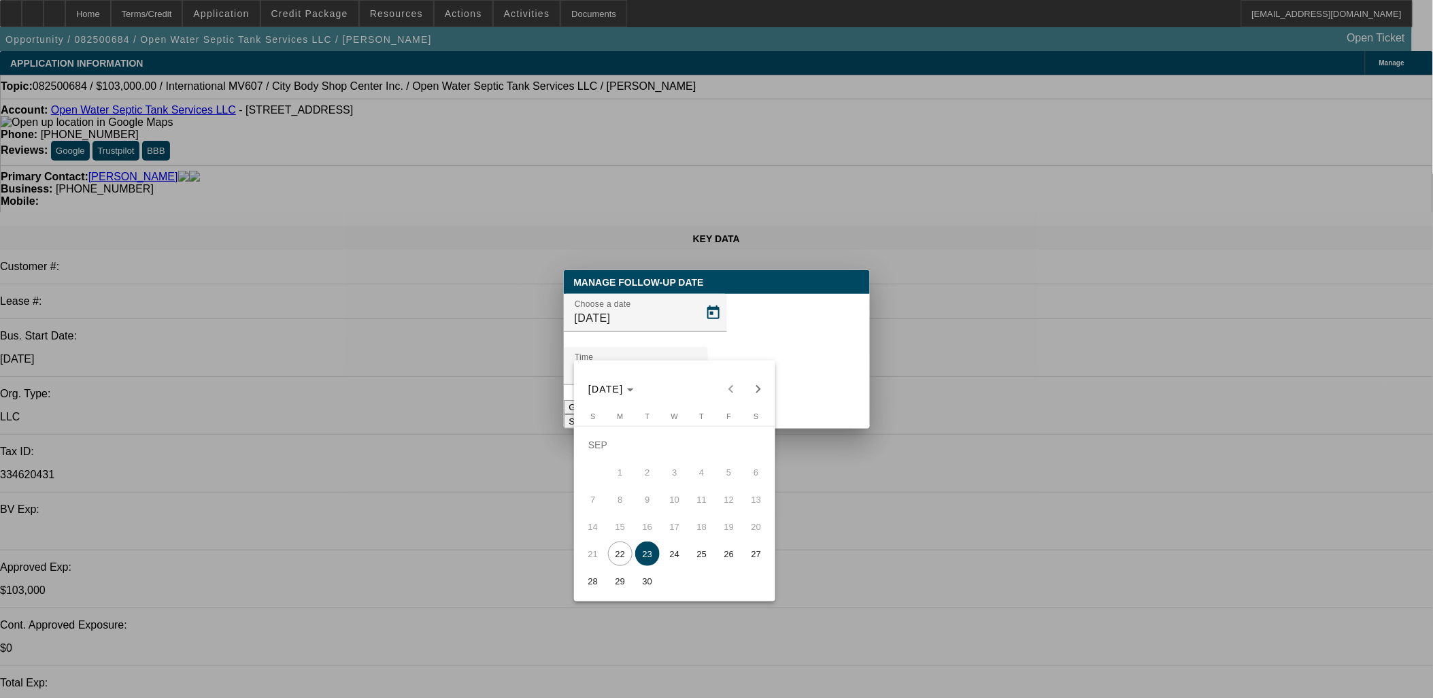
click at [650, 587] on span "30" at bounding box center [647, 581] width 24 height 24
type input "9/30/2025"
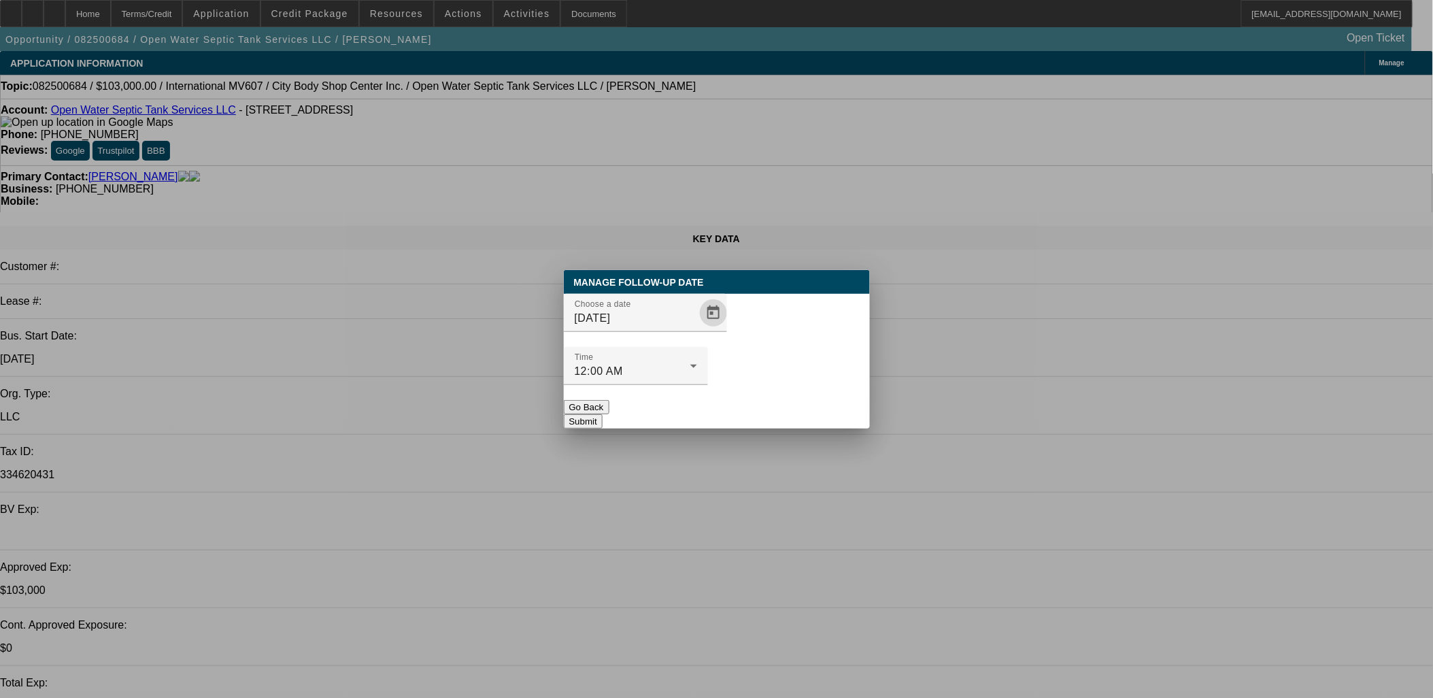
click at [603, 414] on button "Submit" at bounding box center [583, 421] width 39 height 14
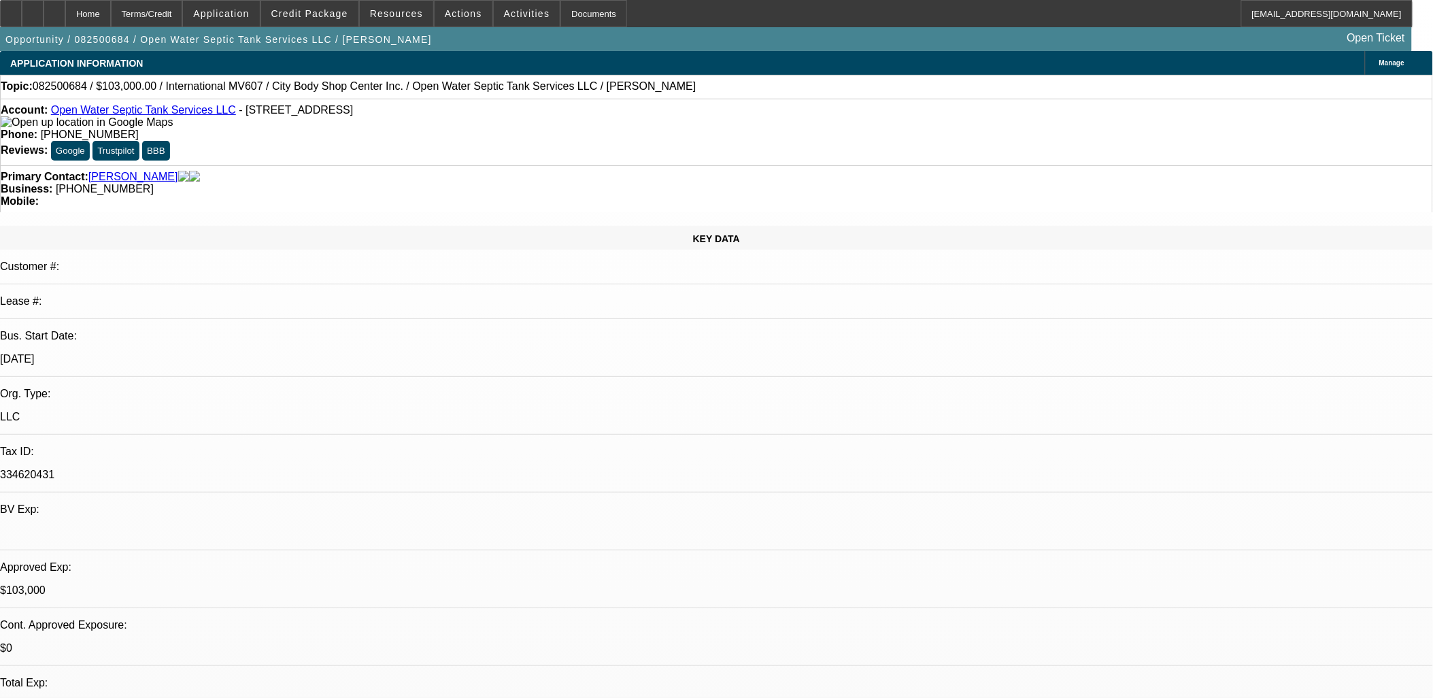
radio input "true"
paste textarea "Yes. The build won't be finished until the 1st of second week of Oct now. Shopp…"
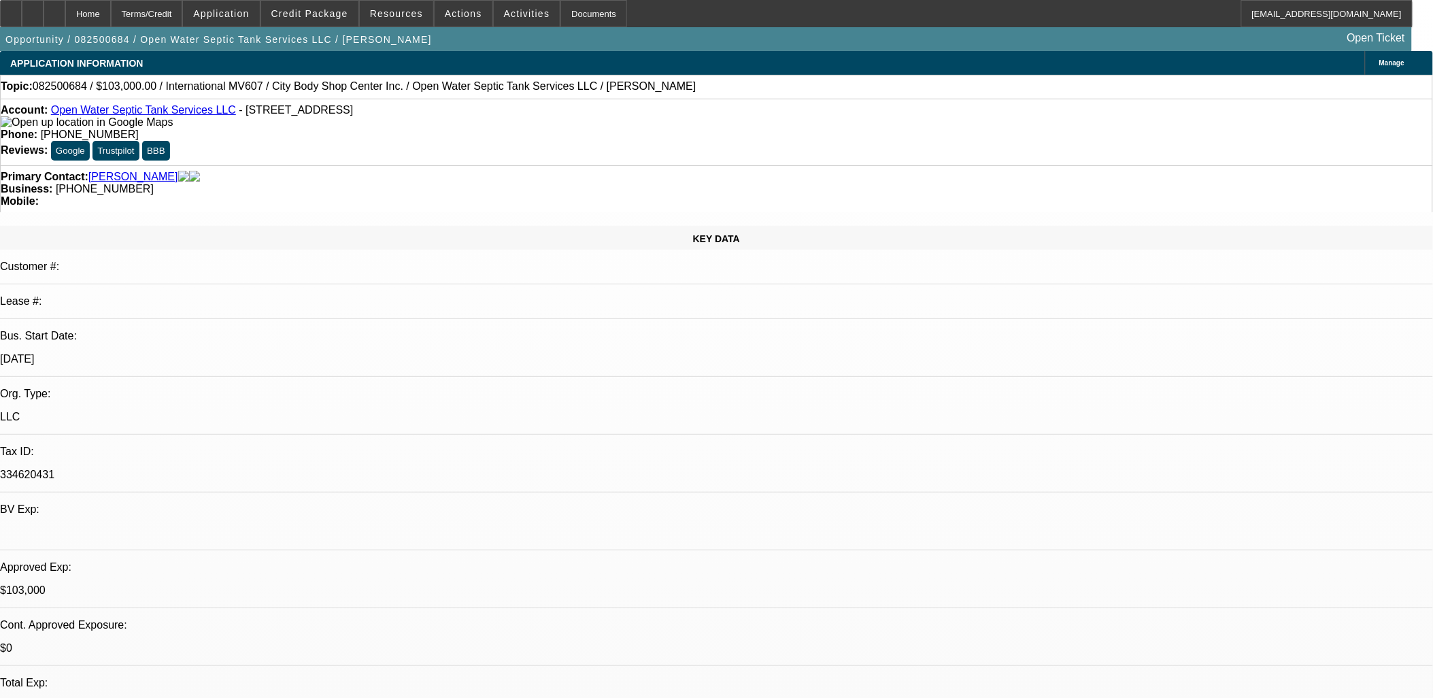
type textarea ""Yes. The build won't be finished until the 1st of second week of Oct now. Shop…"
radio input "true"
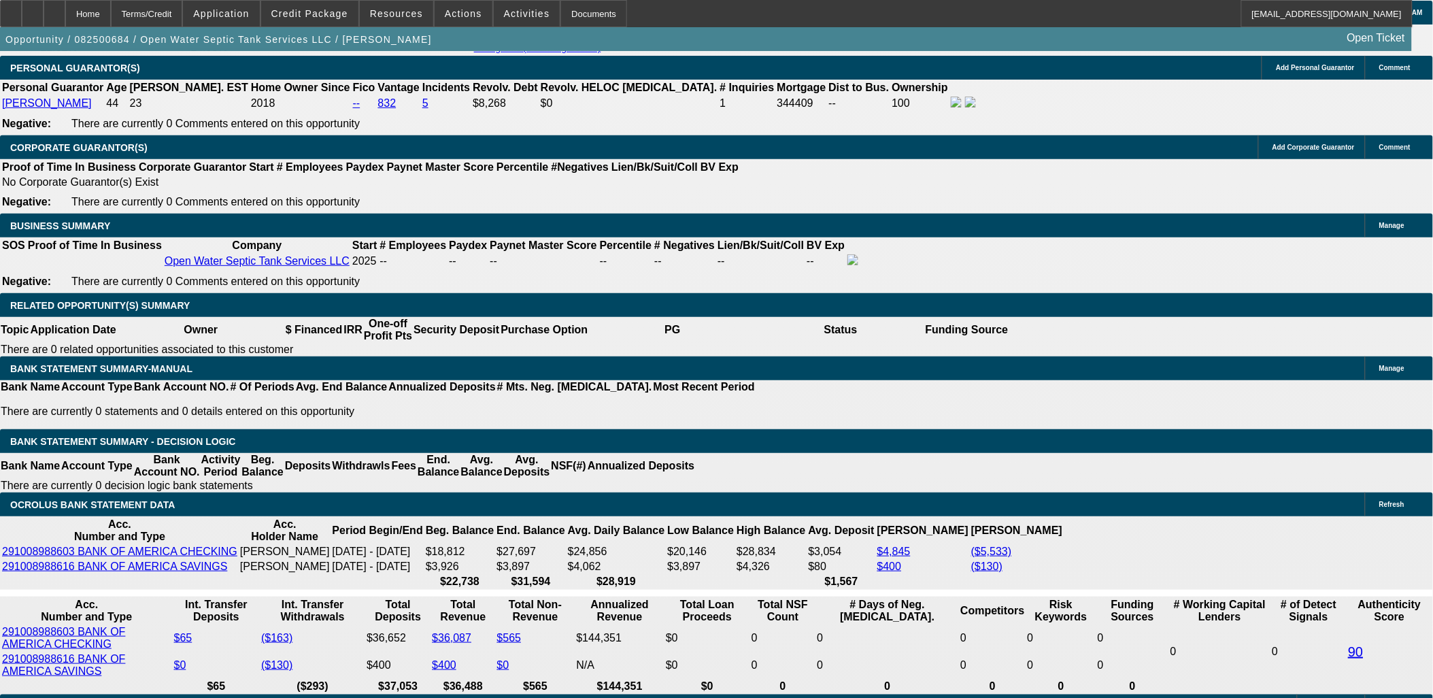
scroll to position [1965, 0]
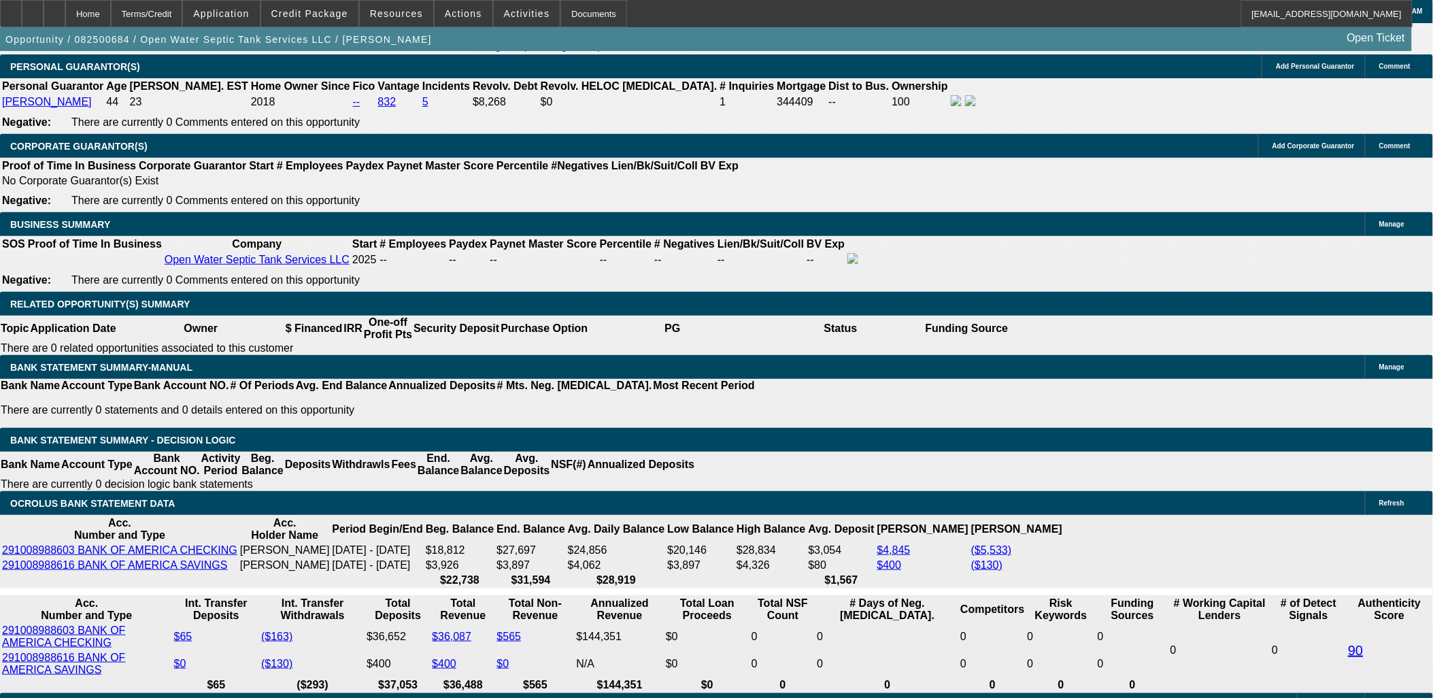
drag, startPoint x: 1148, startPoint y: 226, endPoint x: 1152, endPoint y: 242, distance: 17.0
radio input "true"
type textarea "REQUEST EARLY PAYOFF DISCOUNT IF HE MOVES FORWARD WITH YOU"
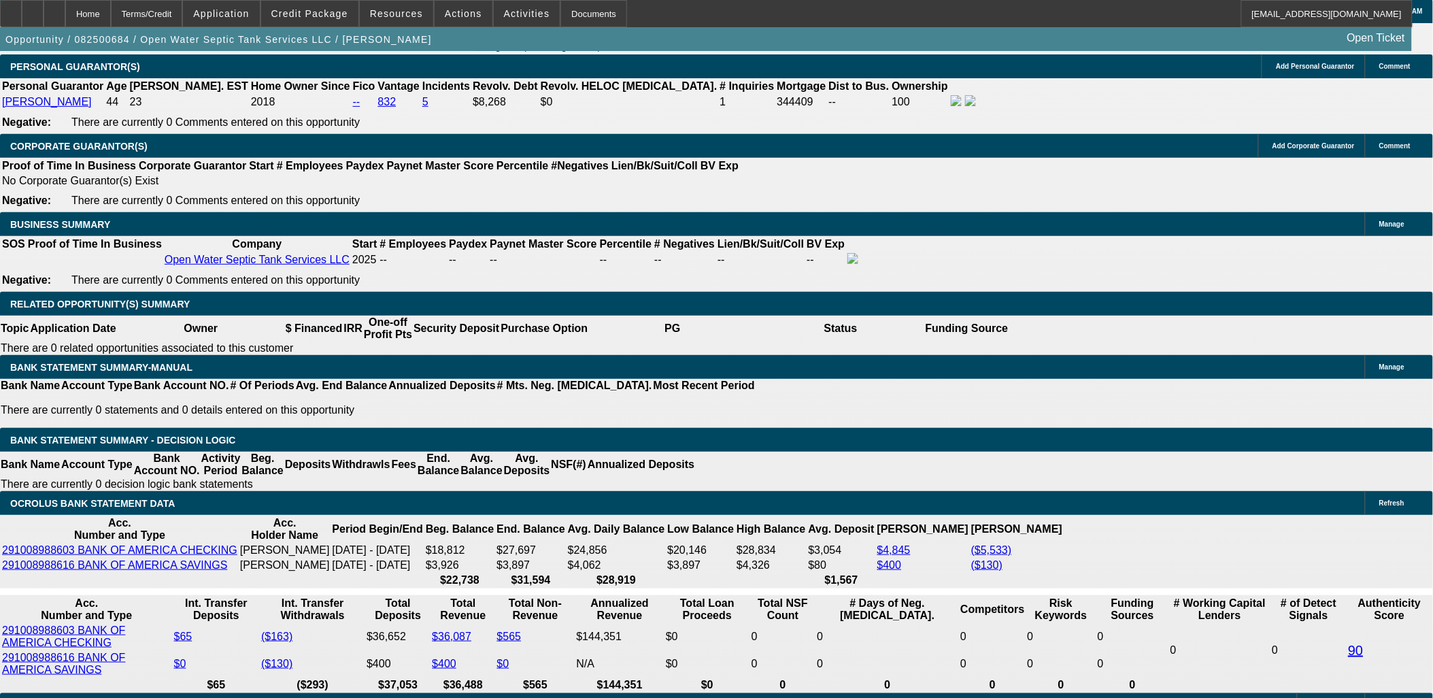
radio input "true"
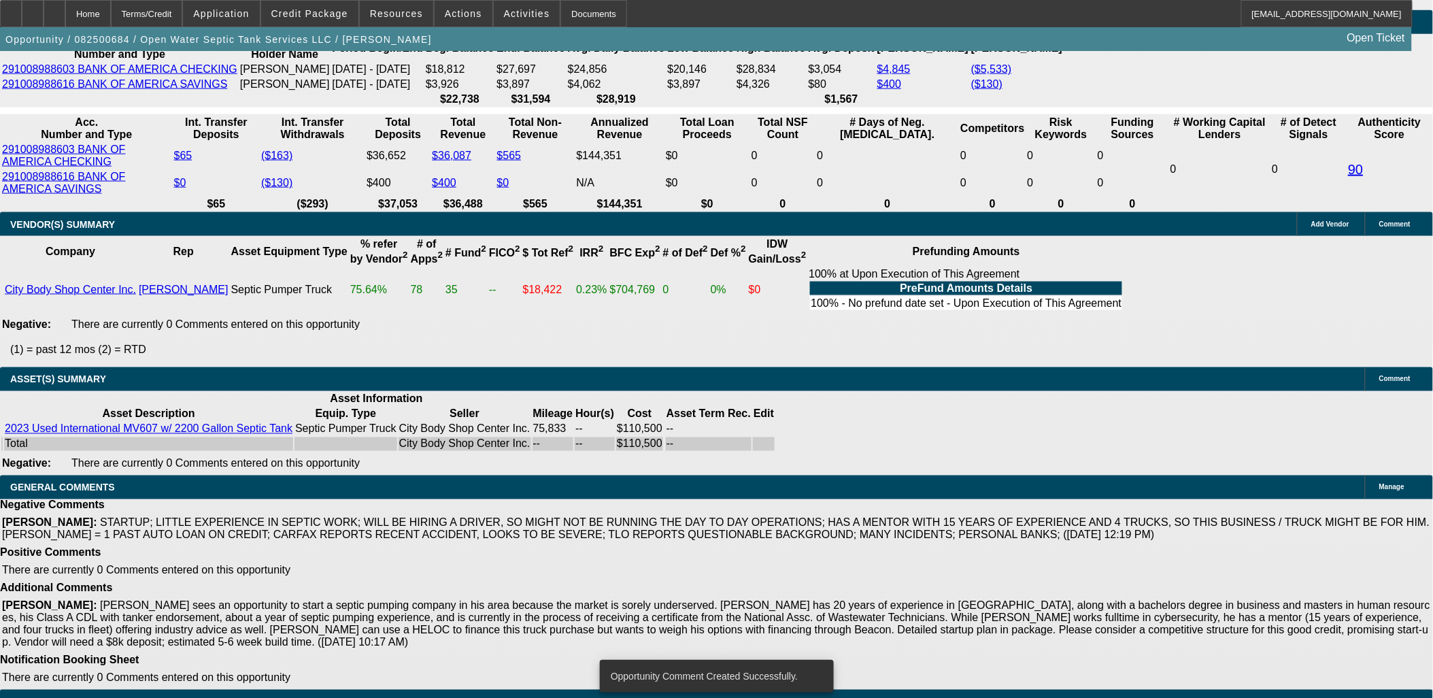
scroll to position [2068, 0]
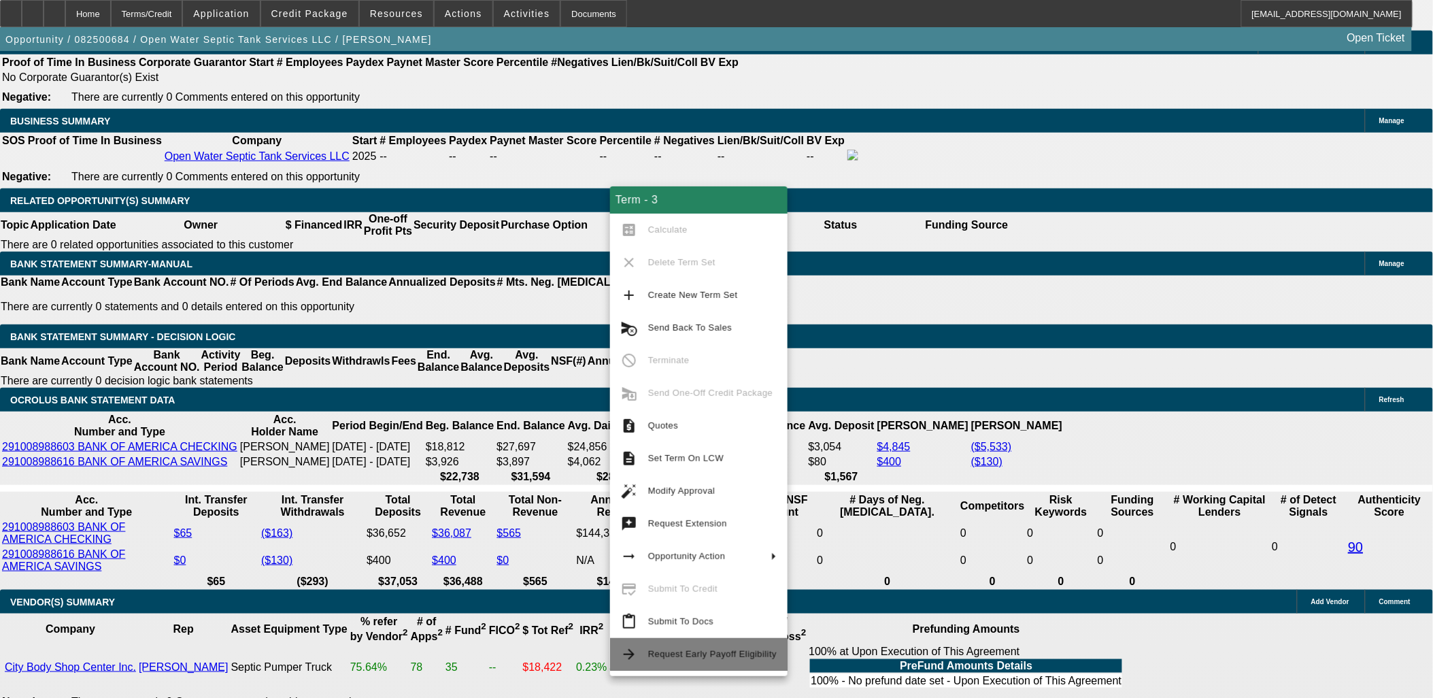
click at [692, 656] on span "Request Early Payoff Eligibility" at bounding box center [712, 654] width 129 height 10
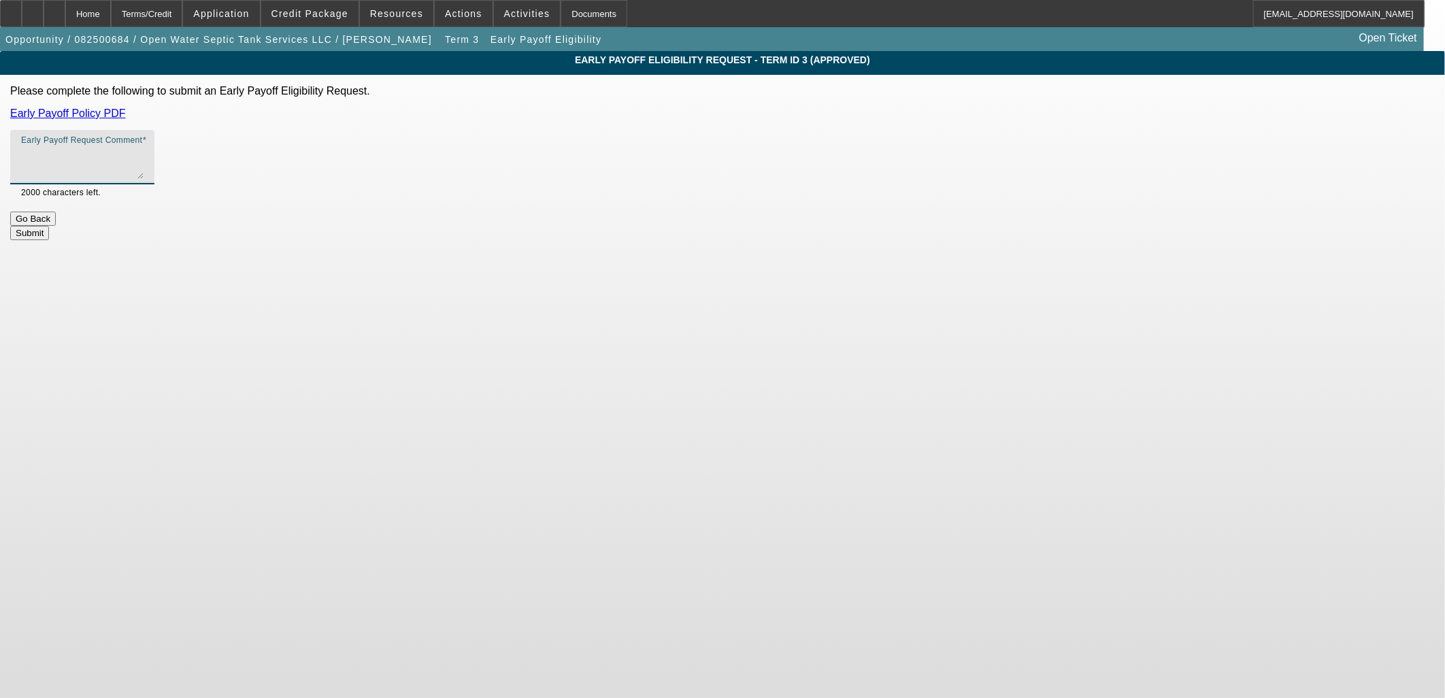
click at [144, 157] on textarea "Early Payoff Request Comment" at bounding box center [82, 162] width 122 height 33
type textarea "Customer is shopping loans and requested EBO"
click at [49, 226] on button "Submit" at bounding box center [29, 233] width 39 height 14
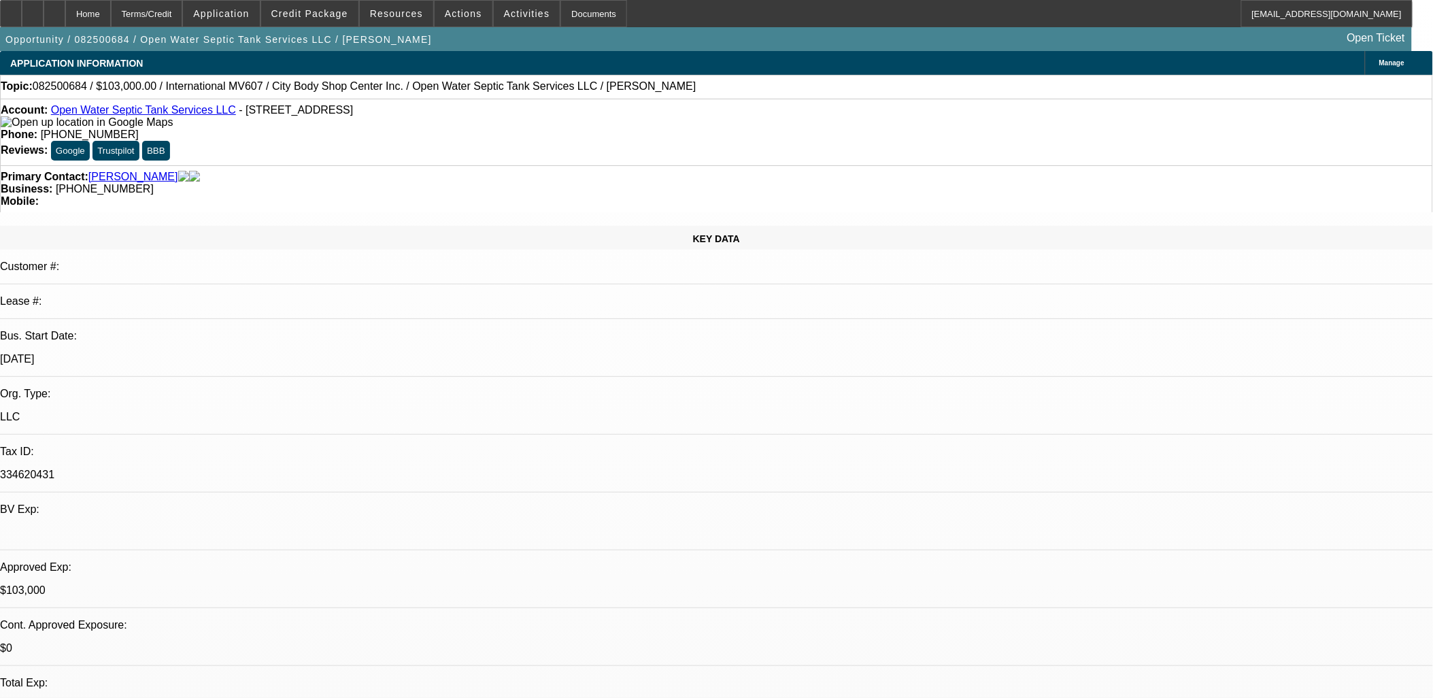
select select "0"
select select "2"
select select "0"
select select "6"
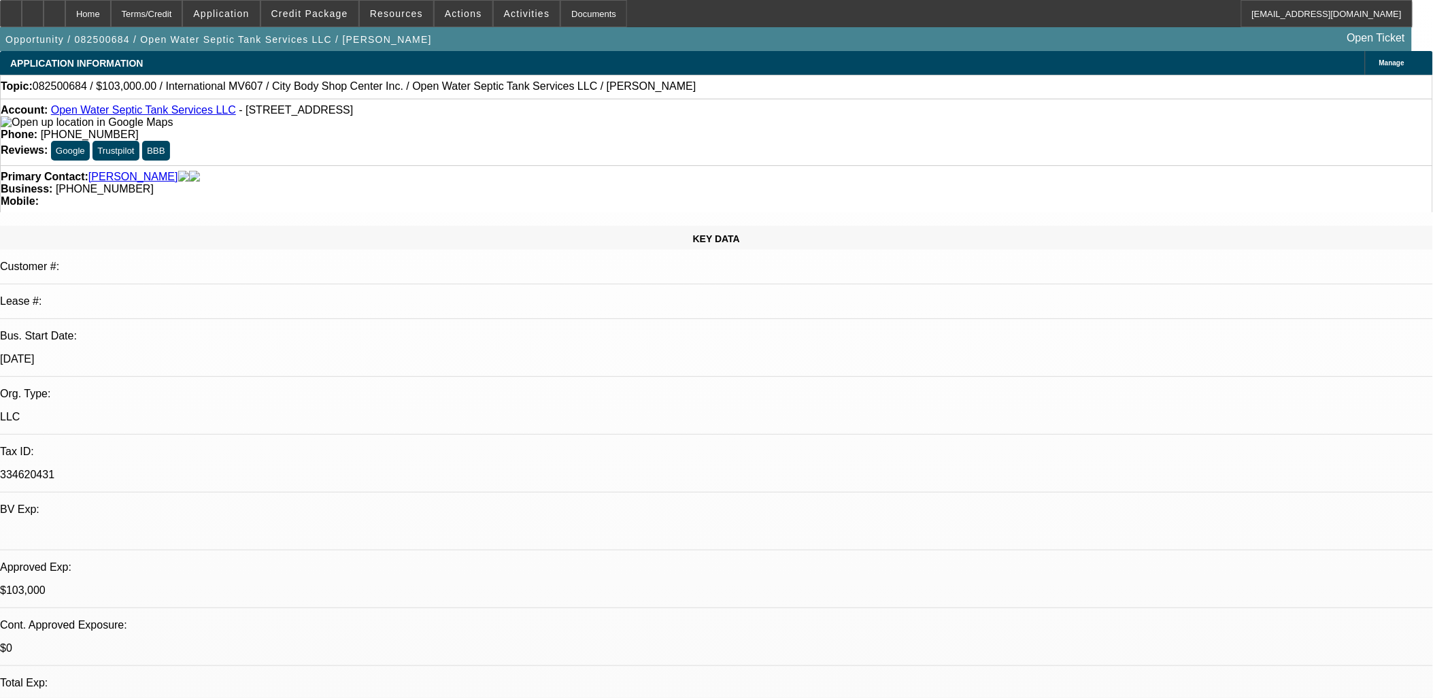
select select "0"
select select "2"
select select "0"
select select "6"
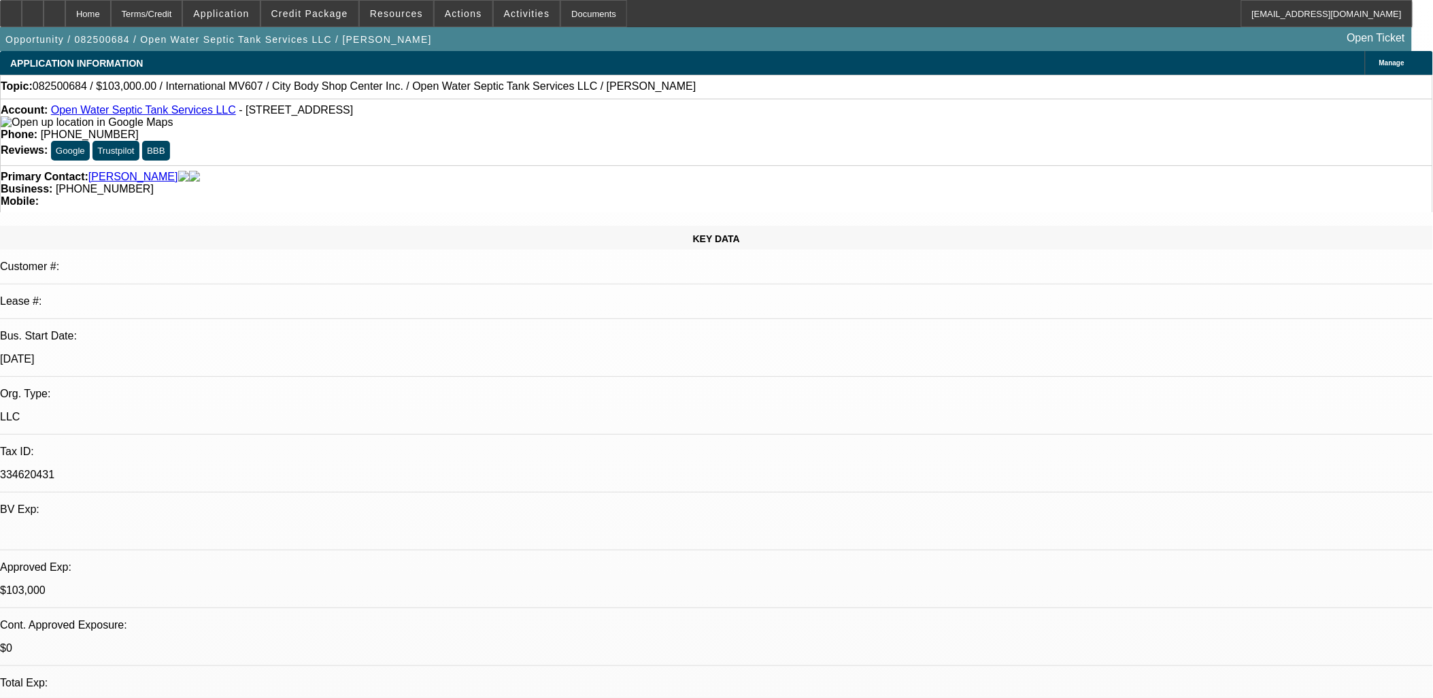
select select "0"
select select "2"
select select "0"
select select "6"
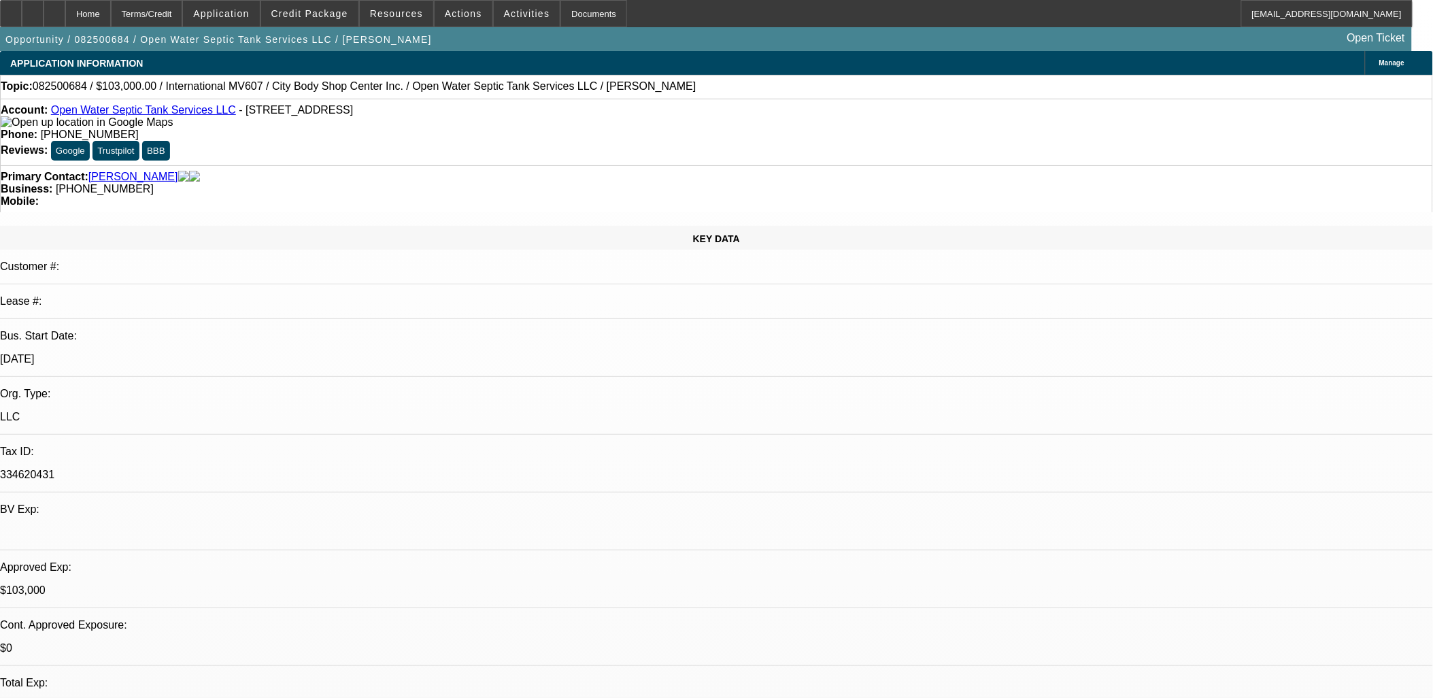
select select "0"
select select "2"
select select "0"
select select "6"
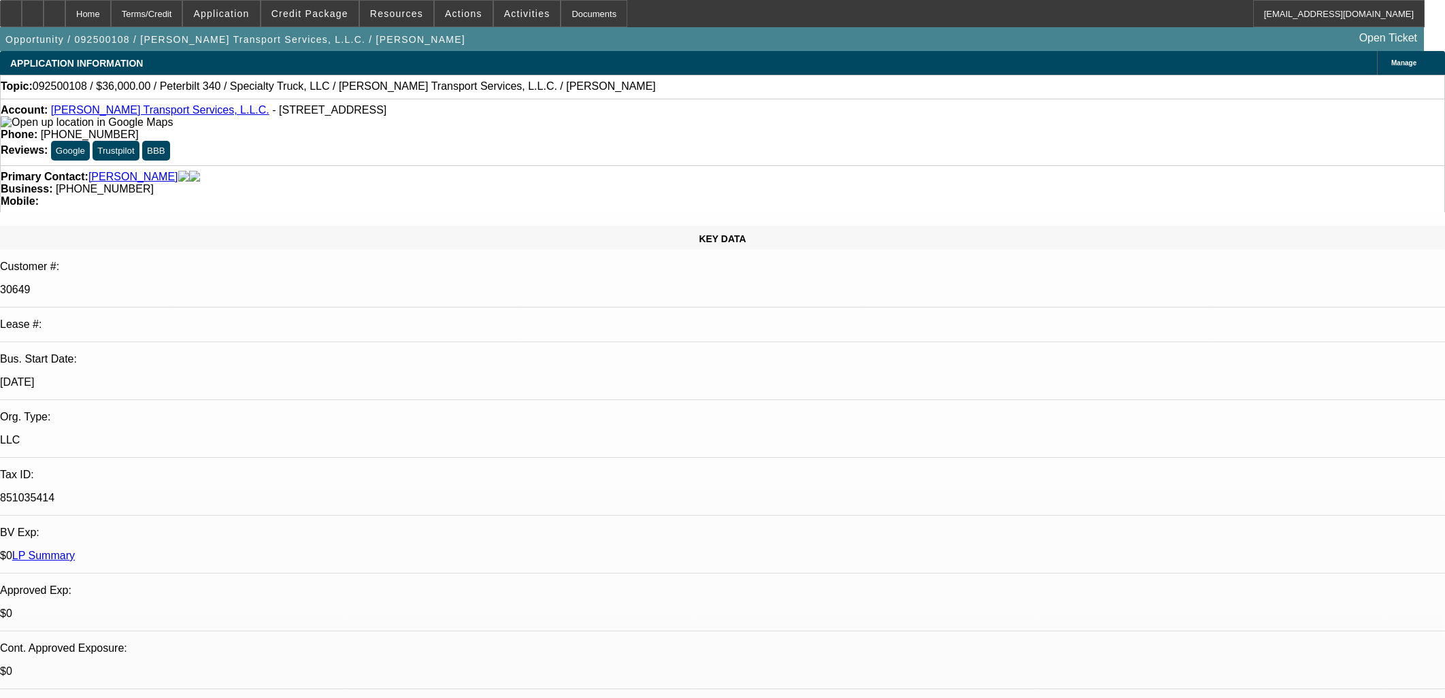
select select "0"
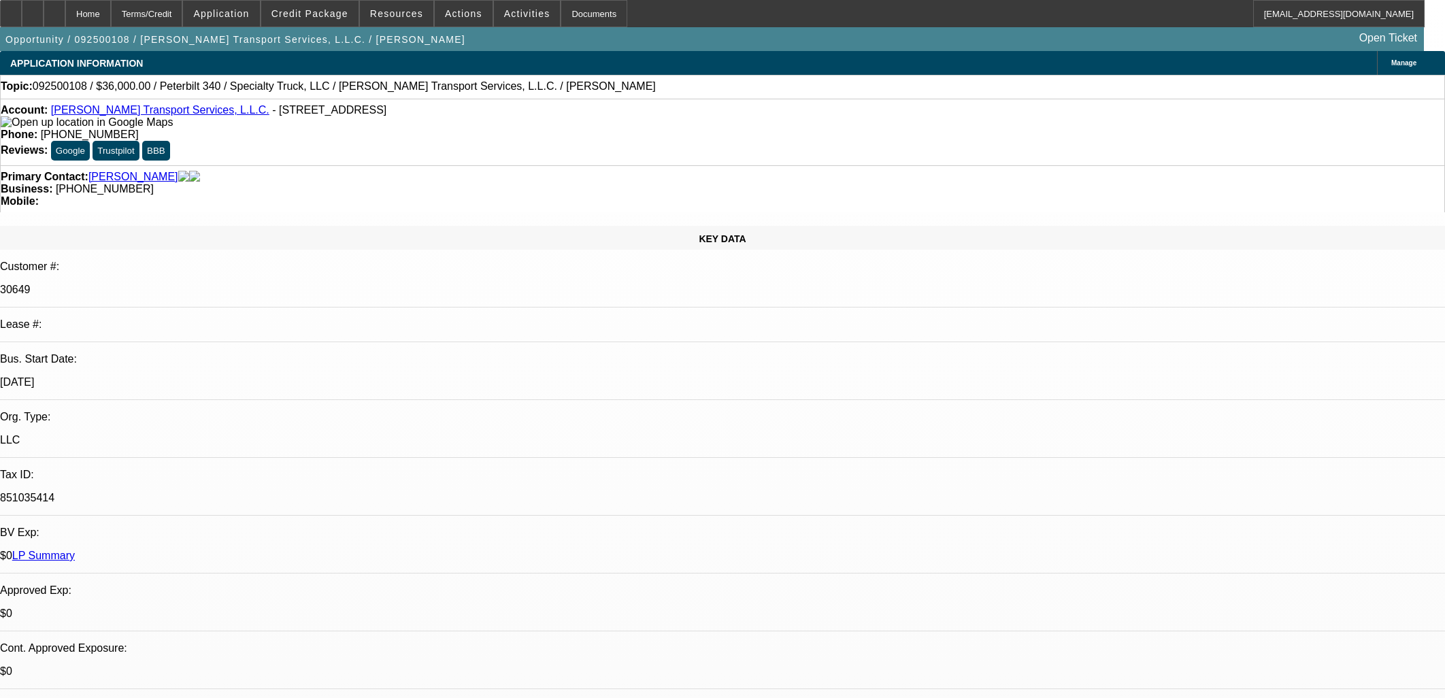
select select "0"
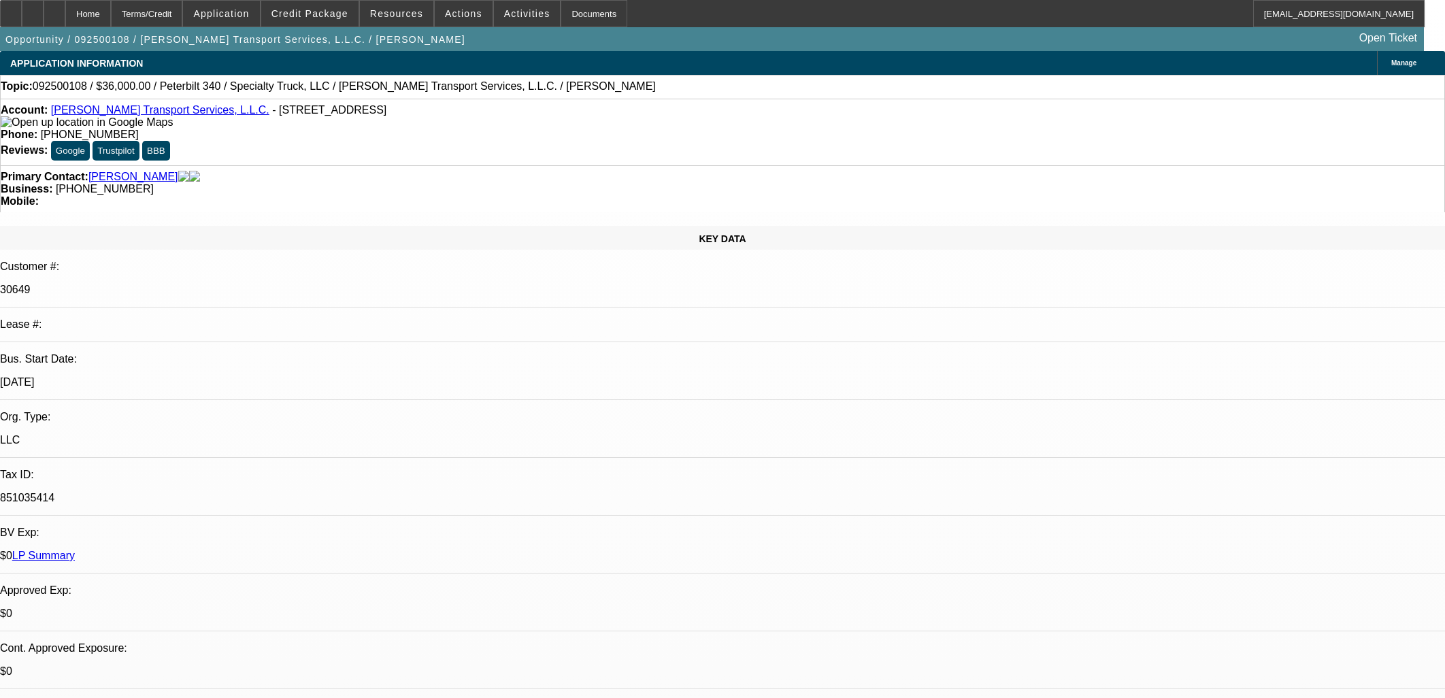
select select "0"
select select "1"
select select "3"
select select "6"
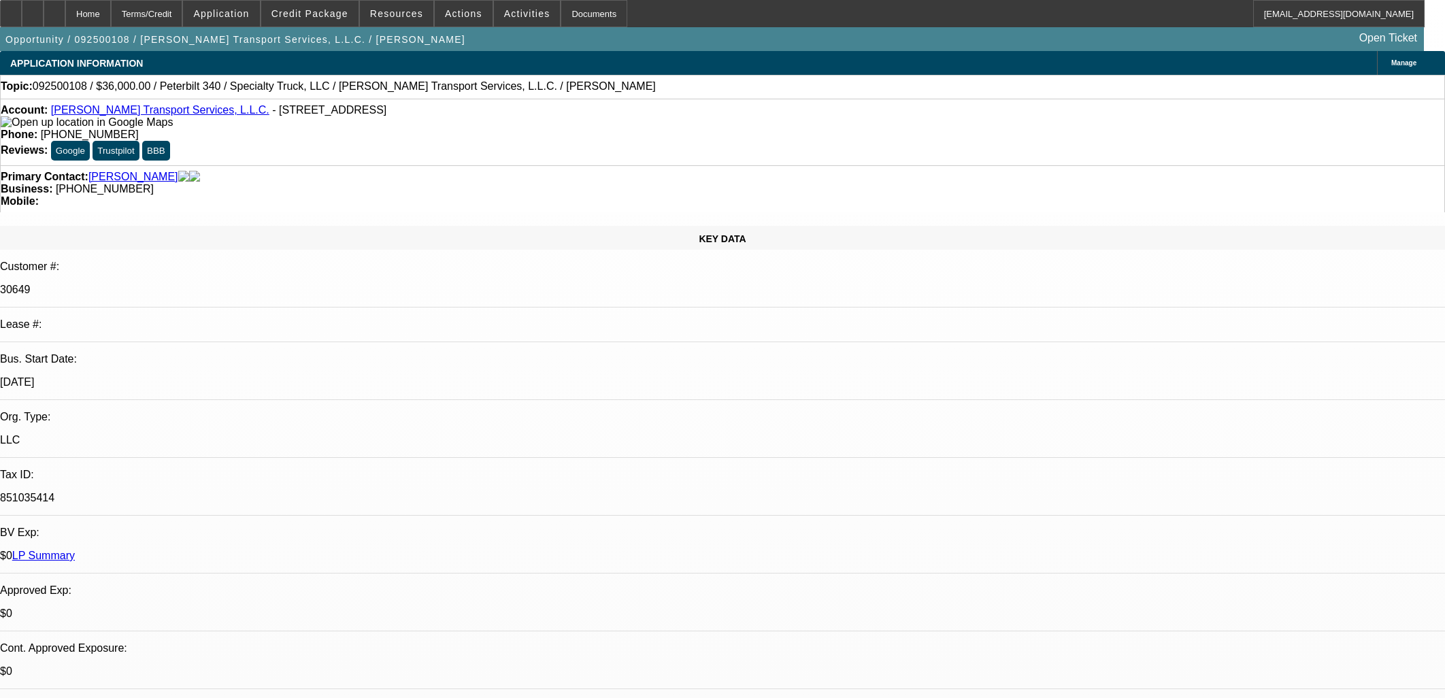
select select "1"
select select "6"
select select "1"
select select "3"
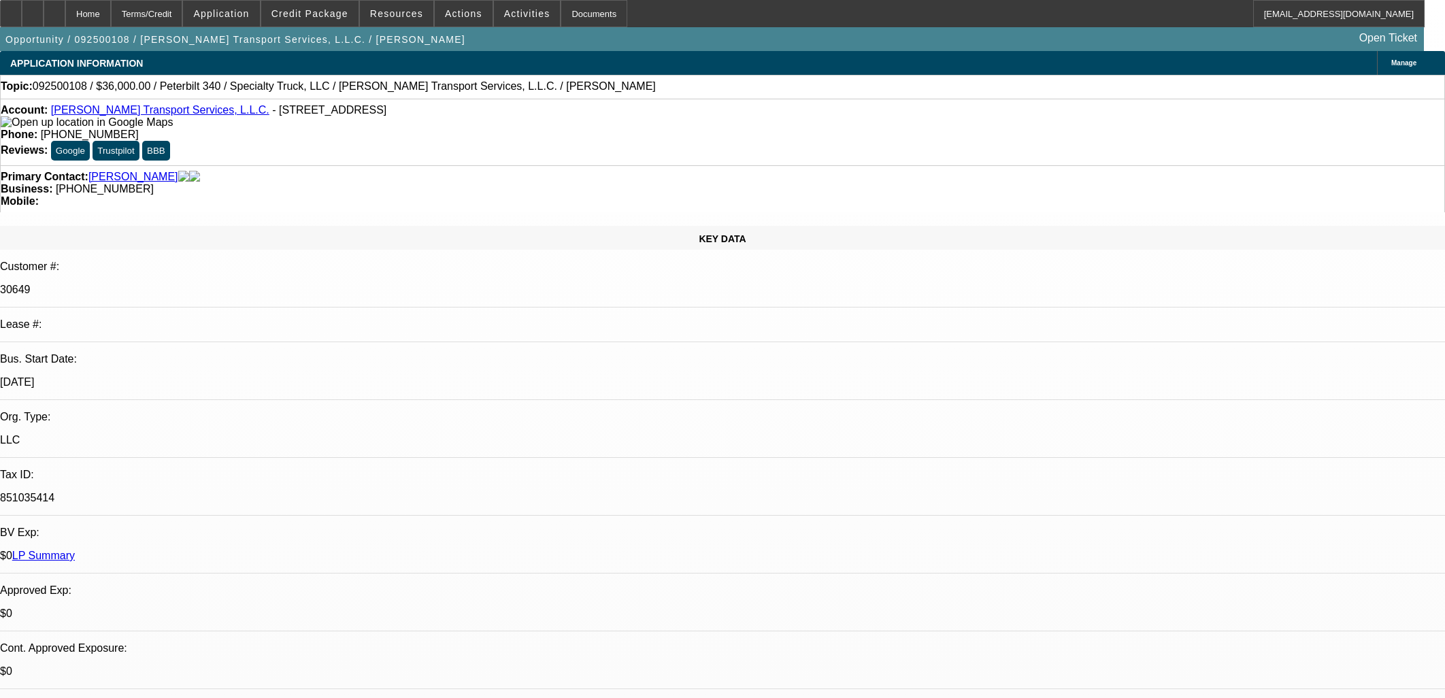
select select "6"
select select "1"
select select "3"
select select "6"
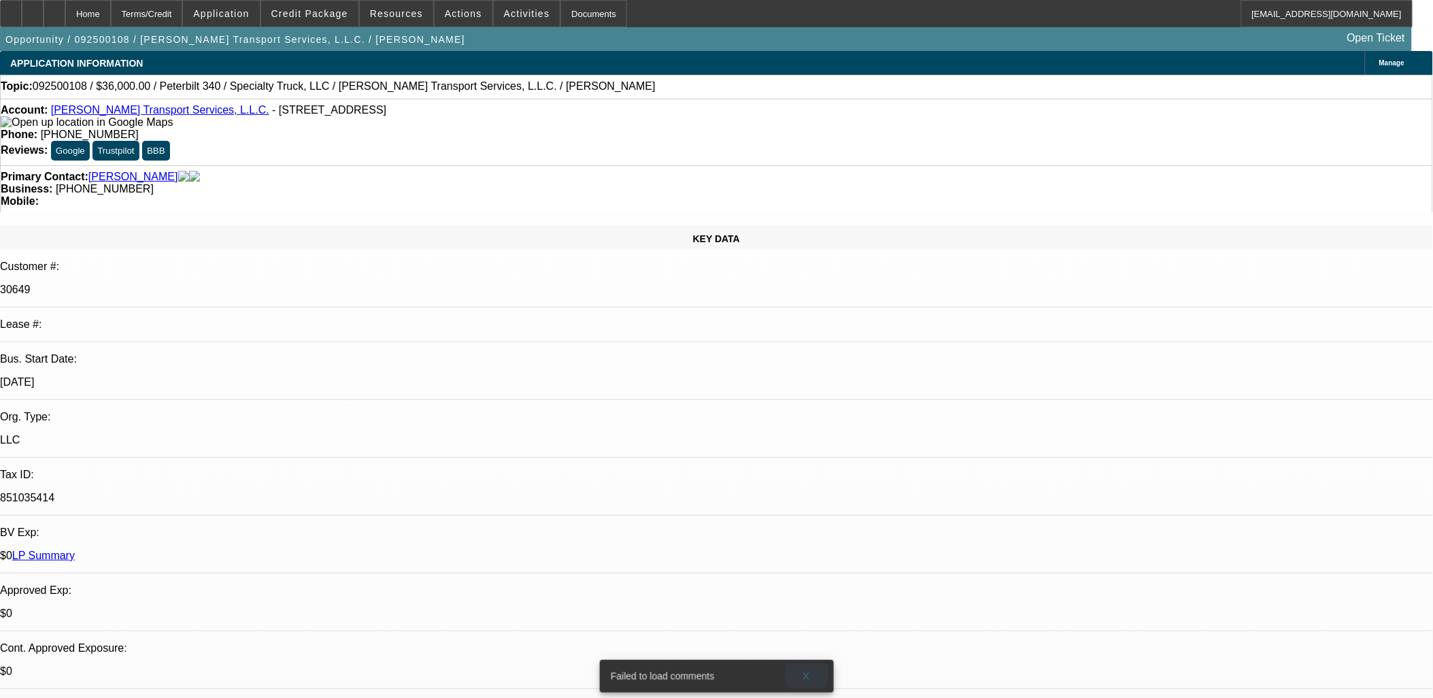
click at [806, 671] on span "X" at bounding box center [806, 676] width 7 height 11
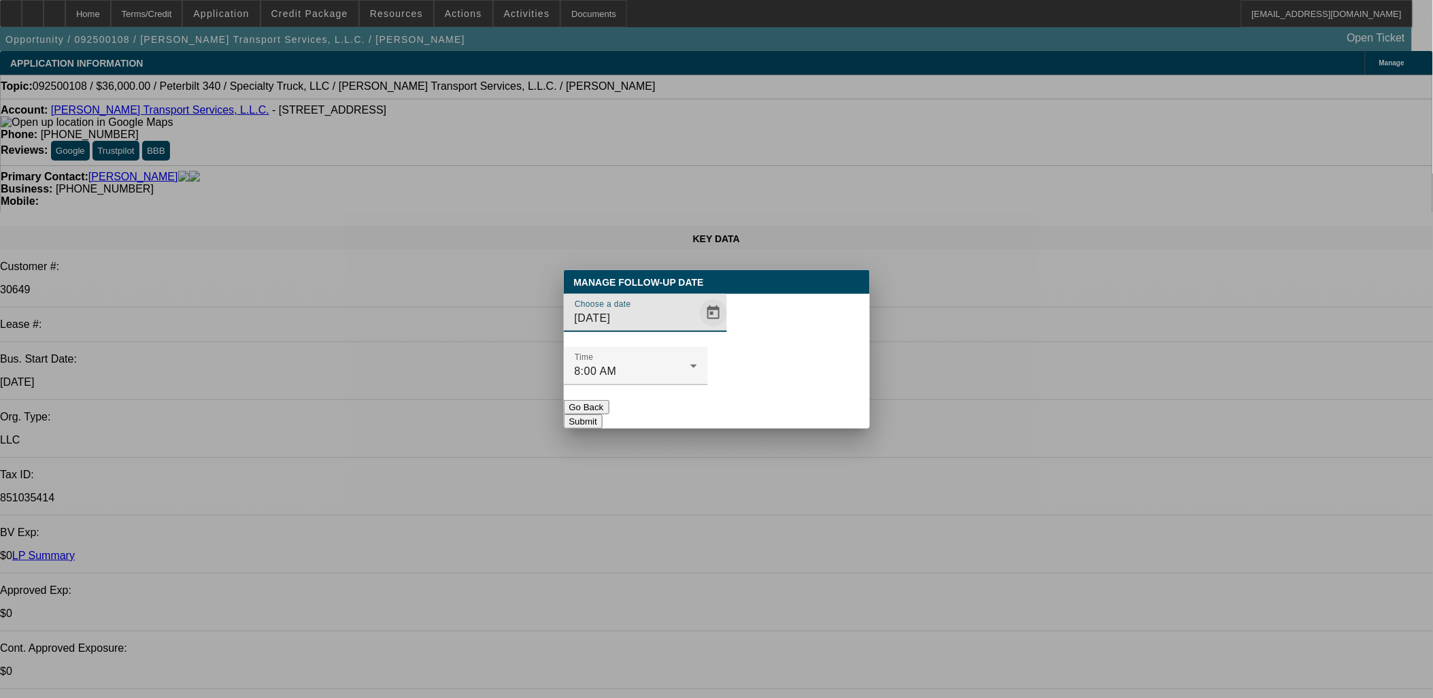
click at [697, 329] on span "Open calendar" at bounding box center [713, 313] width 33 height 33
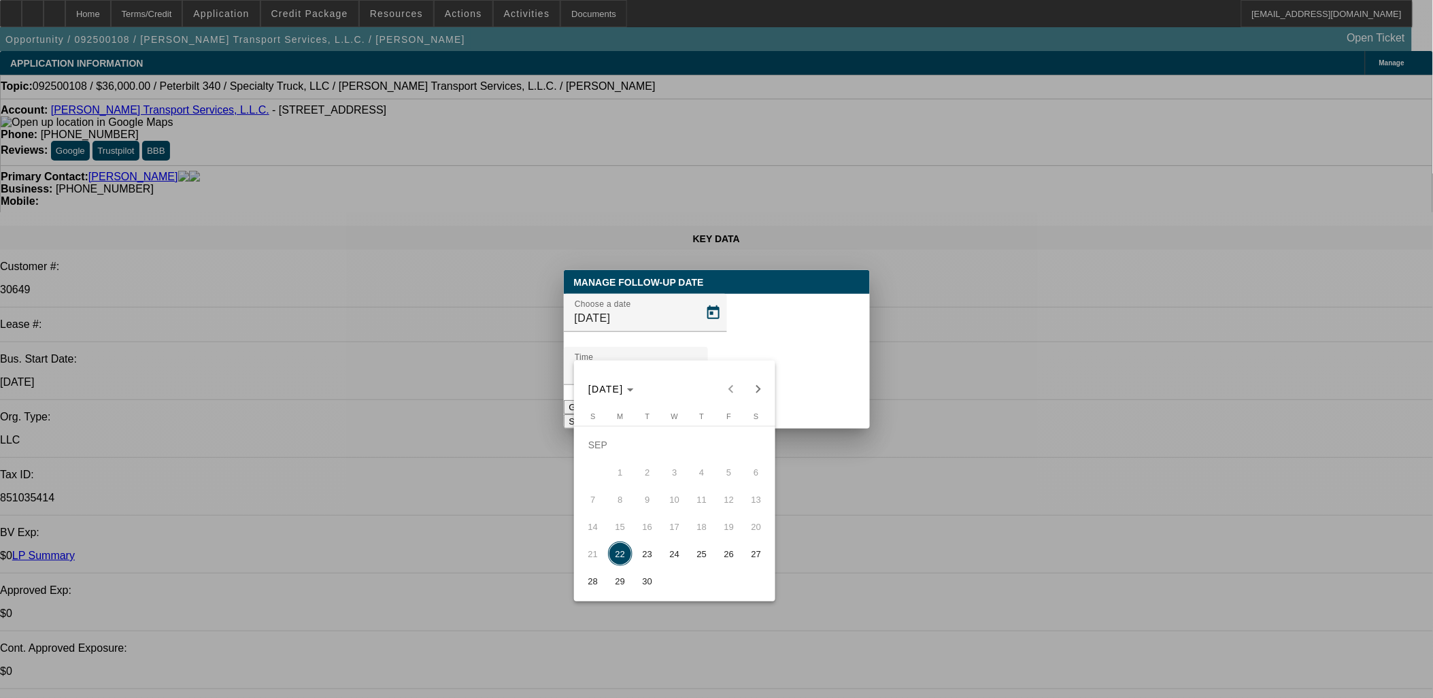
click at [653, 555] on span "23" at bounding box center [647, 554] width 24 height 24
type input "9/23/2025"
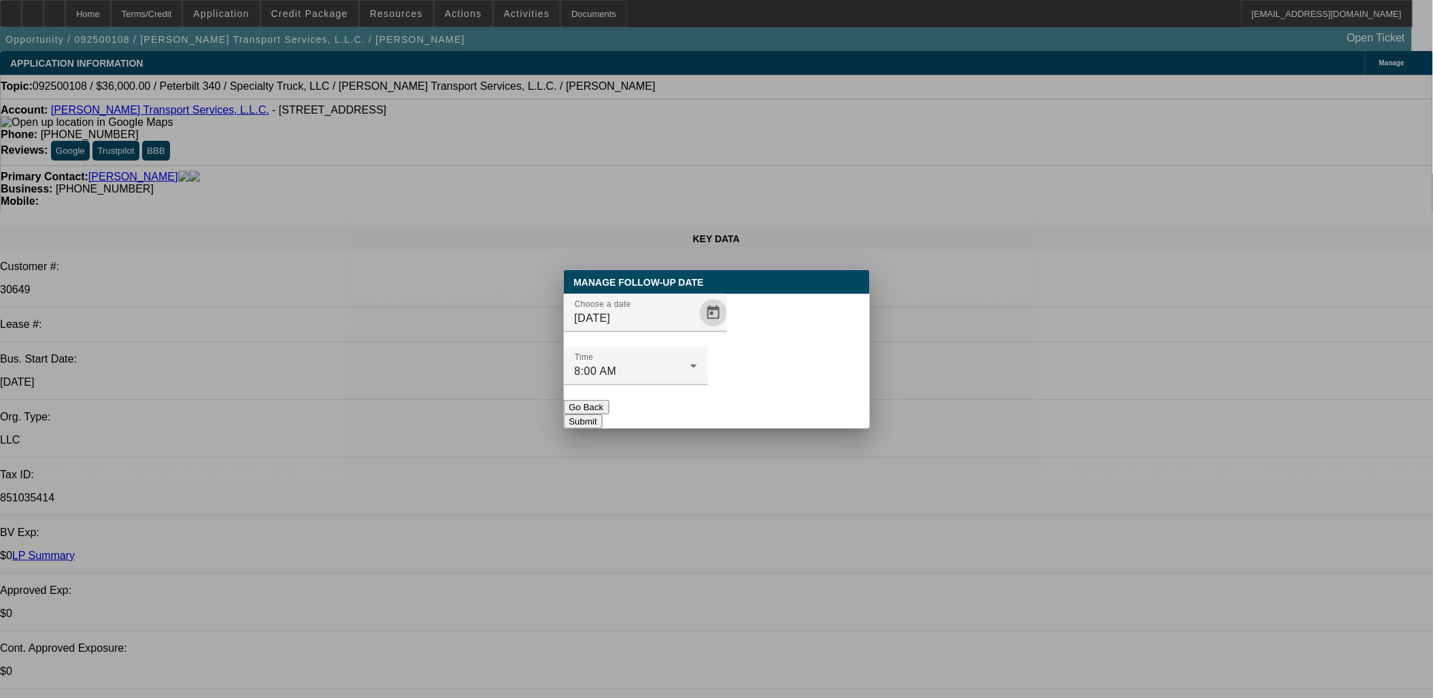
click at [603, 414] on button "Submit" at bounding box center [583, 421] width 39 height 14
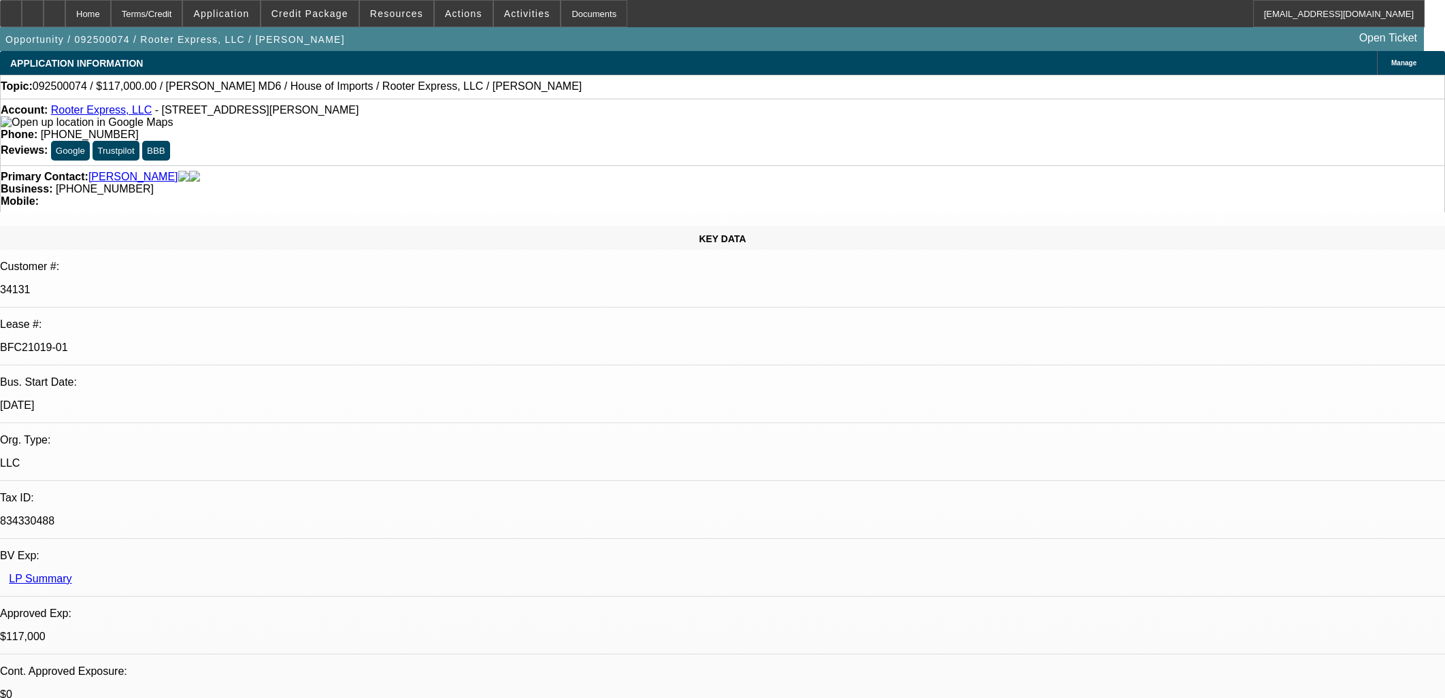
select select "0"
select select "2"
select select "0"
select select "6"
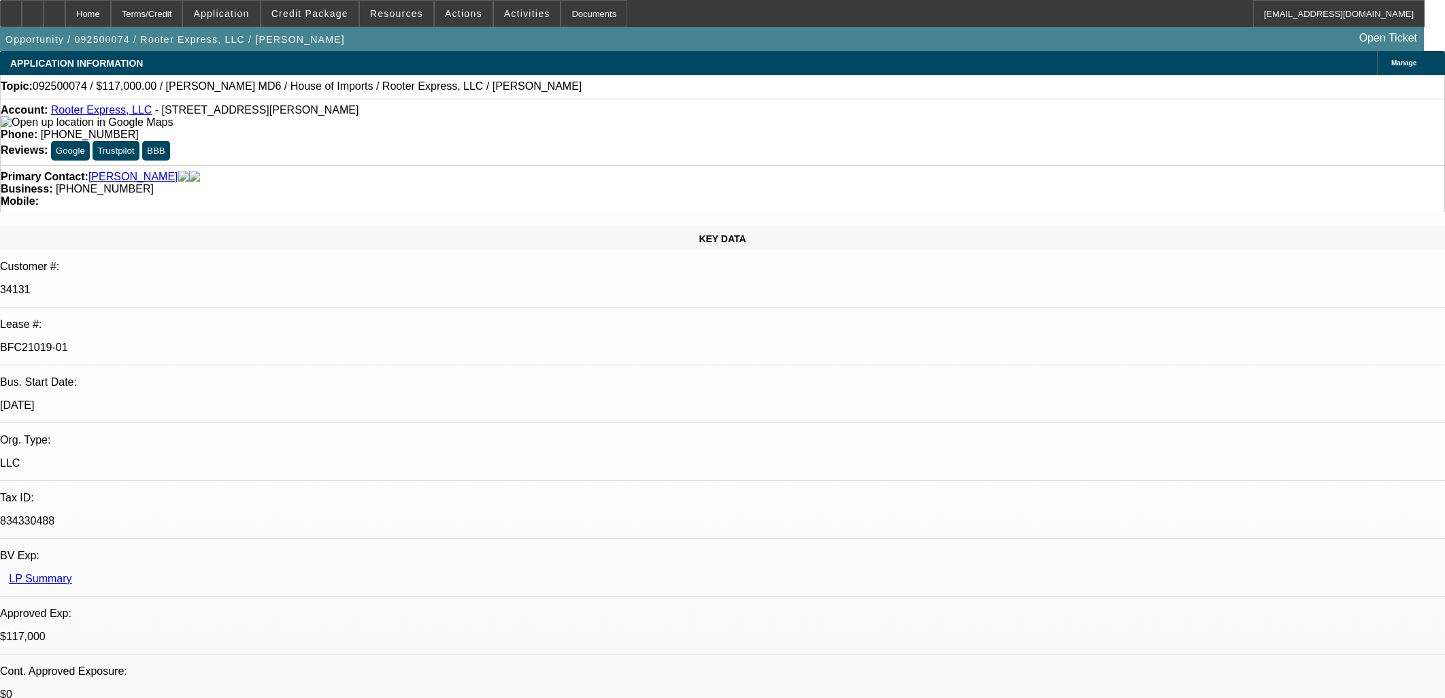
select select "0"
select select "2"
select select "0"
select select "6"
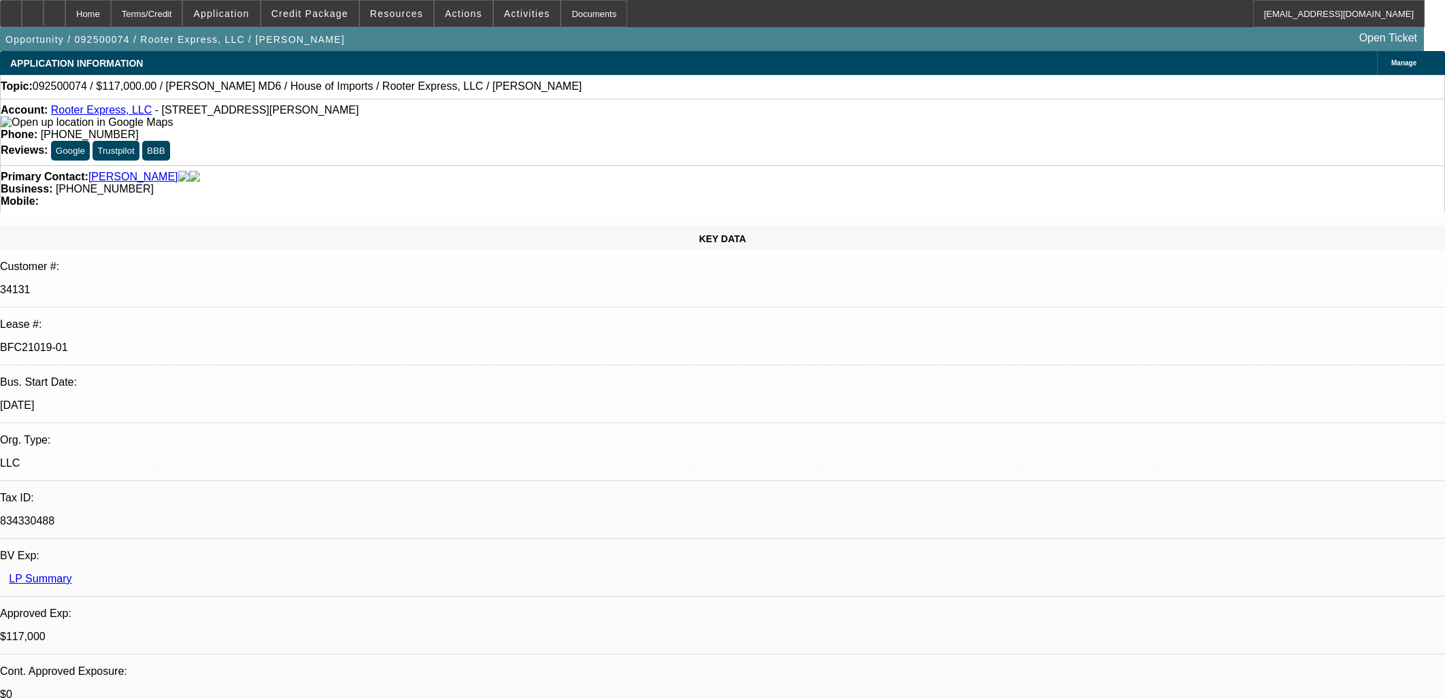
select select "0.1"
select select "0"
select select "2"
select select "0"
select select "6"
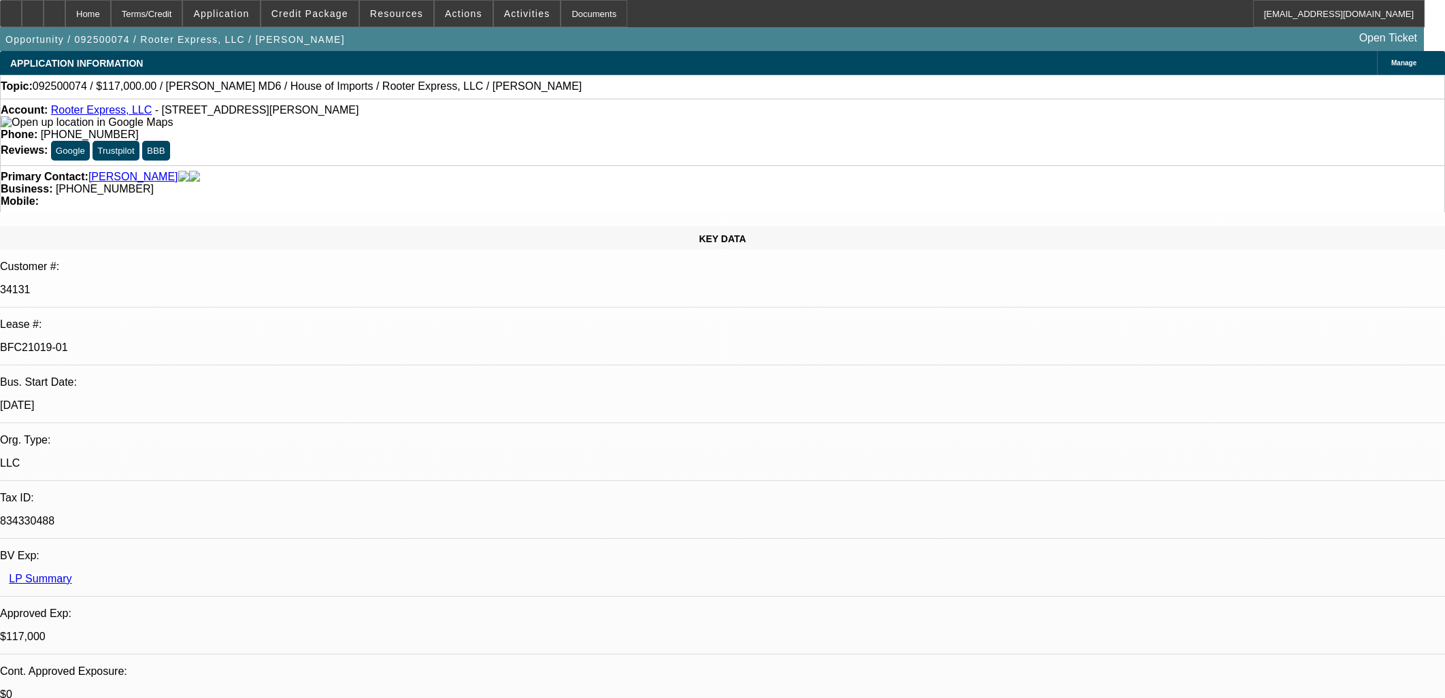
select select "0"
select select "3"
select select "0"
select select "6"
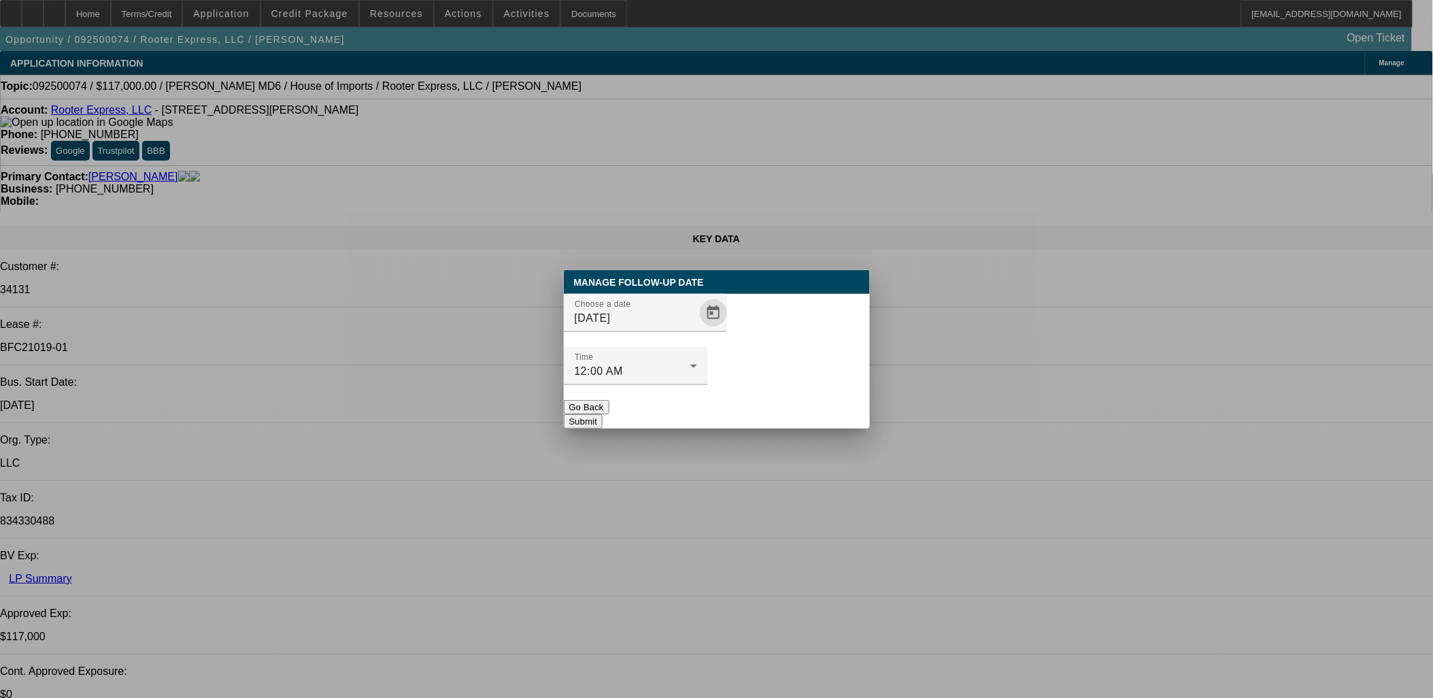
click at [697, 329] on span "Open calendar" at bounding box center [713, 313] width 33 height 33
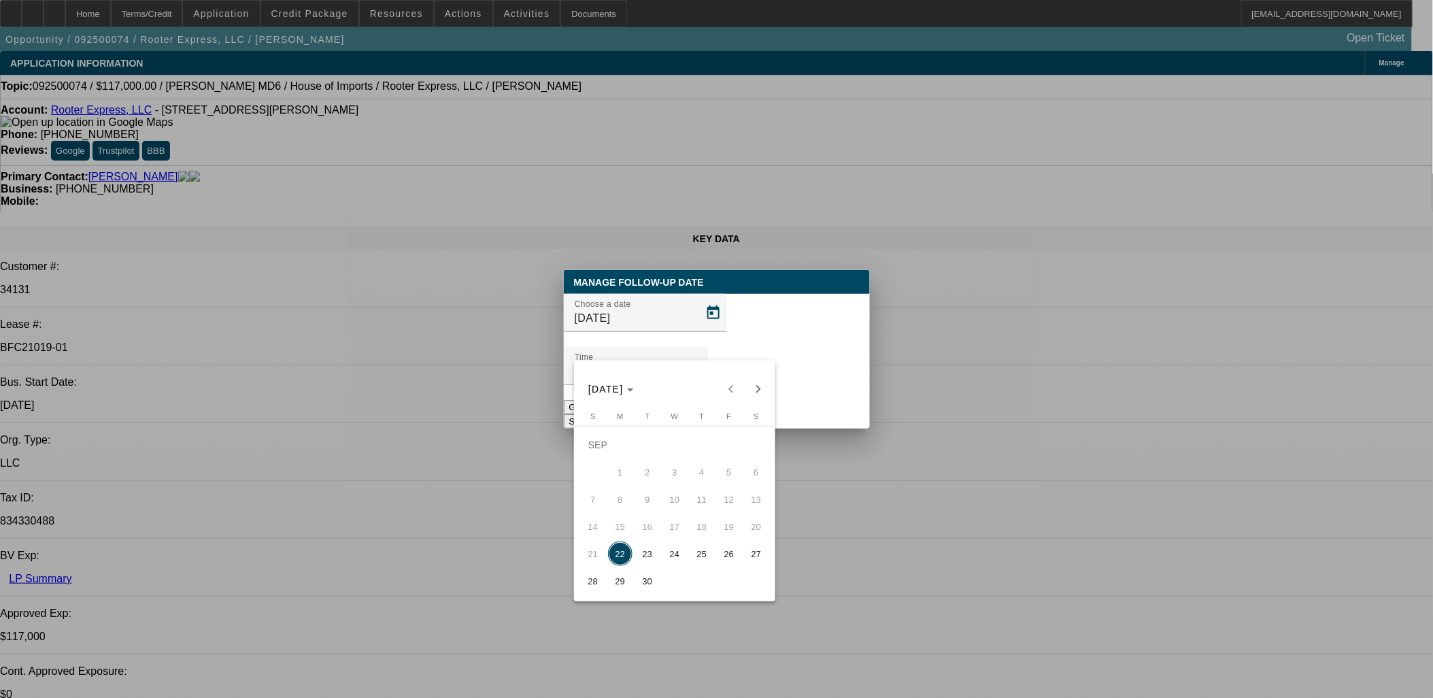
click at [675, 559] on span "24" at bounding box center [675, 554] width 24 height 24
type input "9/24/2025"
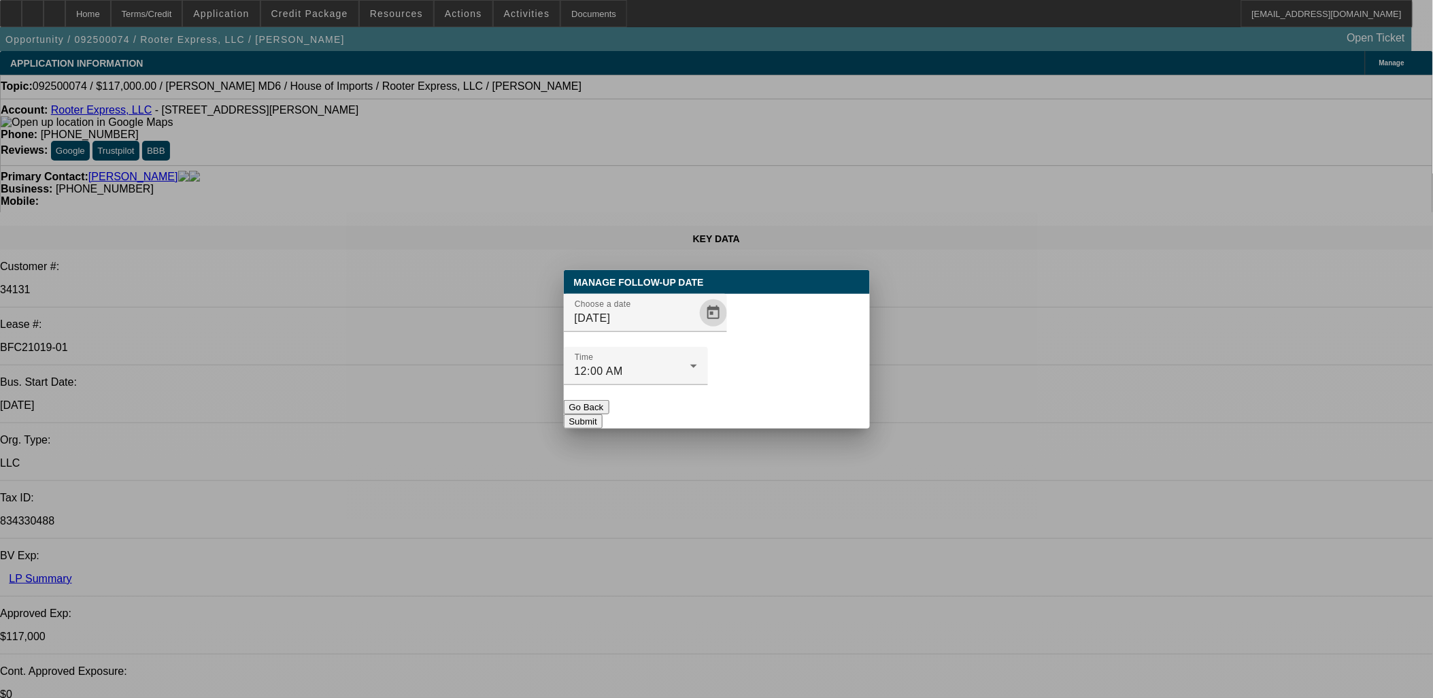
click at [603, 414] on button "Submit" at bounding box center [583, 421] width 39 height 14
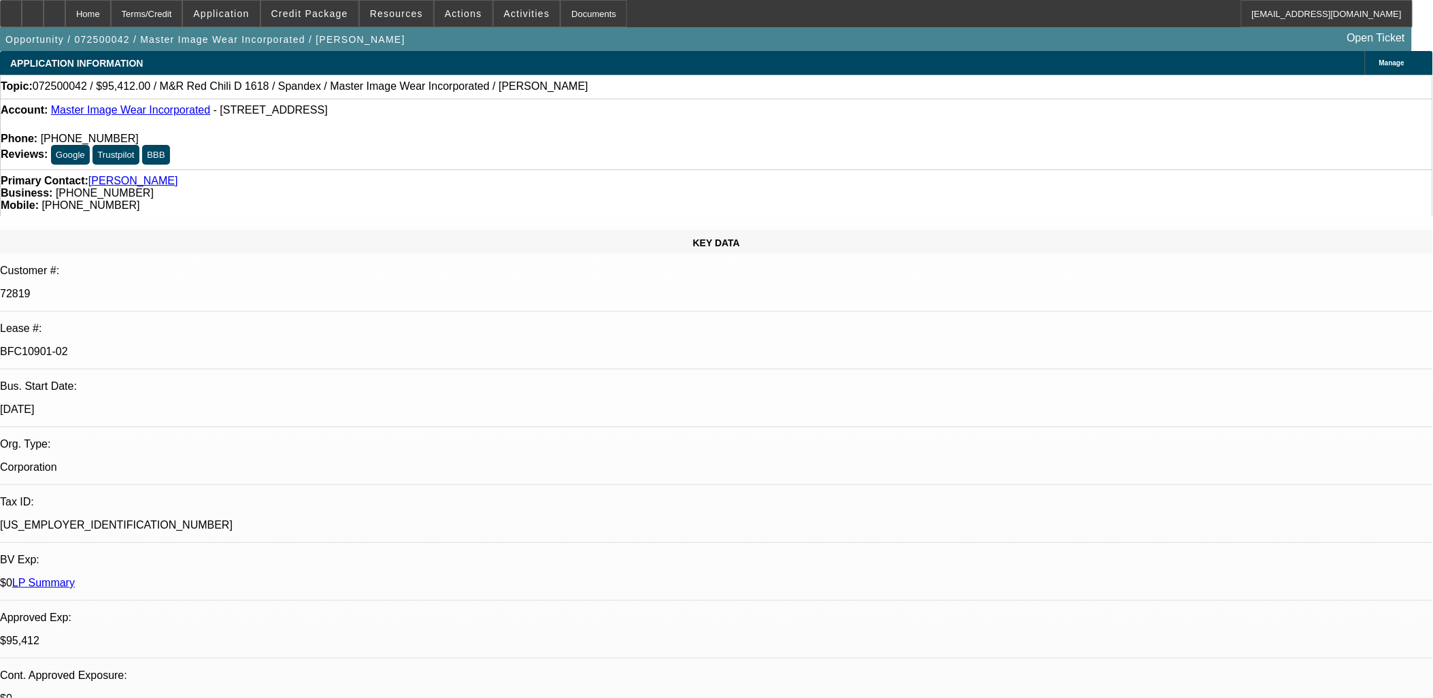
select select "0"
select select "0.1"
select select "0"
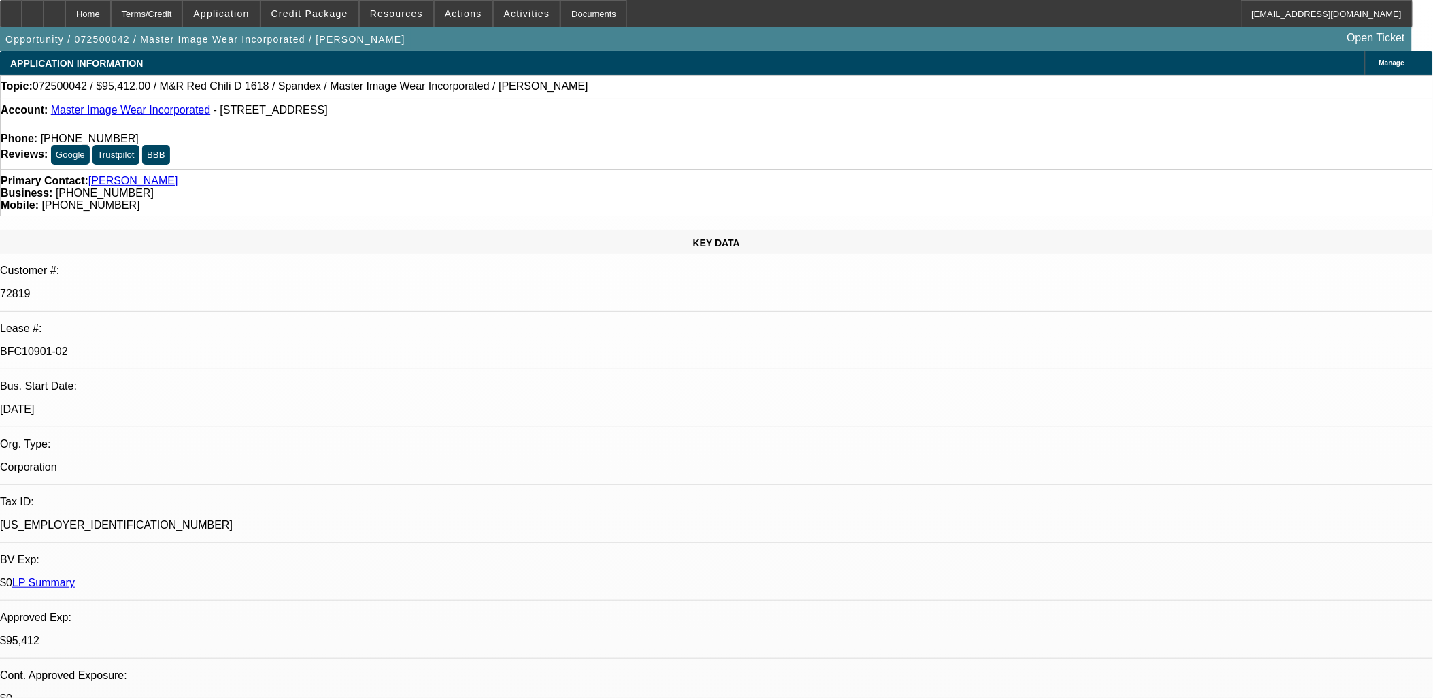
select select "0.1"
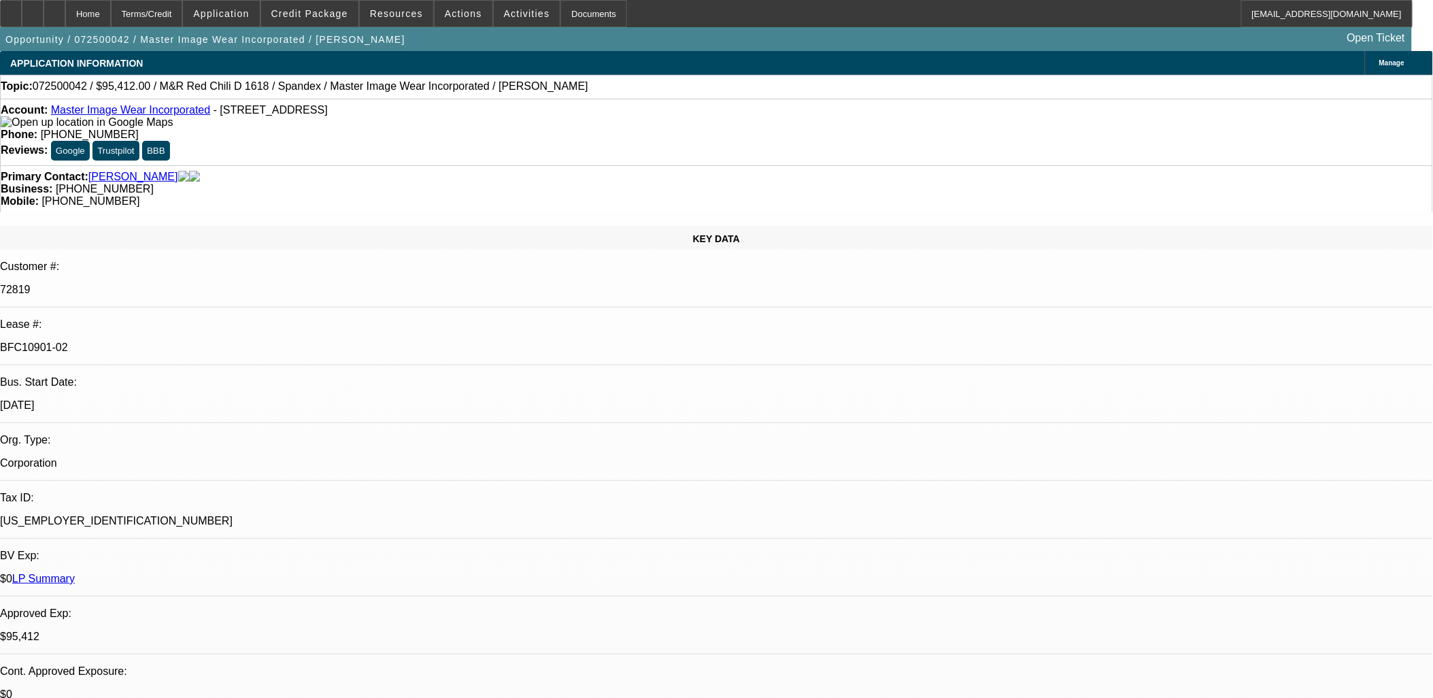
select select "0"
select select "0.1"
select select "0"
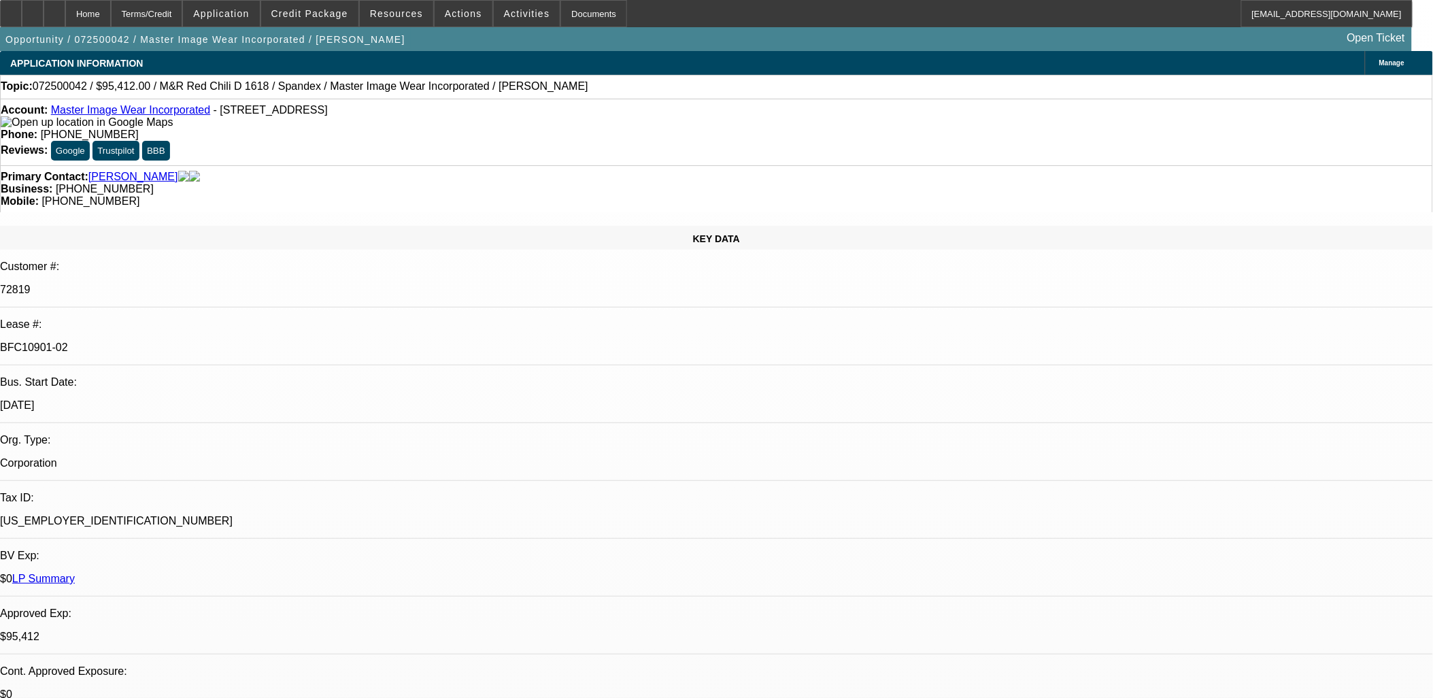
select select "0.1"
select select "1"
select select "4"
select select "1"
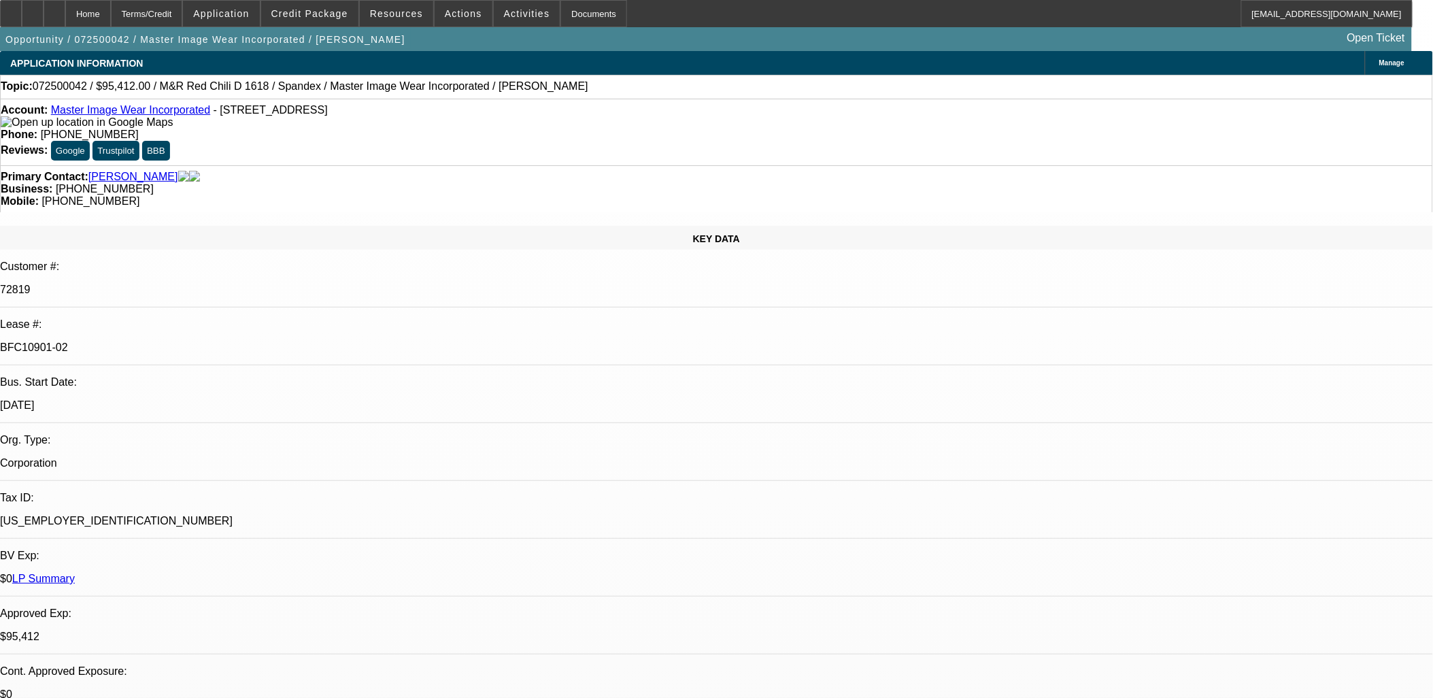
select select "1"
select select "4"
select select "1"
select select "3"
select select "4"
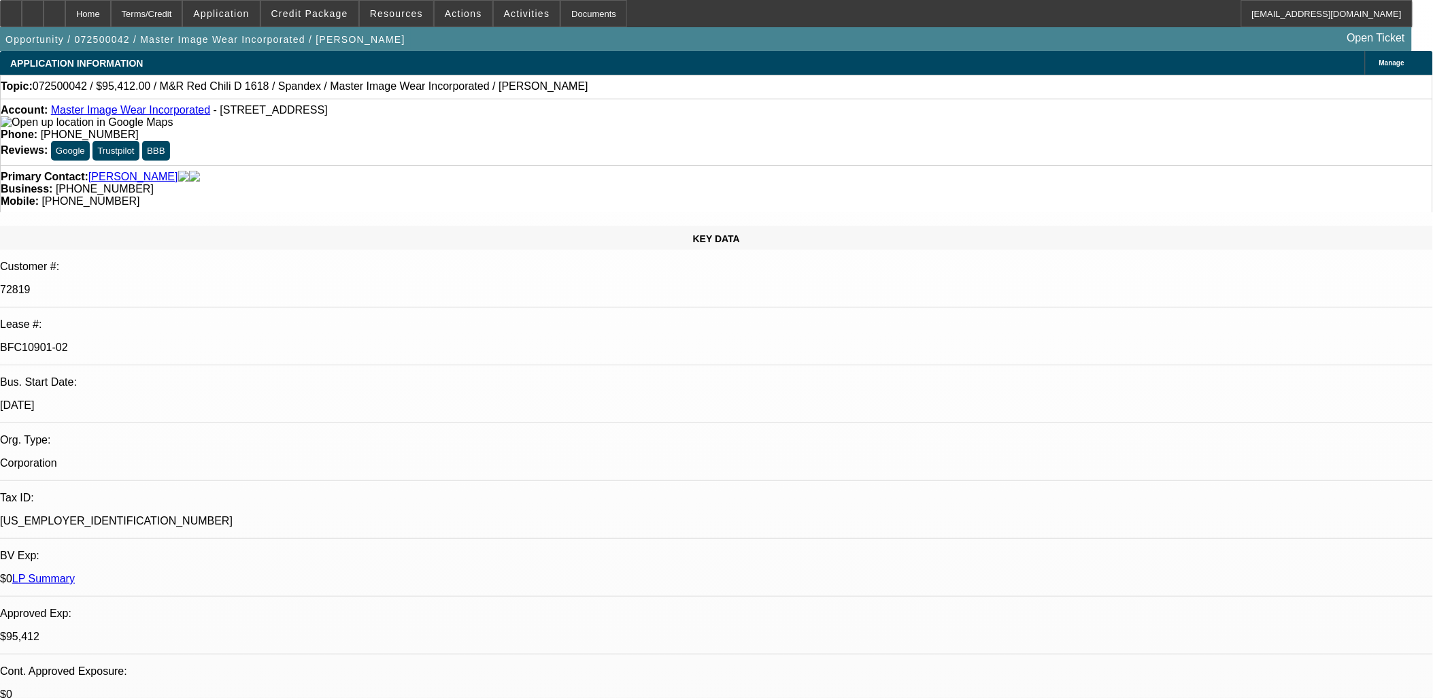
select select "1"
select select "3"
select select "4"
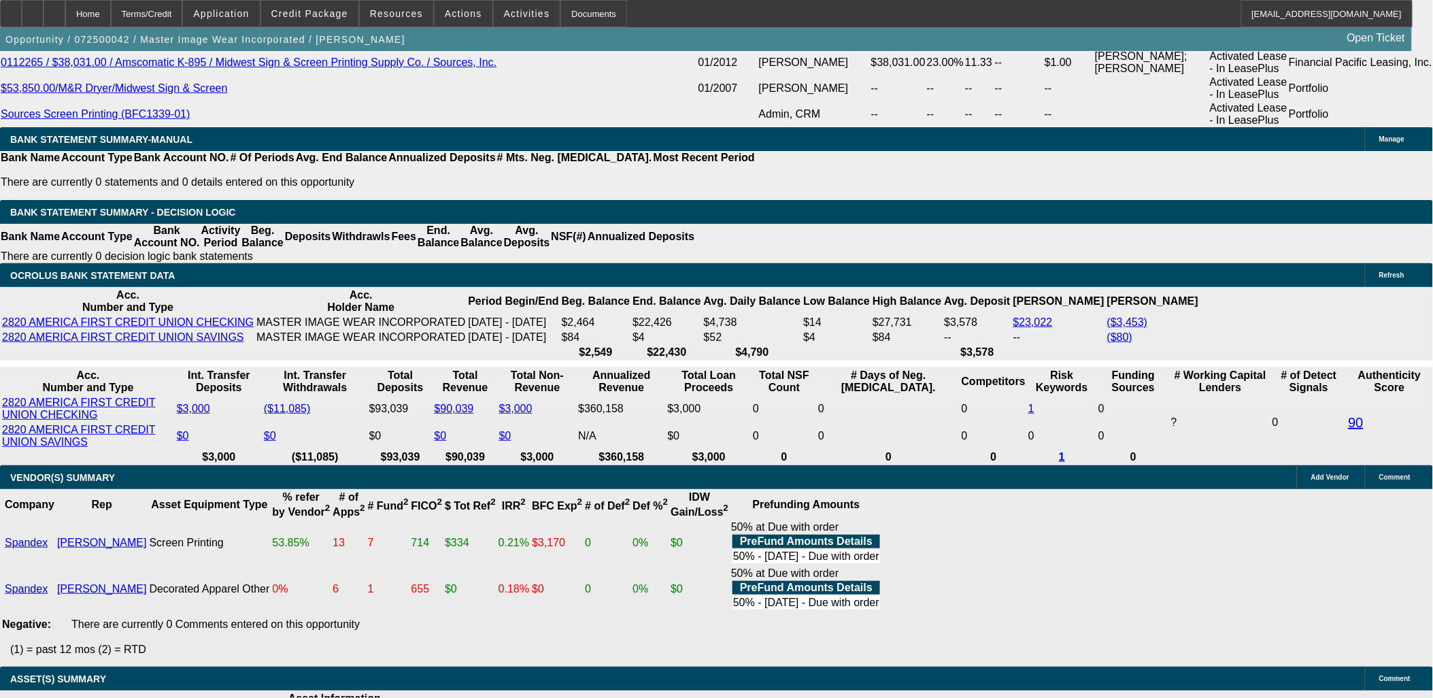
scroll to position [2721, 0]
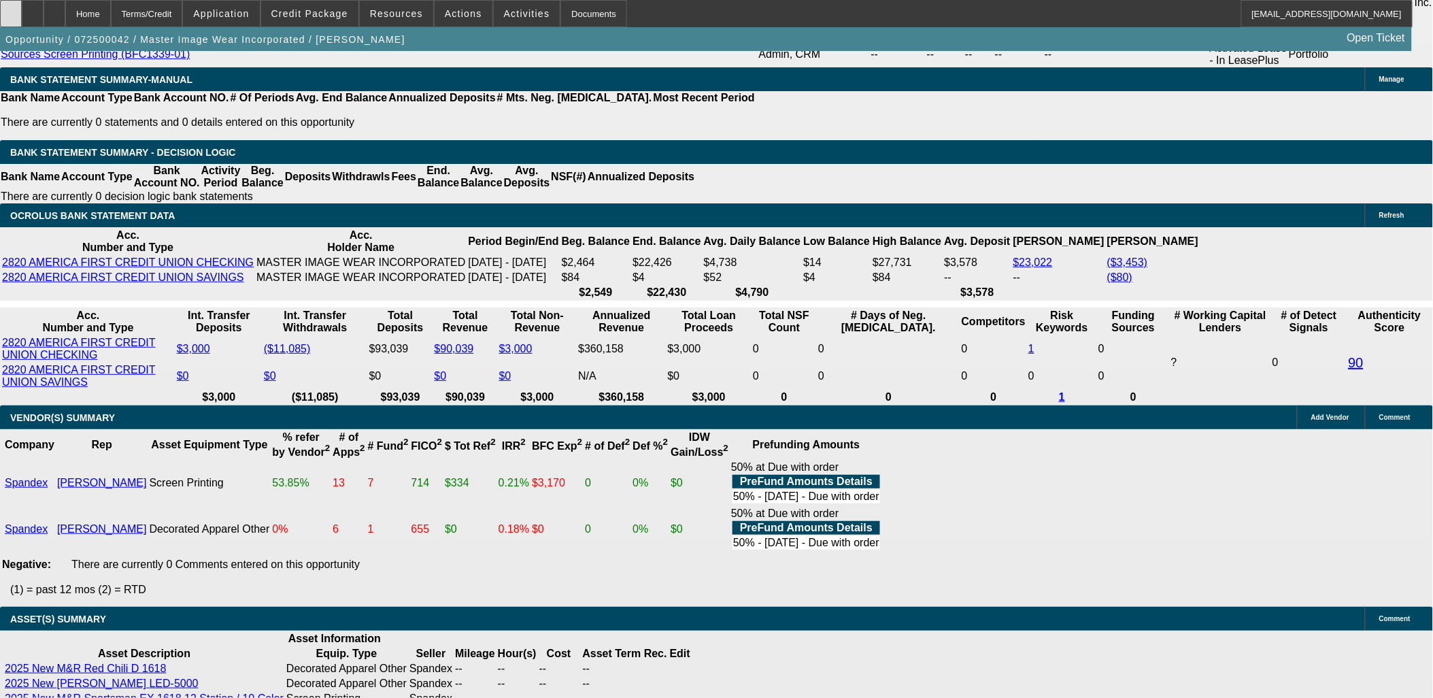
click at [11, 9] on icon at bounding box center [11, 9] width 0 height 0
click at [1132, 333] on mat-icon "reply_all" at bounding box center [1126, 338] width 16 height 16
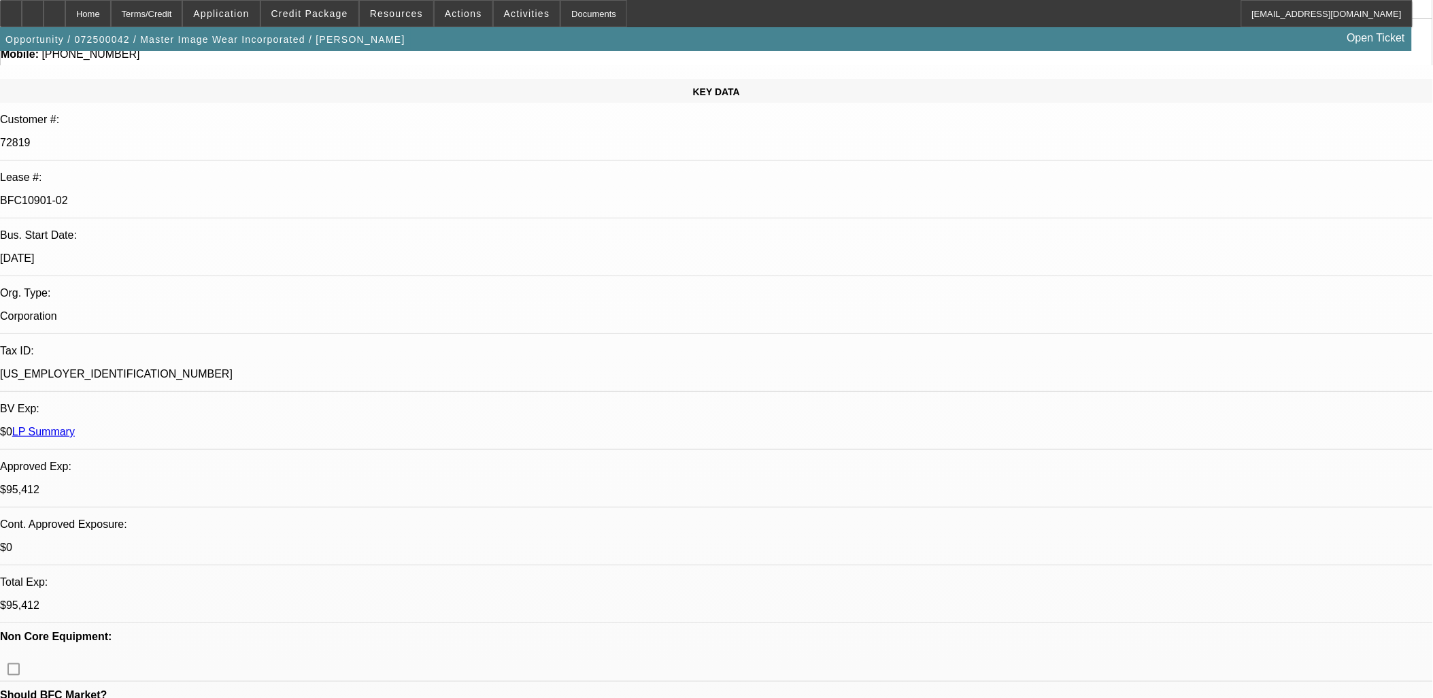
scroll to position [0, 0]
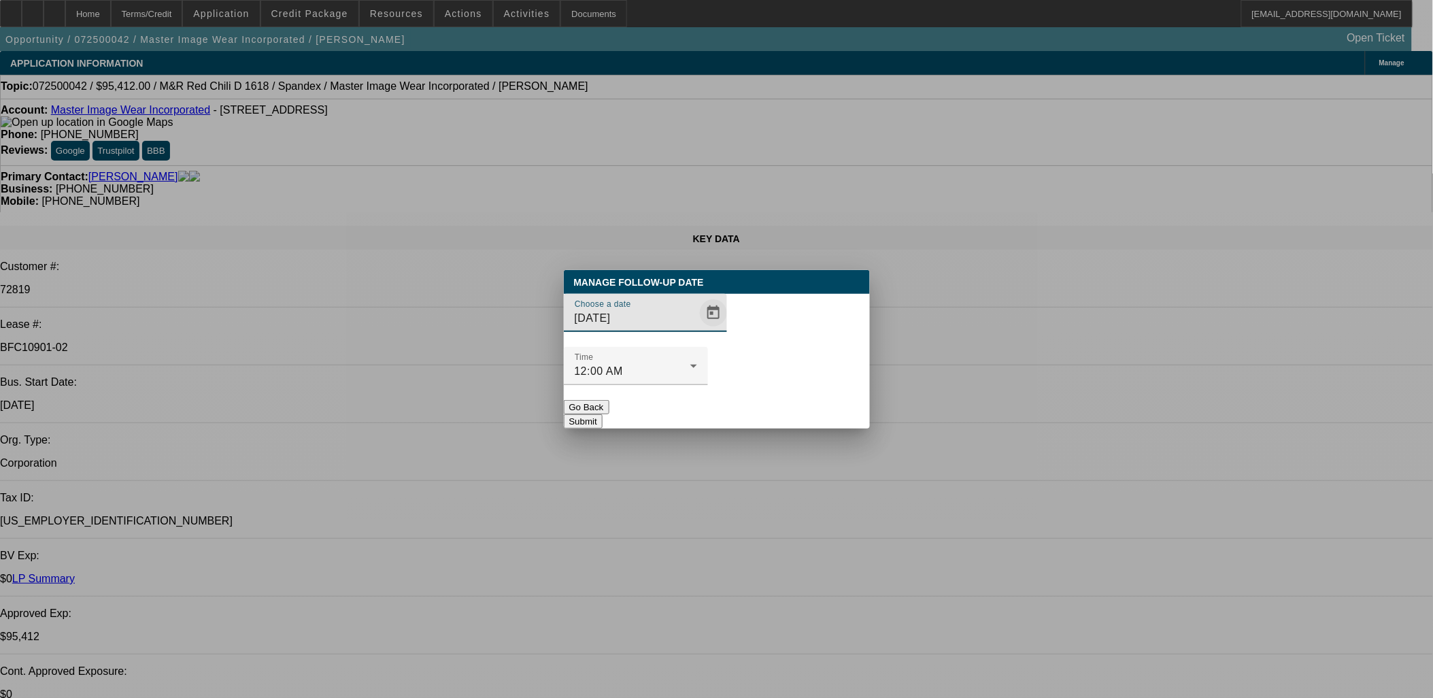
click at [697, 329] on span "Open calendar" at bounding box center [713, 313] width 33 height 33
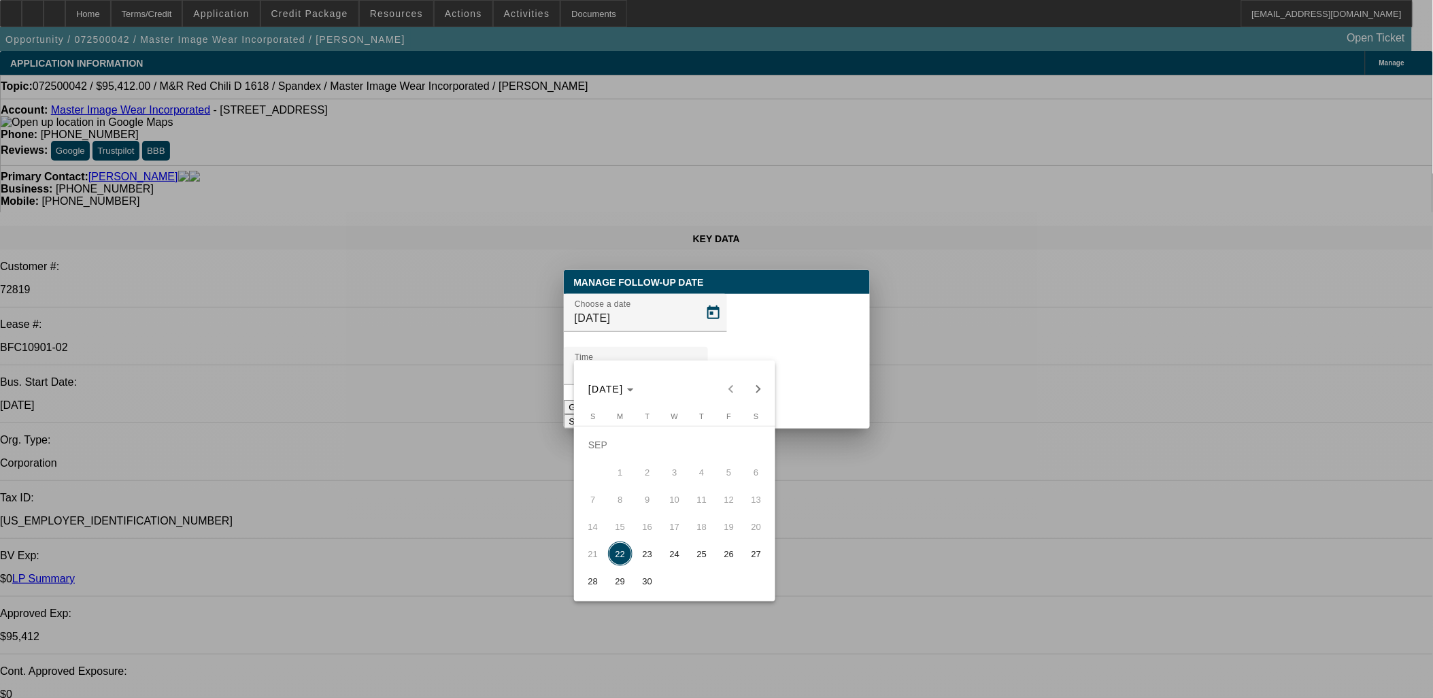
click at [668, 557] on span "24" at bounding box center [675, 554] width 24 height 24
type input "9/24/2025"
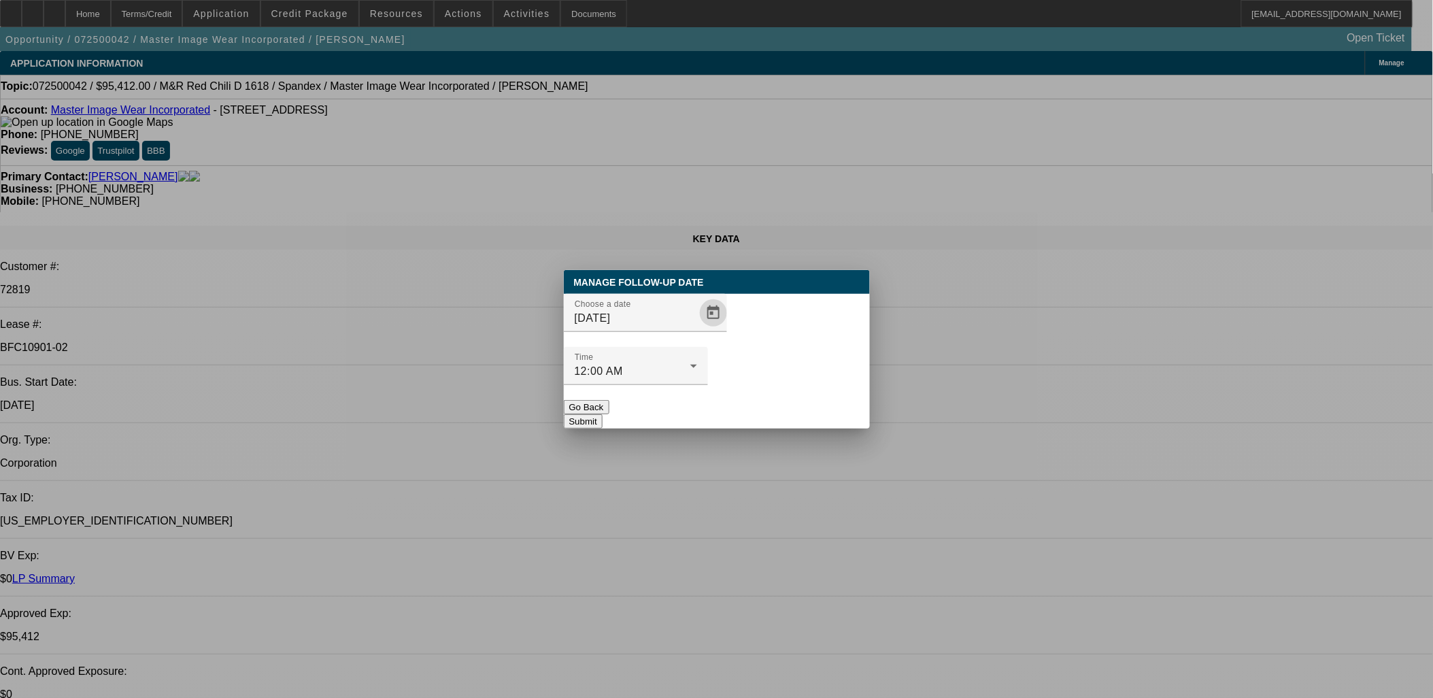
click at [603, 414] on button "Submit" at bounding box center [583, 421] width 39 height 14
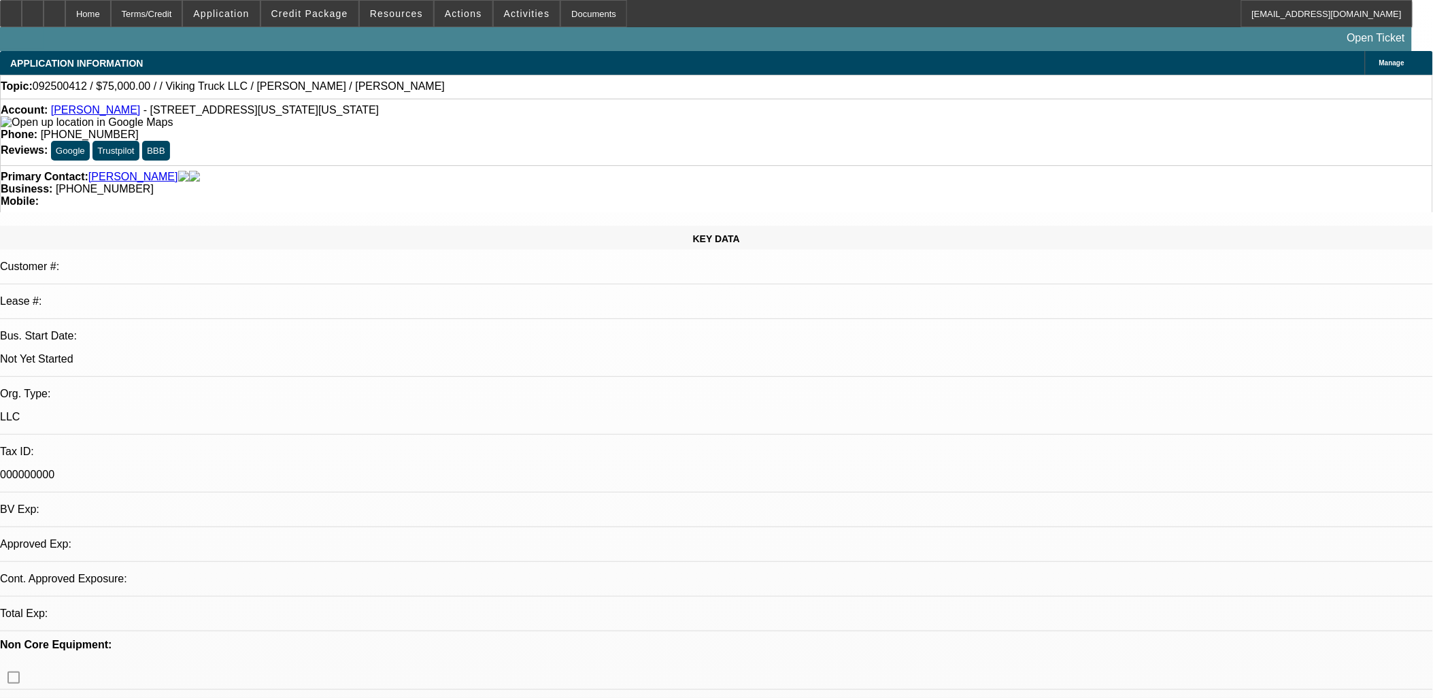
select select "0"
select select "2"
select select "0.1"
select select "1"
select select "2"
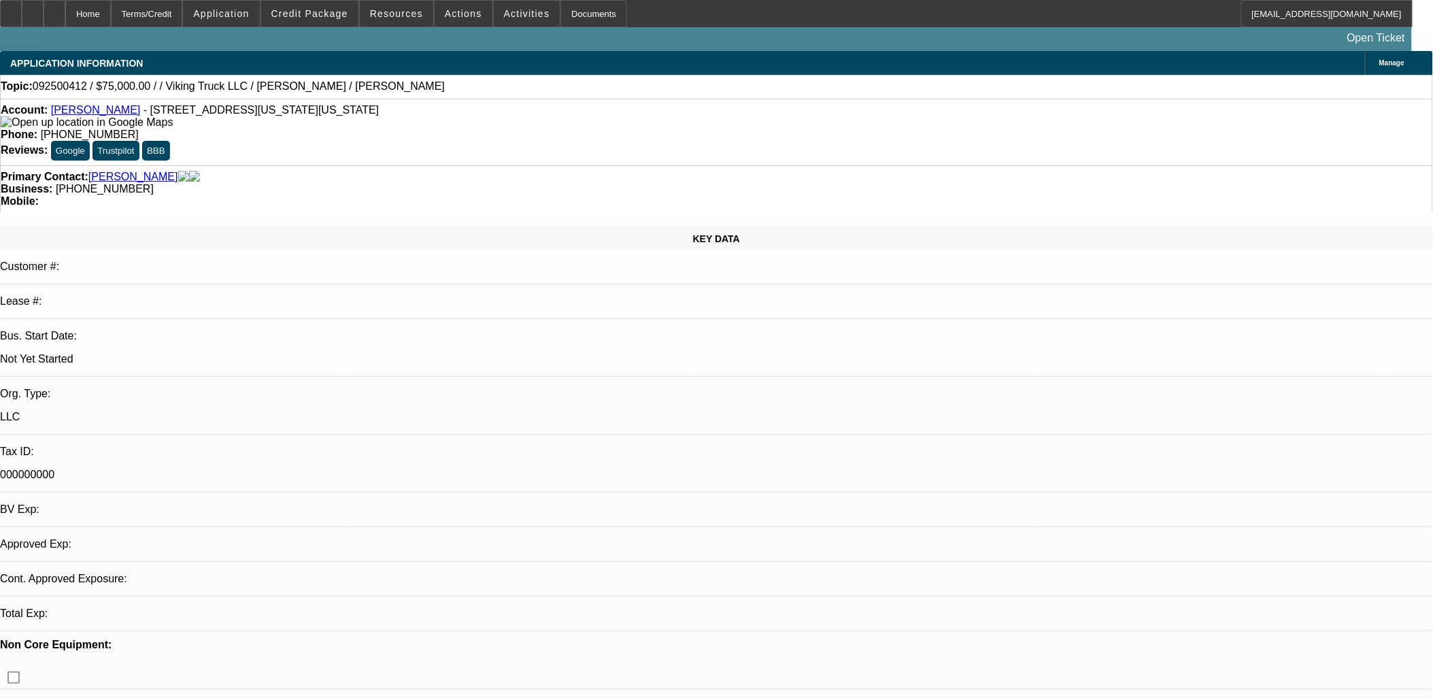
select select "4"
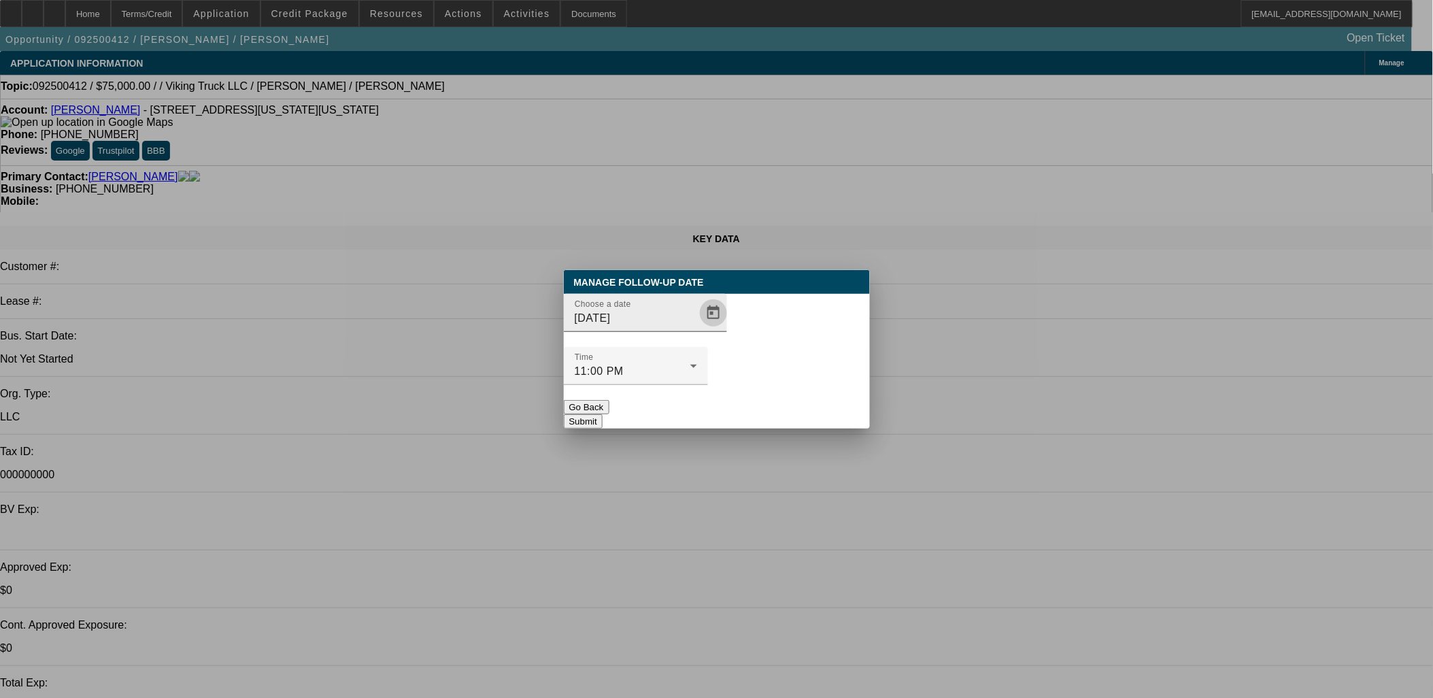
click at [697, 329] on span "Open calendar" at bounding box center [713, 313] width 33 height 33
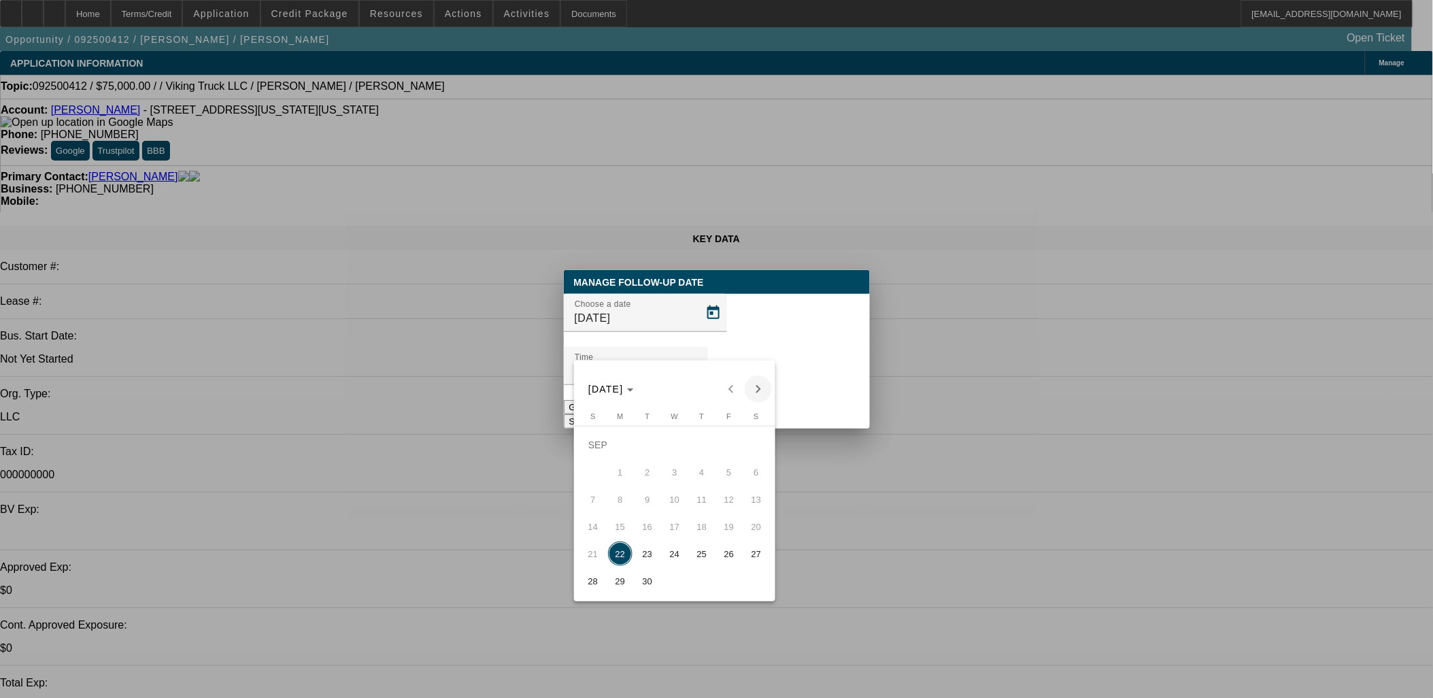
click at [759, 381] on span "Next month" at bounding box center [758, 389] width 27 height 27
click at [725, 444] on span "3" at bounding box center [729, 445] width 24 height 24
type input "[DATE]"
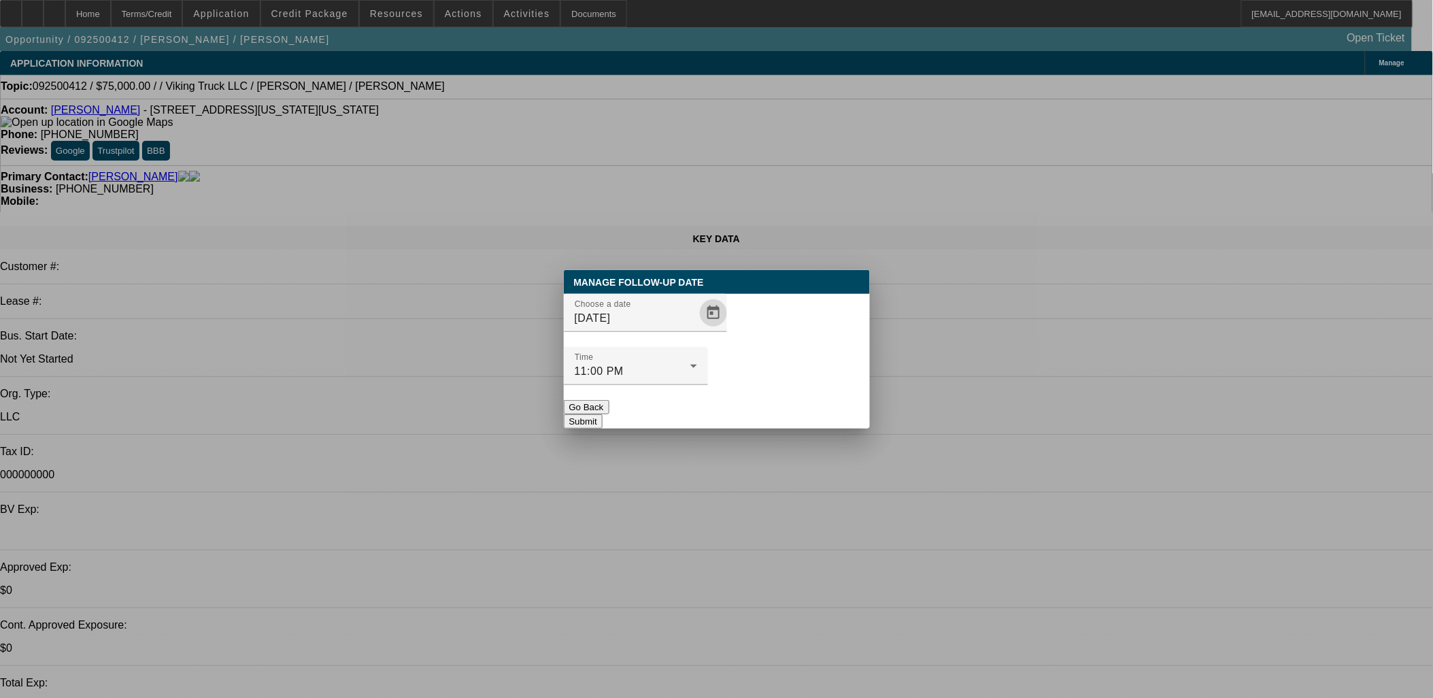
click at [603, 414] on button "Submit" at bounding box center [583, 421] width 39 height 14
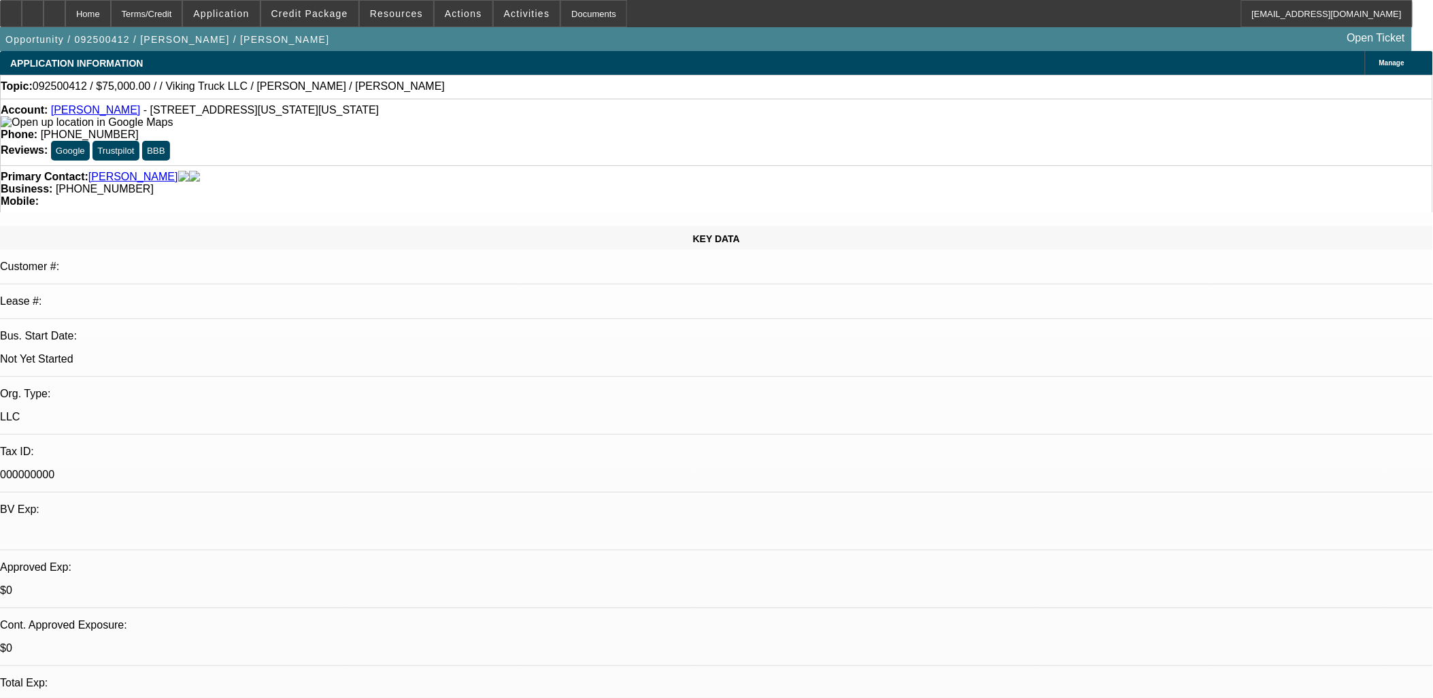
radio input "true"
drag, startPoint x: 1233, startPoint y: 263, endPoint x: 1186, endPoint y: 254, distance: 47.8
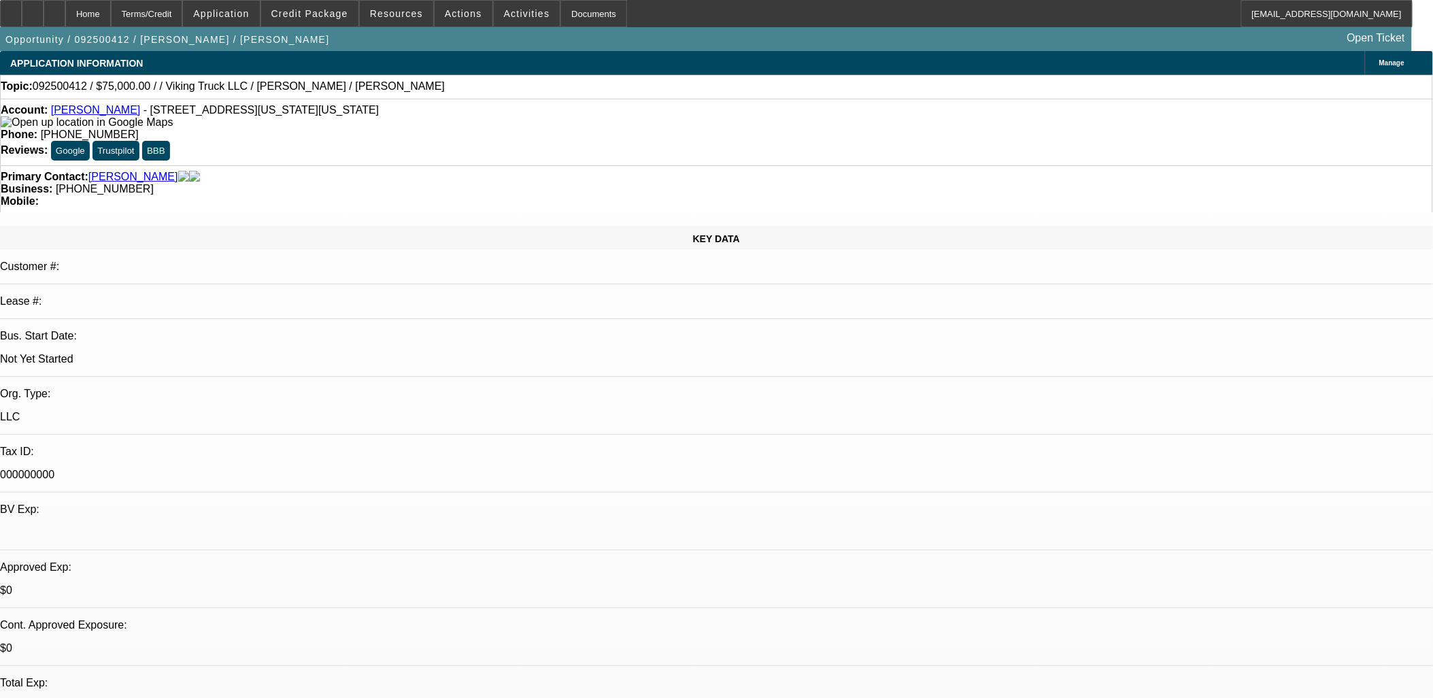
type textarea "one and done.. need SUP then go for pre approval...startup. DP?"
radio input "true"
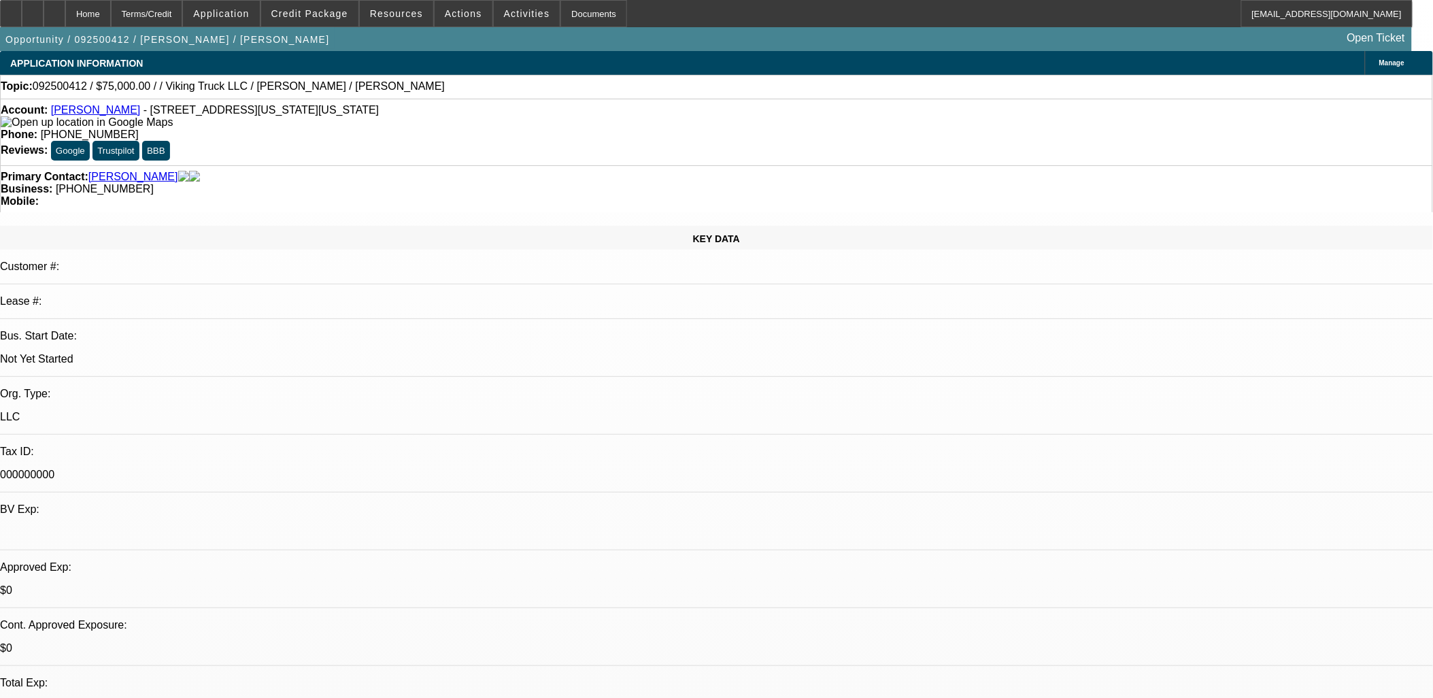
radio input "true"
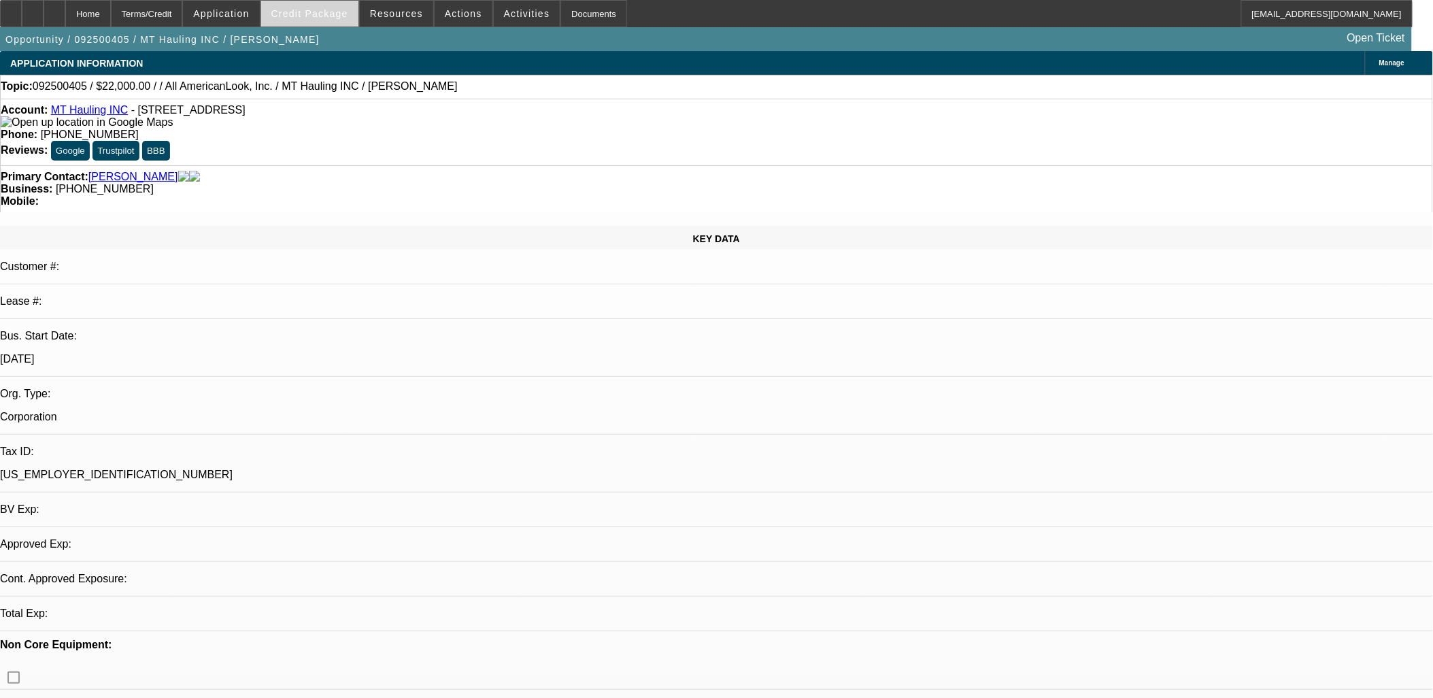
select select "0"
select select "2"
select select "0.1"
select select "4"
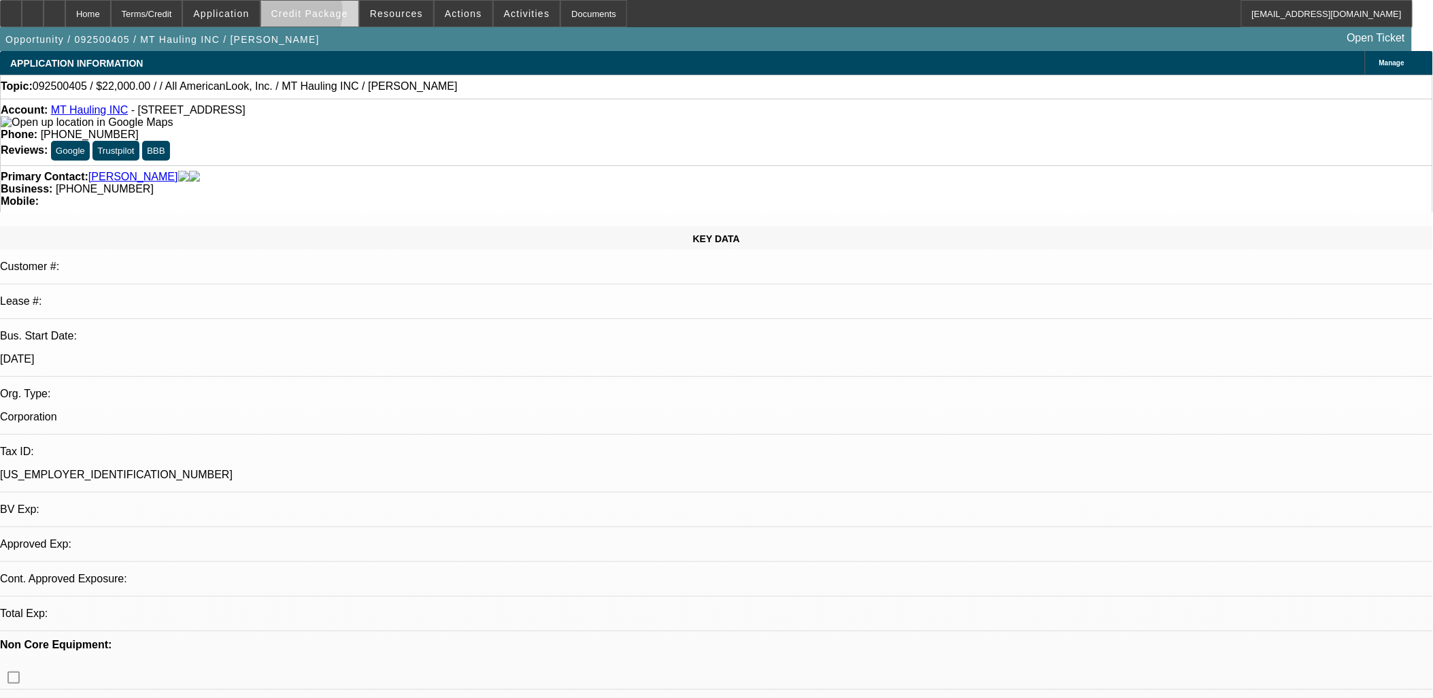
click at [313, 15] on span "Credit Package" at bounding box center [309, 13] width 77 height 11
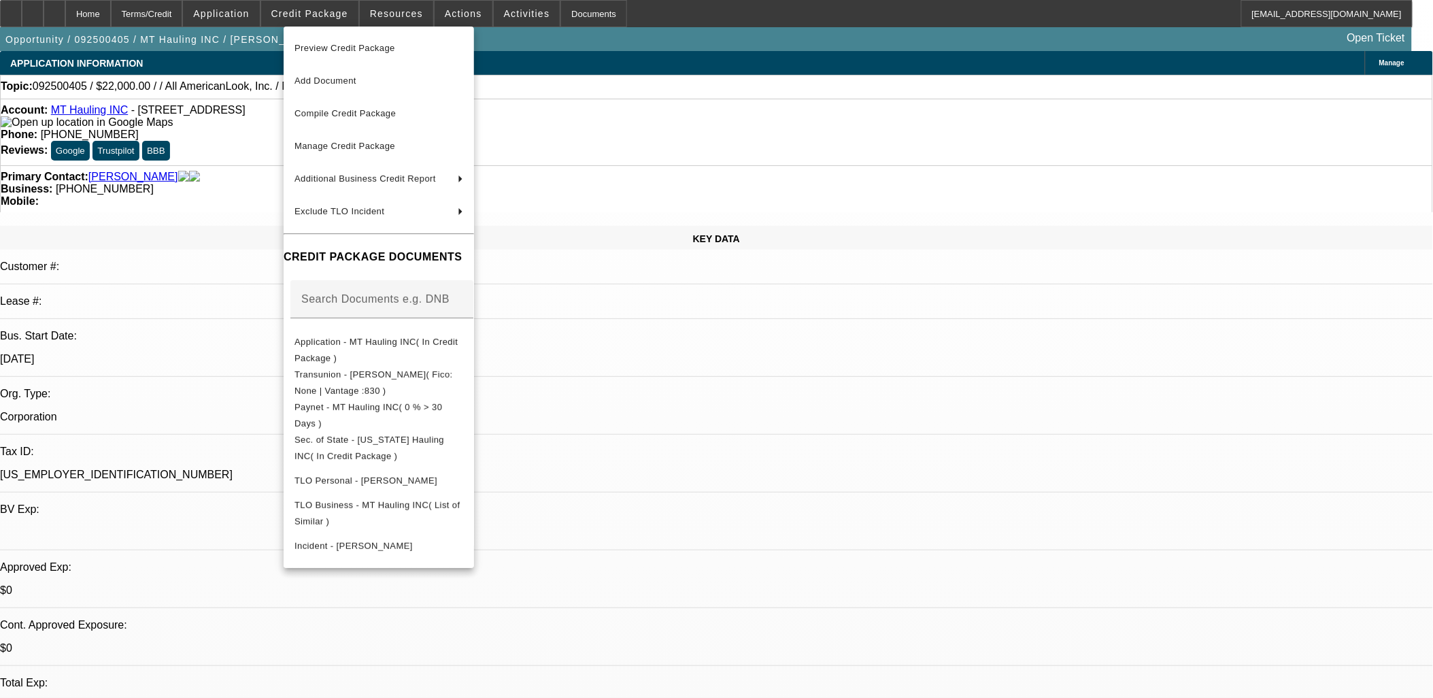
click at [58, 9] on div at bounding box center [716, 349] width 1433 height 698
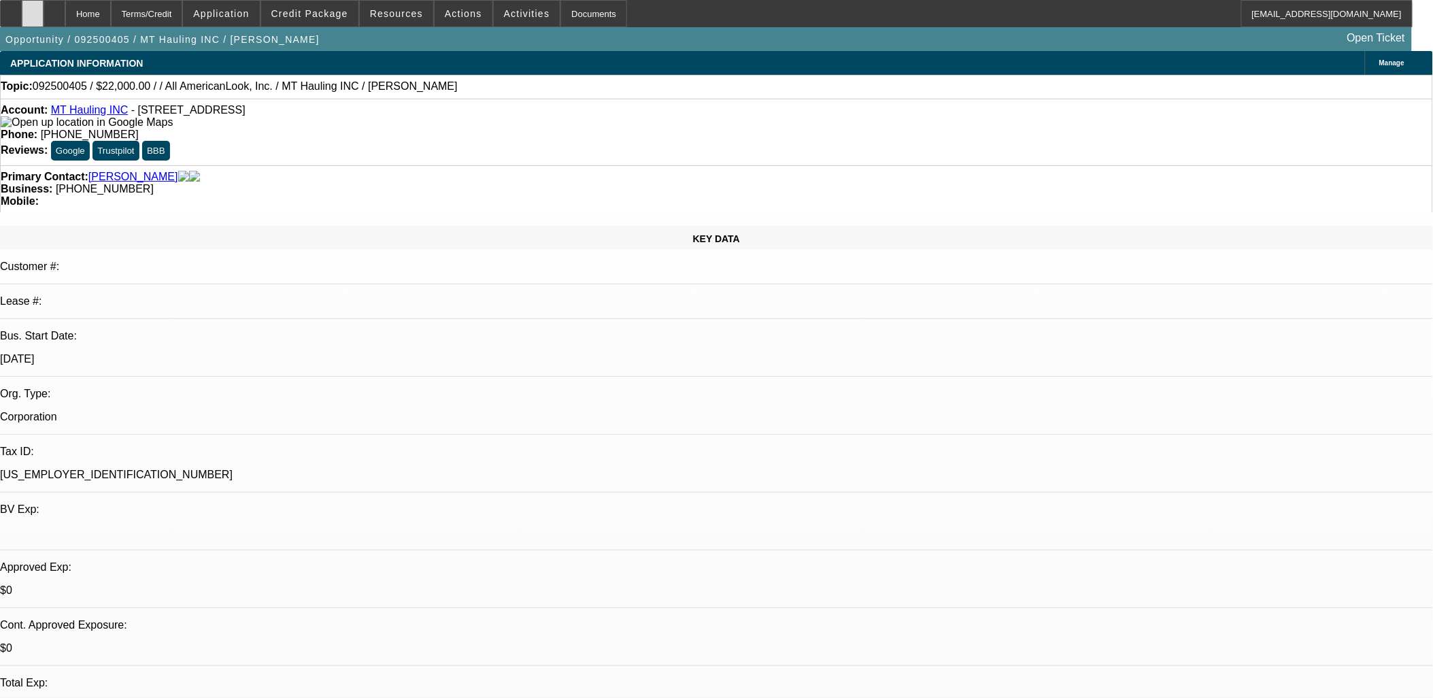
click at [44, 9] on div at bounding box center [33, 13] width 22 height 27
